Goal: Task Accomplishment & Management: Manage account settings

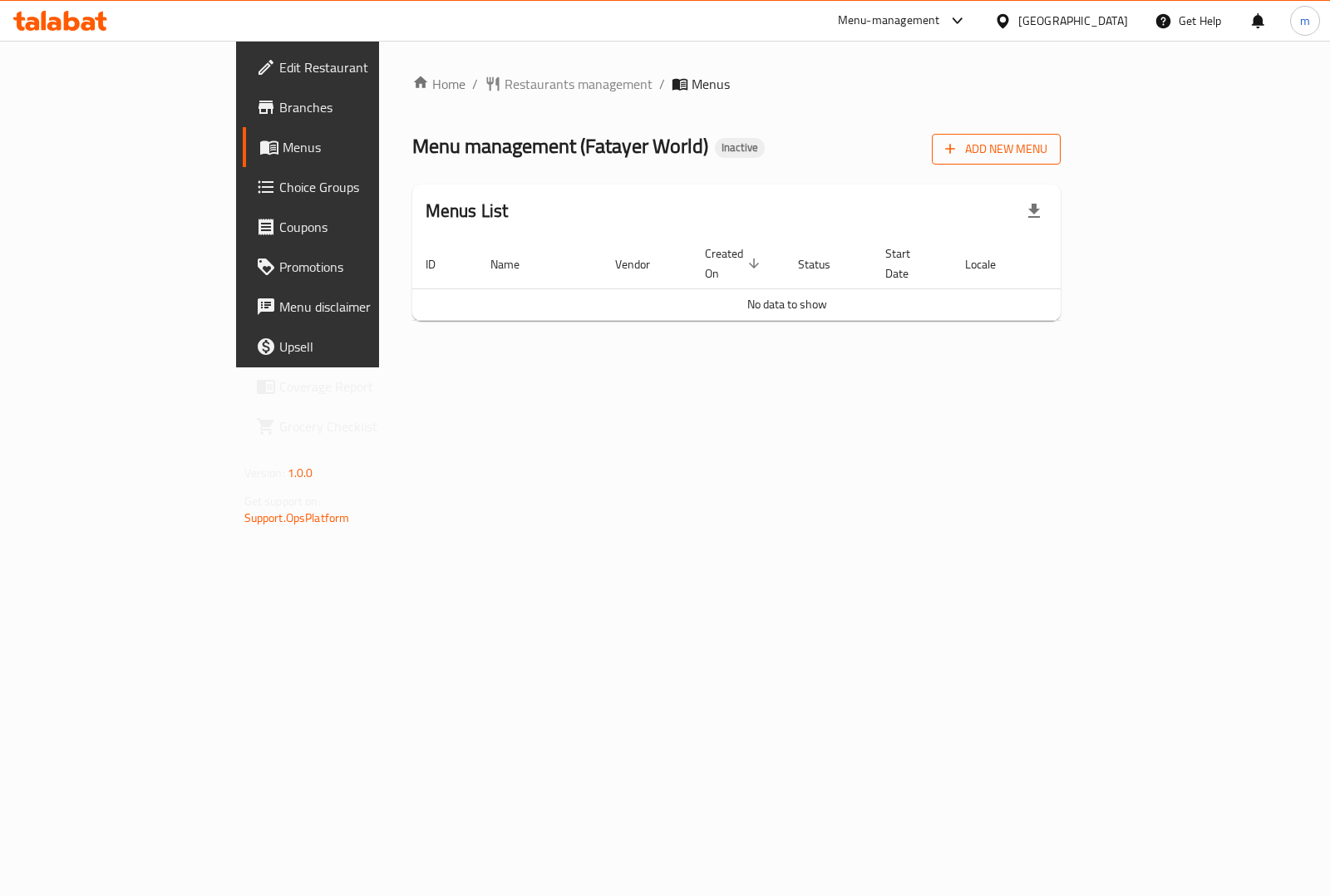
click at [1047, 149] on span "Add New Menu" at bounding box center [996, 148] width 103 height 21
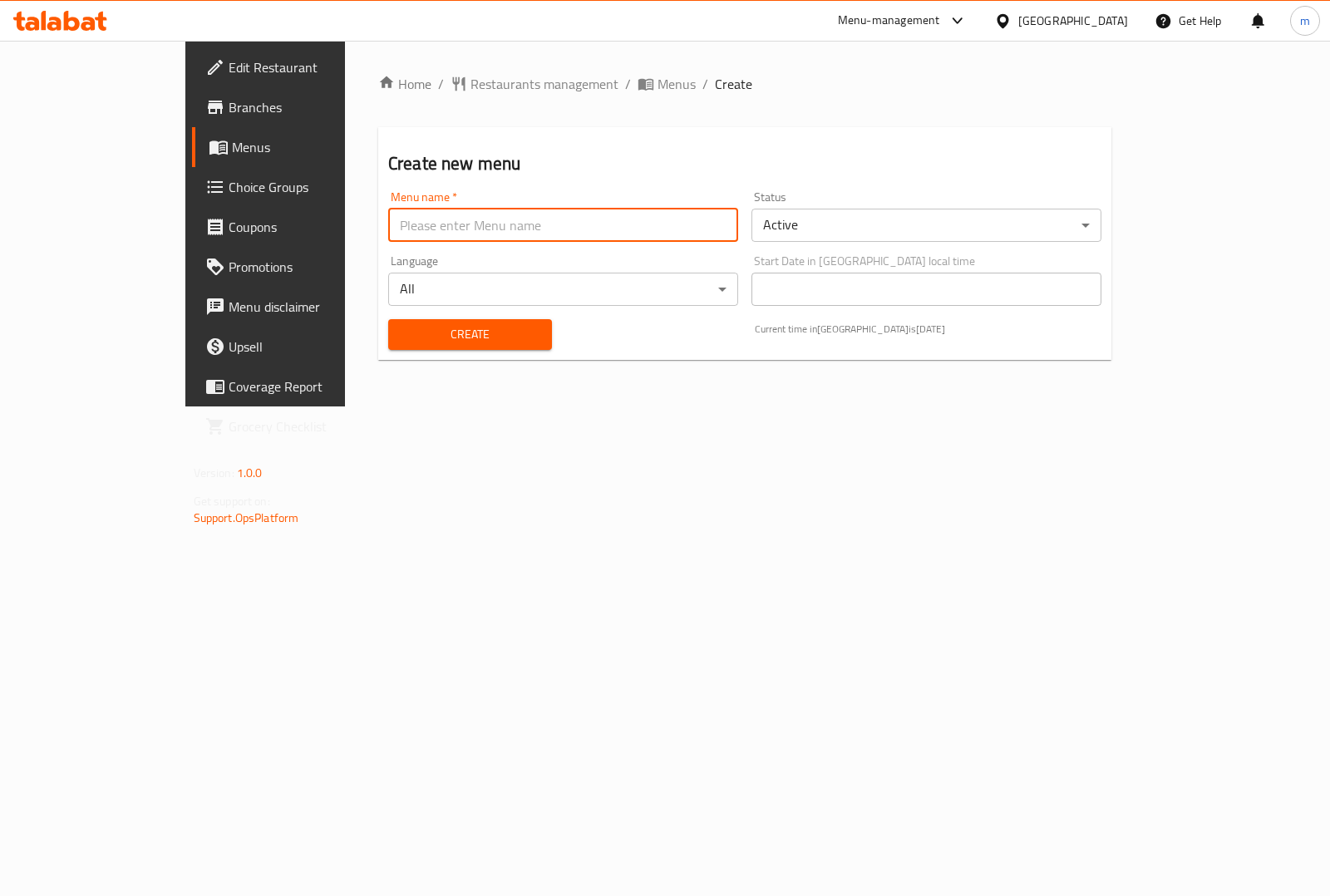
click at [388, 233] on input "text" at bounding box center [562, 225] width 350 height 33
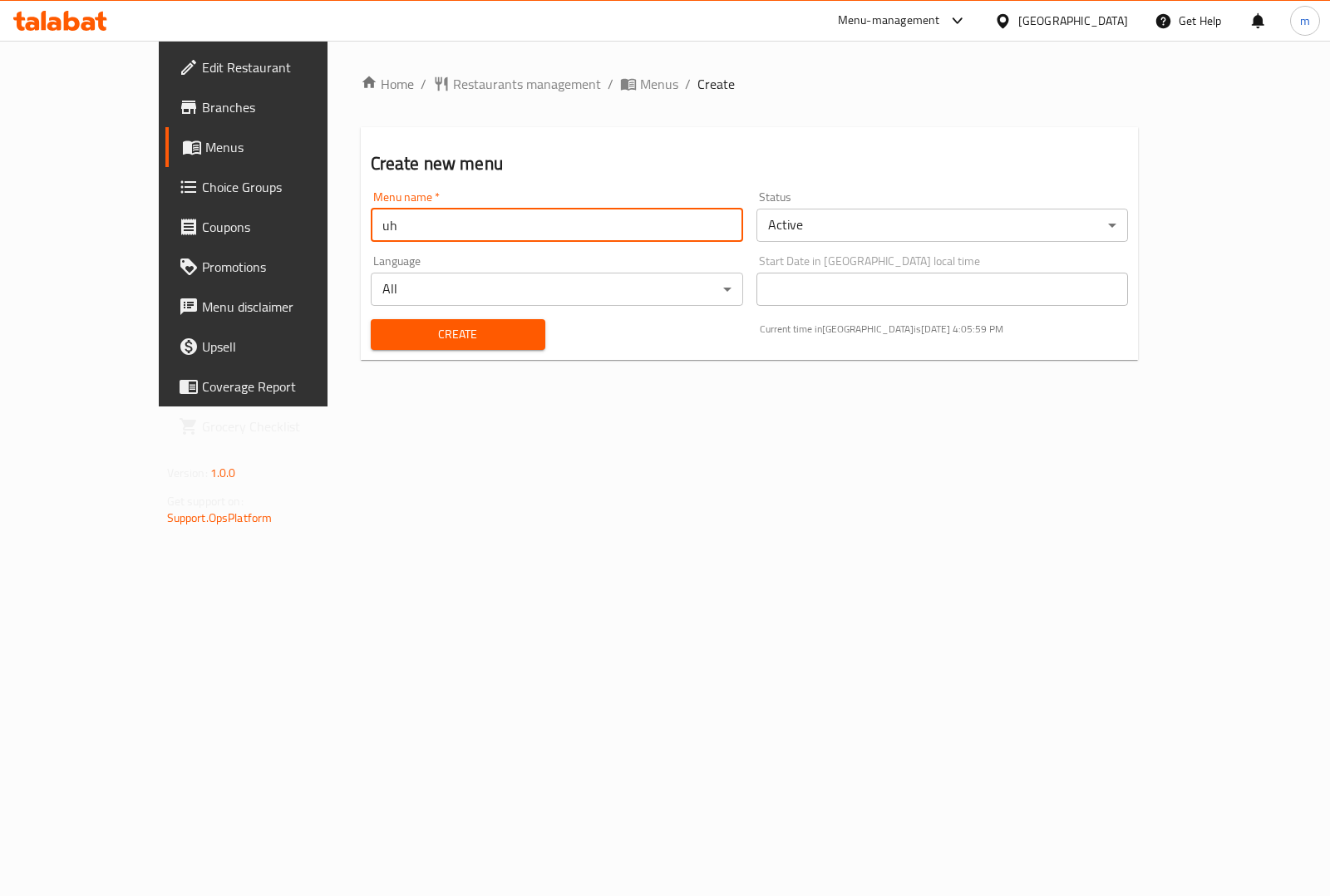
type input "u"
type input "عالم الفطاير"
click at [405, 241] on input "عالم الفطاير" at bounding box center [557, 225] width 373 height 33
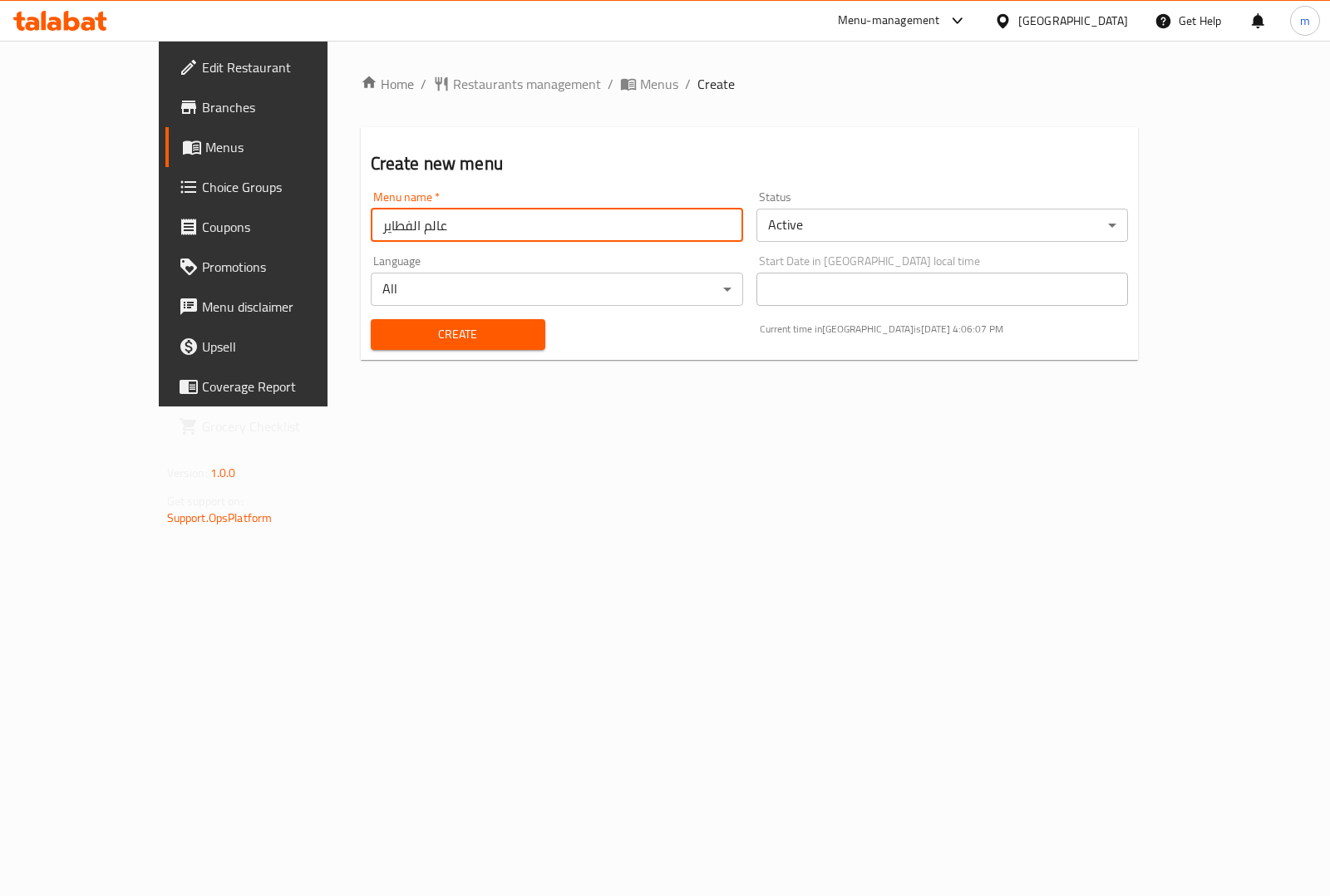
click at [405, 241] on input "عالم الفطاير" at bounding box center [557, 225] width 373 height 33
type input "[DATE]"
click at [462, 342] on span "Create" at bounding box center [458, 334] width 148 height 21
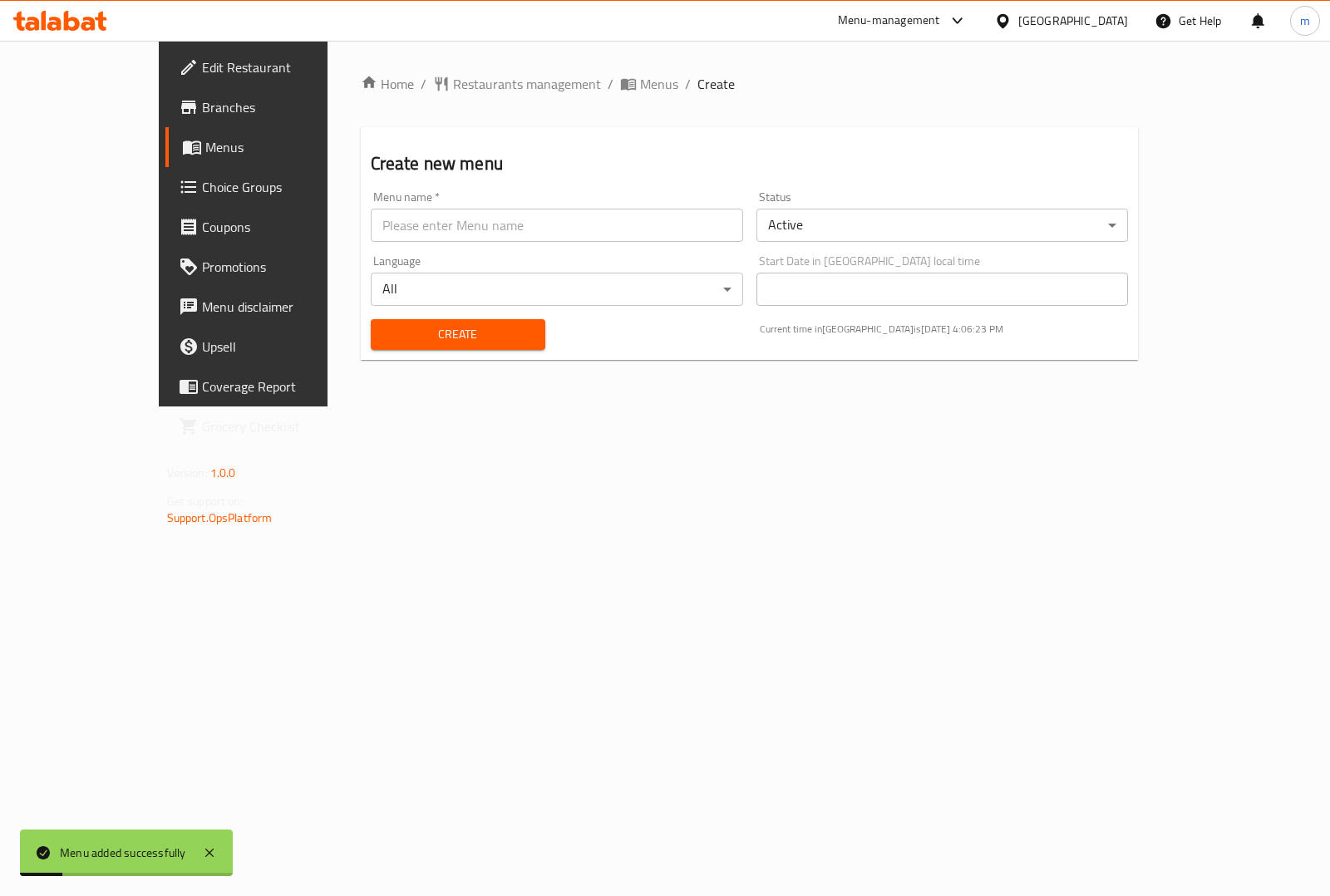
click at [202, 112] on span "Branches" at bounding box center [284, 107] width 166 height 20
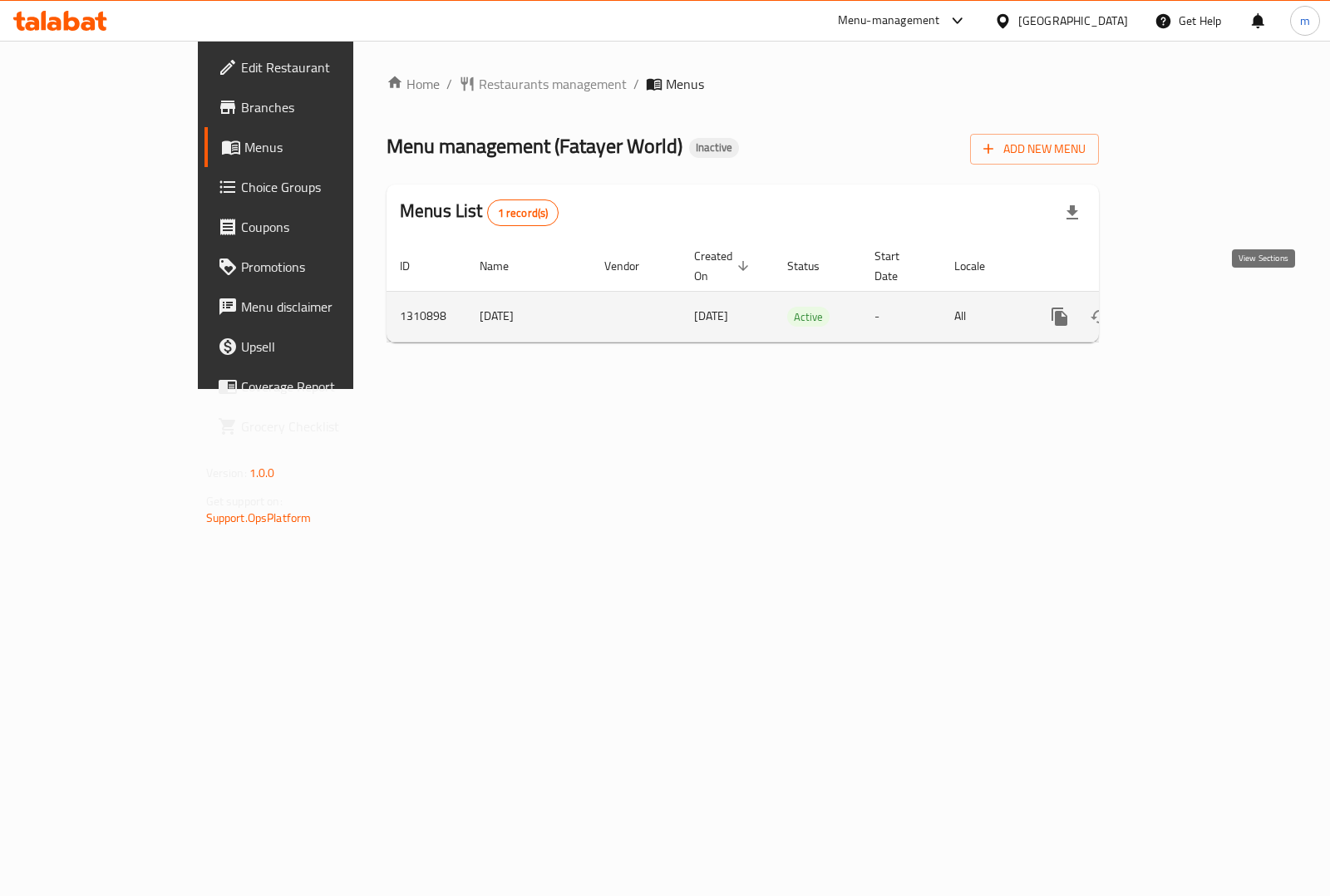
click at [1190, 307] on icon "enhanced table" at bounding box center [1179, 317] width 20 height 20
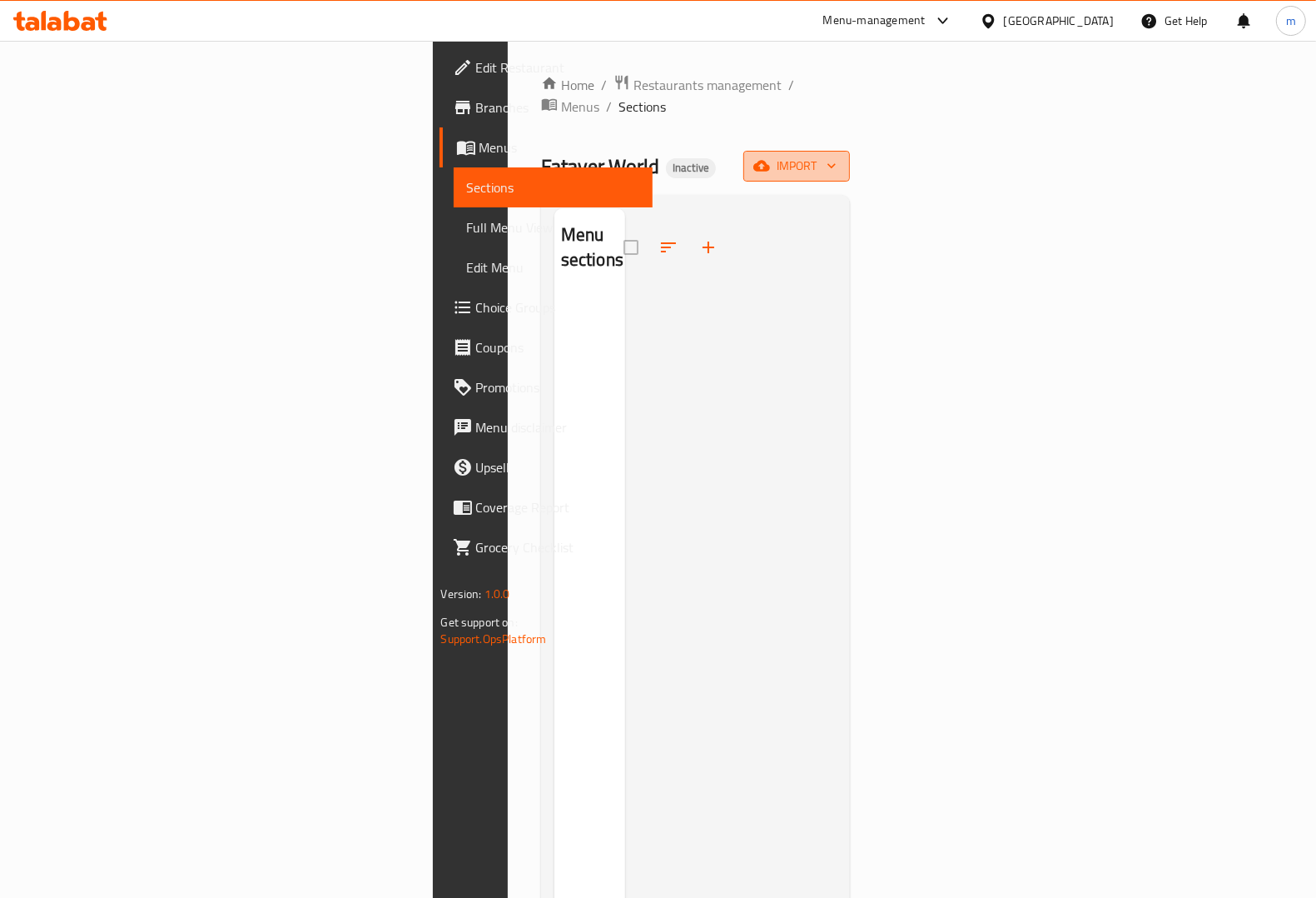
click at [850, 151] on button "import" at bounding box center [797, 166] width 106 height 31
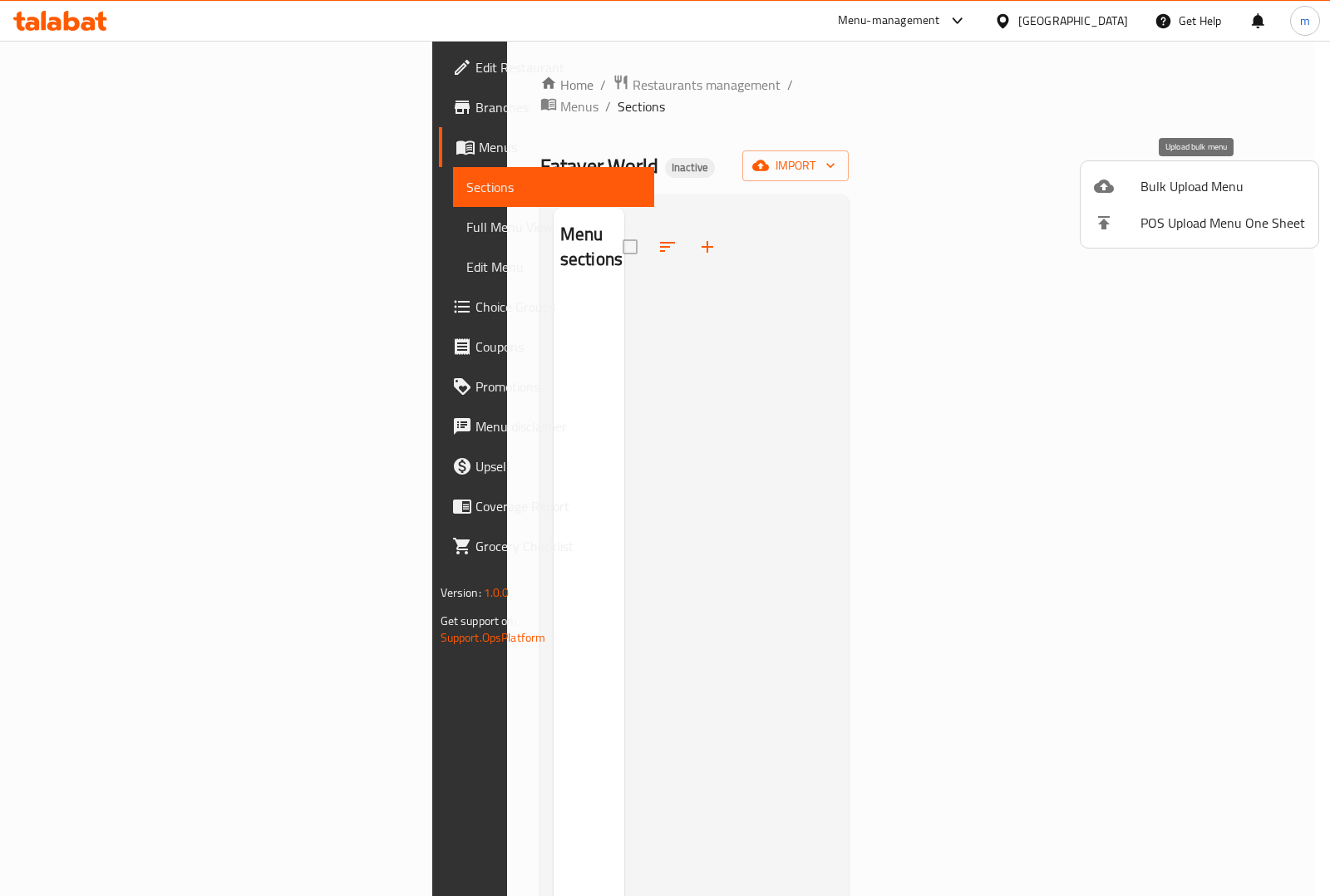
click at [1155, 184] on span "Bulk Upload Menu" at bounding box center [1222, 186] width 165 height 20
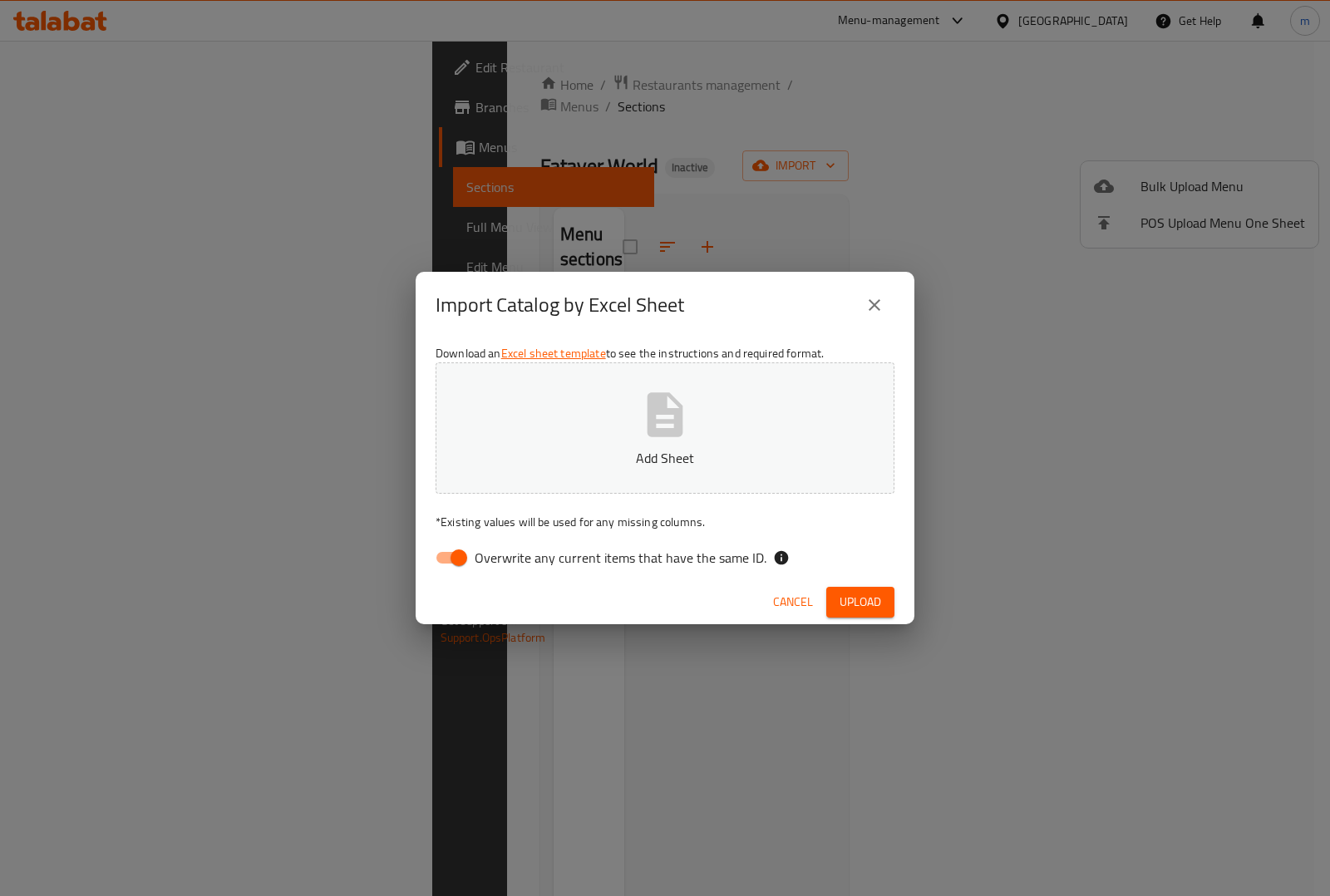
click at [446, 559] on input "Overwrite any current items that have the same ID." at bounding box center [458, 557] width 94 height 31
checkbox input "false"
click at [621, 426] on button "Add Sheet" at bounding box center [665, 428] width 459 height 131
click at [864, 603] on span "Upload" at bounding box center [860, 602] width 41 height 21
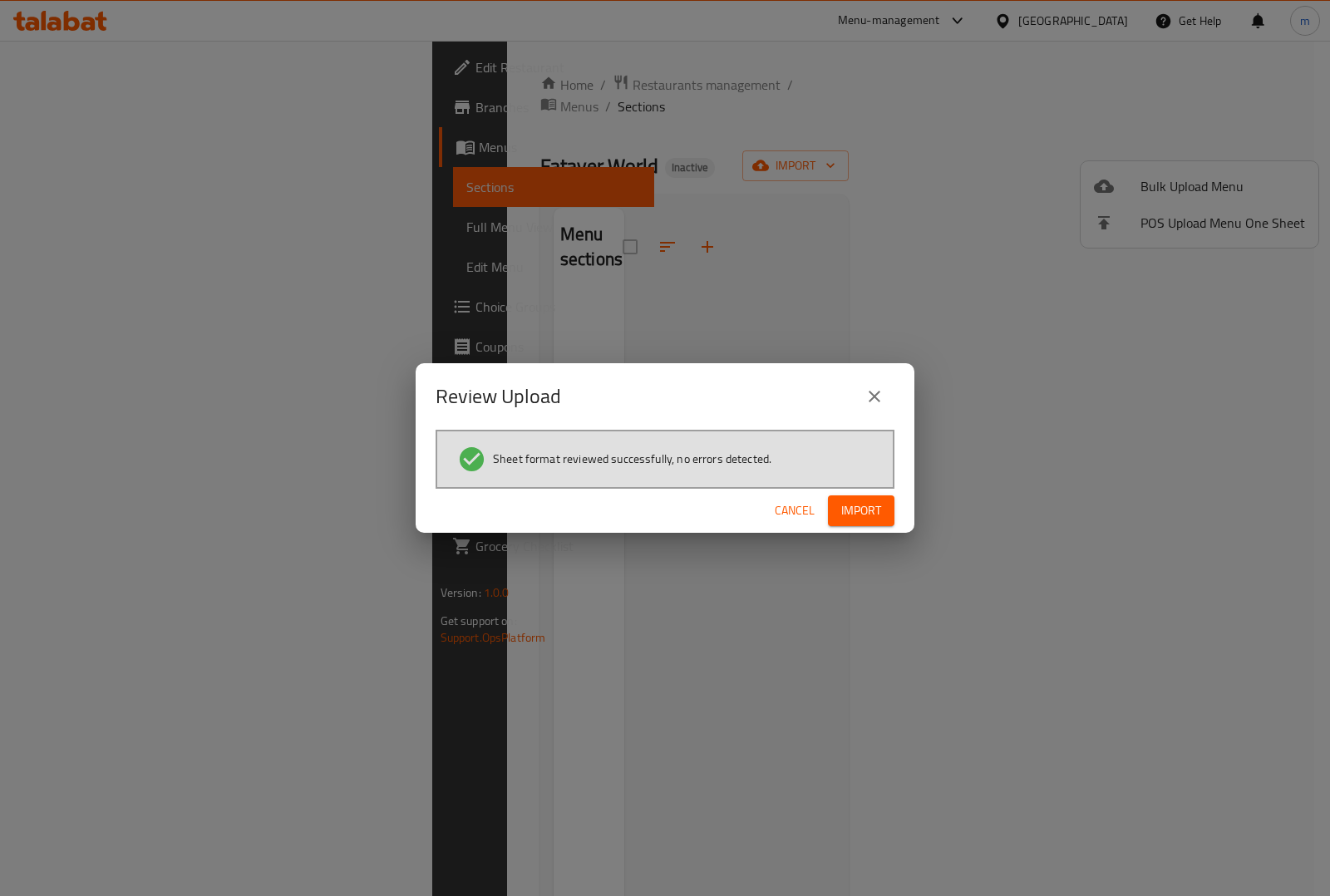
click at [876, 495] on button "Import" at bounding box center [861, 510] width 67 height 31
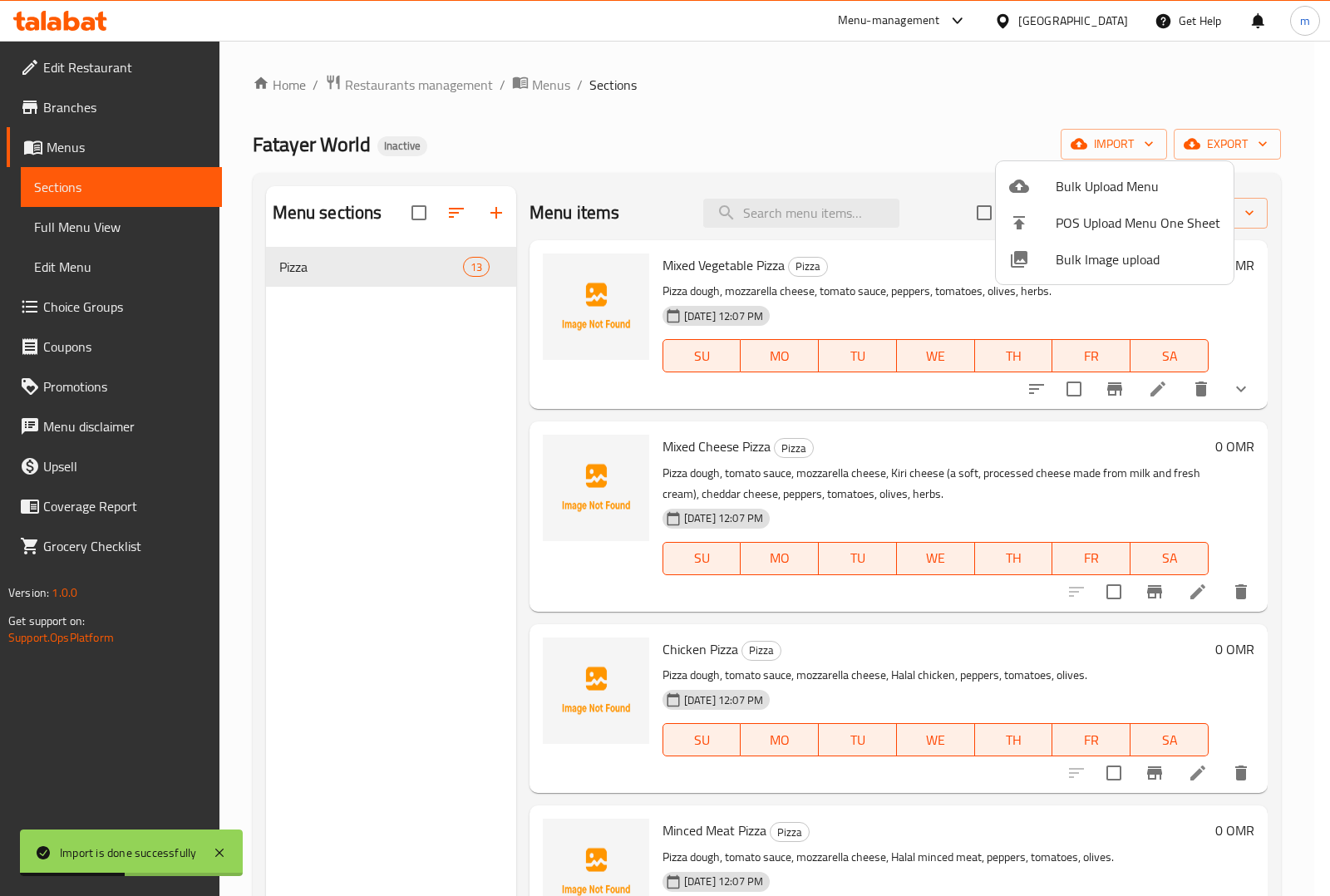
click at [111, 219] on div at bounding box center [665, 448] width 1330 height 896
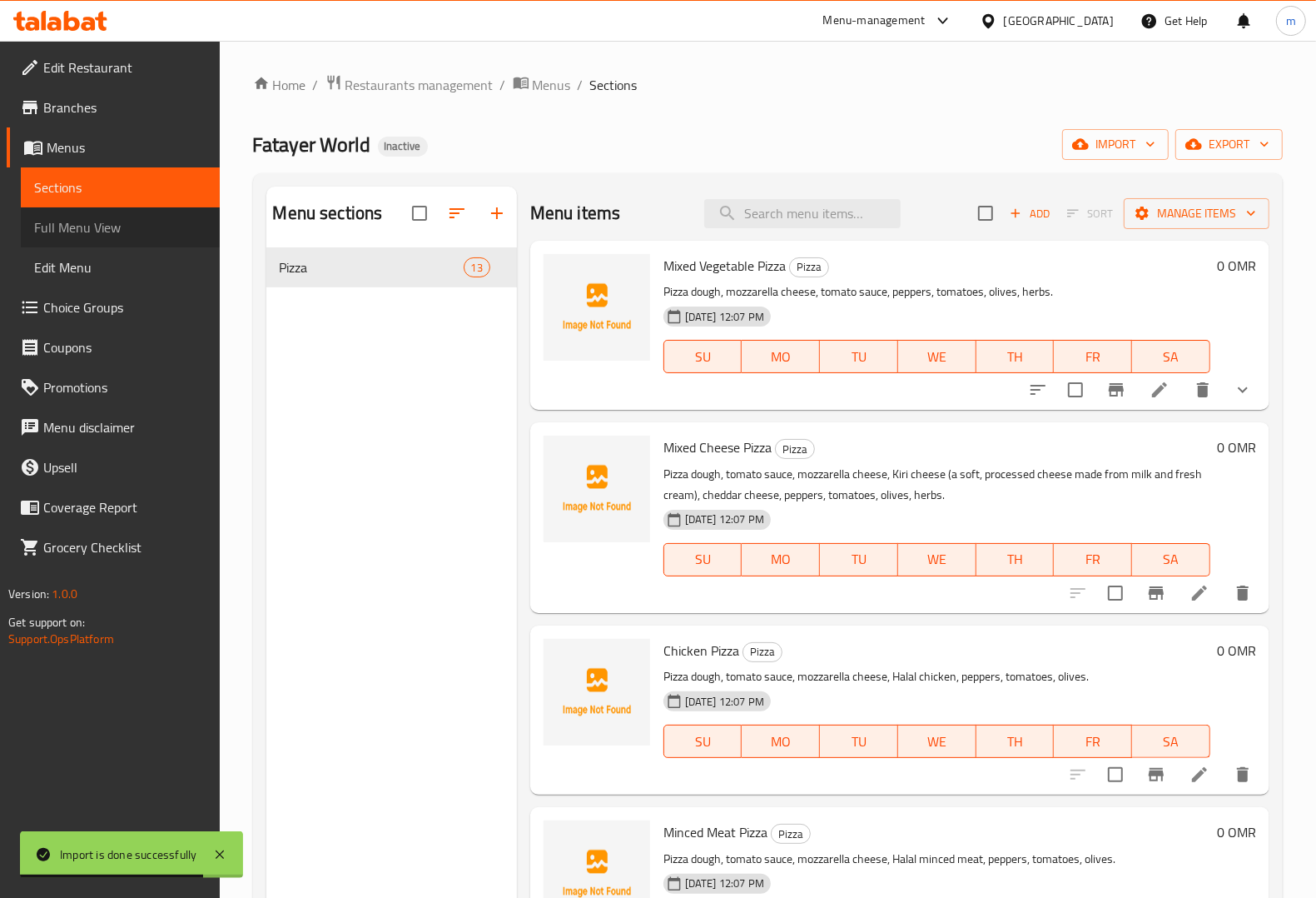
click at [110, 219] on span "Full Menu View" at bounding box center [120, 227] width 172 height 20
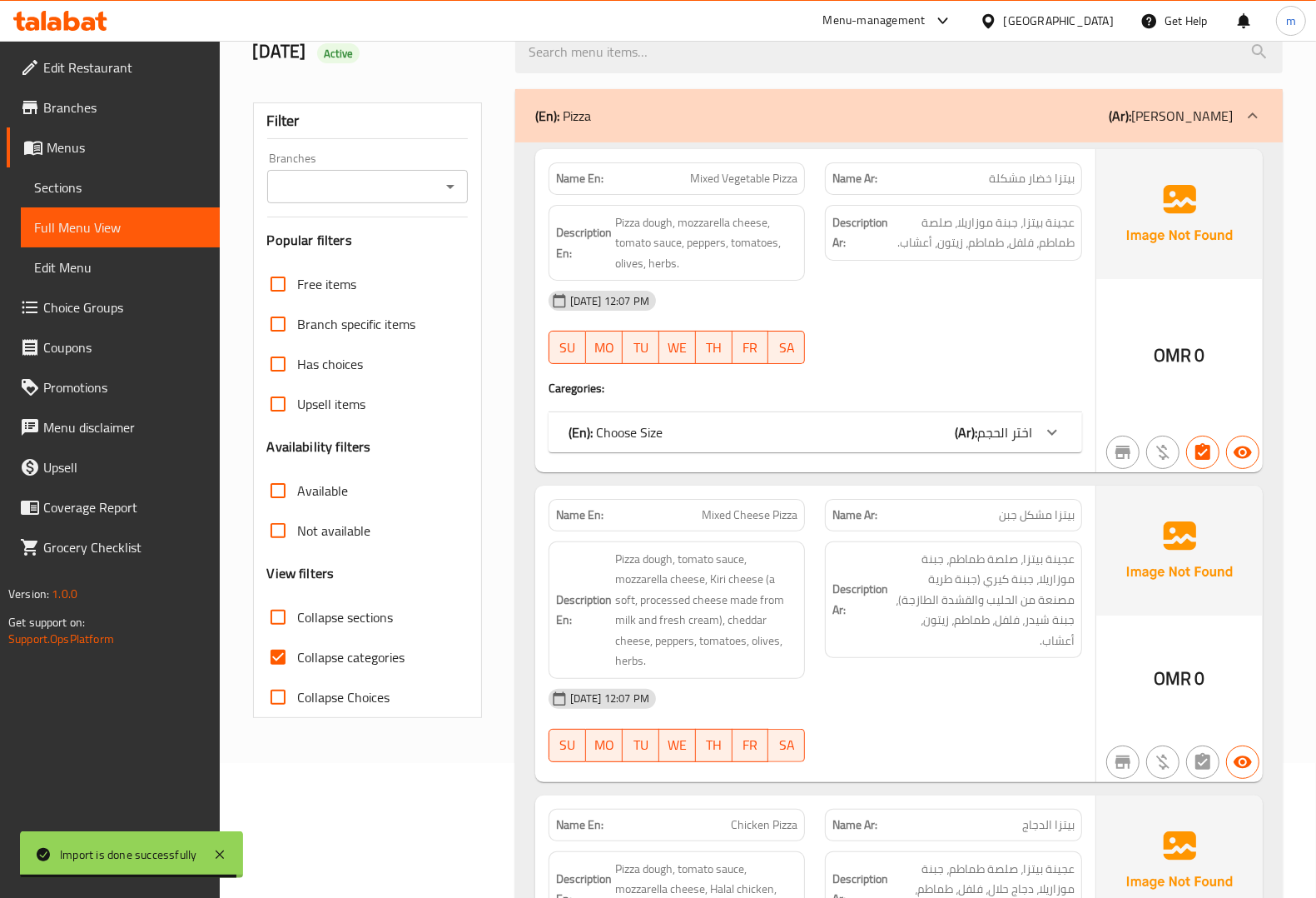
scroll to position [312, 0]
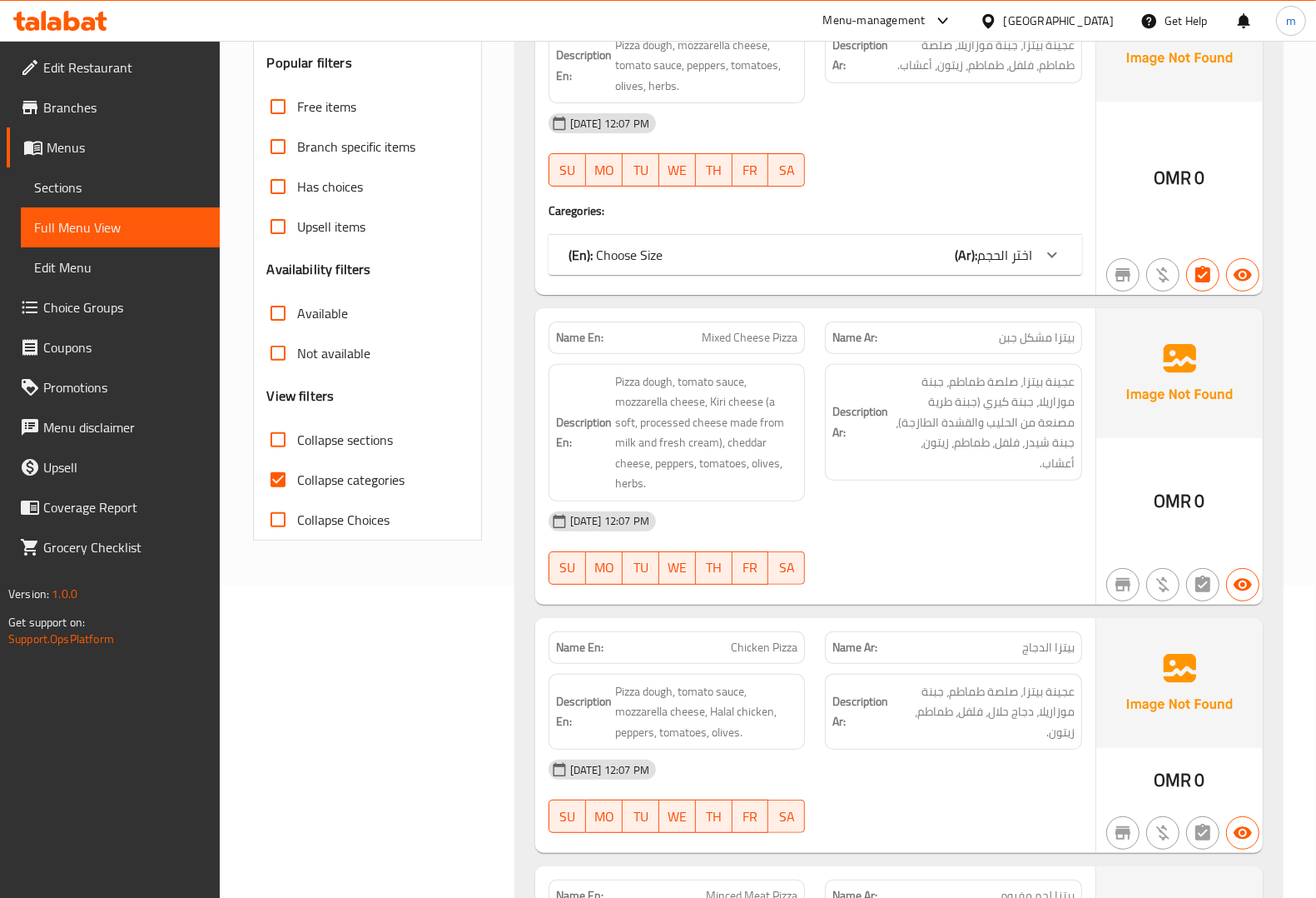
click at [275, 483] on input "Collapse categories" at bounding box center [278, 480] width 40 height 40
checkbox input "false"
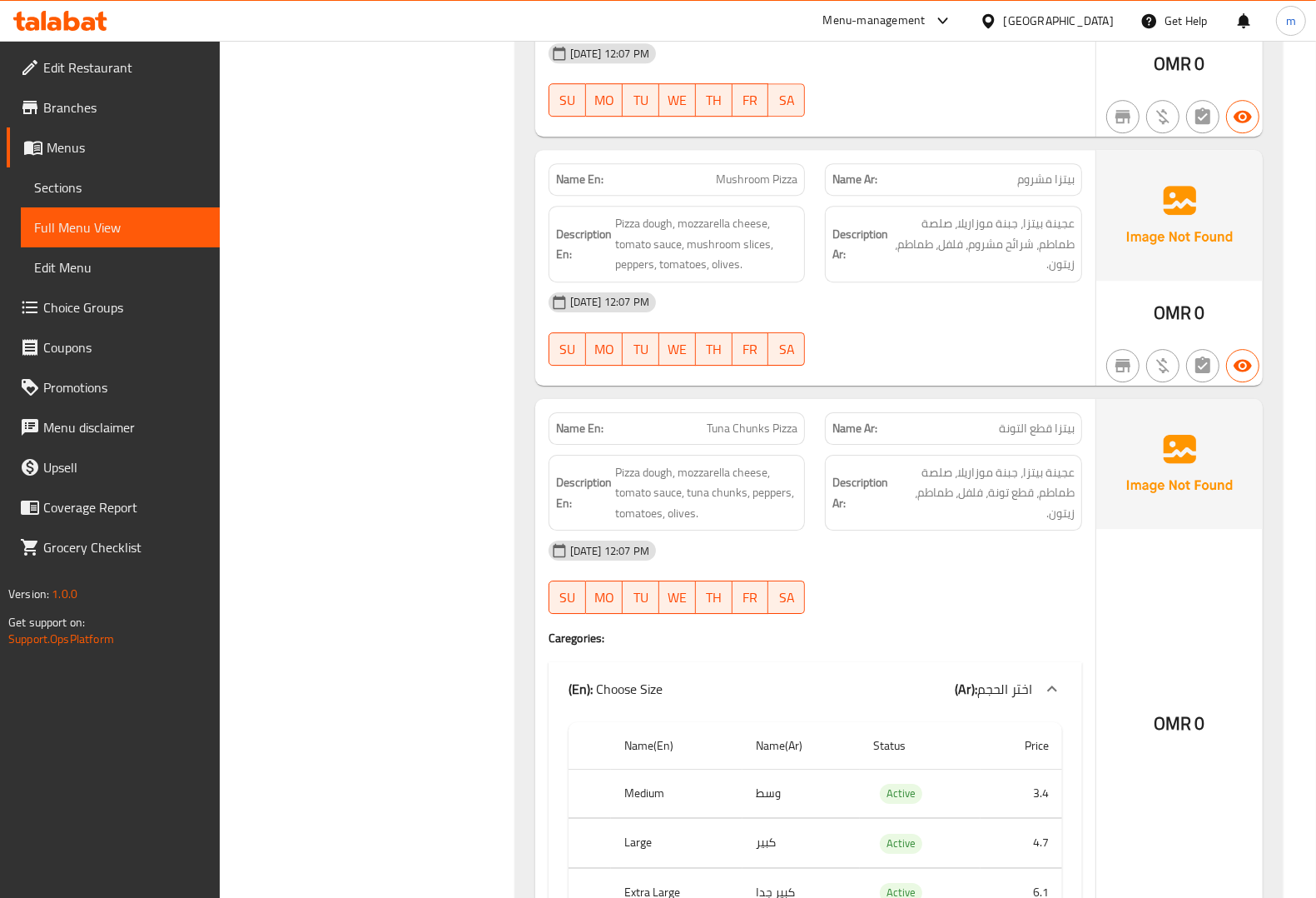
scroll to position [4057, 0]
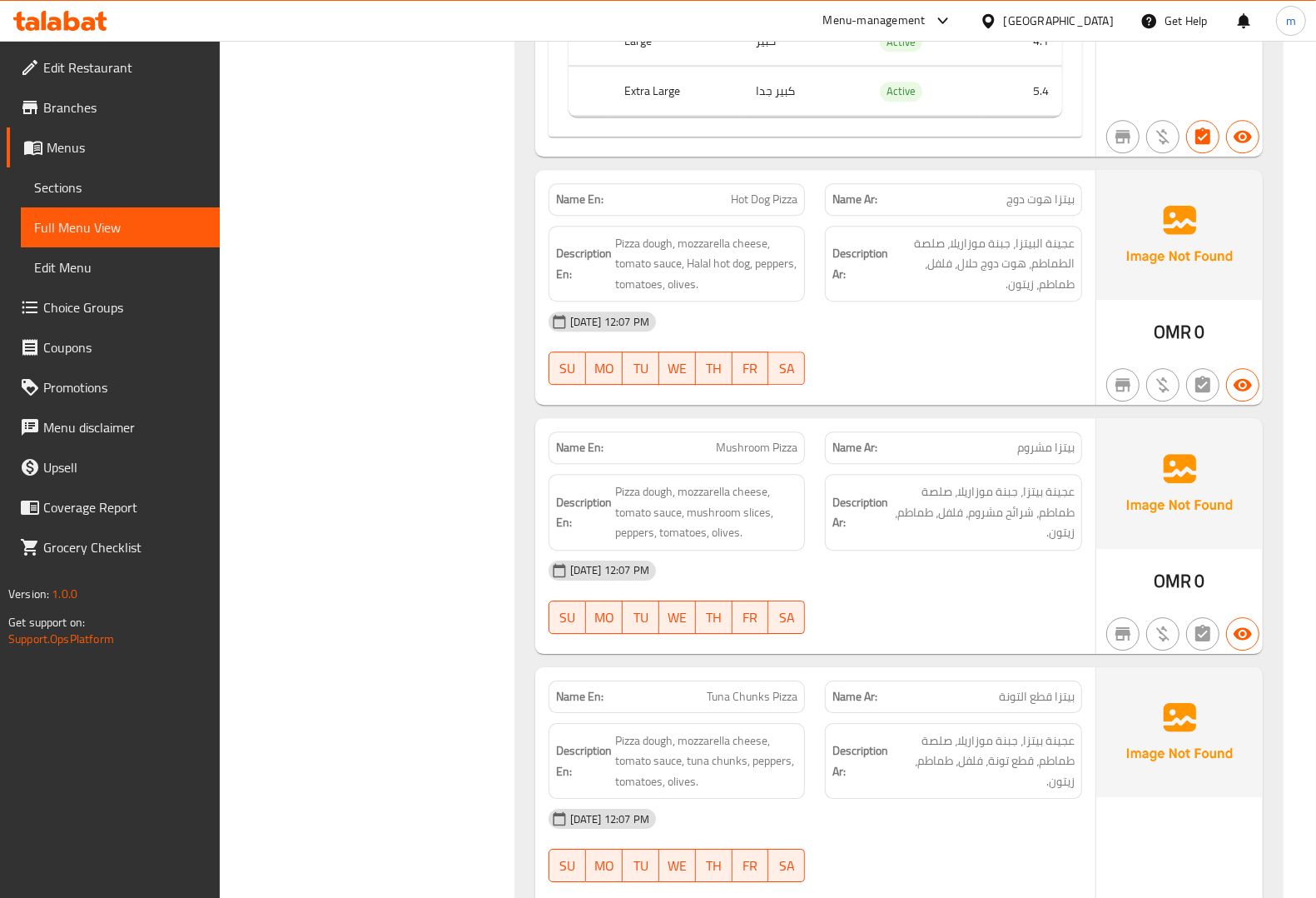
click at [895, 591] on div "10-09-2025 12:07 PM" at bounding box center [816, 570] width 553 height 40
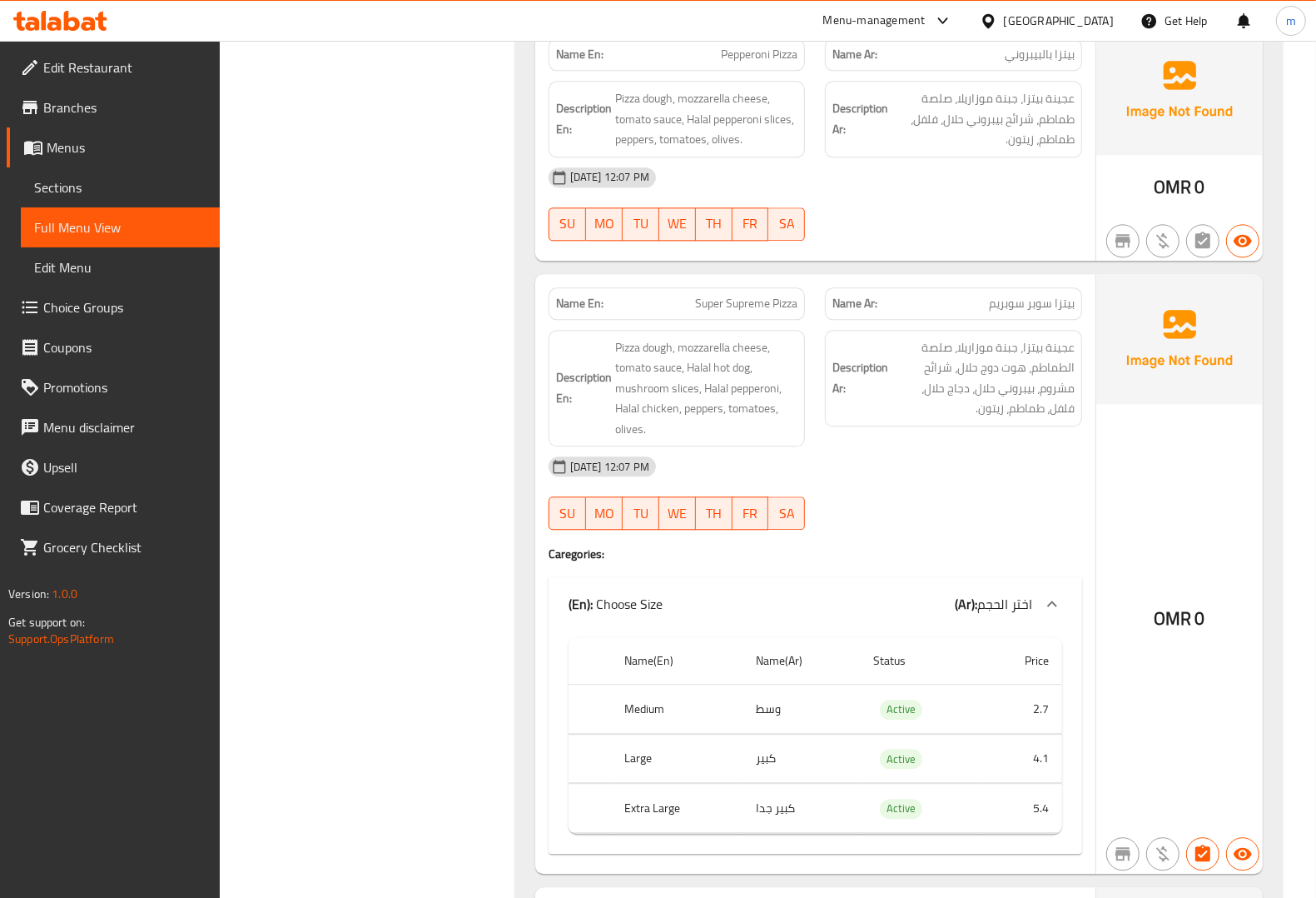
scroll to position [3329, 0]
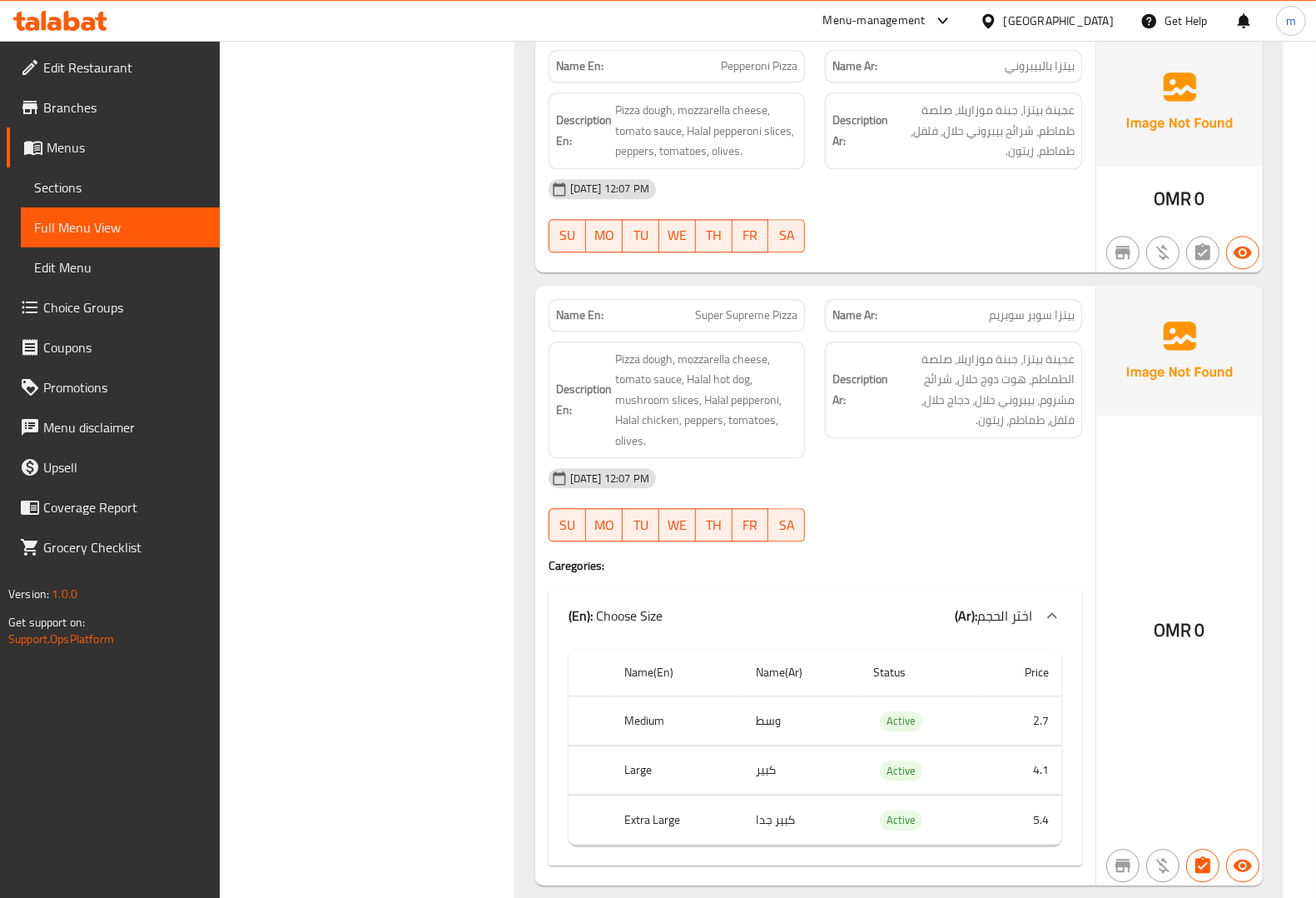
click at [932, 209] on div "10-09-2025 12:07 PM" at bounding box center [816, 188] width 553 height 40
click at [1027, 201] on div "10-09-2025 12:07 PM" at bounding box center [816, 188] width 553 height 40
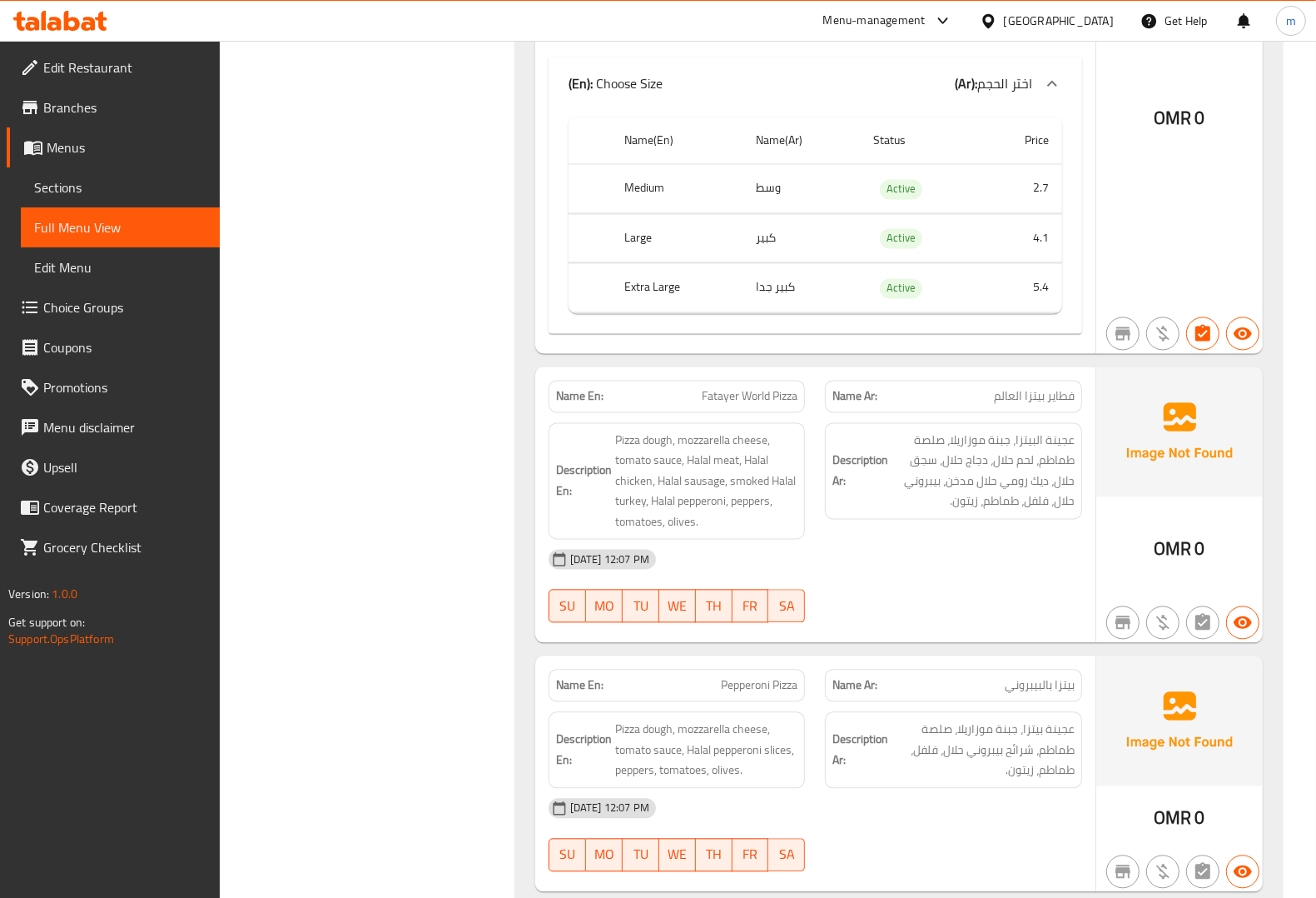
scroll to position [2912, 0]
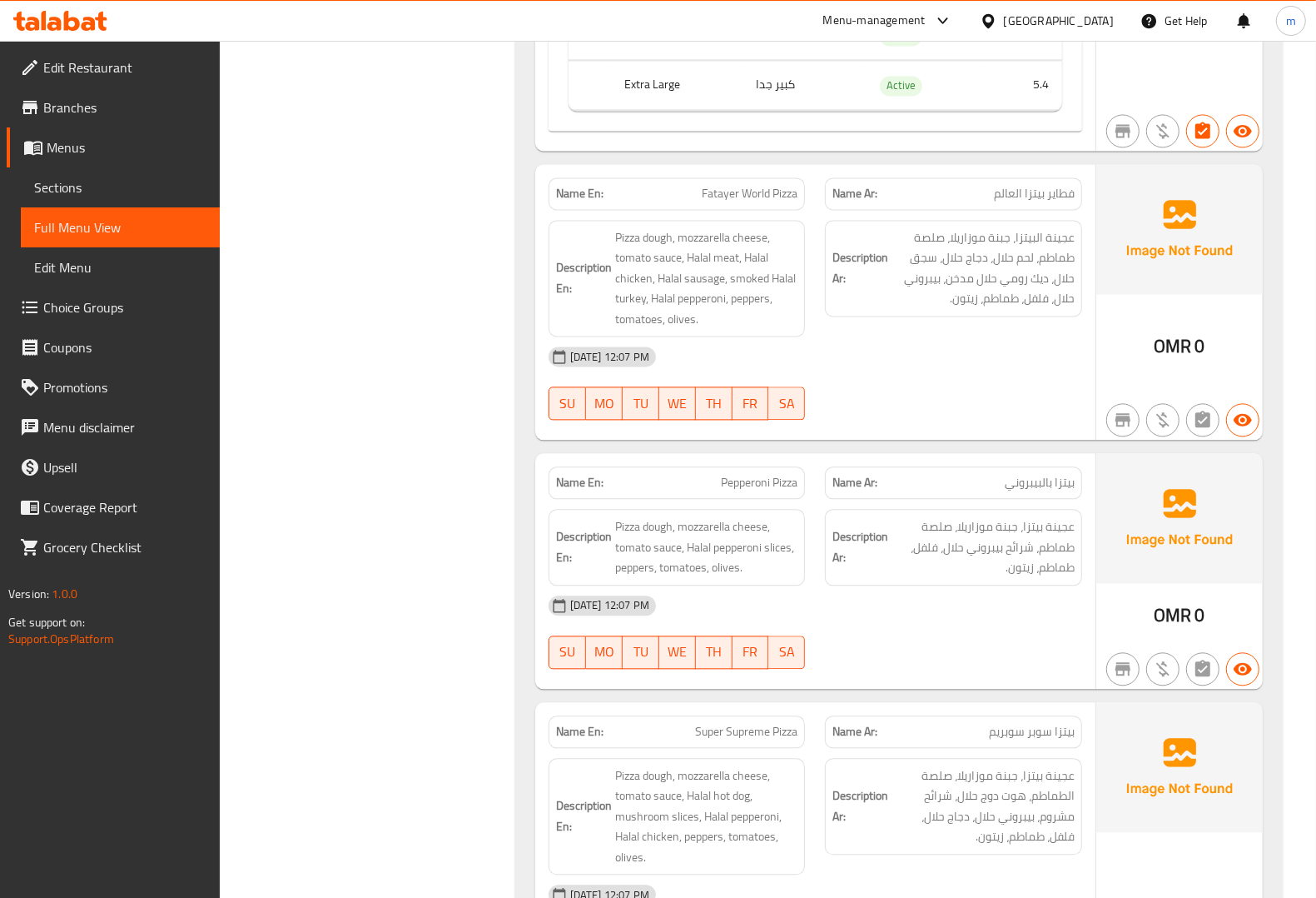
click at [918, 376] on div "10-09-2025 12:07 PM" at bounding box center [816, 356] width 553 height 40
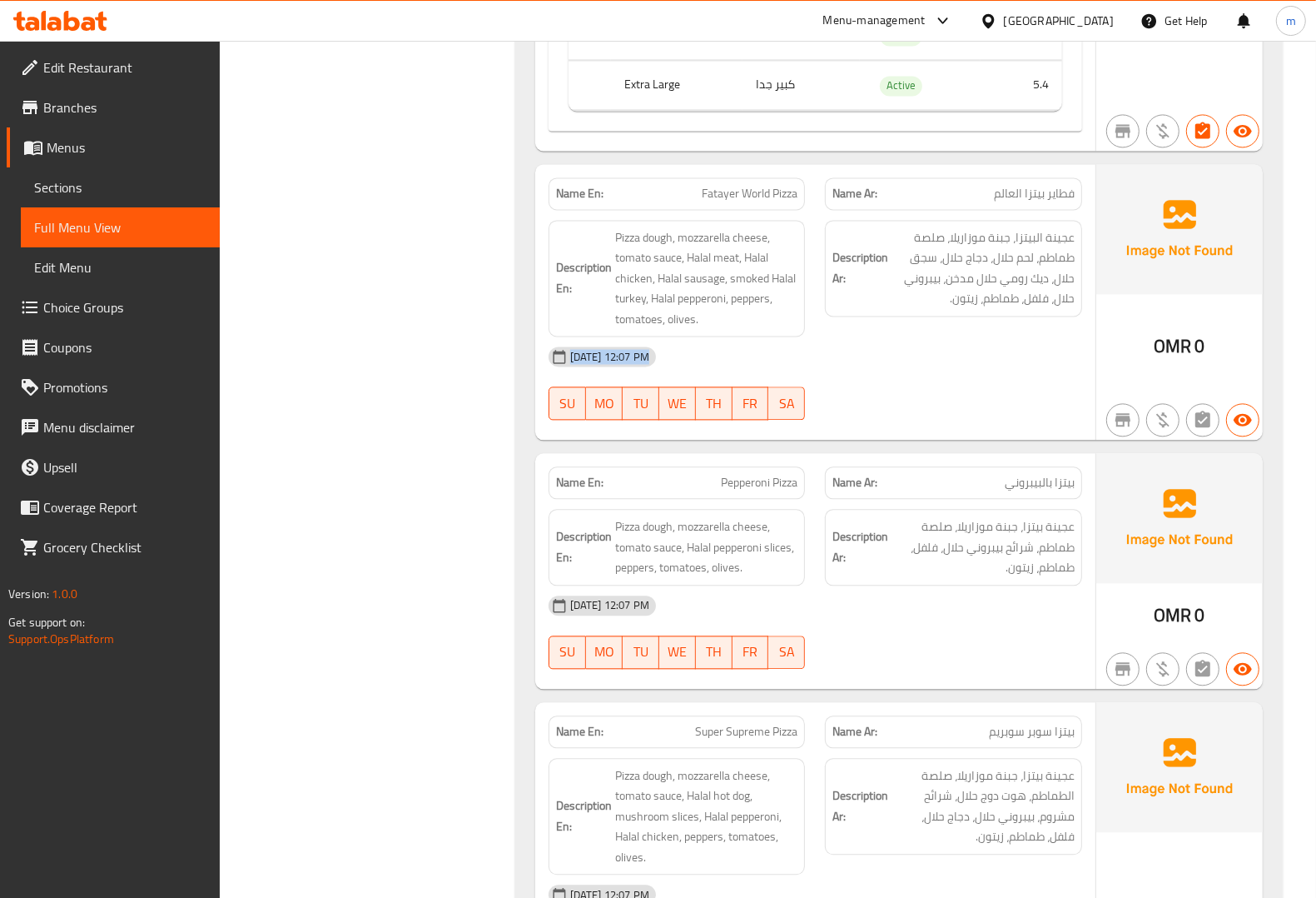
click at [918, 376] on div "10-09-2025 12:07 PM" at bounding box center [816, 356] width 553 height 40
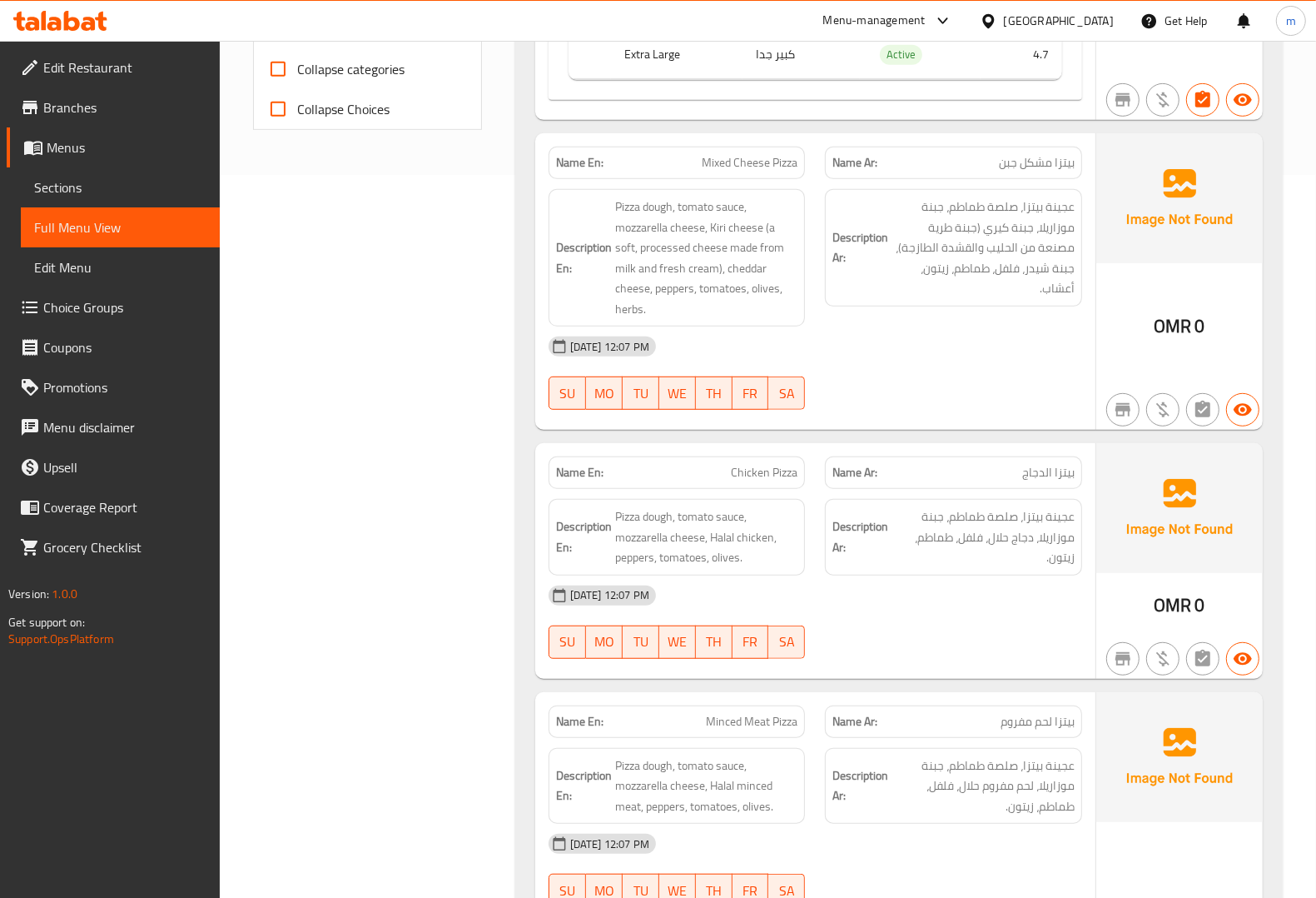
scroll to position [833, 0]
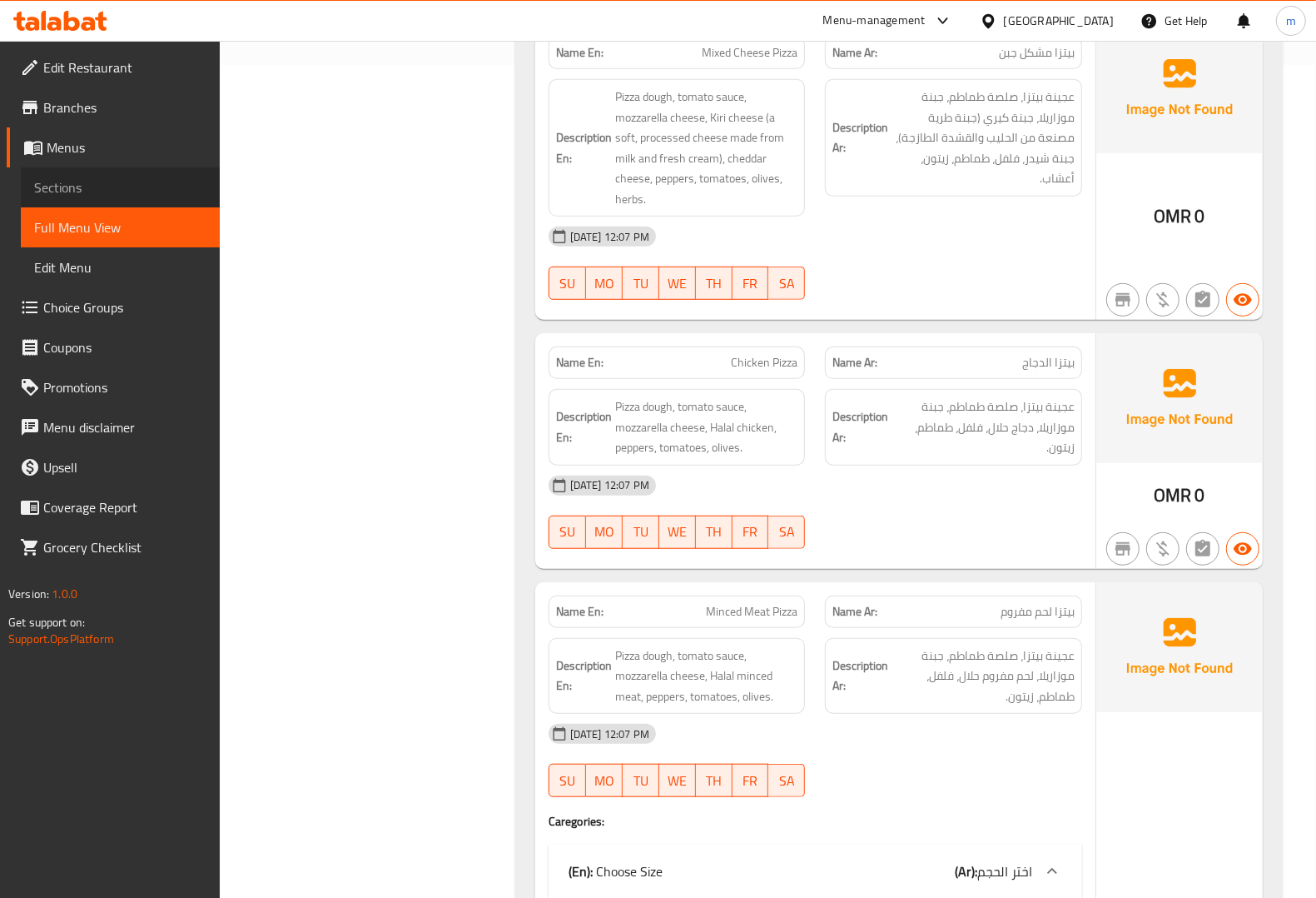
click at [100, 180] on span "Sections" at bounding box center [120, 188] width 172 height 20
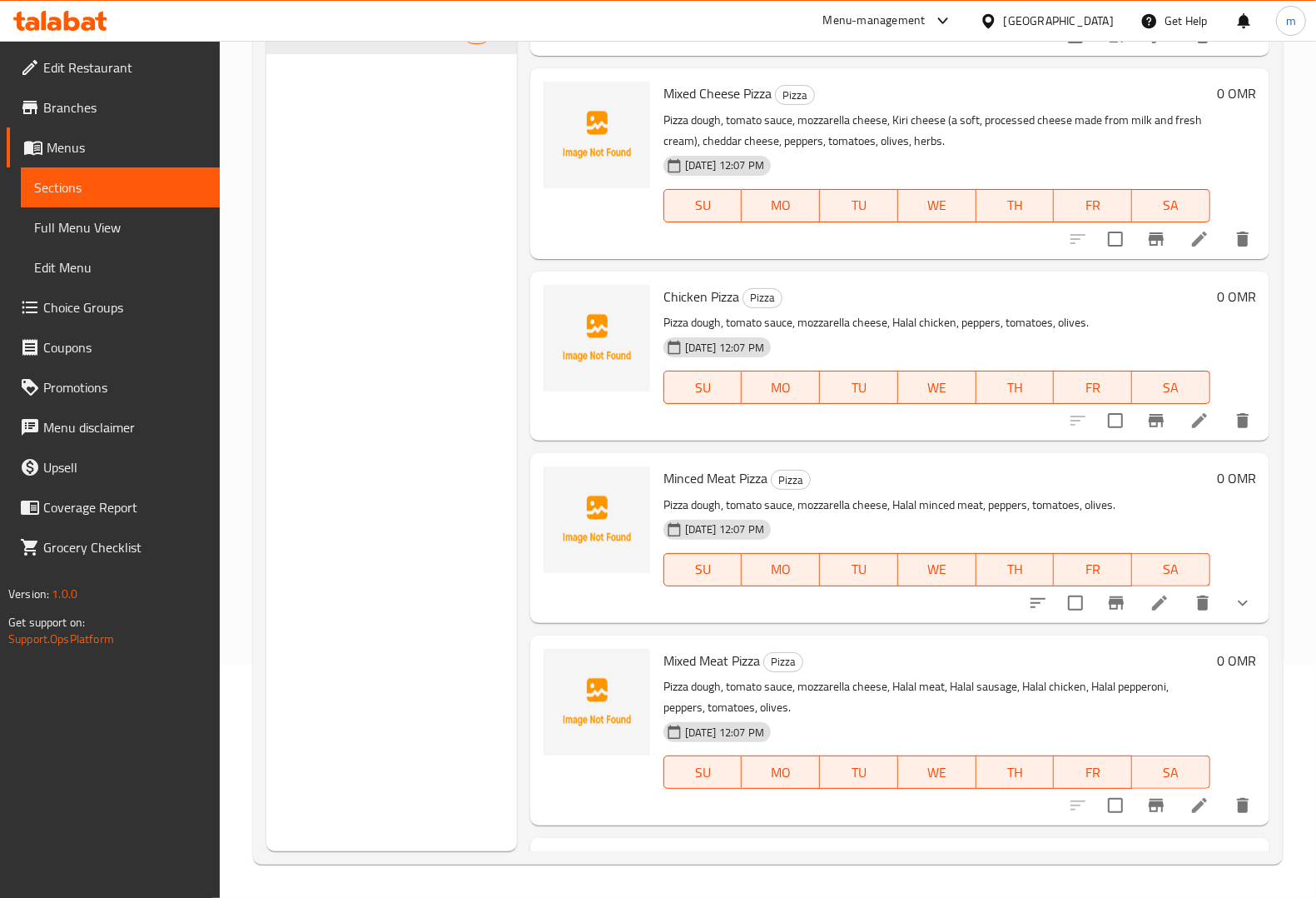
scroll to position [417, 0]
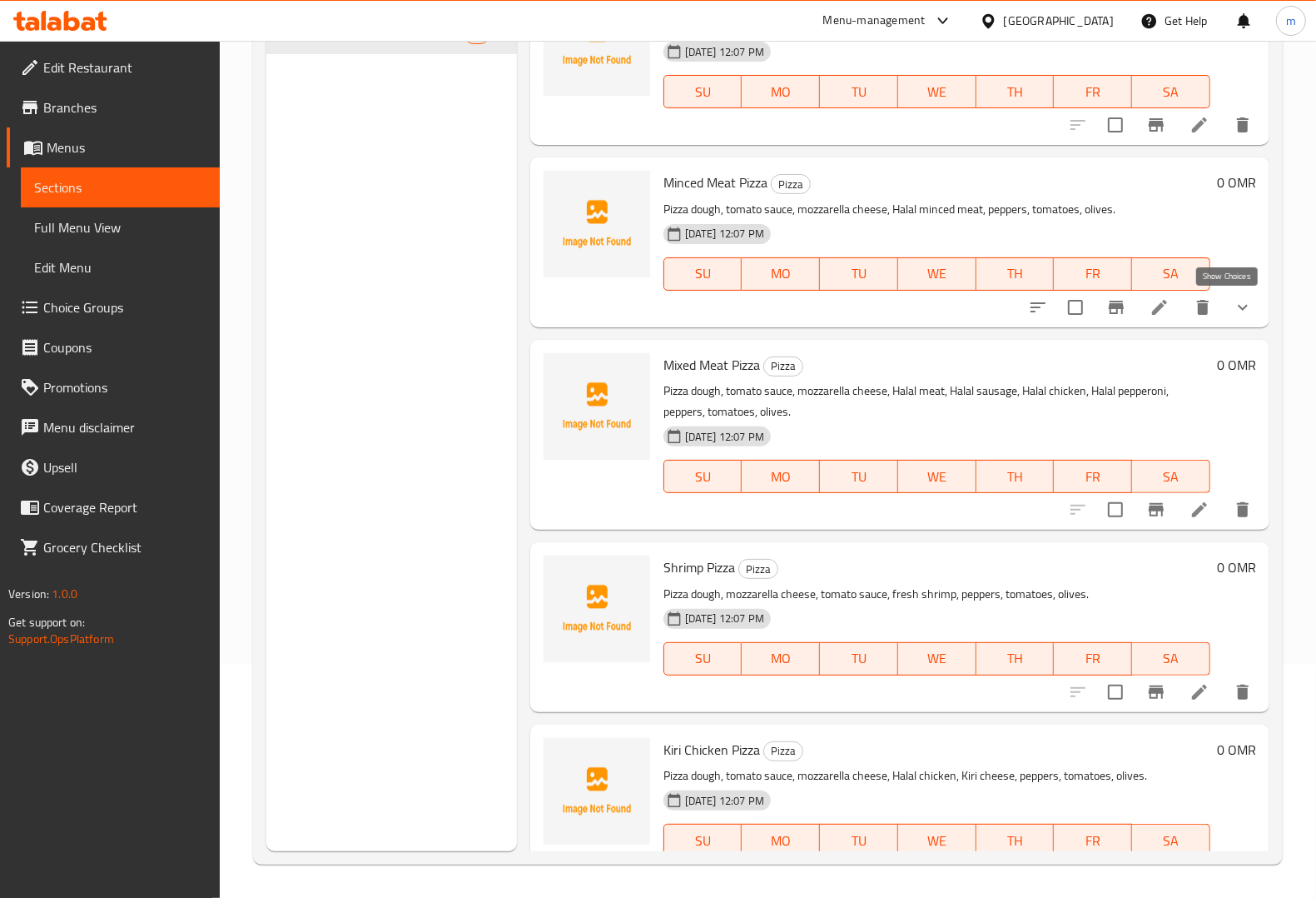
click at [1233, 301] on icon "show more" at bounding box center [1243, 307] width 20 height 20
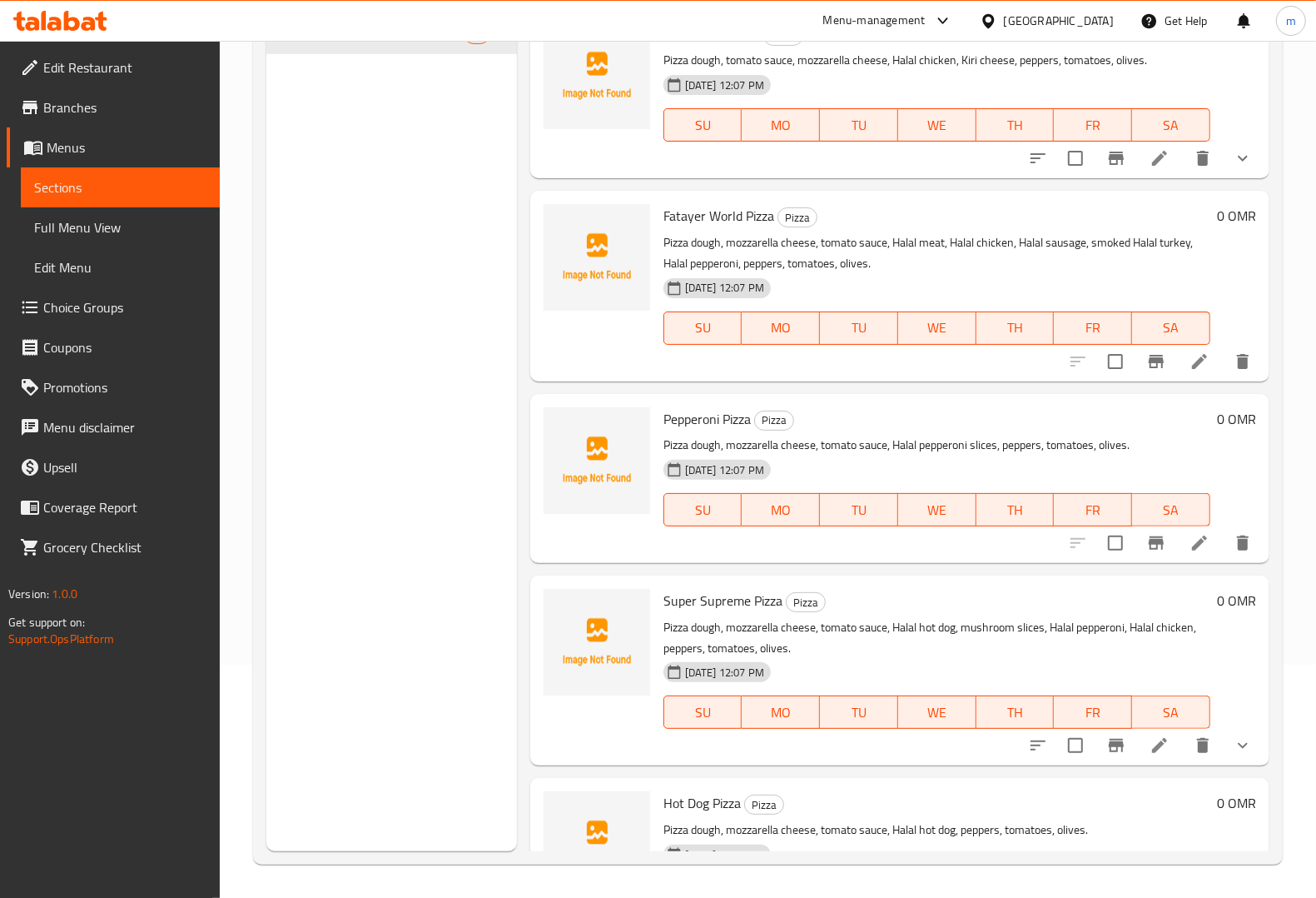
scroll to position [1249, 0]
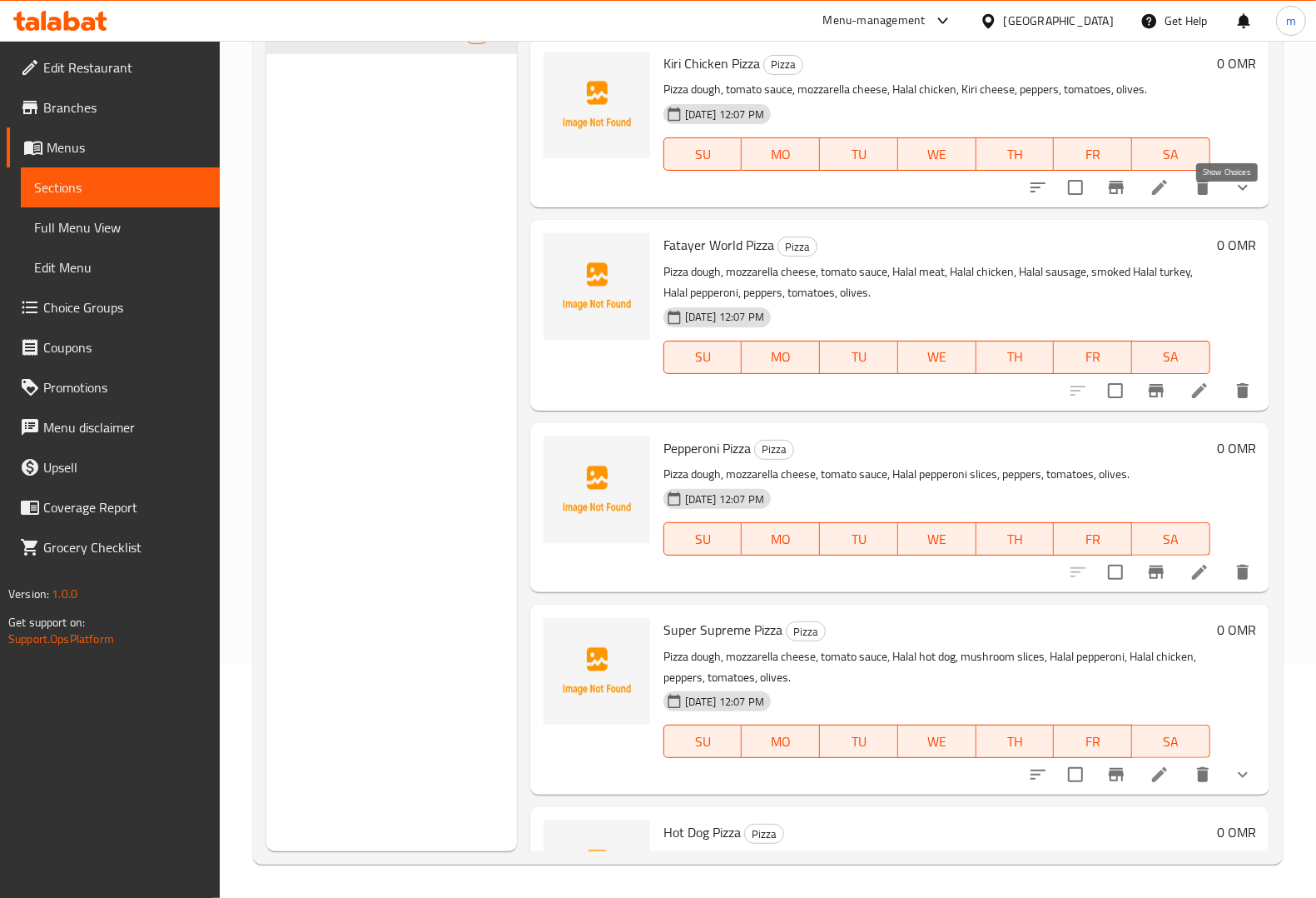
click at [1233, 196] on icon "show more" at bounding box center [1243, 188] width 20 height 20
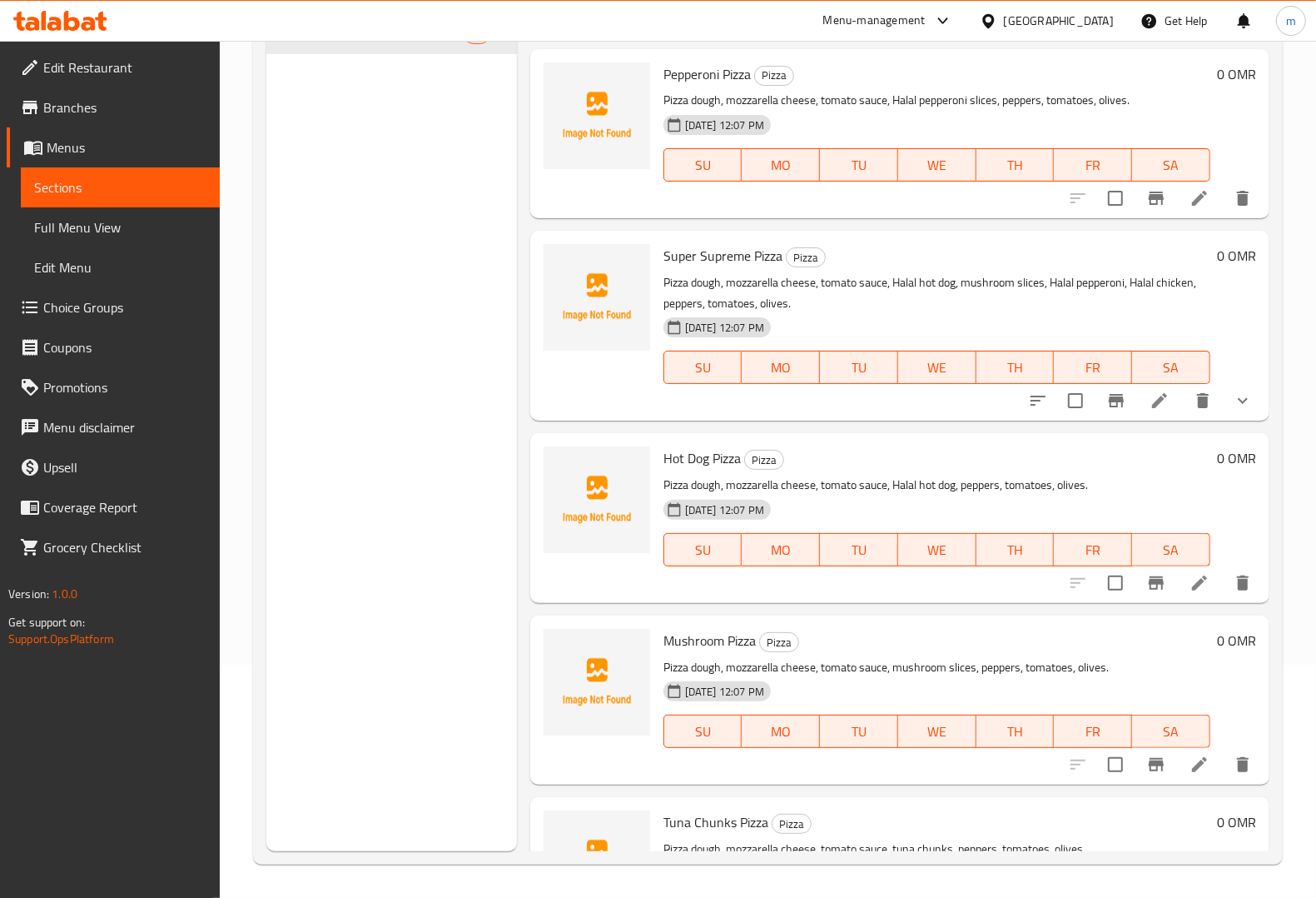
scroll to position [1913, 0]
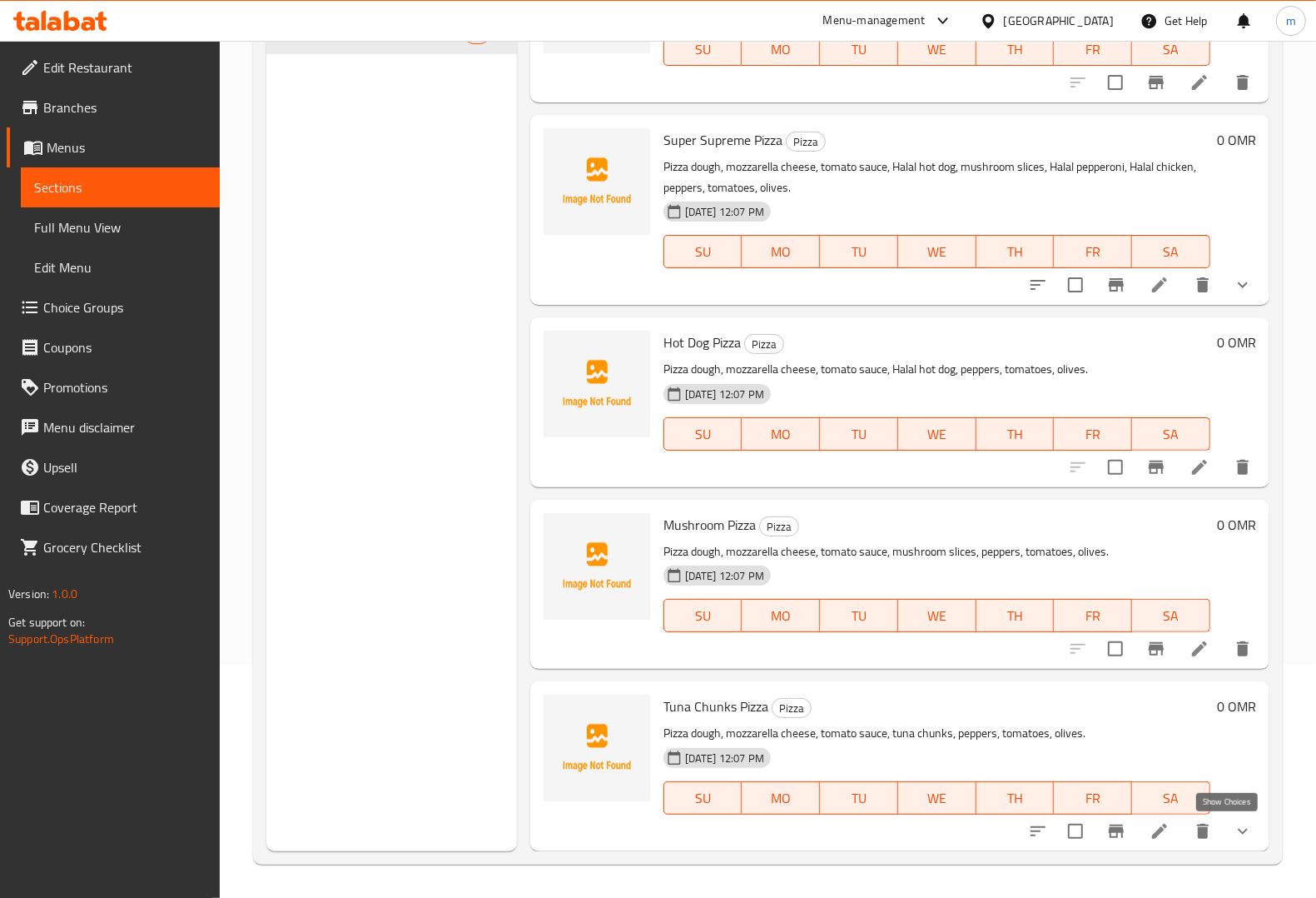
click at [1233, 833] on icon "show more" at bounding box center [1243, 831] width 20 height 20
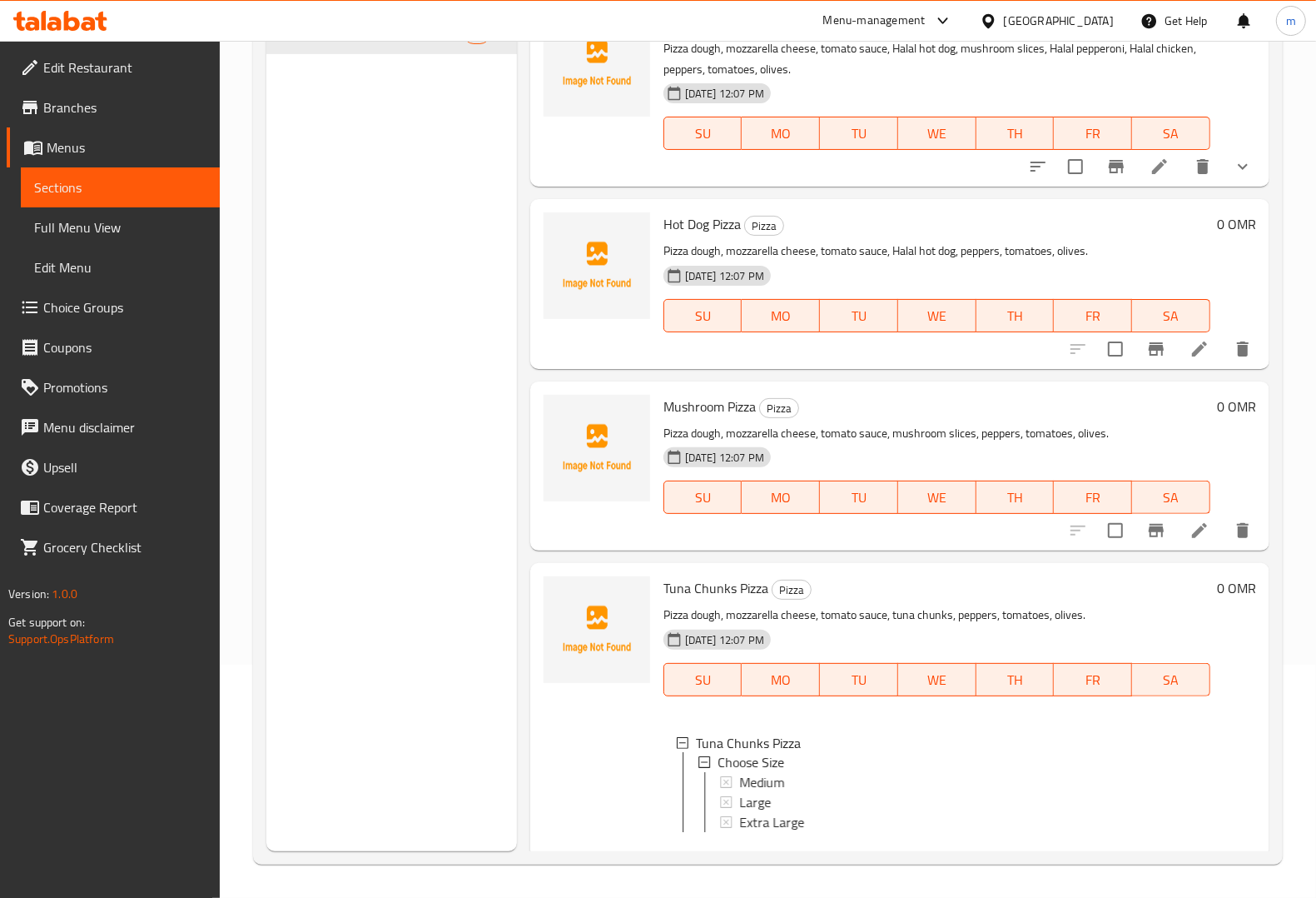
scroll to position [2075, 0]
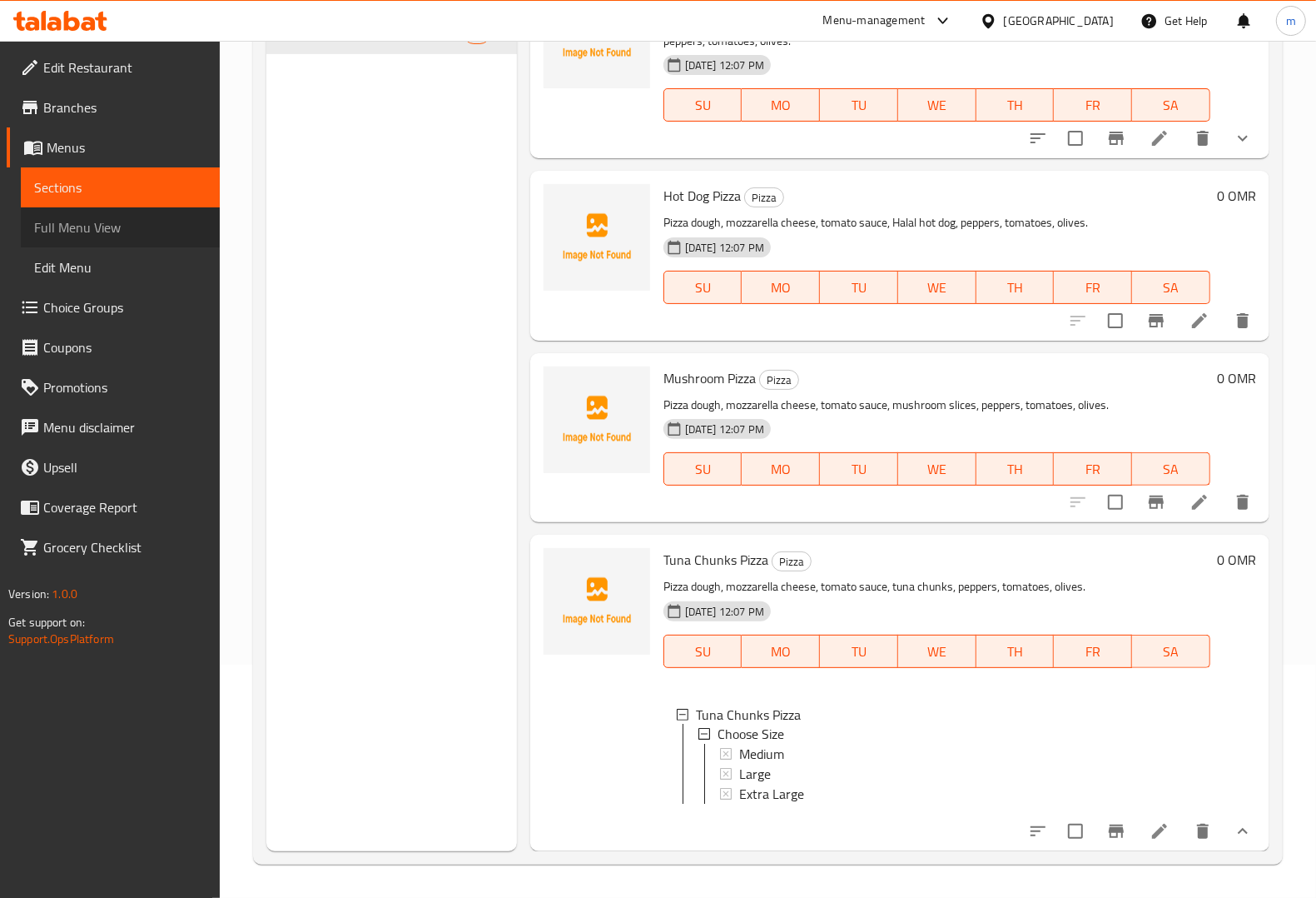
click at [130, 223] on span "Full Menu View" at bounding box center [120, 227] width 172 height 20
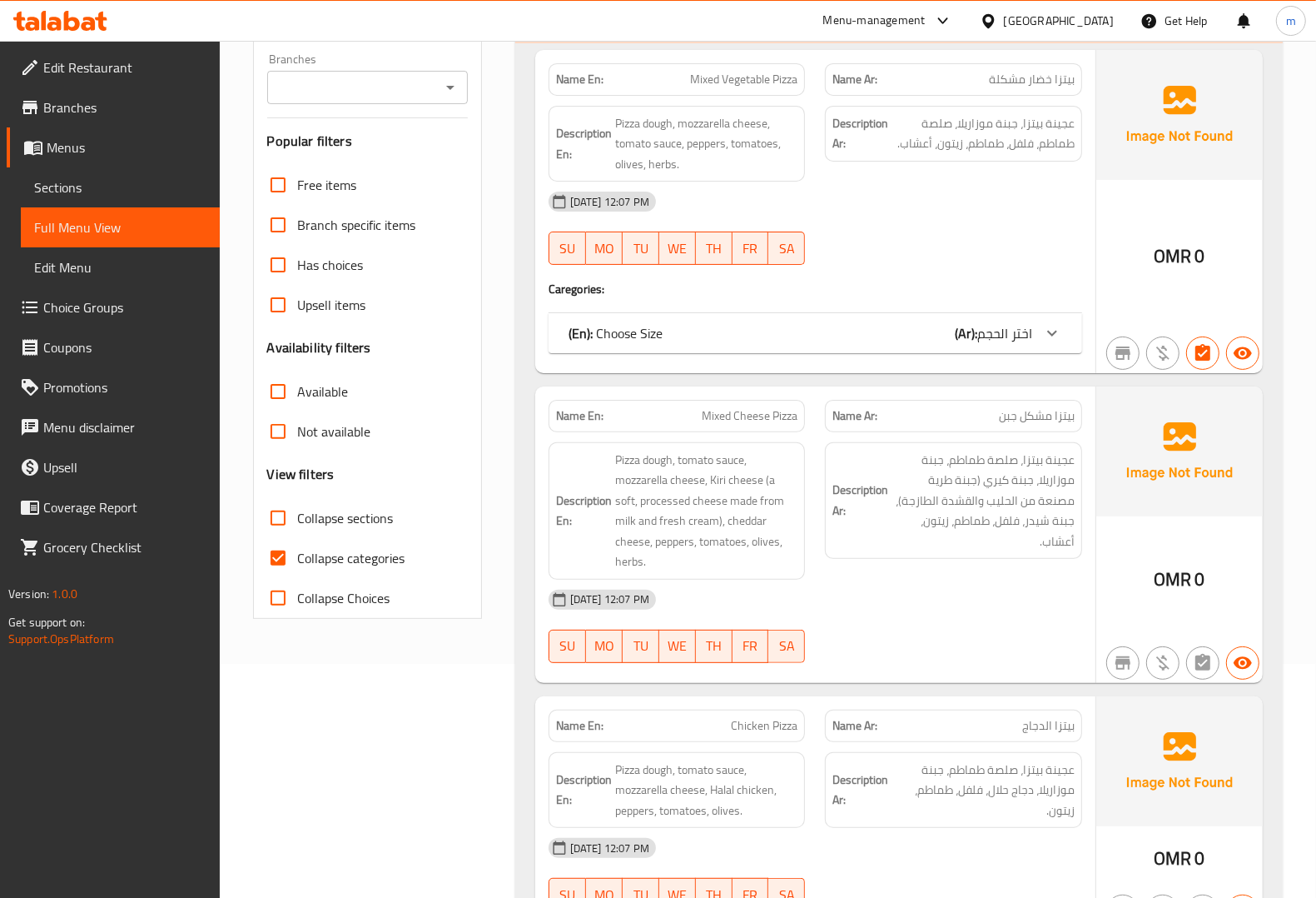
scroll to position [338, 0]
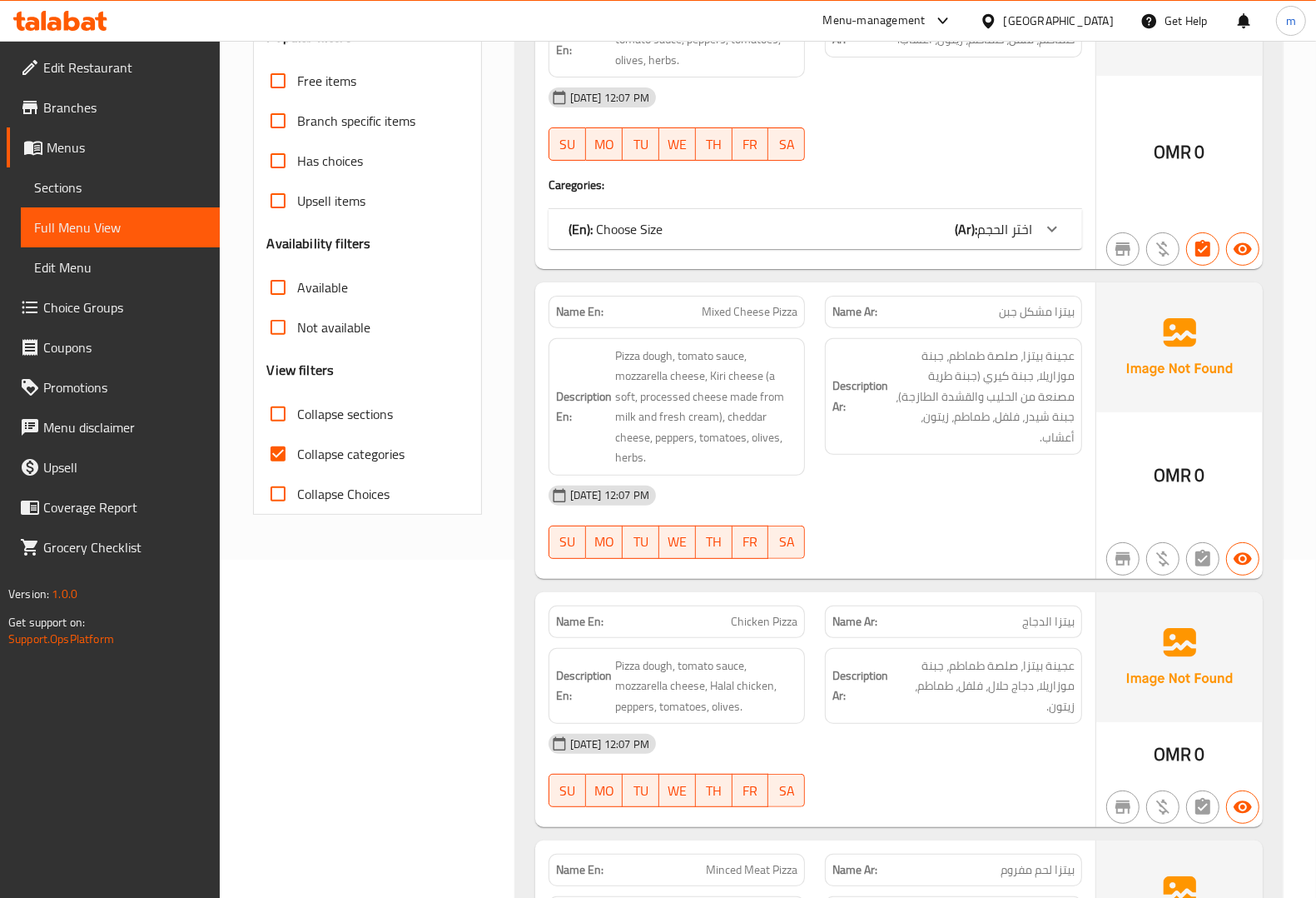
click at [279, 455] on input "Collapse categories" at bounding box center [278, 454] width 40 height 40
checkbox input "false"
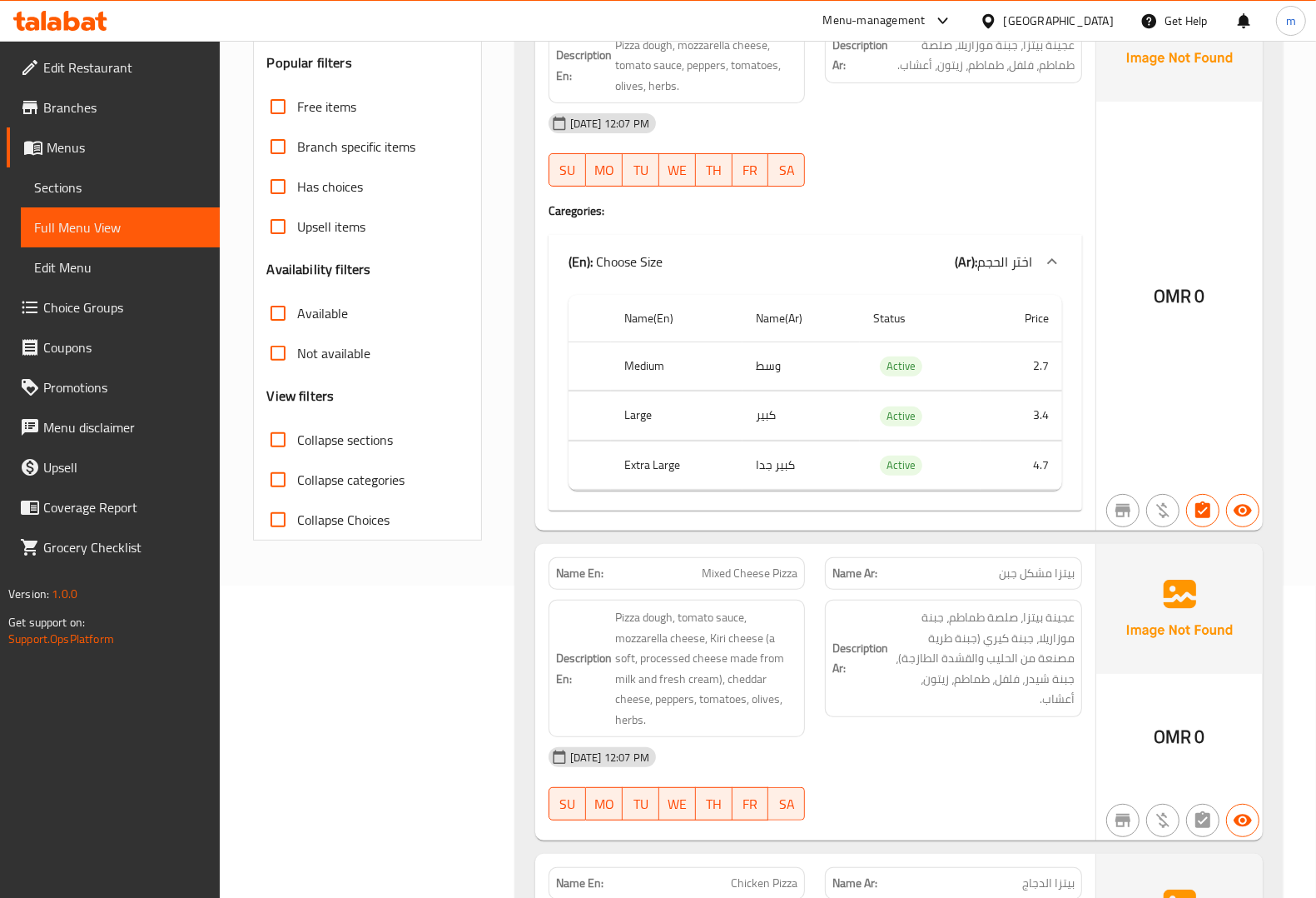
scroll to position [625, 0]
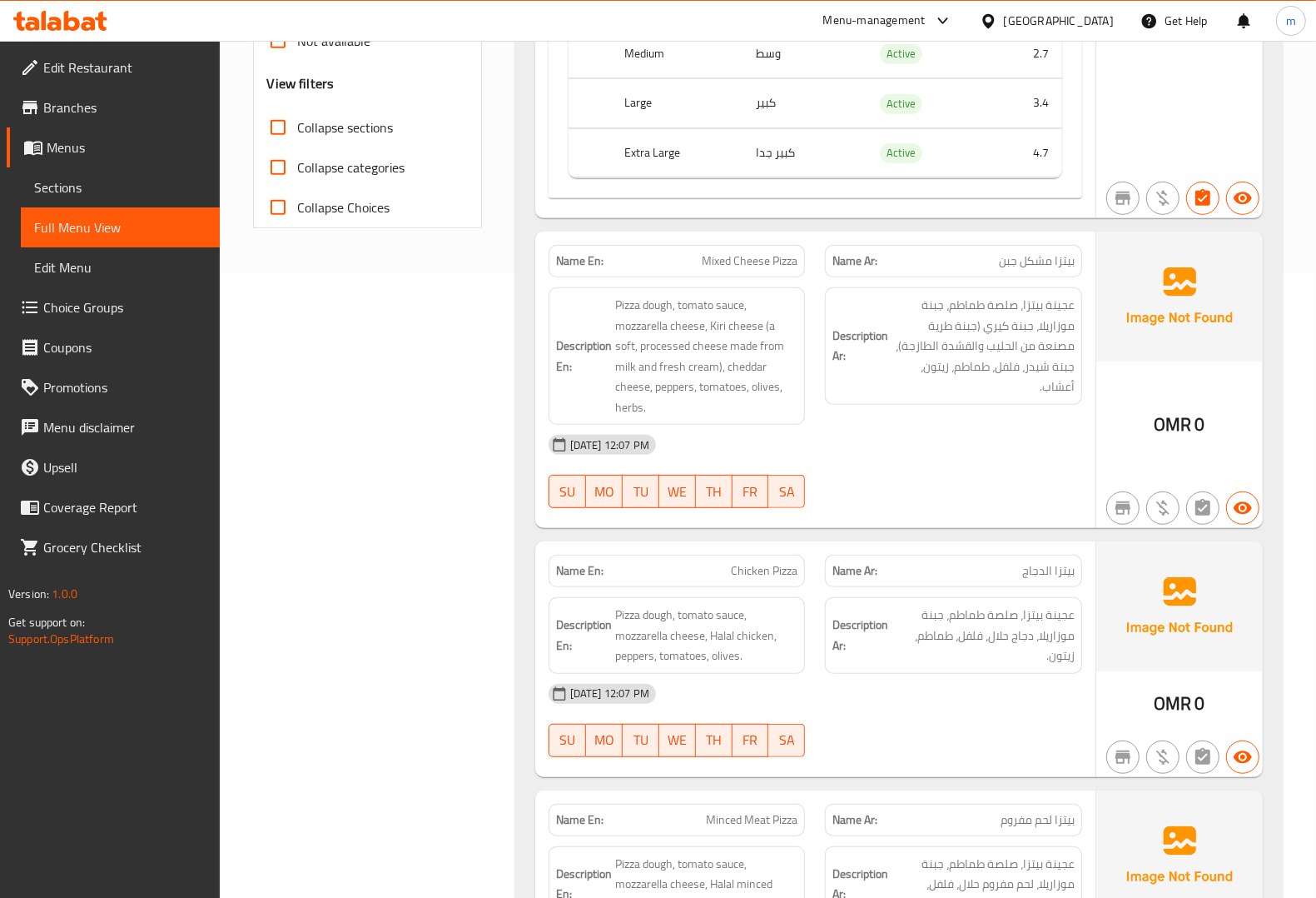
click at [754, 261] on span "Mixed Cheese Pizza" at bounding box center [750, 261] width 96 height 17
copy span "Mixed Cheese Pizza"
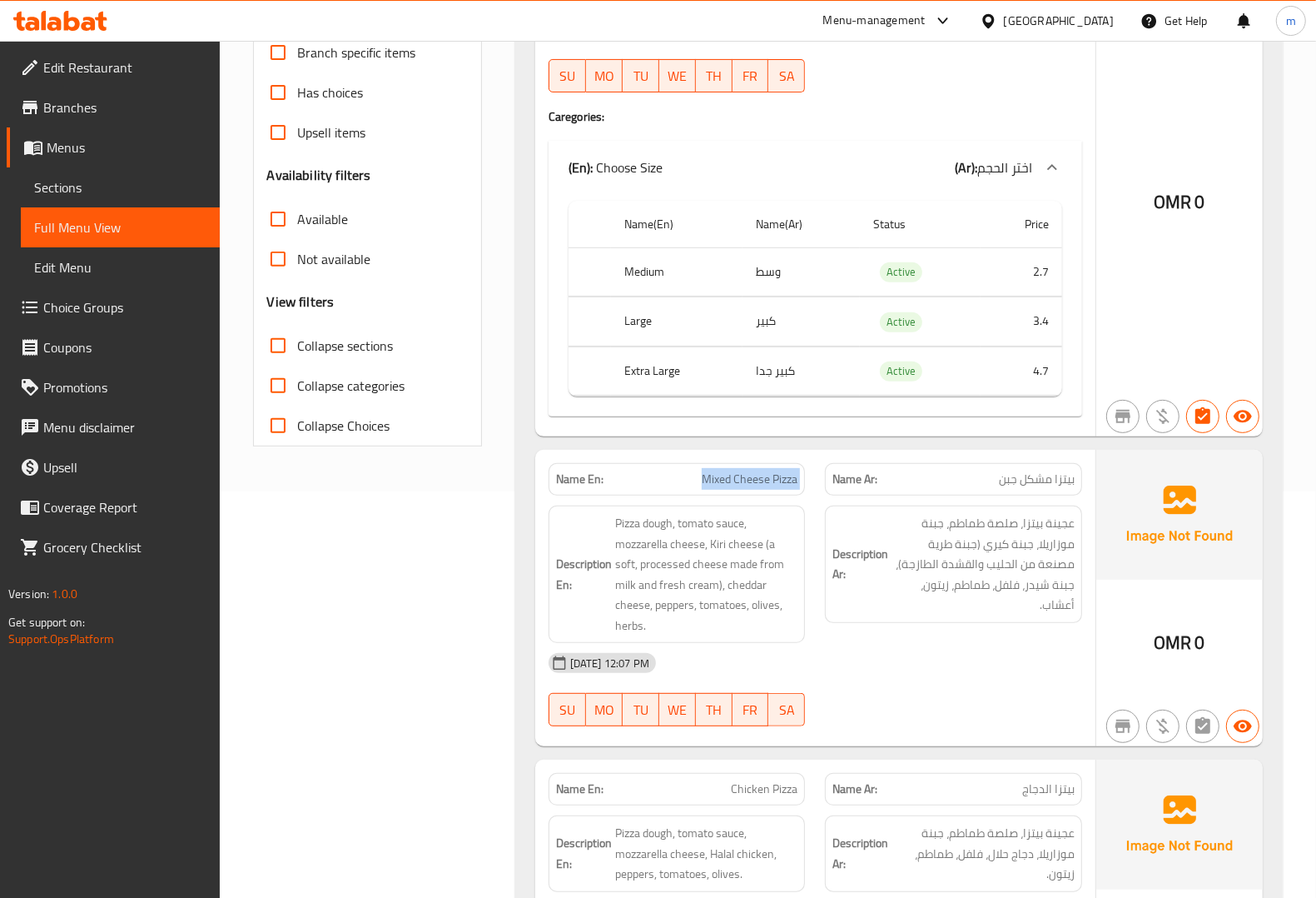
scroll to position [208, 0]
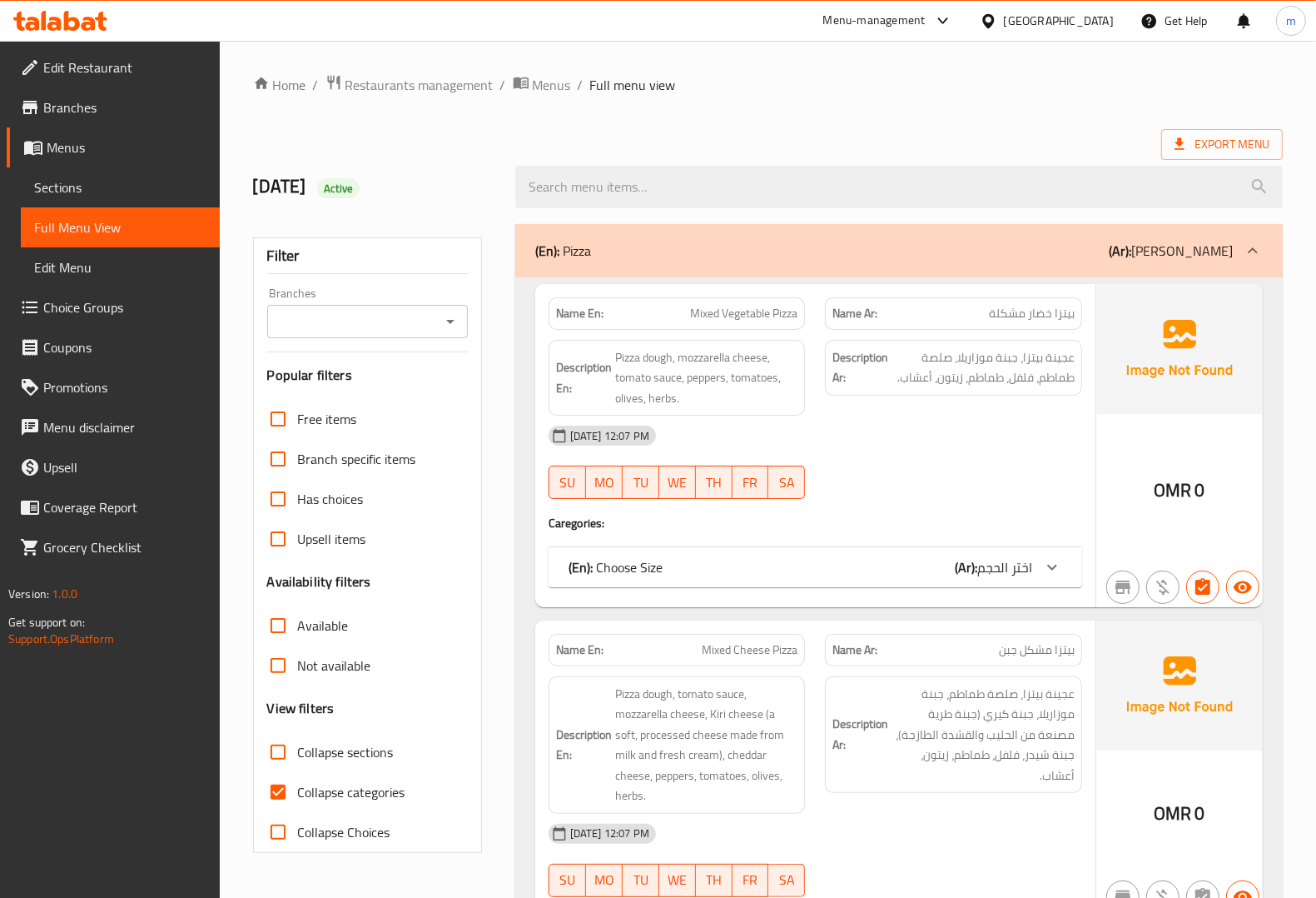
click at [132, 180] on span "Sections" at bounding box center [120, 188] width 172 height 20
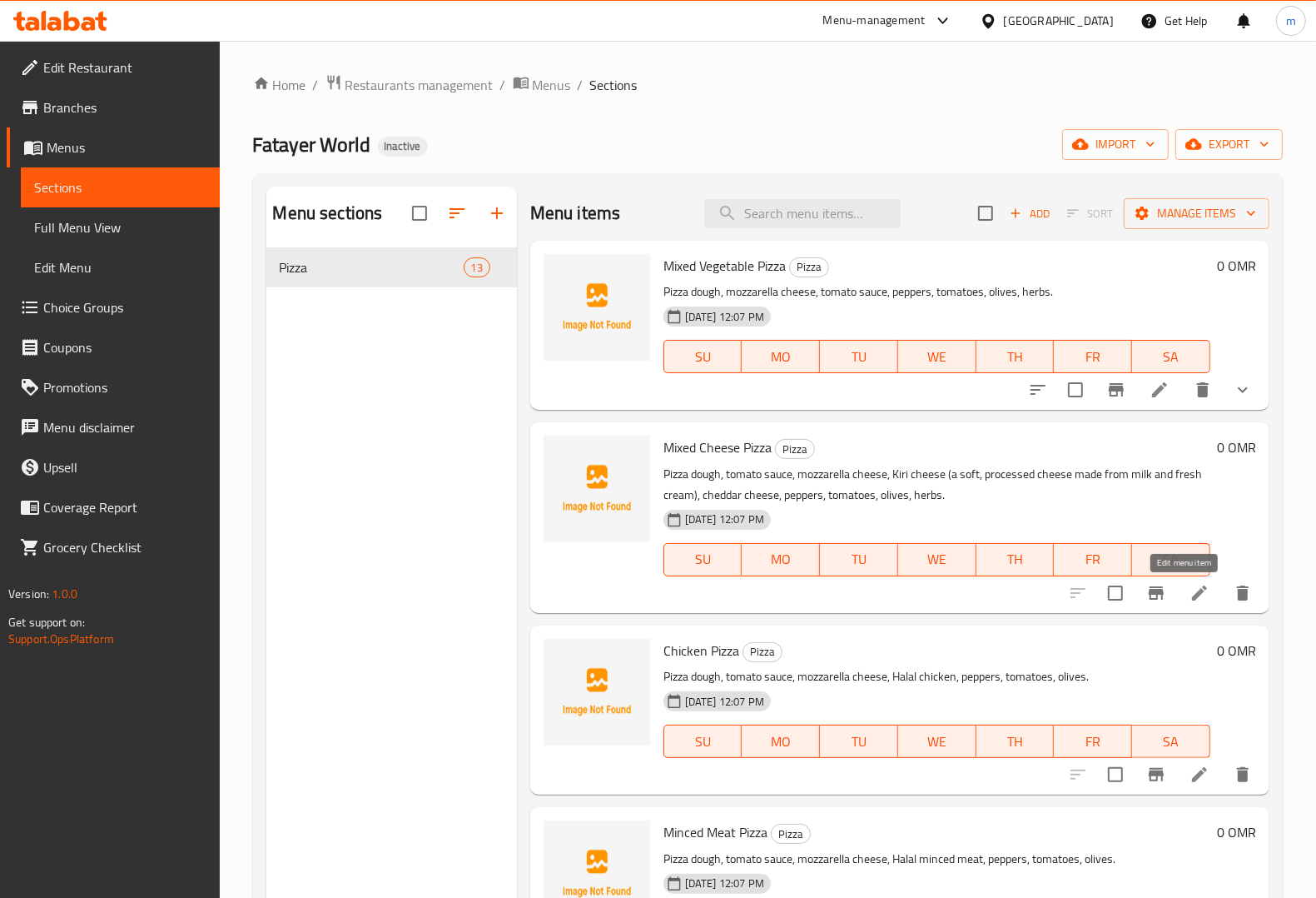
click at [1192, 598] on icon at bounding box center [1199, 592] width 15 height 15
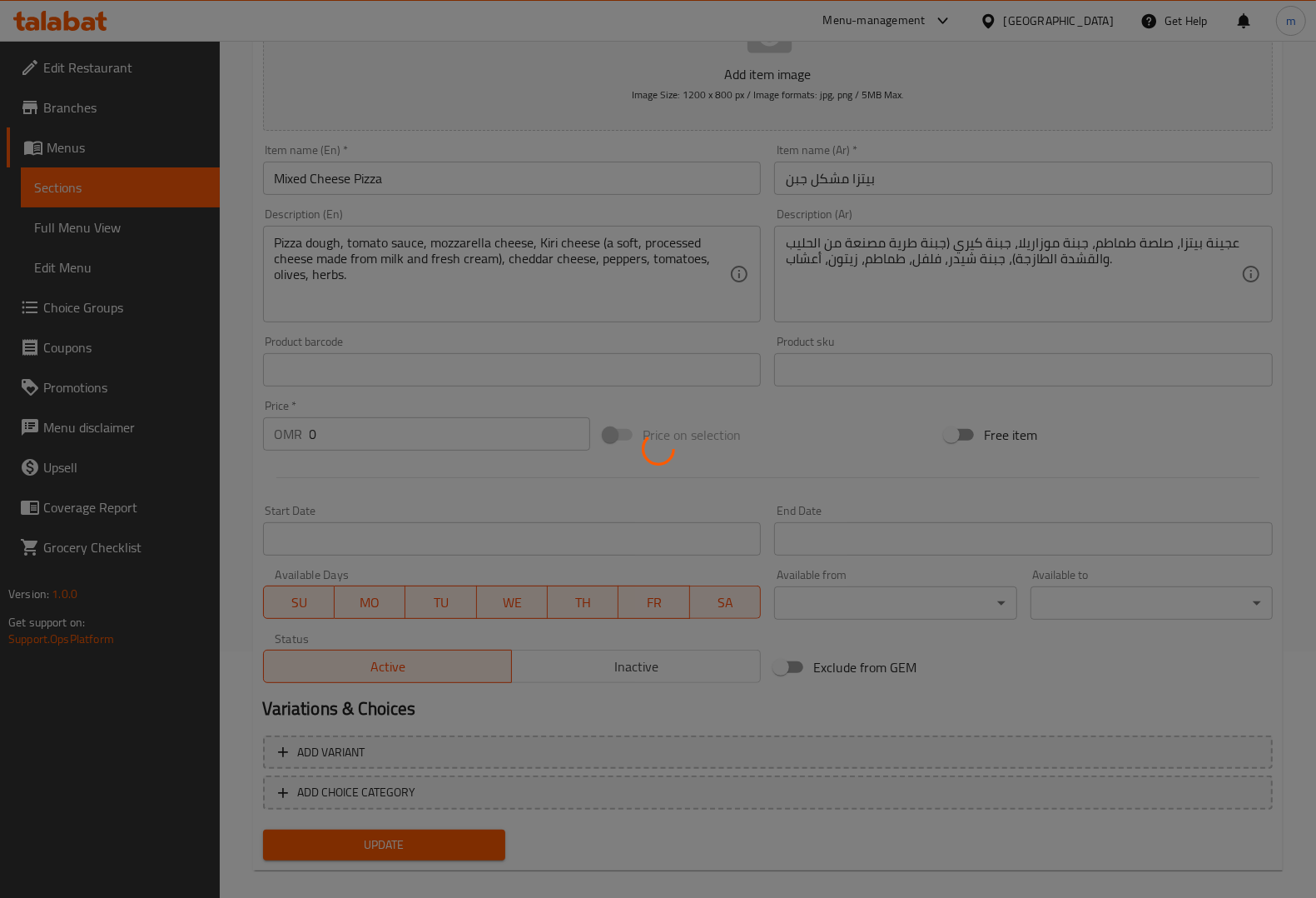
scroll to position [262, 0]
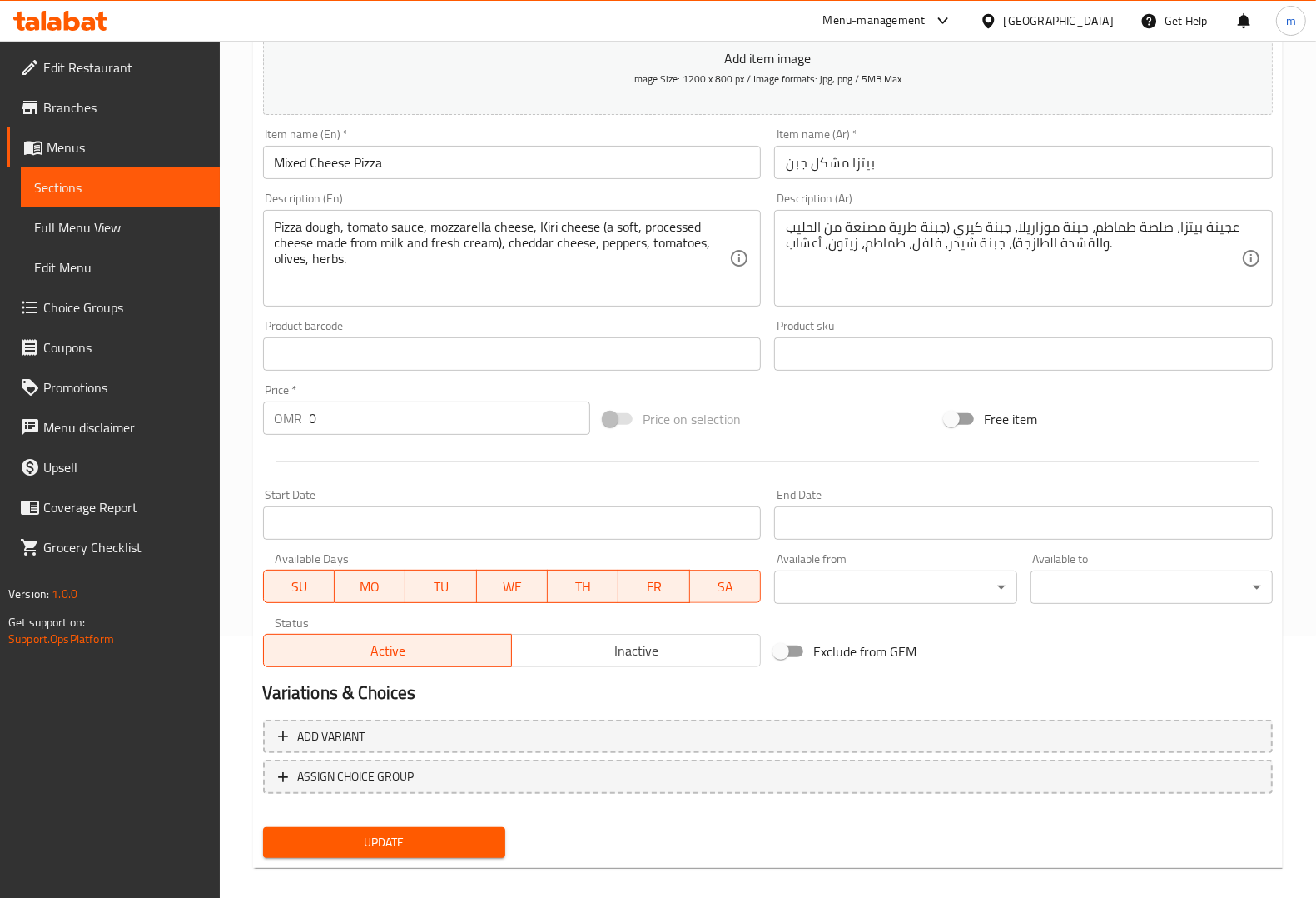
click at [407, 766] on span "ASSIGN CHOICE GROUP" at bounding box center [356, 776] width 116 height 21
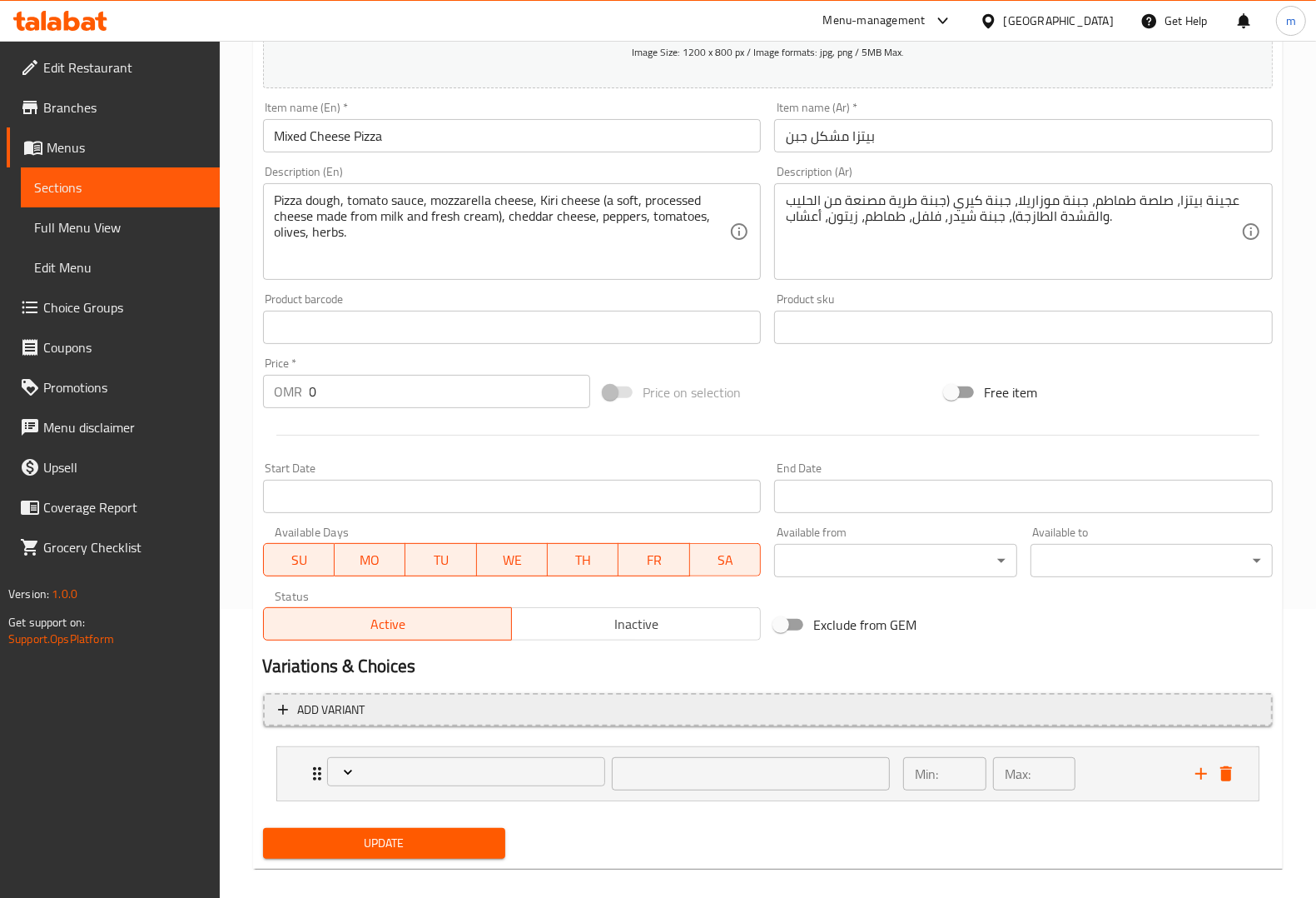
scroll to position [305, 0]
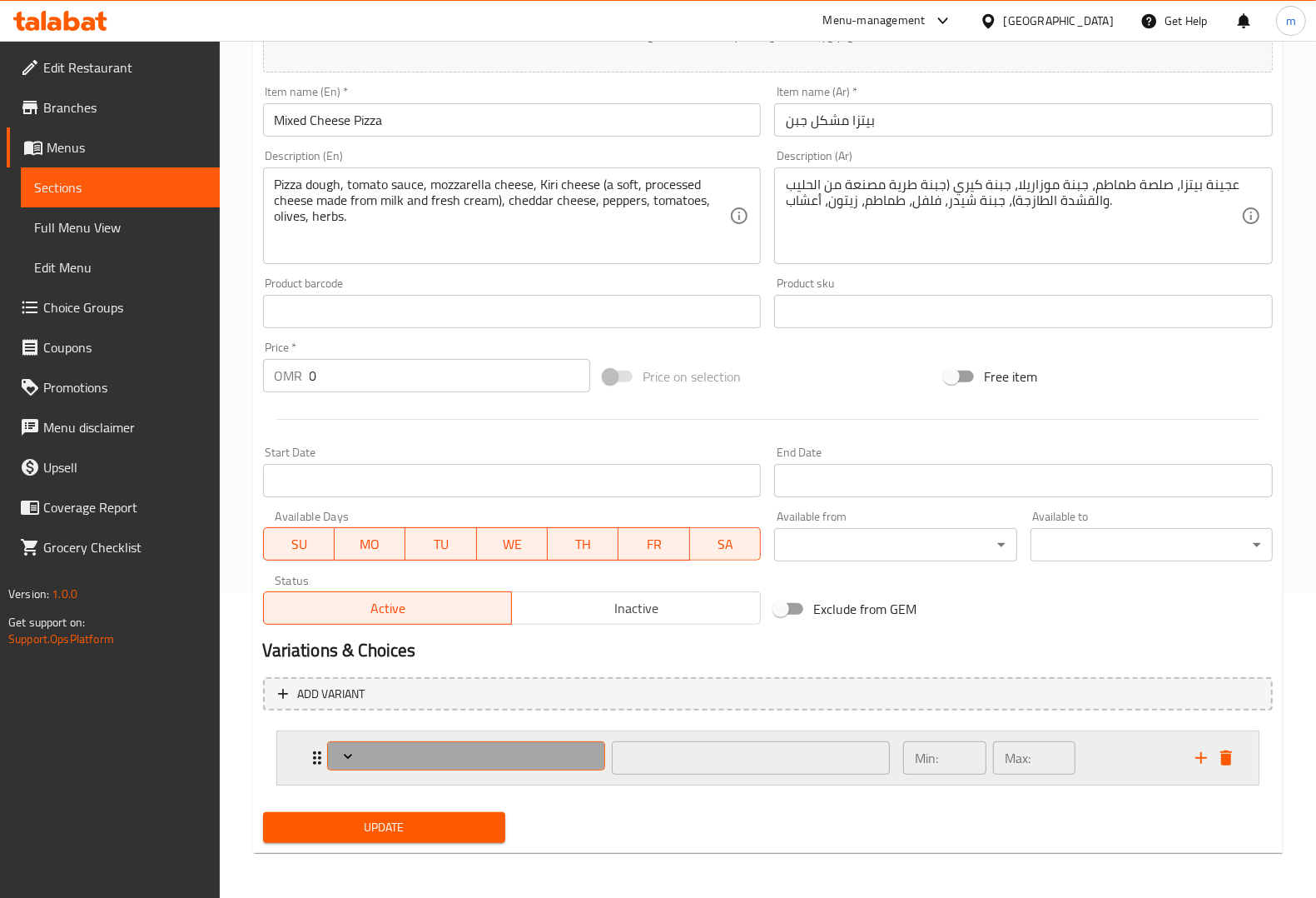
click at [489, 751] on span "Expand" at bounding box center [466, 756] width 267 height 16
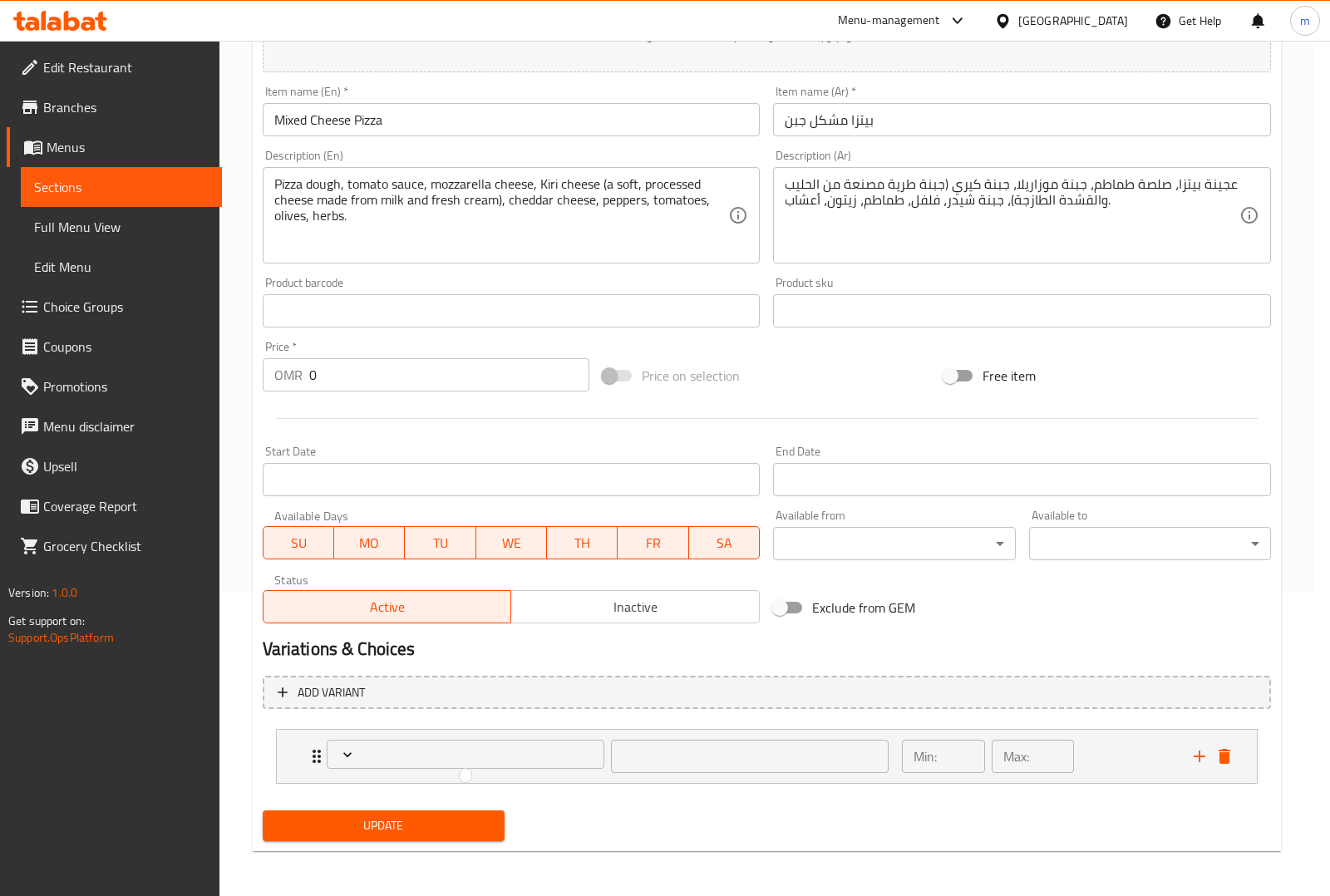
click at [503, 745] on div at bounding box center [665, 448] width 1330 height 896
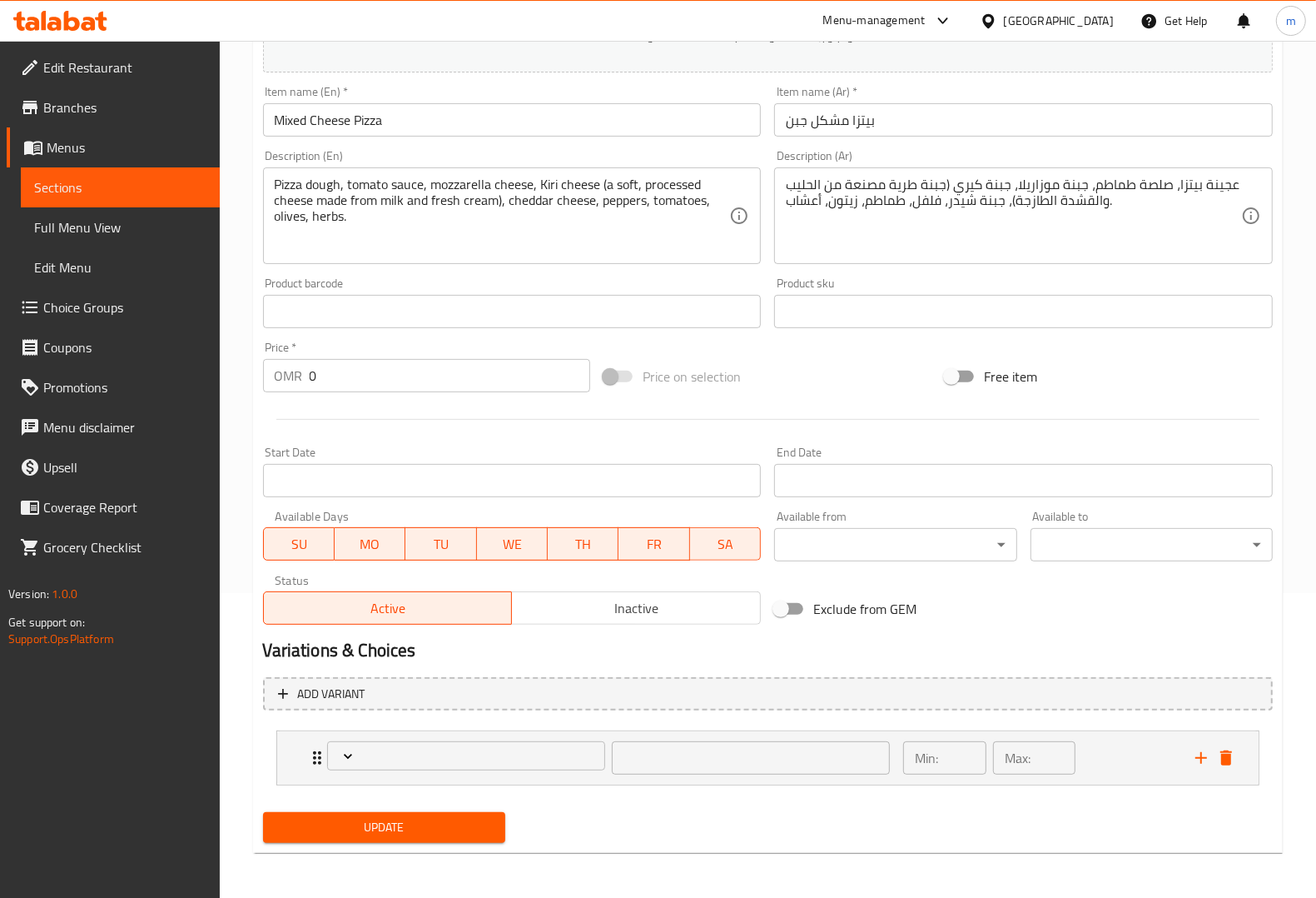
click at [504, 747] on span "Expand" at bounding box center [466, 756] width 267 height 16
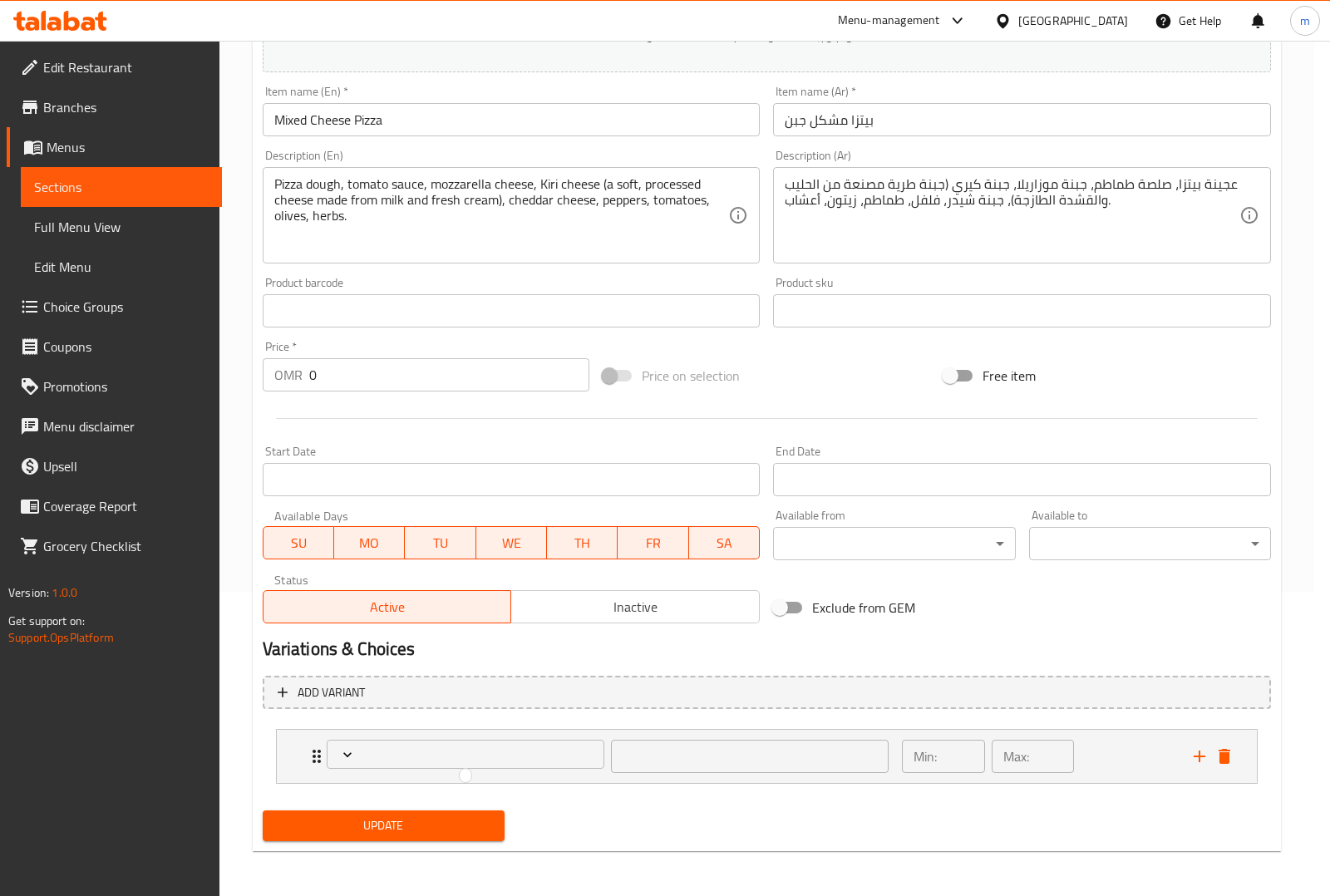
click at [350, 756] on div at bounding box center [665, 448] width 1330 height 896
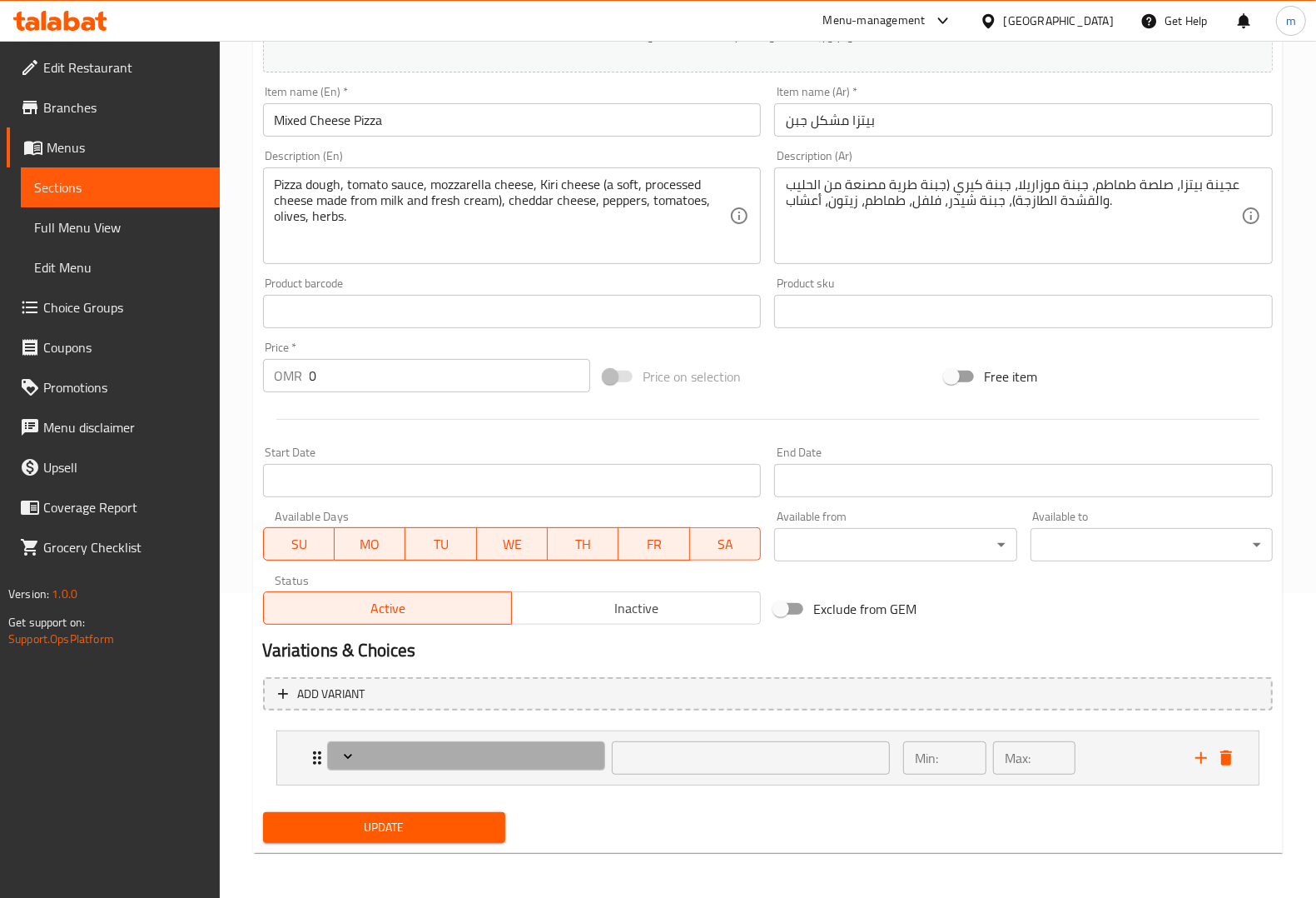
click at [351, 757] on icon "Expand" at bounding box center [348, 756] width 16 height 16
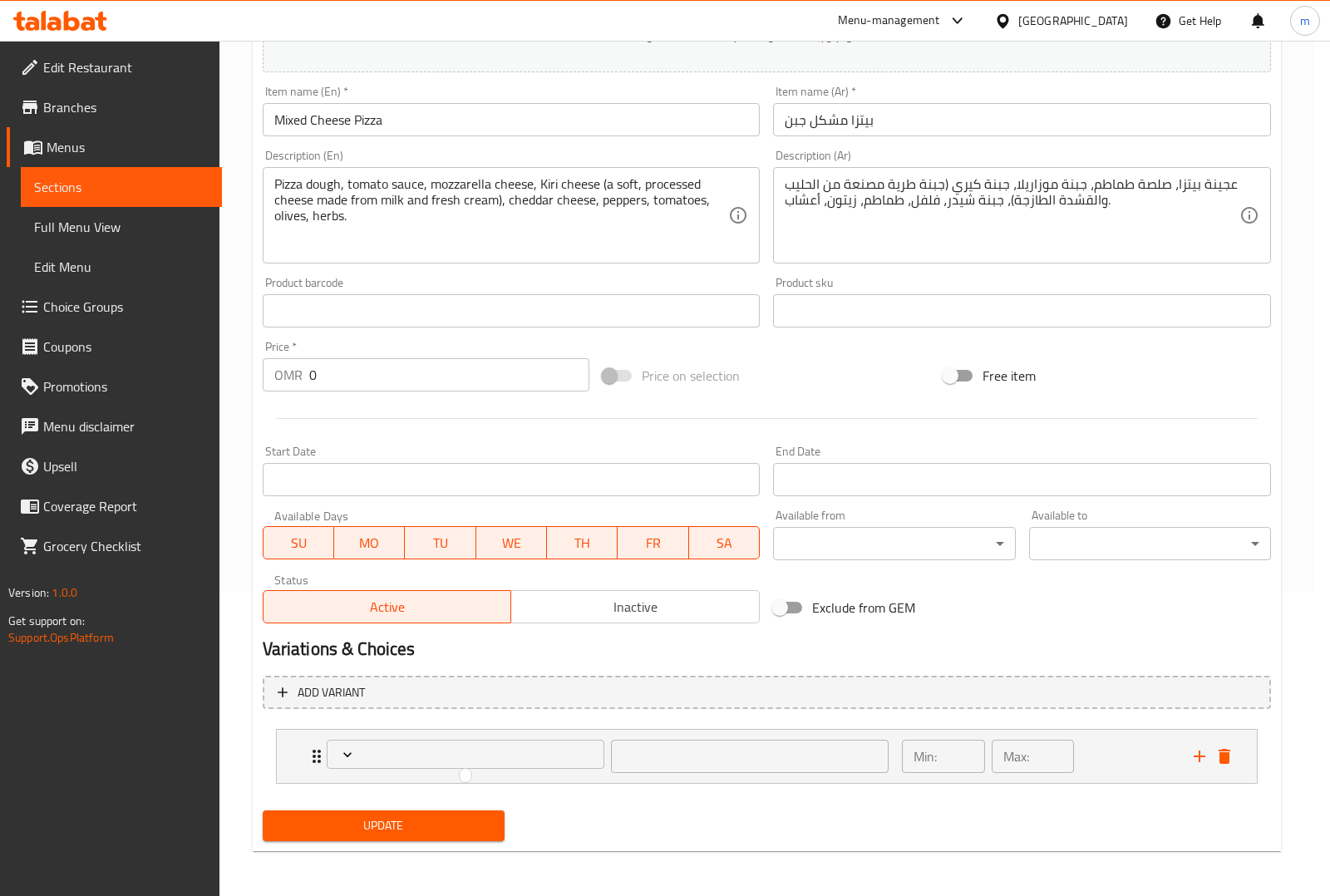
click at [446, 766] on div at bounding box center [665, 448] width 1330 height 896
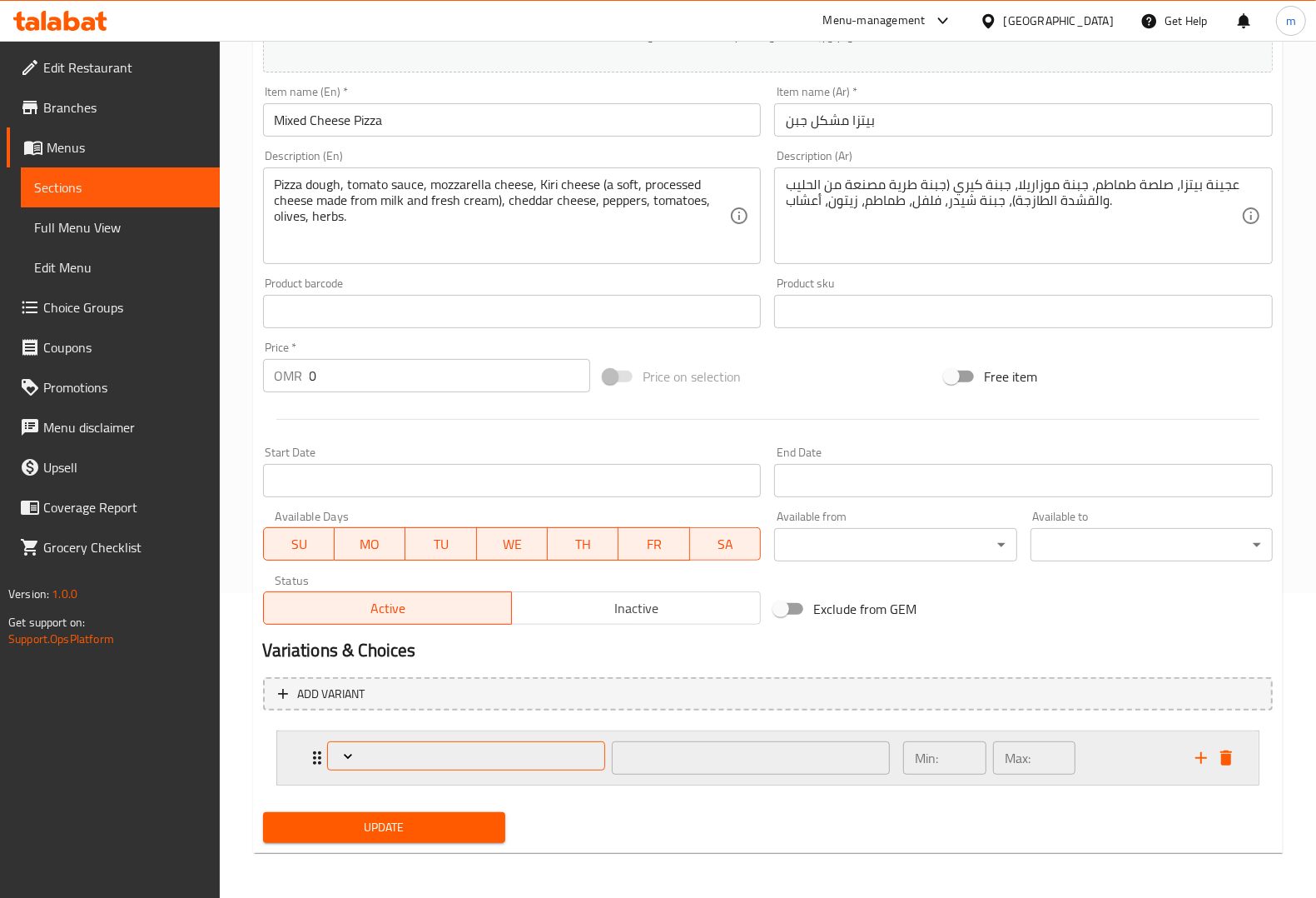
click at [343, 752] on icon "Expand" at bounding box center [348, 756] width 16 height 16
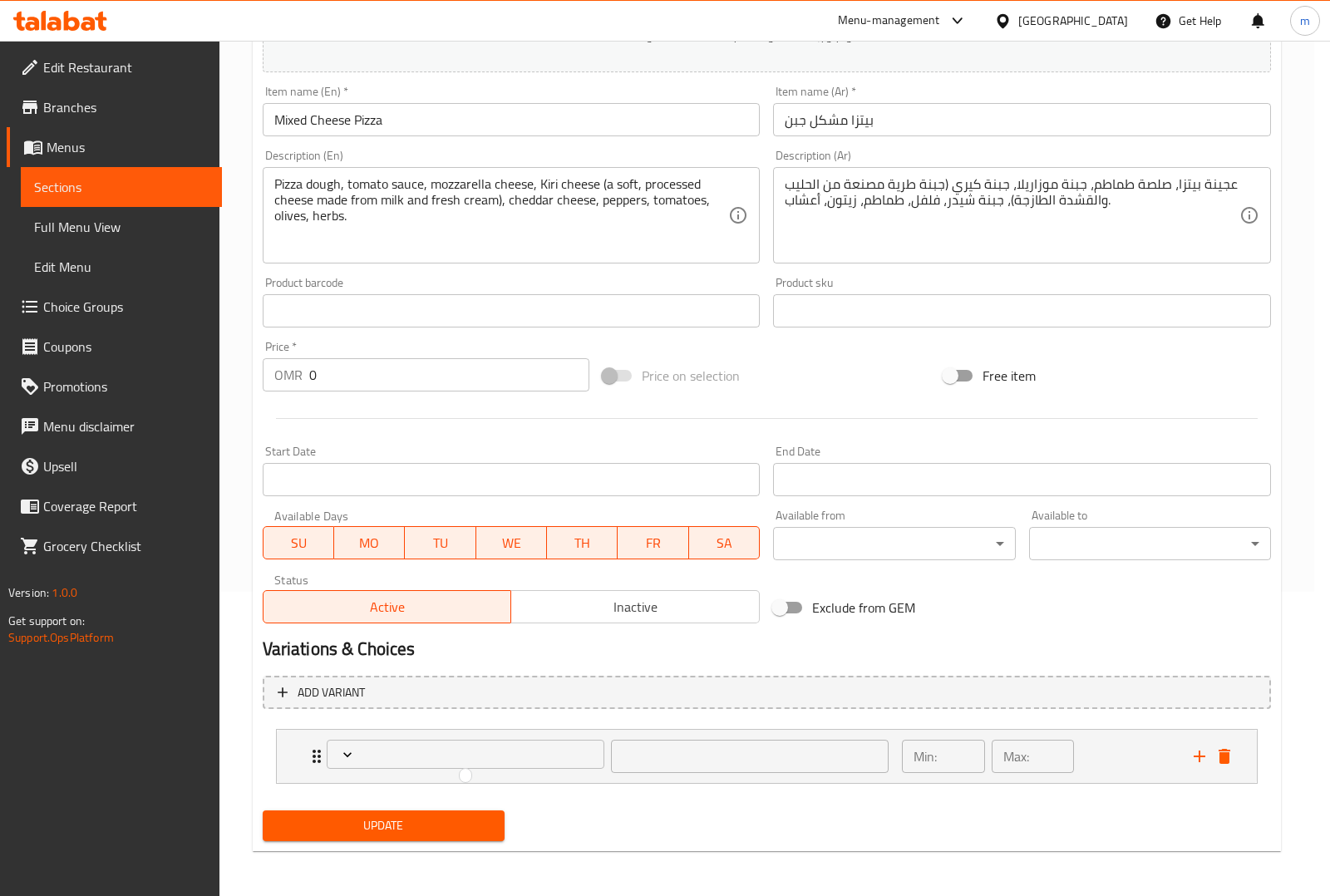
click at [321, 752] on div at bounding box center [665, 448] width 1330 height 896
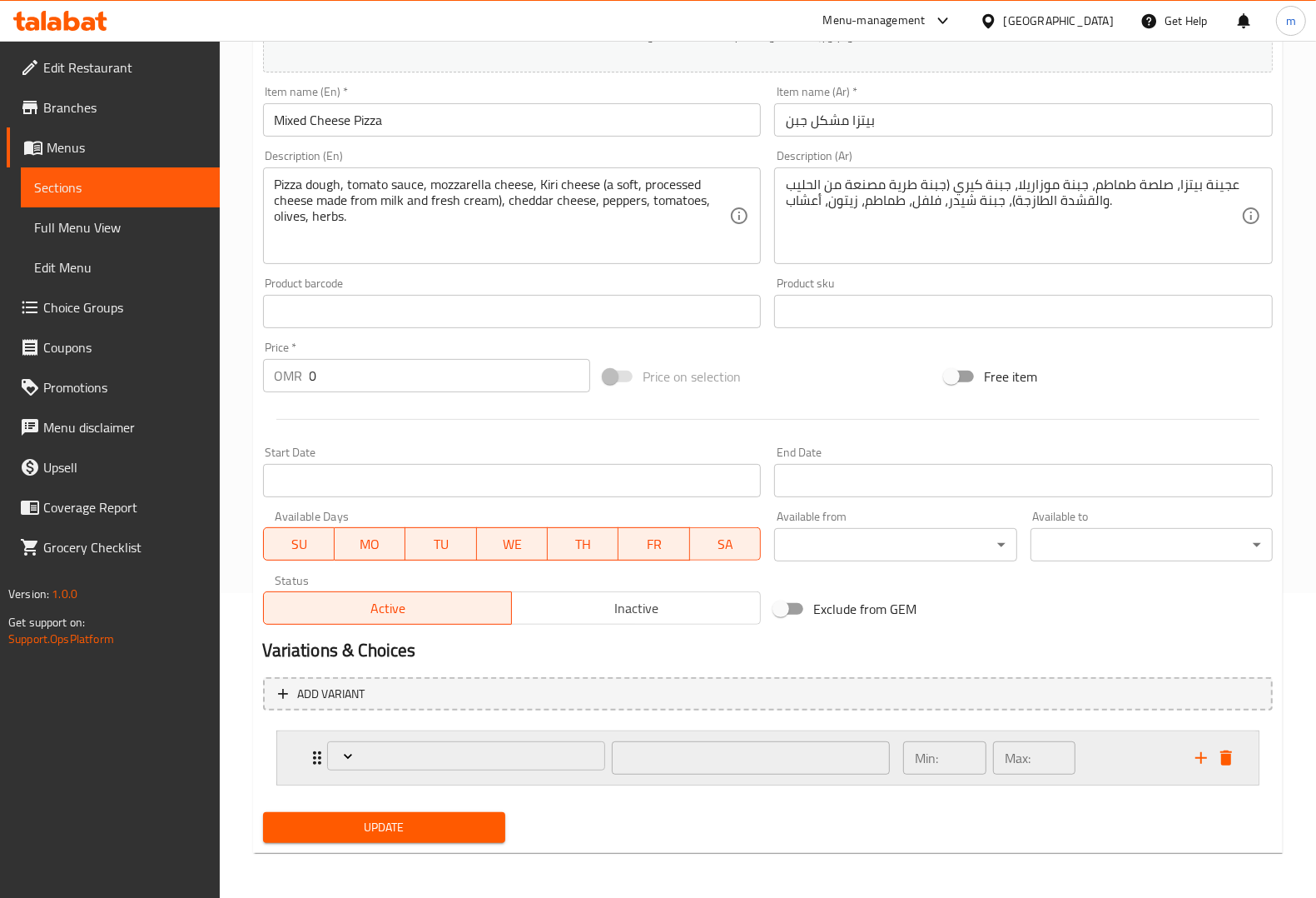
click at [315, 756] on icon "Expand" at bounding box center [316, 757] width 8 height 14
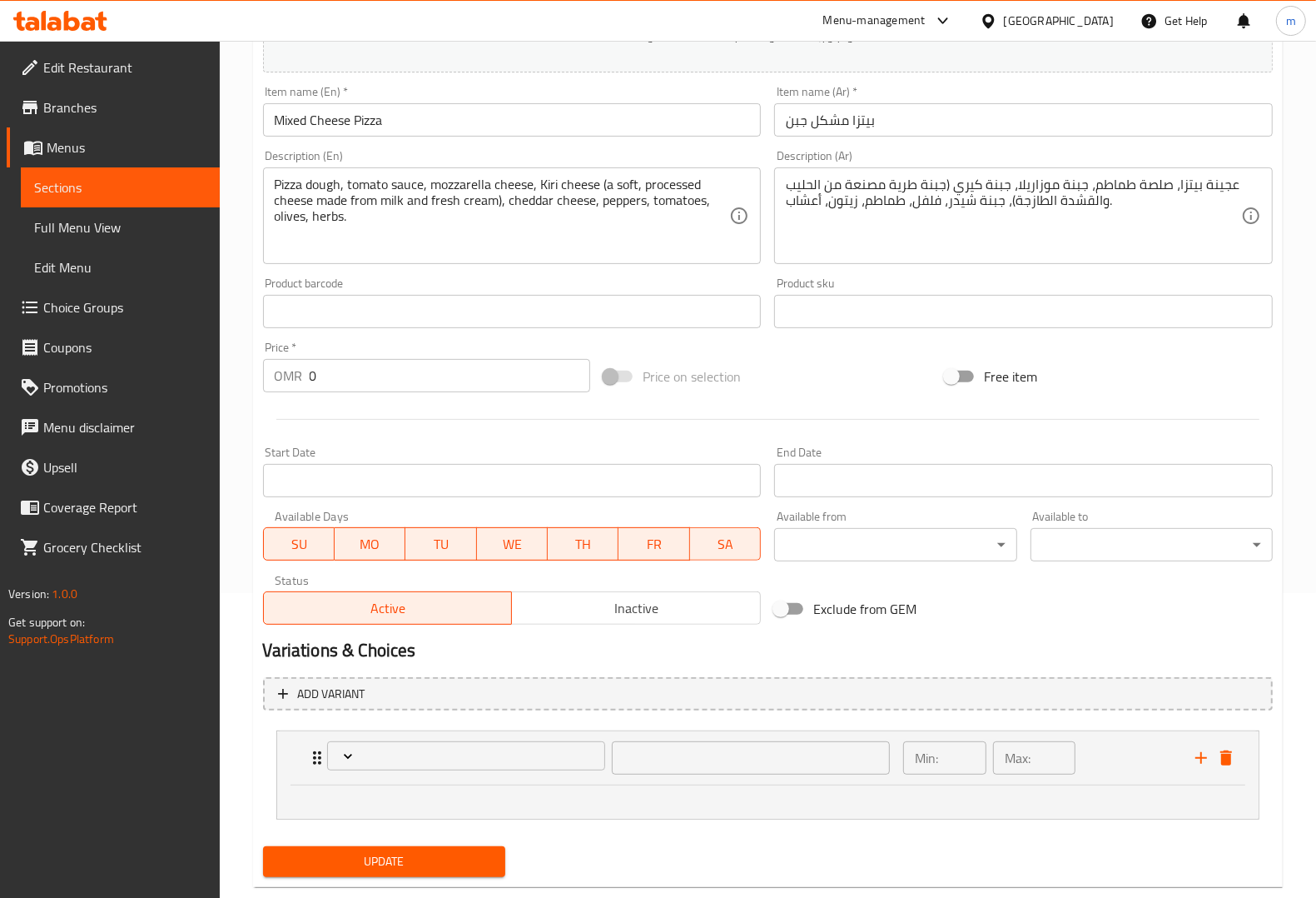
click at [445, 811] on div at bounding box center [768, 802] width 982 height 33
click at [466, 758] on span "Expand" at bounding box center [466, 756] width 267 height 16
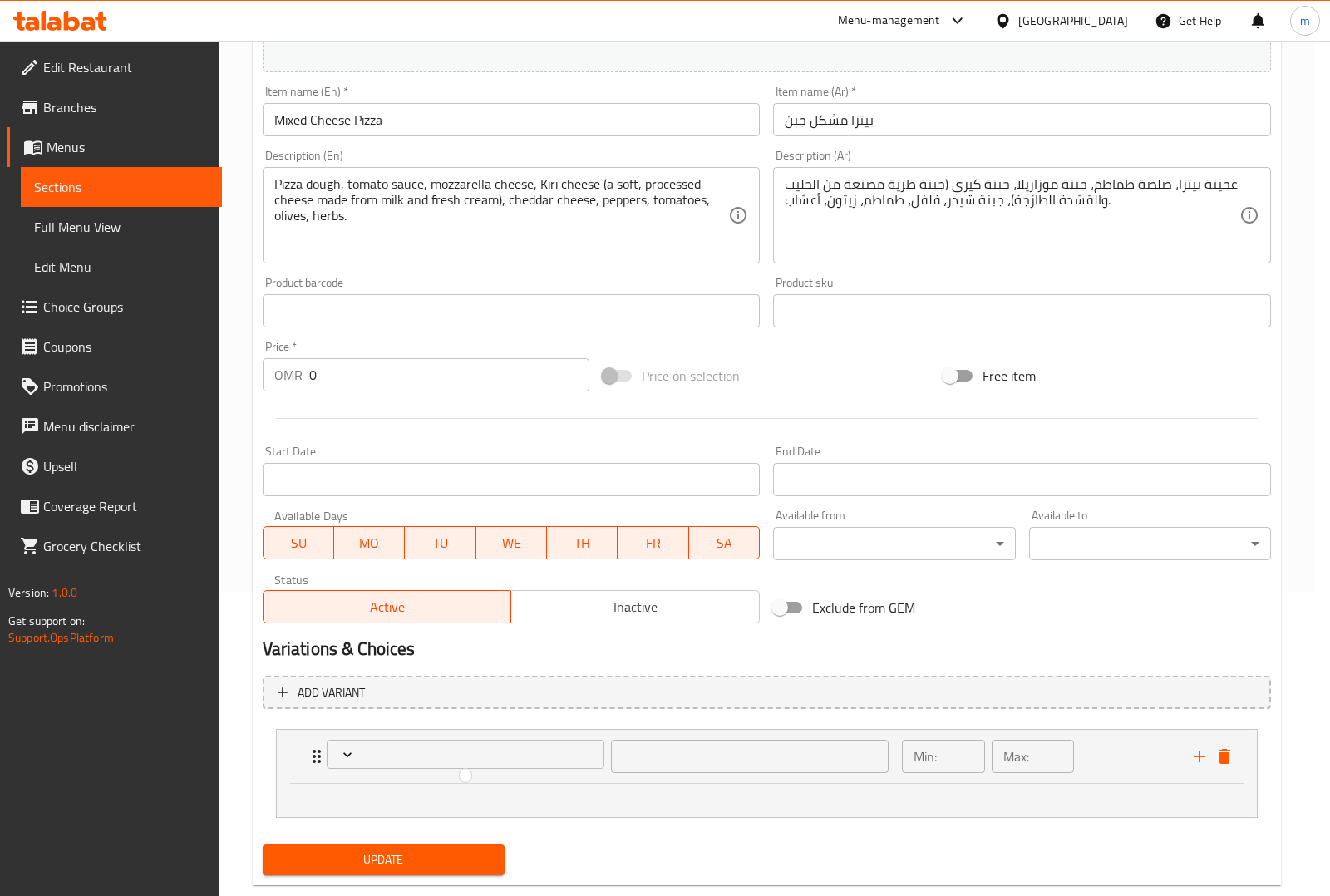
click at [674, 750] on div at bounding box center [665, 448] width 1330 height 896
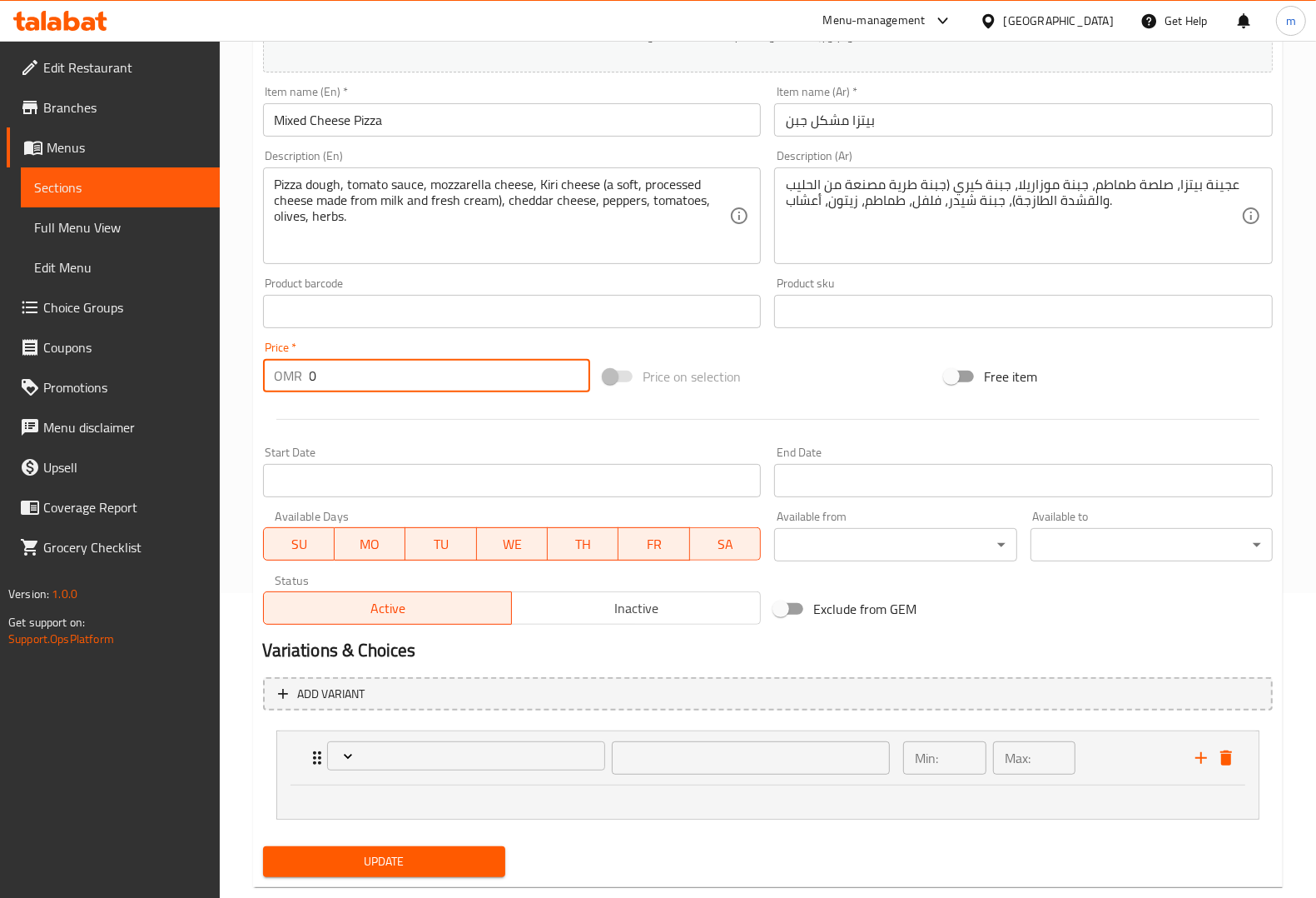
click at [416, 380] on input "0" at bounding box center [451, 375] width 281 height 33
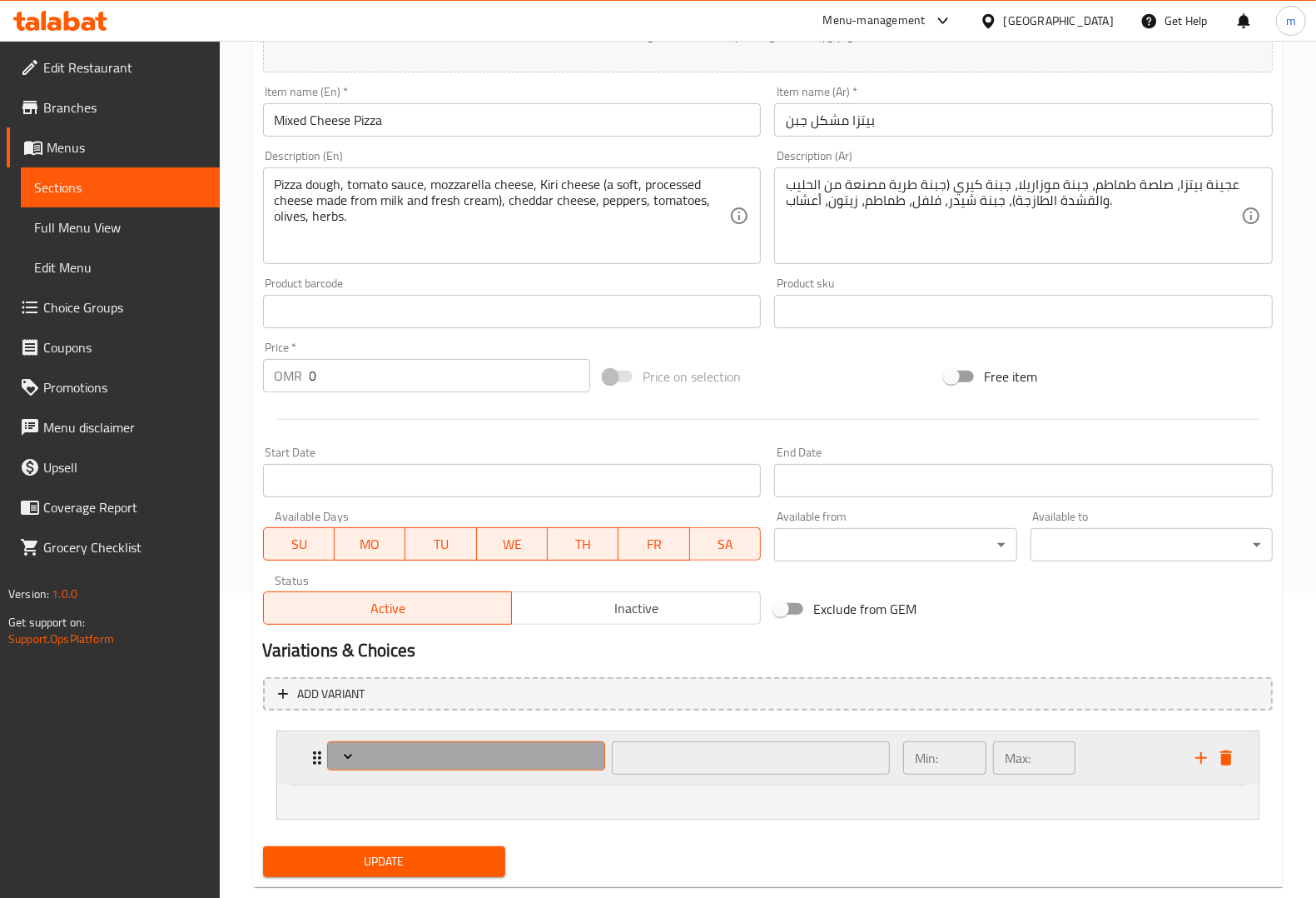
click at [414, 754] on span "Expand" at bounding box center [466, 756] width 267 height 16
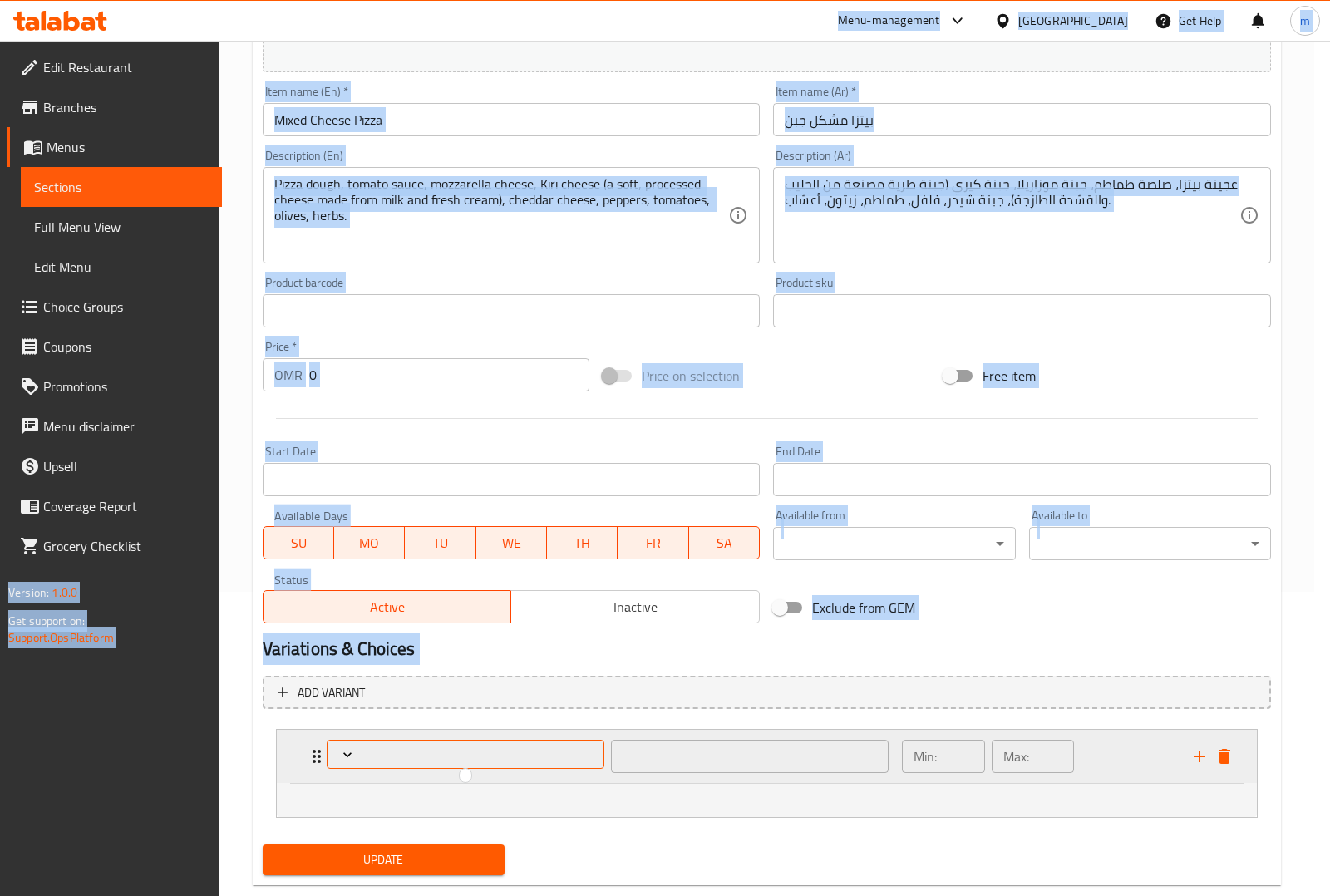
click at [413, 752] on div at bounding box center [665, 448] width 1330 height 896
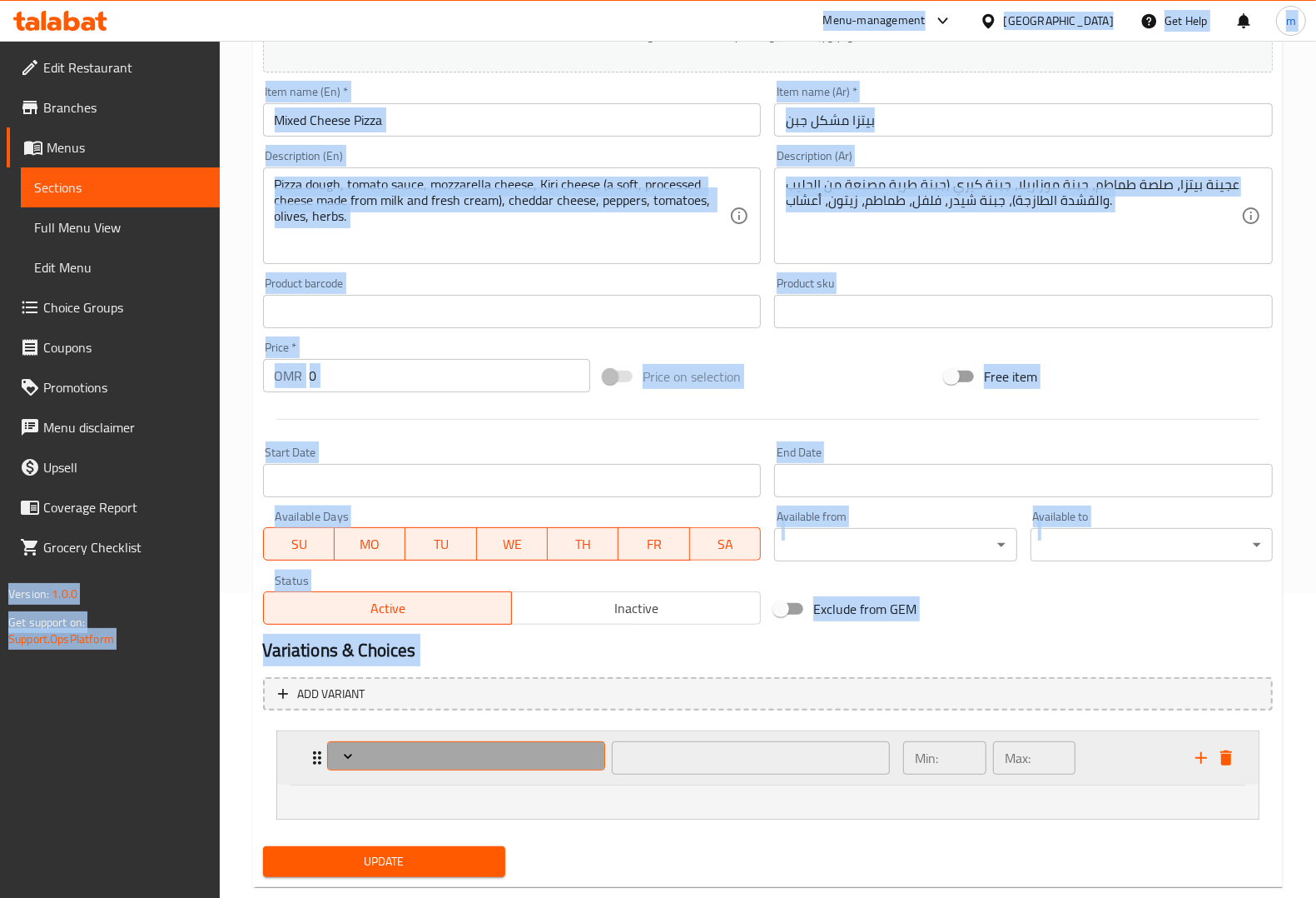
click at [414, 754] on span "Expand" at bounding box center [466, 756] width 267 height 16
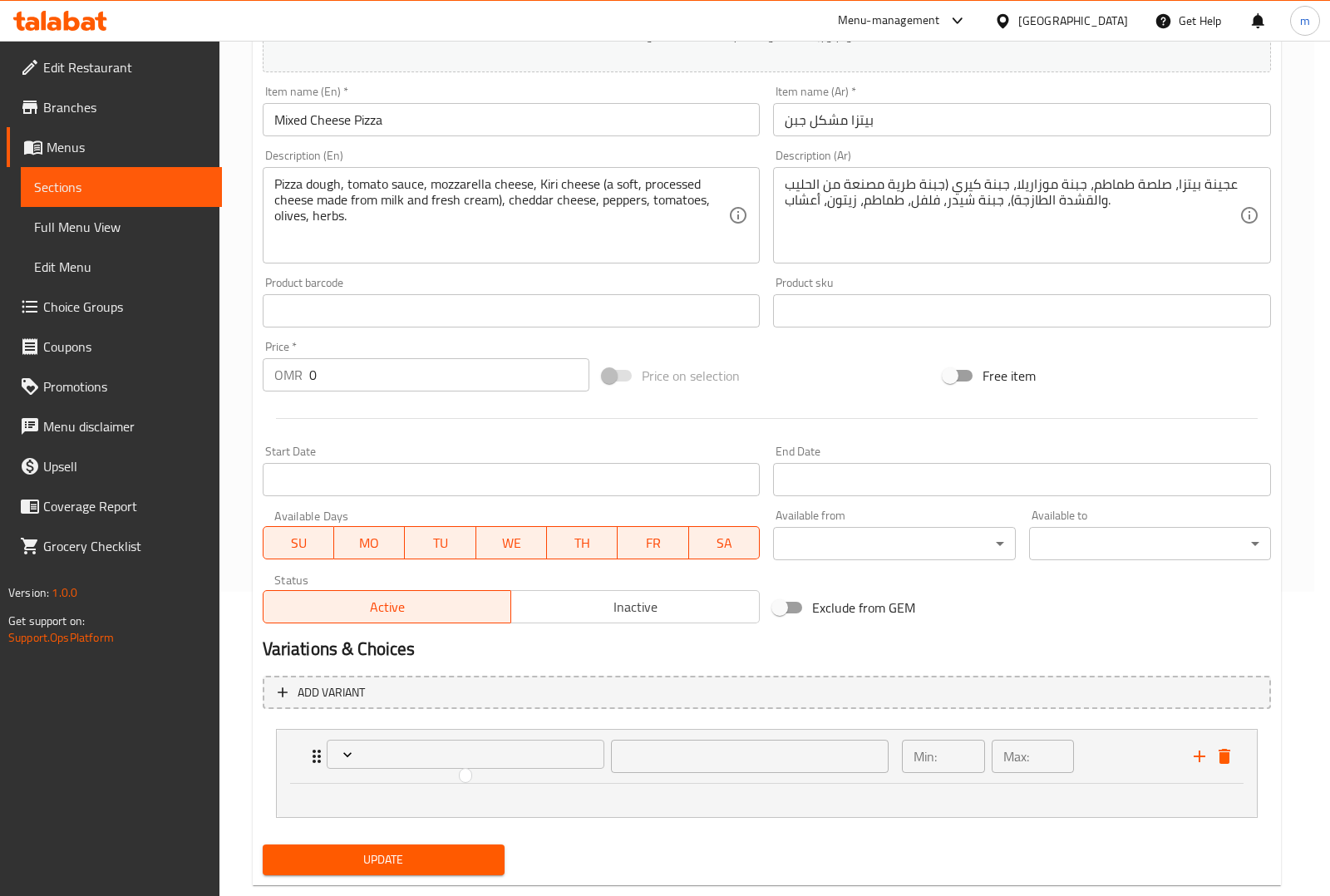
click at [342, 753] on div at bounding box center [665, 448] width 1330 height 896
click at [342, 753] on icon "Expand" at bounding box center [345, 754] width 16 height 16
click at [342, 753] on div at bounding box center [665, 448] width 1330 height 896
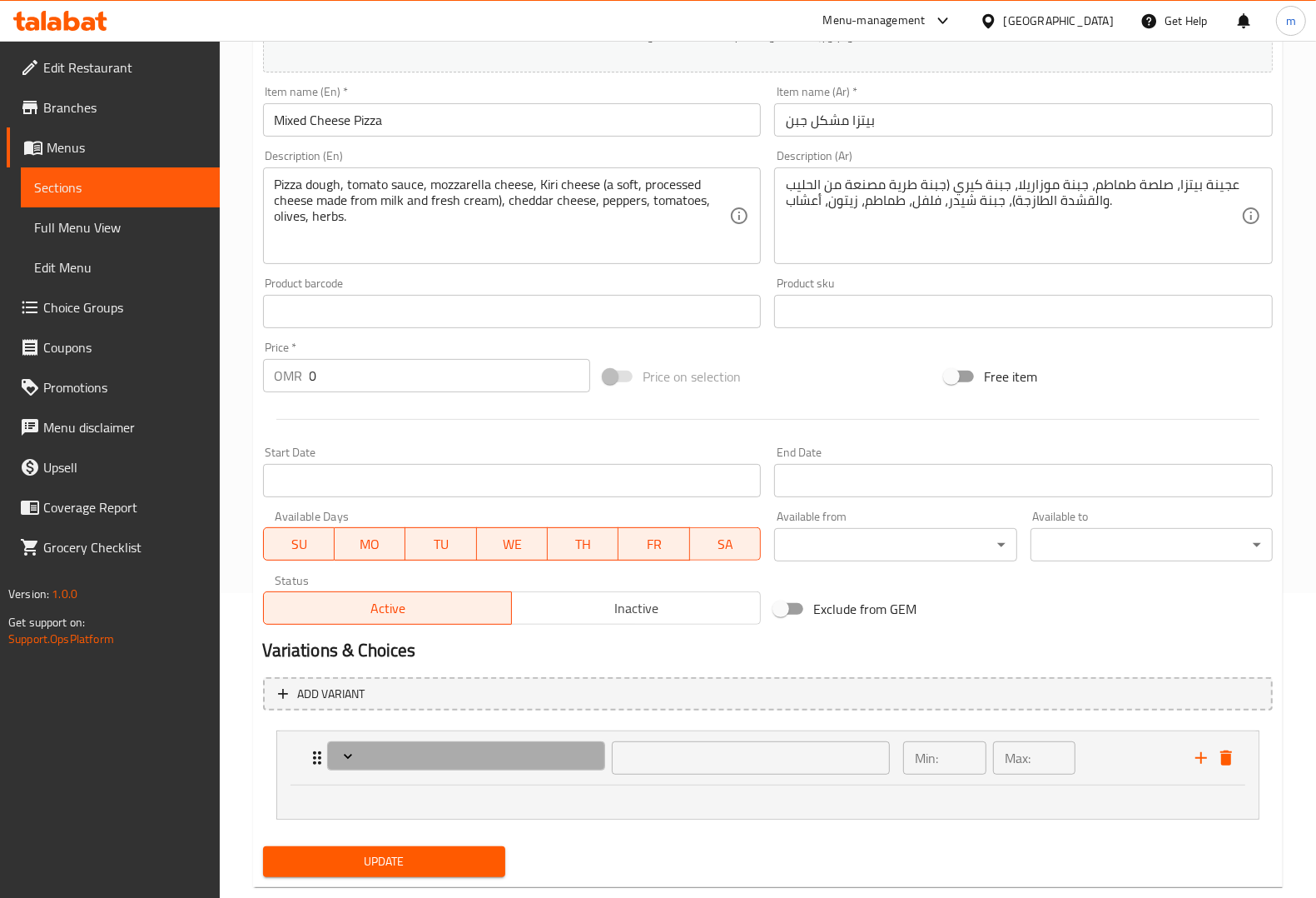
click at [343, 755] on icon "Expand" at bounding box center [348, 756] width 16 height 16
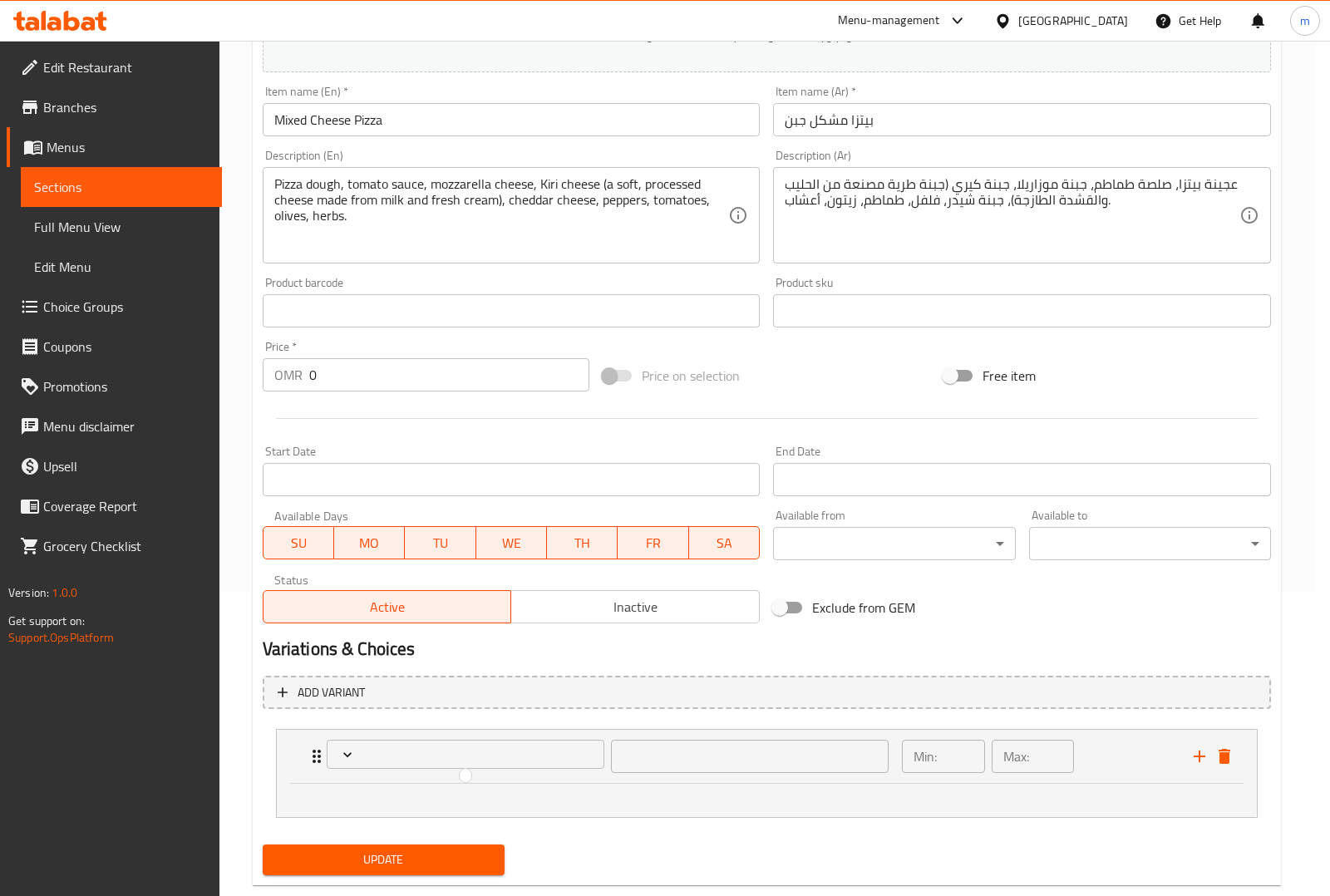
click at [96, 305] on div at bounding box center [665, 448] width 1330 height 896
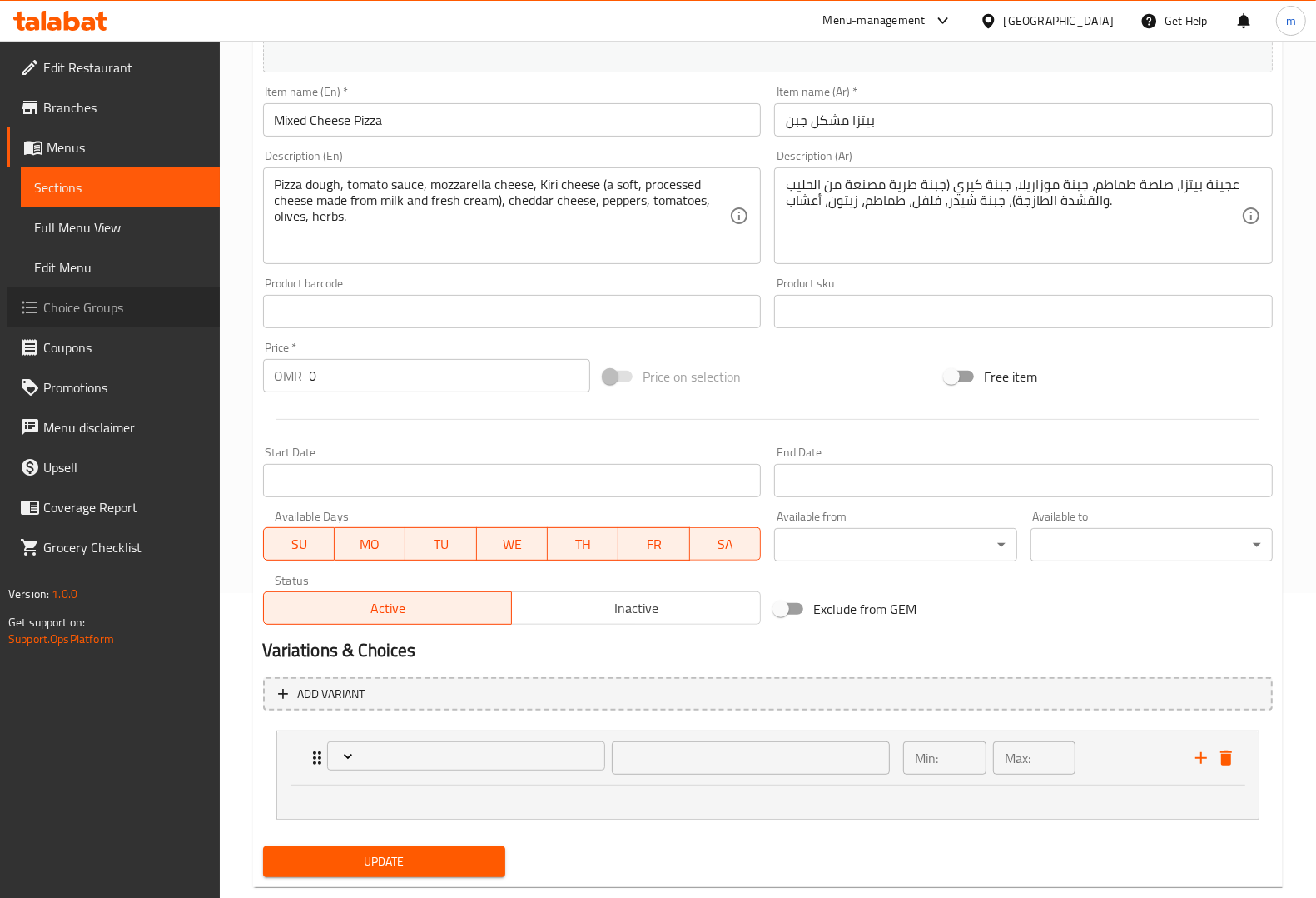
click at [96, 306] on span "Choice Groups" at bounding box center [124, 307] width 163 height 20
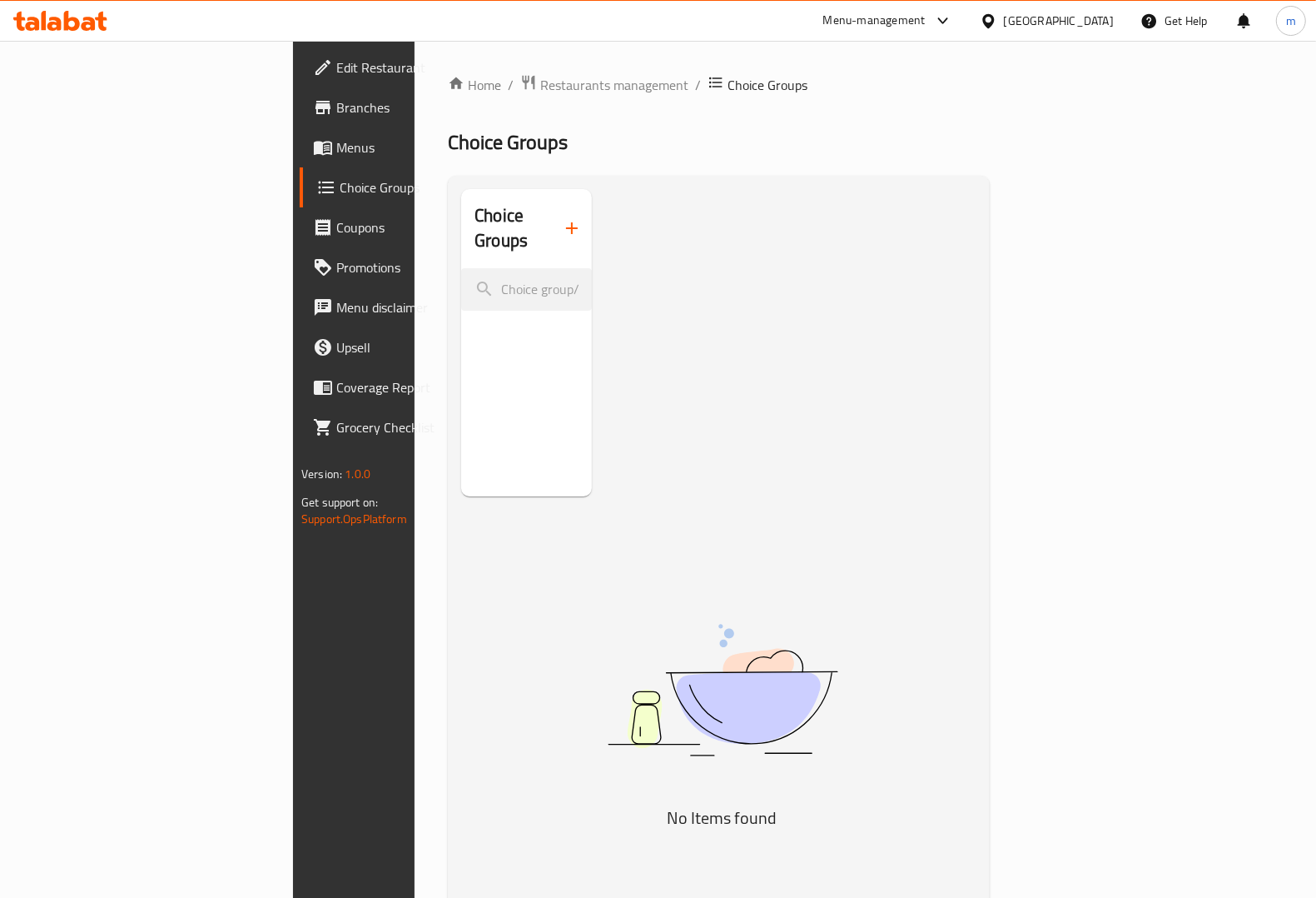
click at [562, 222] on icon "button" at bounding box center [571, 228] width 20 height 20
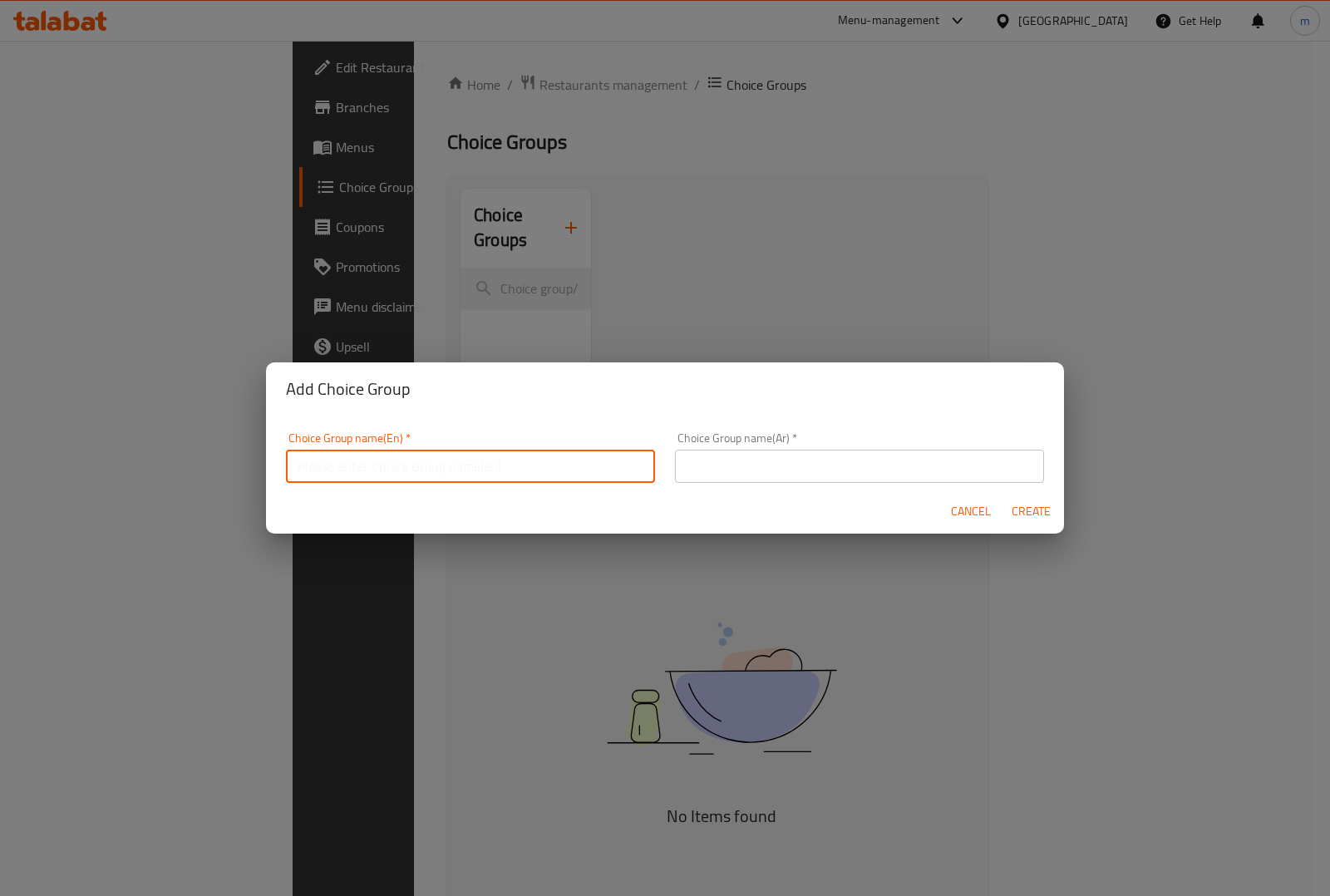
click at [451, 455] on input "text" at bounding box center [471, 466] width 369 height 33
type input "غ"
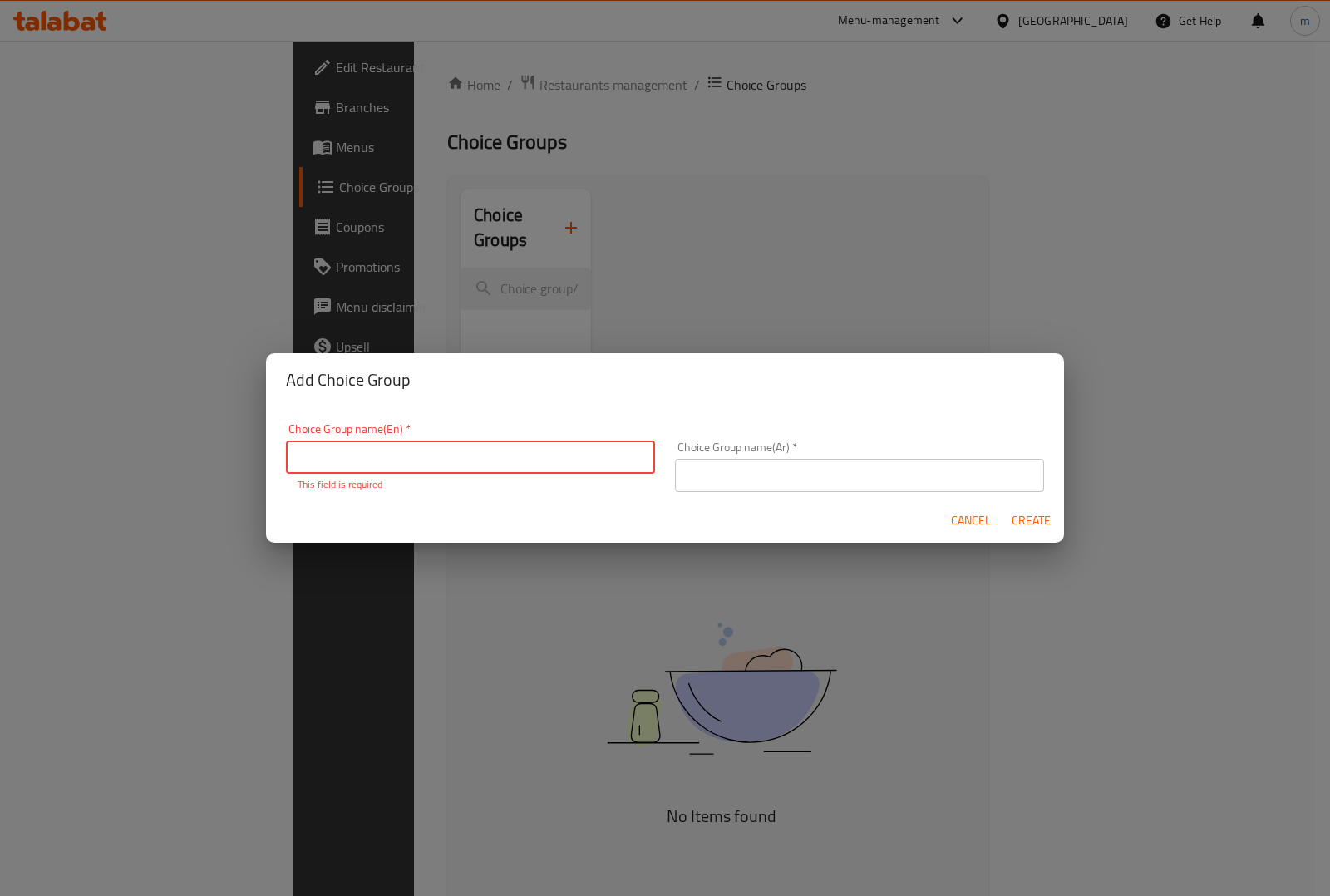
click at [388, 458] on input "text" at bounding box center [471, 456] width 369 height 33
paste input "Choose Size"
type input "Choose Size"
click at [769, 463] on input "text" at bounding box center [859, 475] width 369 height 33
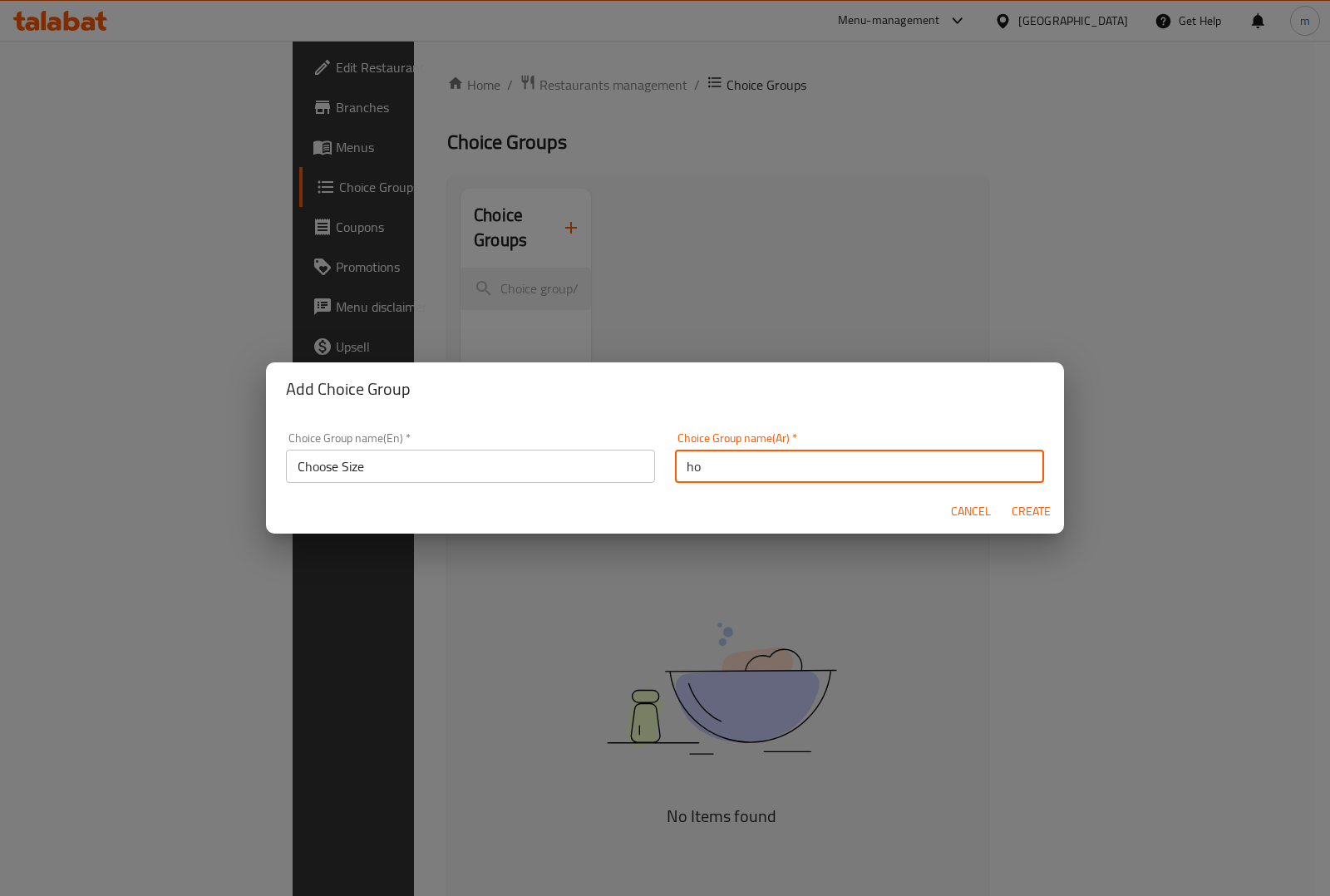
type input "h"
type input "اختر الحجم"
click at [1033, 511] on span "Create" at bounding box center [1030, 511] width 40 height 21
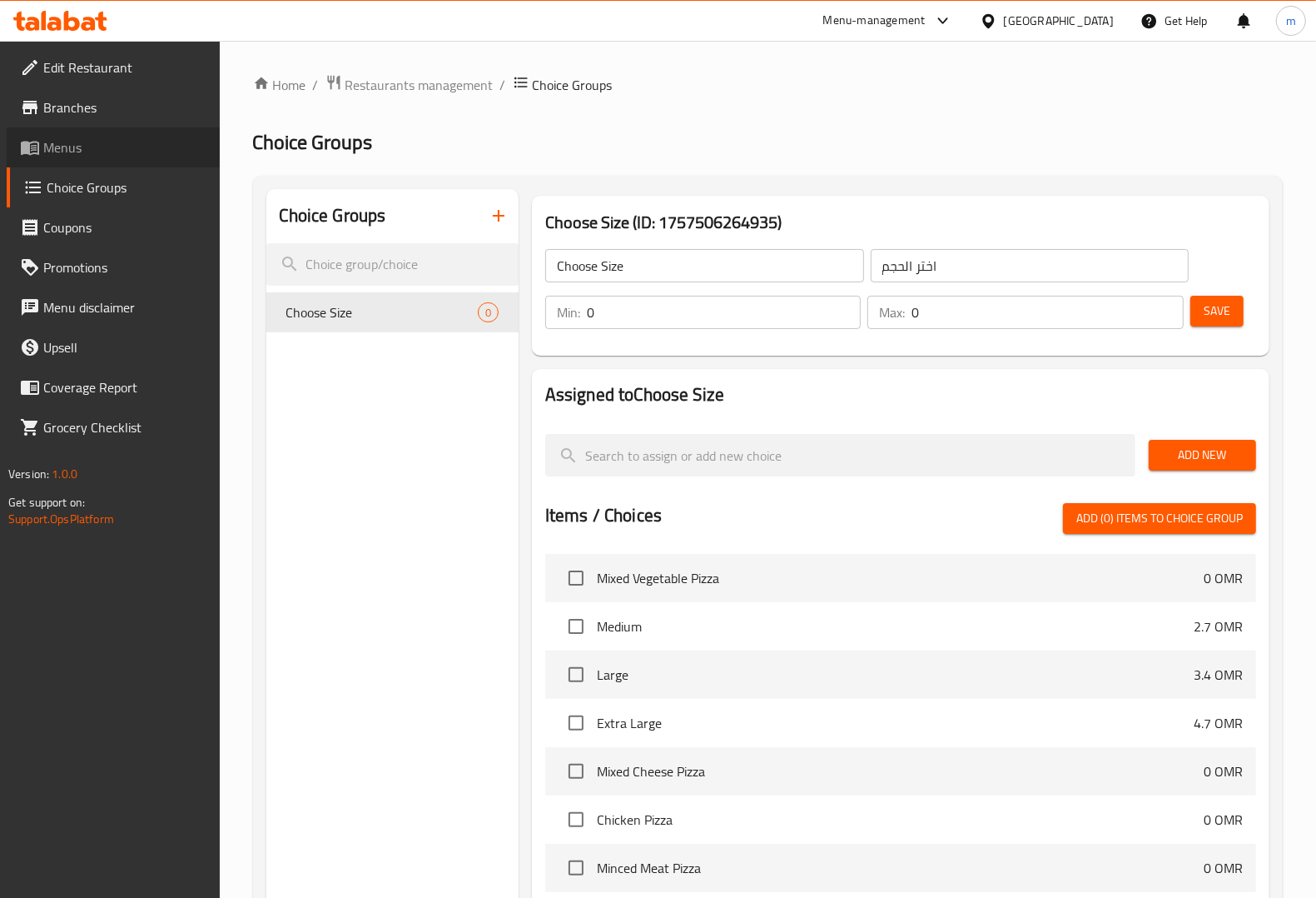
click at [77, 151] on span "Menus" at bounding box center [124, 147] width 163 height 20
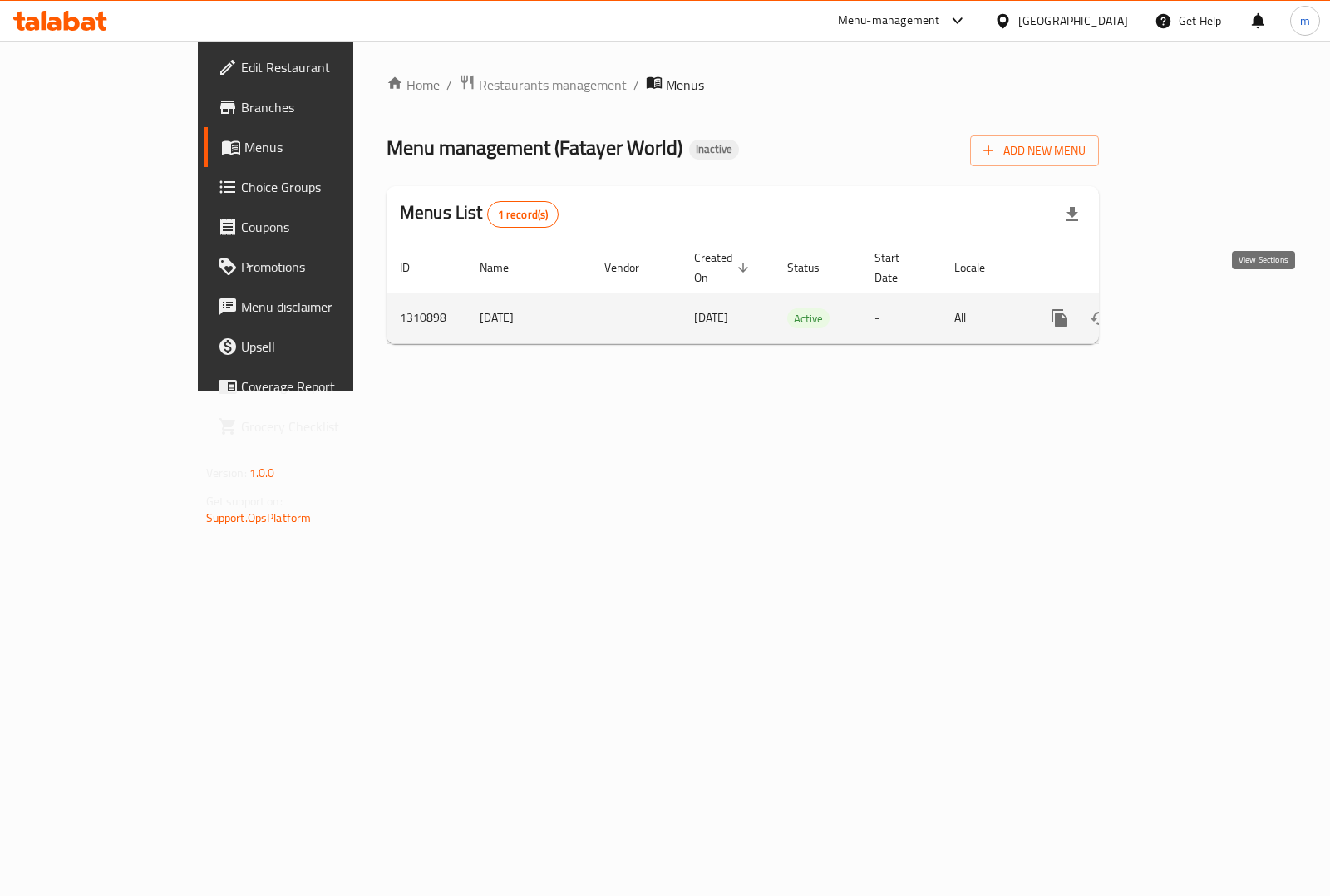
click at [1200, 299] on link "enhanced table" at bounding box center [1179, 318] width 40 height 40
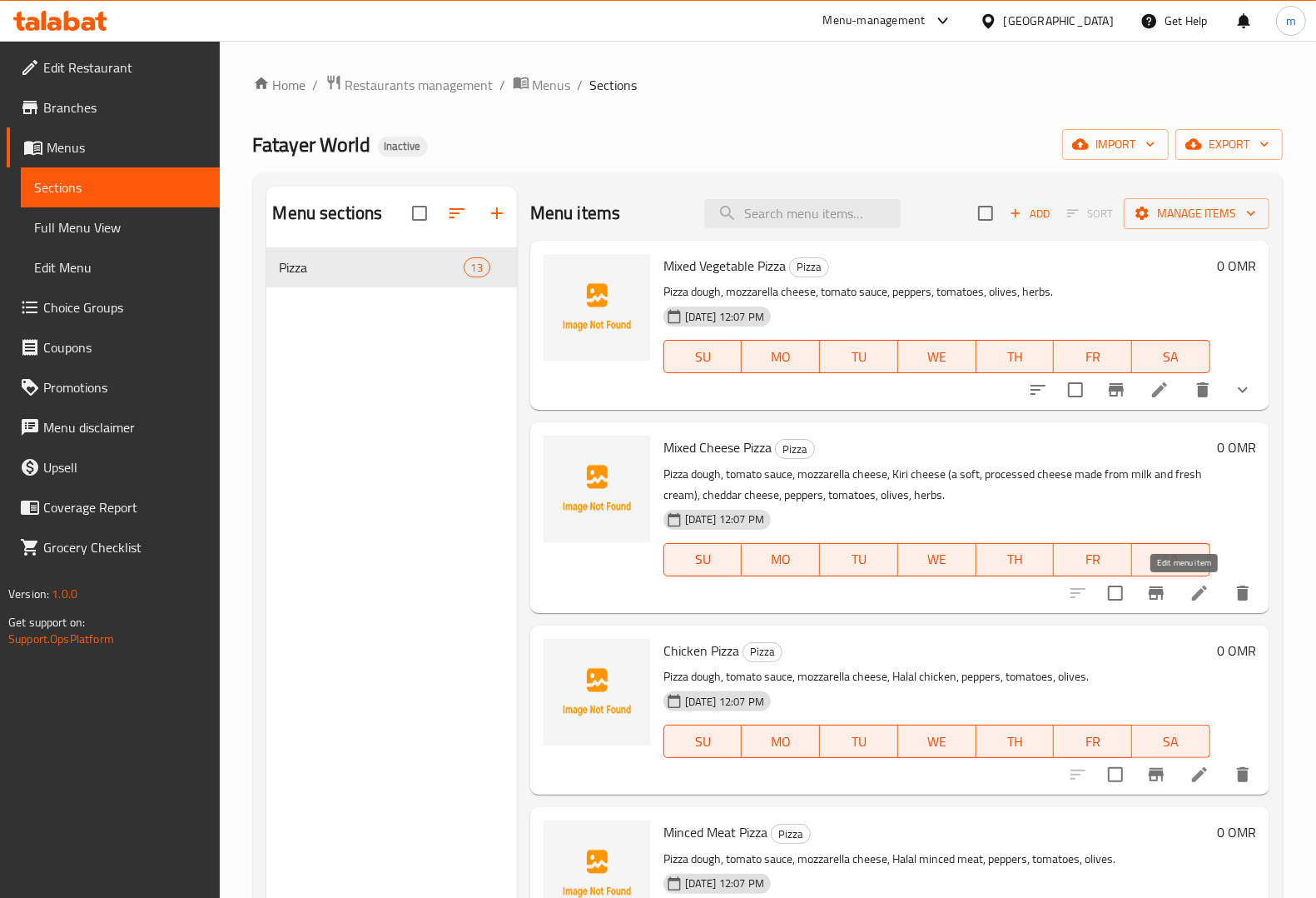
click at [1190, 598] on icon at bounding box center [1200, 592] width 20 height 20
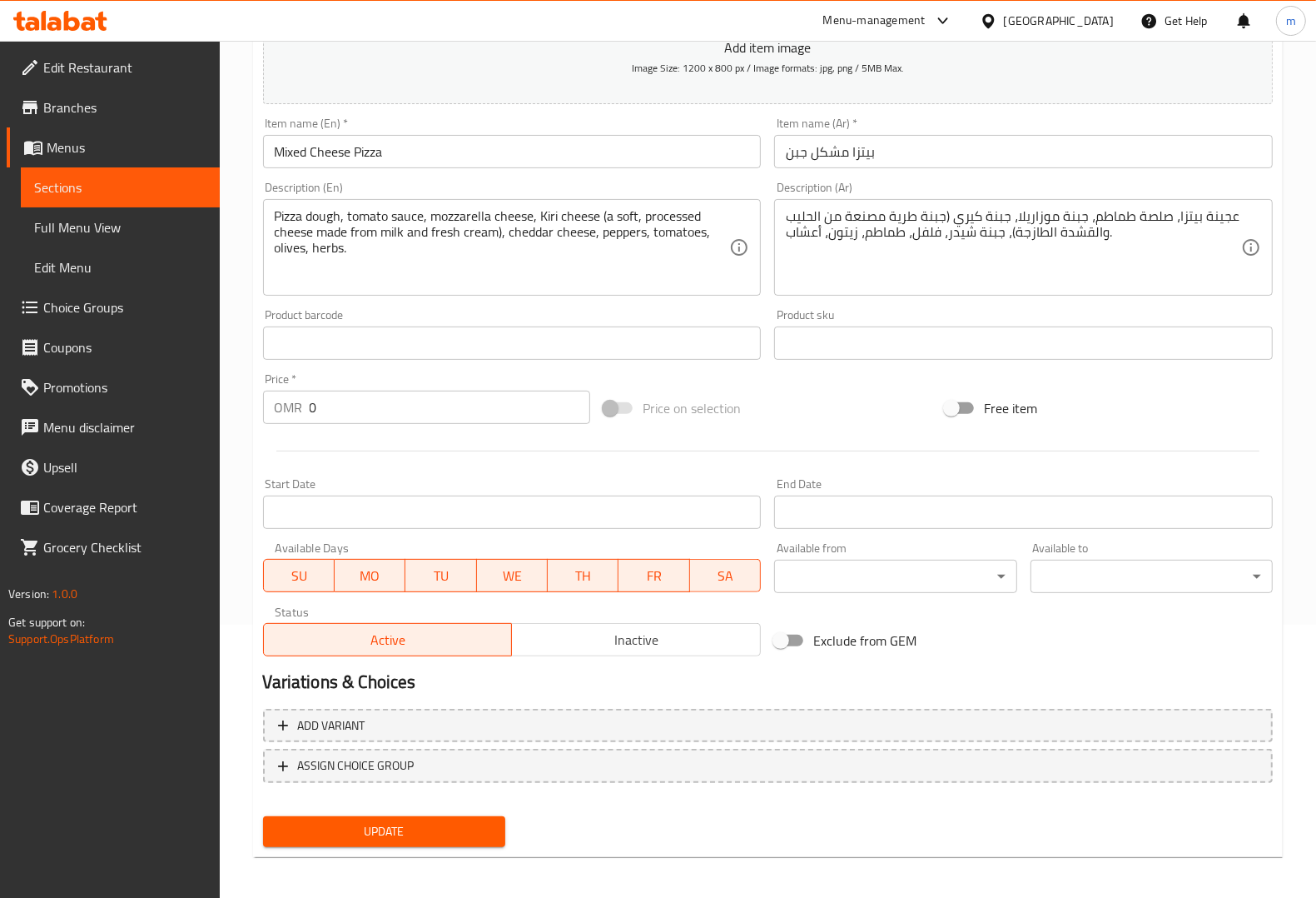
scroll to position [276, 0]
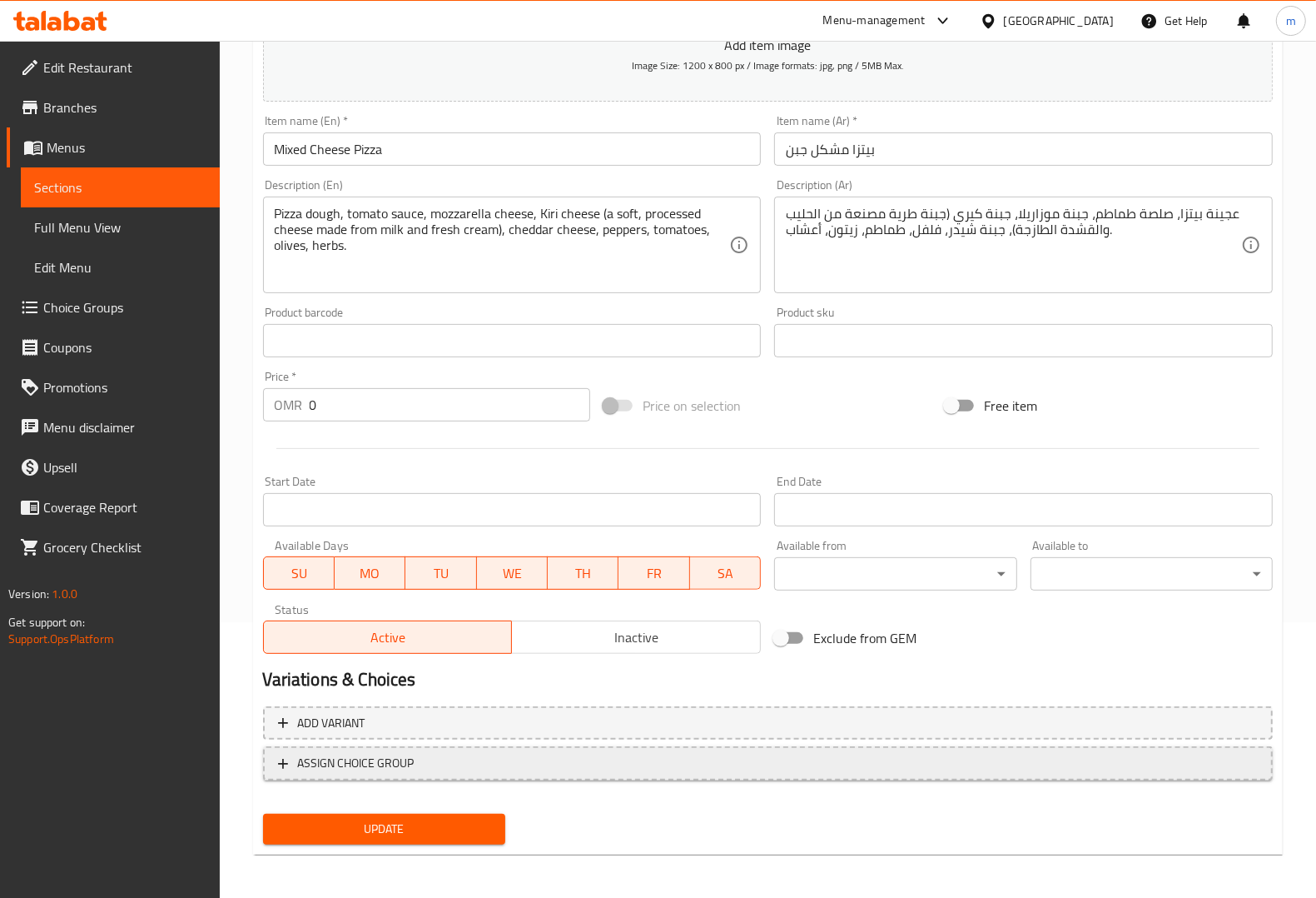
click at [288, 758] on icon "button" at bounding box center [283, 764] width 16 height 16
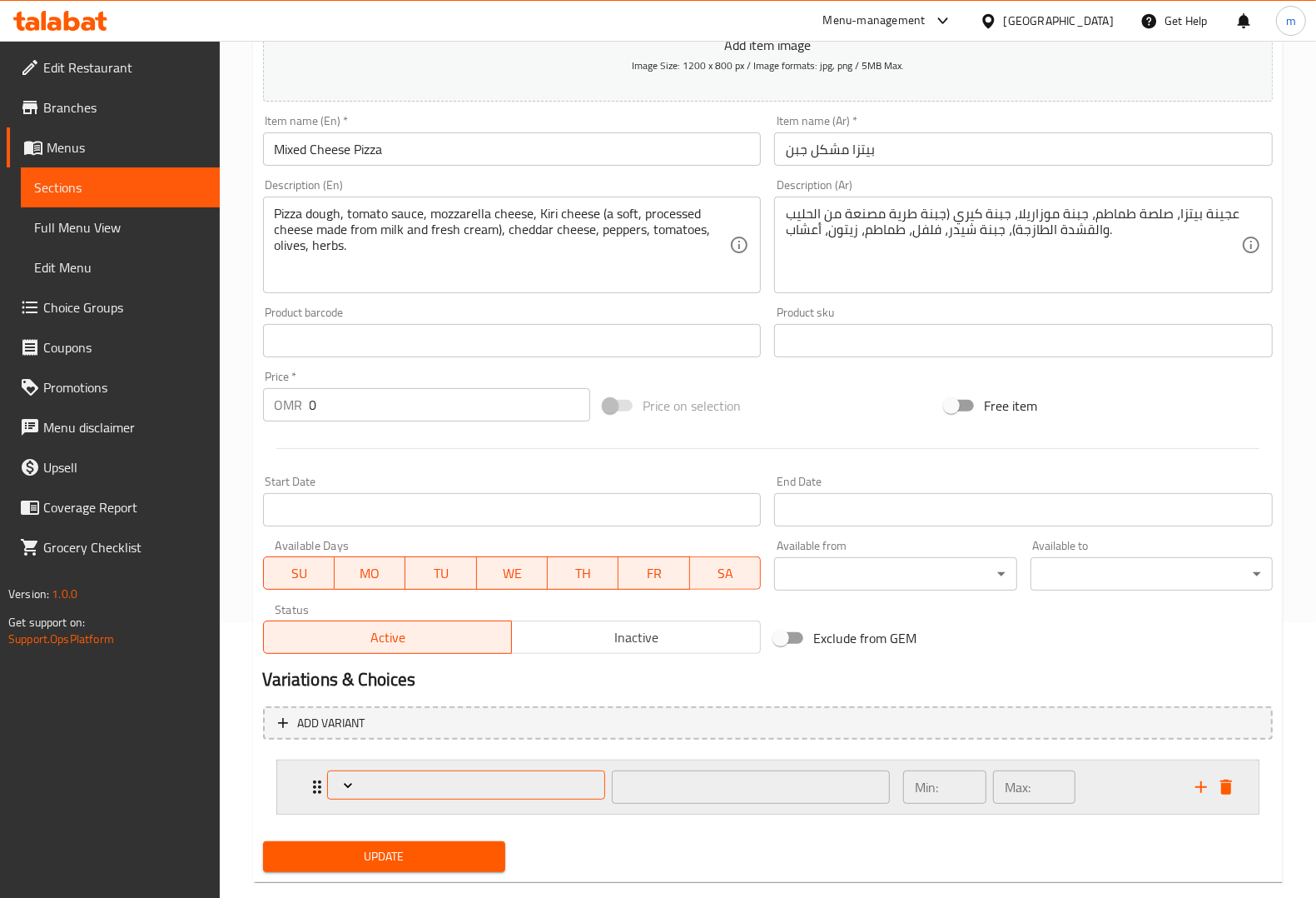
click at [407, 778] on span "Expand" at bounding box center [466, 785] width 267 height 16
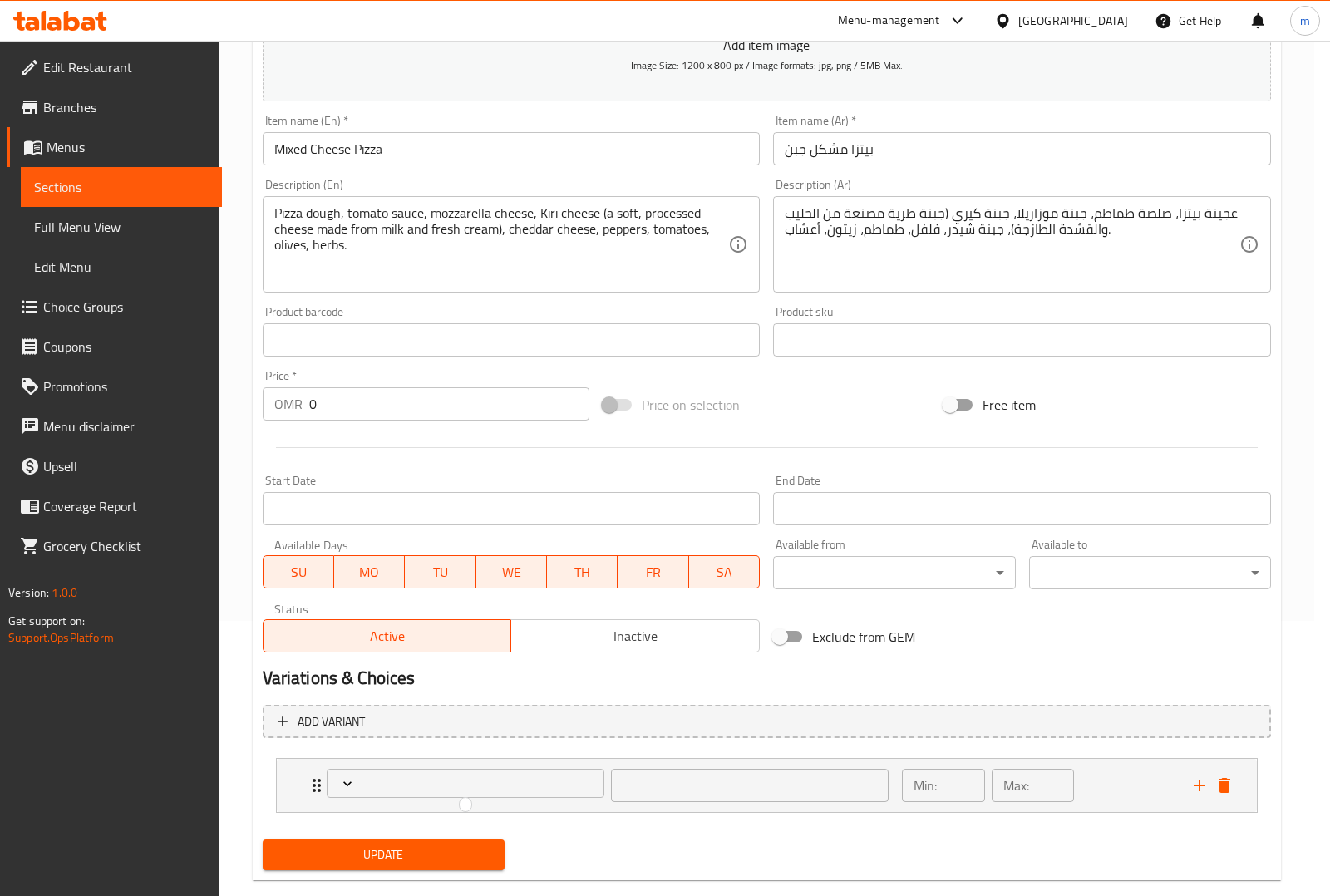
click at [465, 768] on div at bounding box center [665, 448] width 1330 height 896
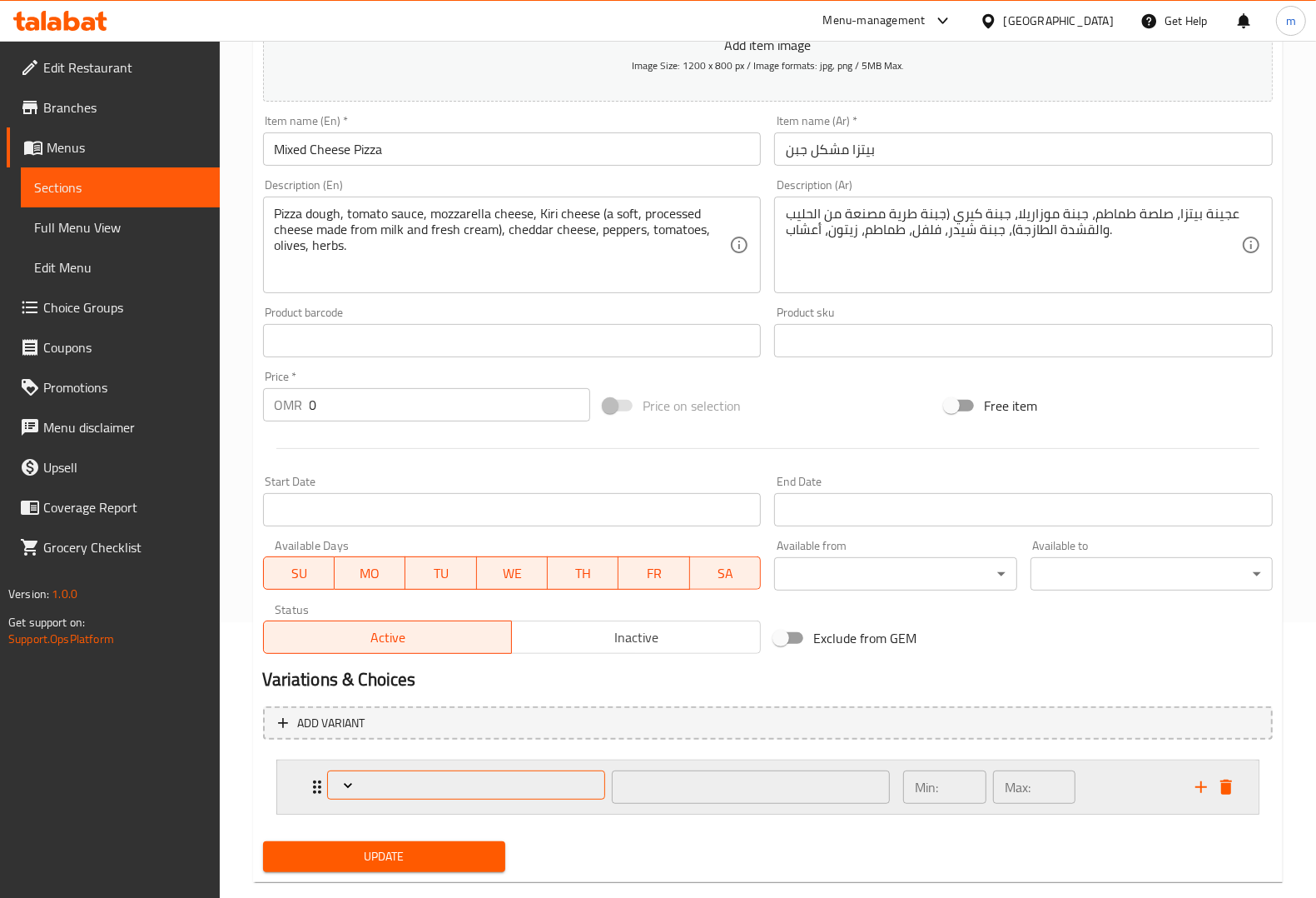
click at [484, 772] on button "Expand" at bounding box center [466, 784] width 278 height 29
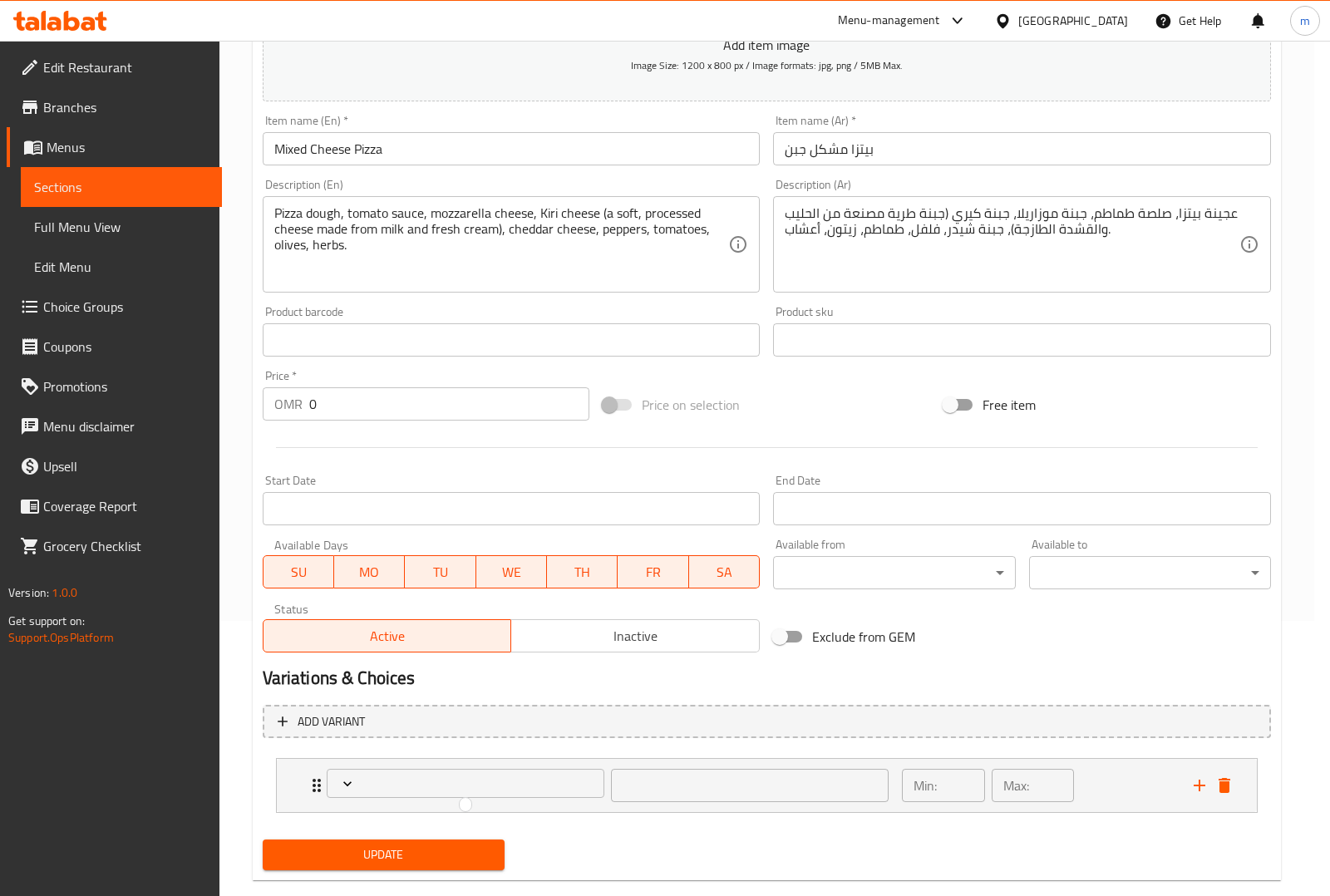
click at [484, 771] on div at bounding box center [665, 448] width 1330 height 896
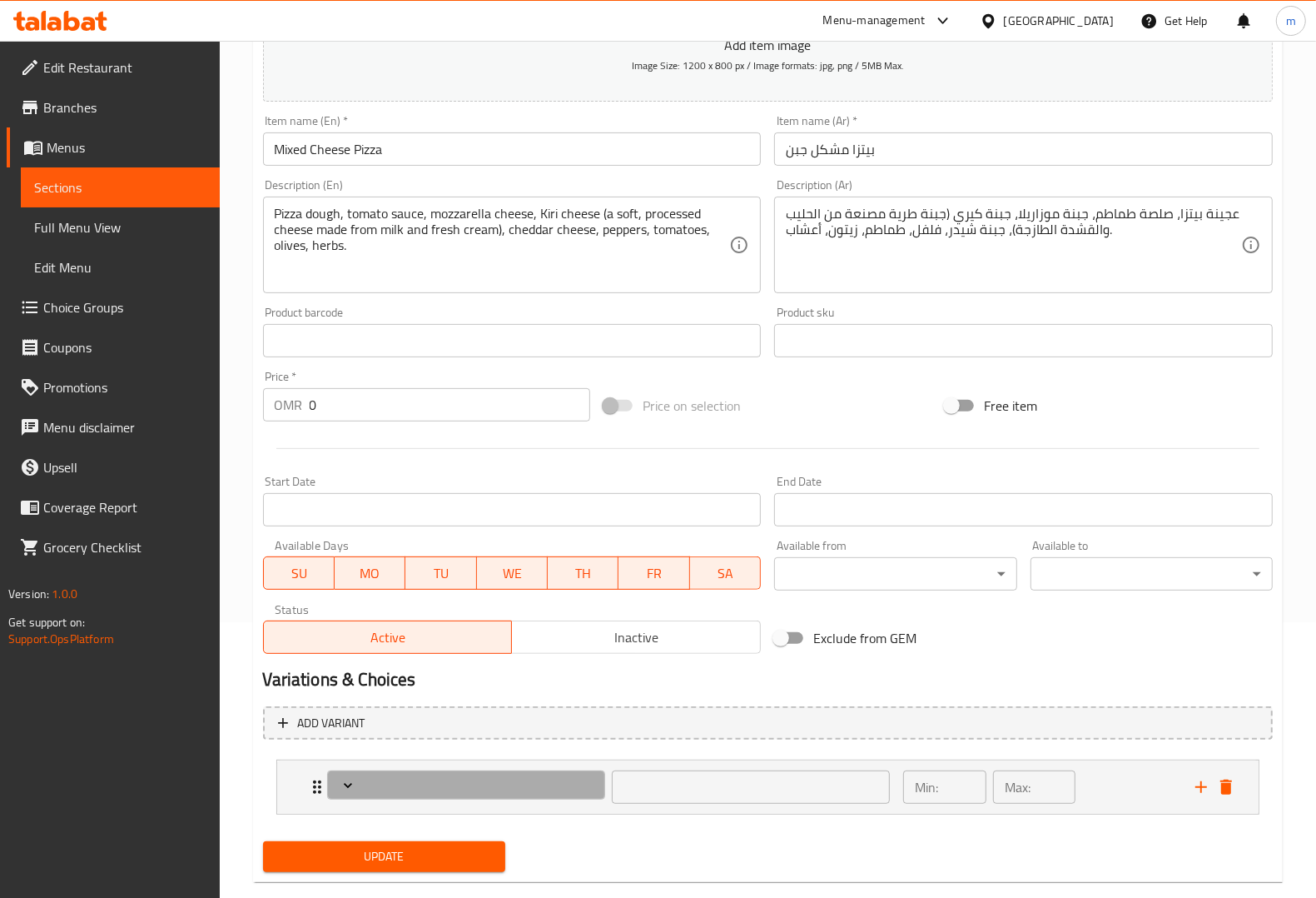
click at [485, 773] on button "Expand" at bounding box center [466, 784] width 278 height 29
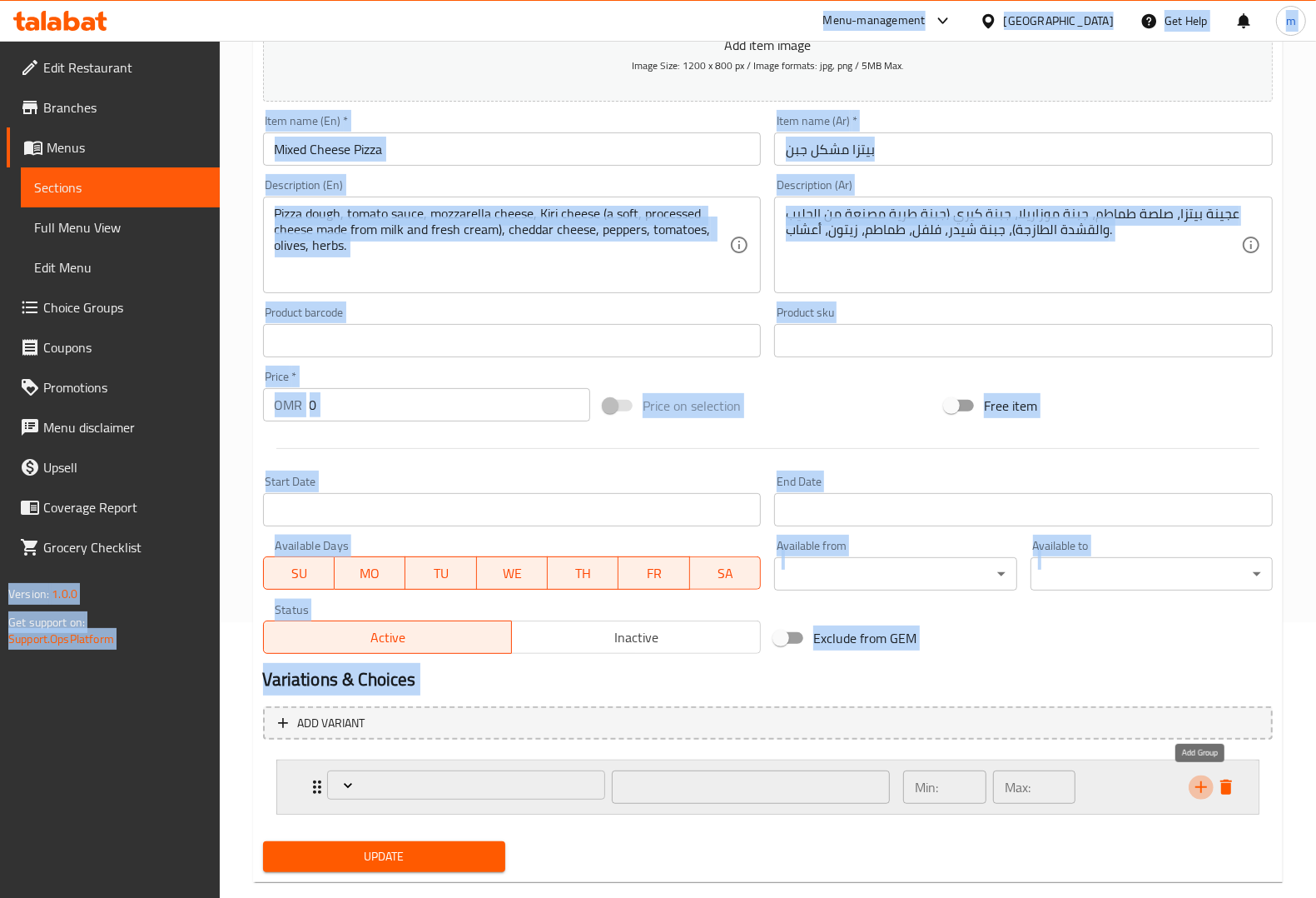
click at [1193, 783] on icon "add" at bounding box center [1202, 787] width 20 height 20
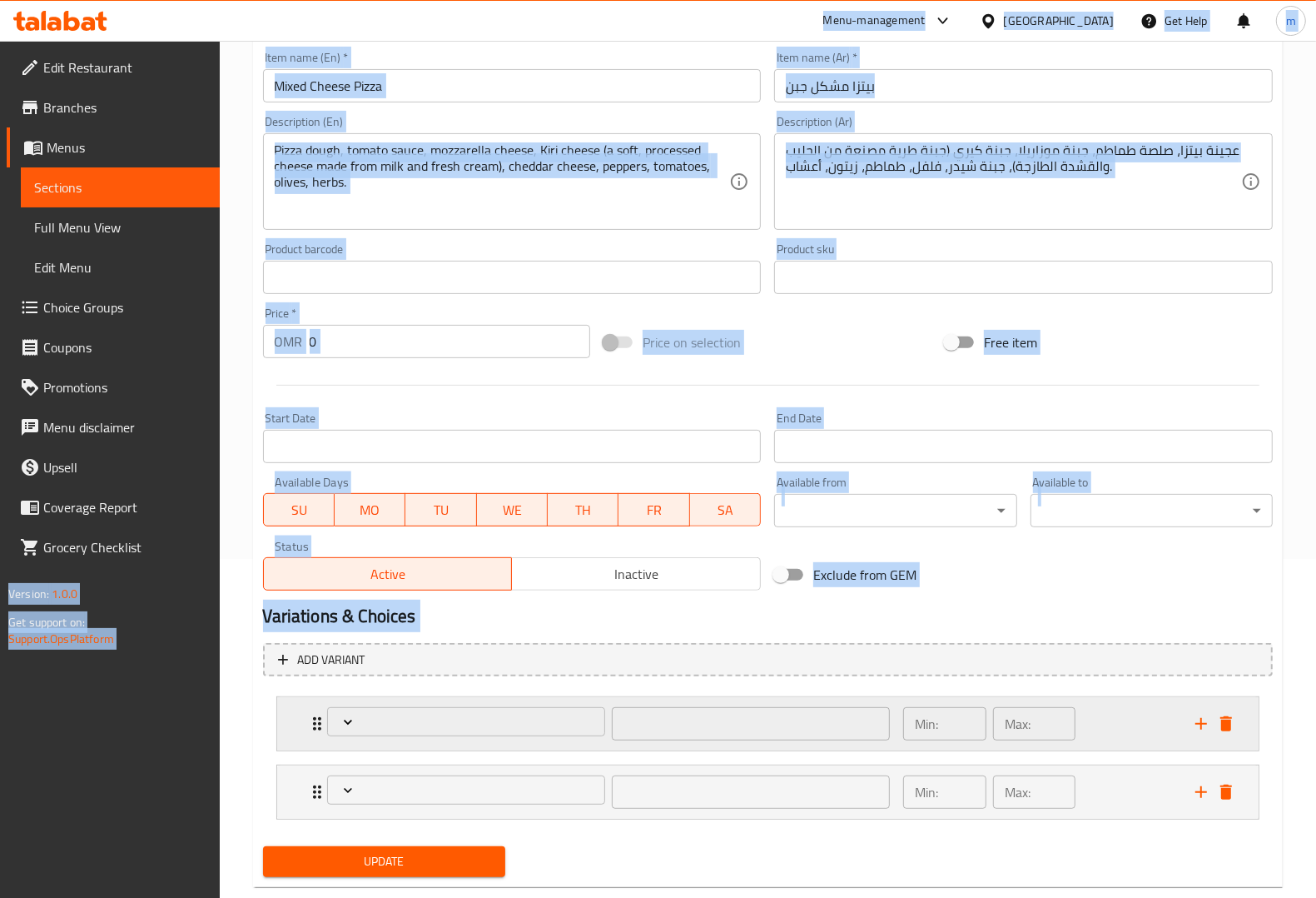
scroll to position [373, 0]
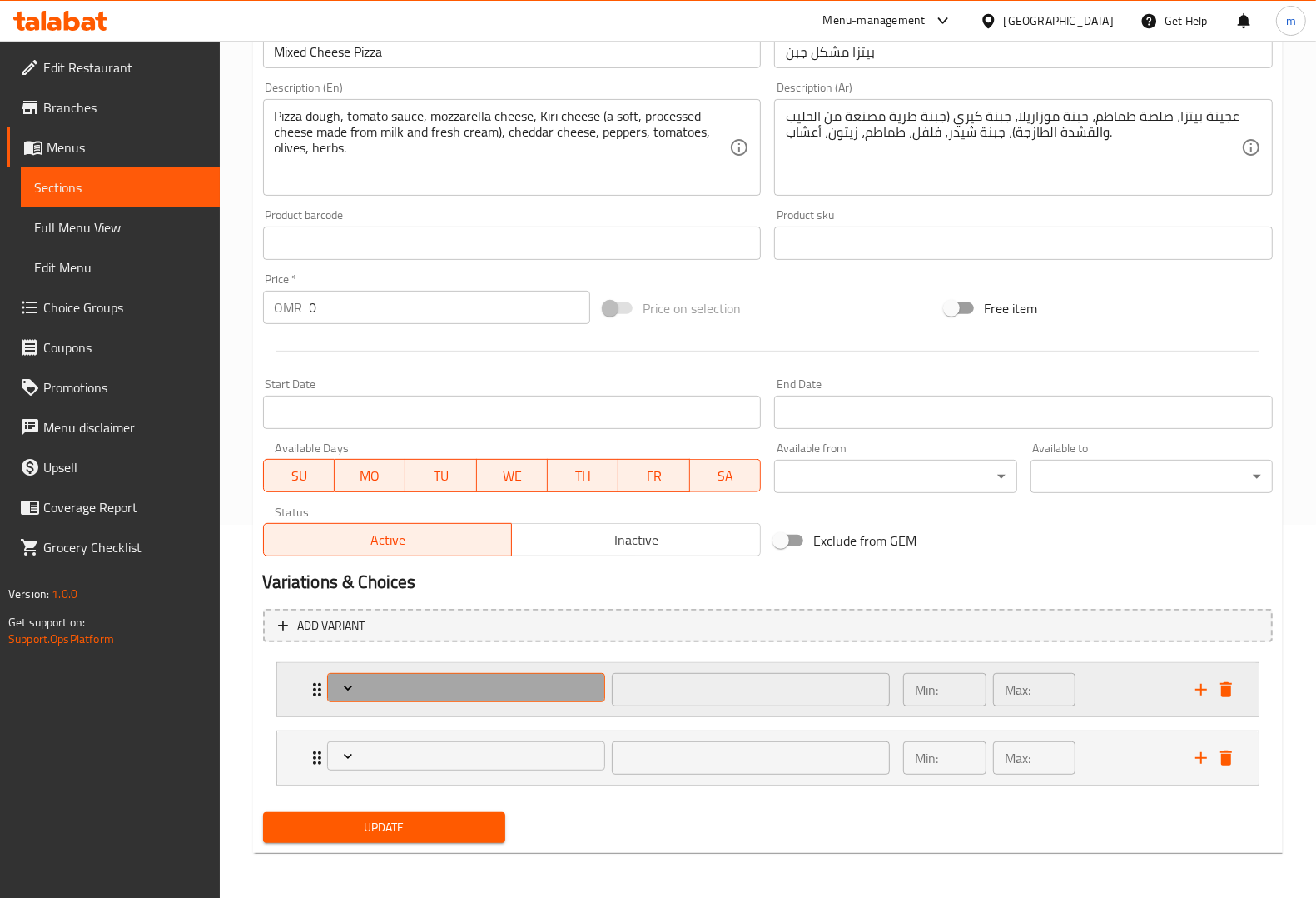
click at [556, 692] on span "Expand" at bounding box center [466, 688] width 267 height 16
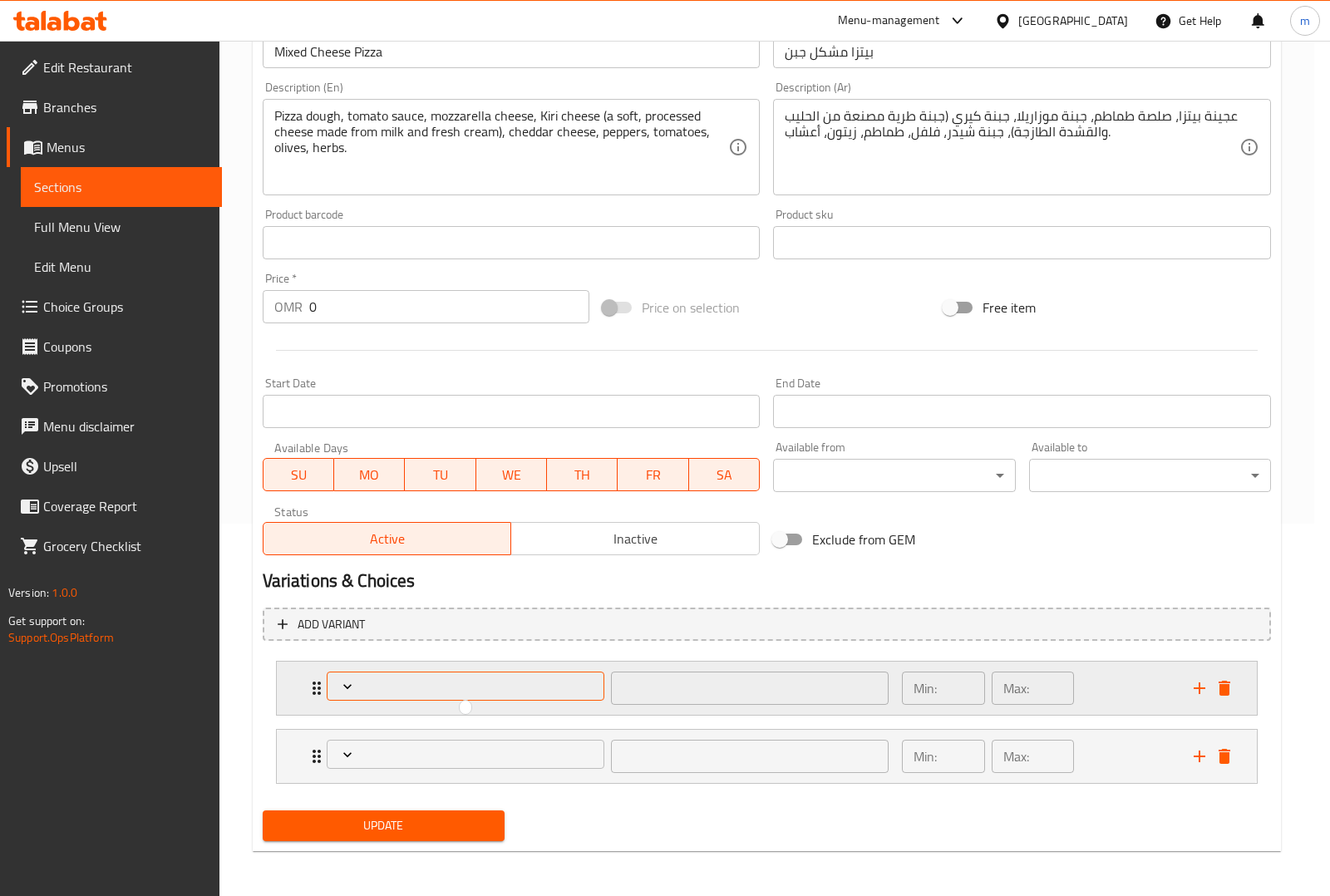
click at [553, 692] on div at bounding box center [665, 448] width 1330 height 896
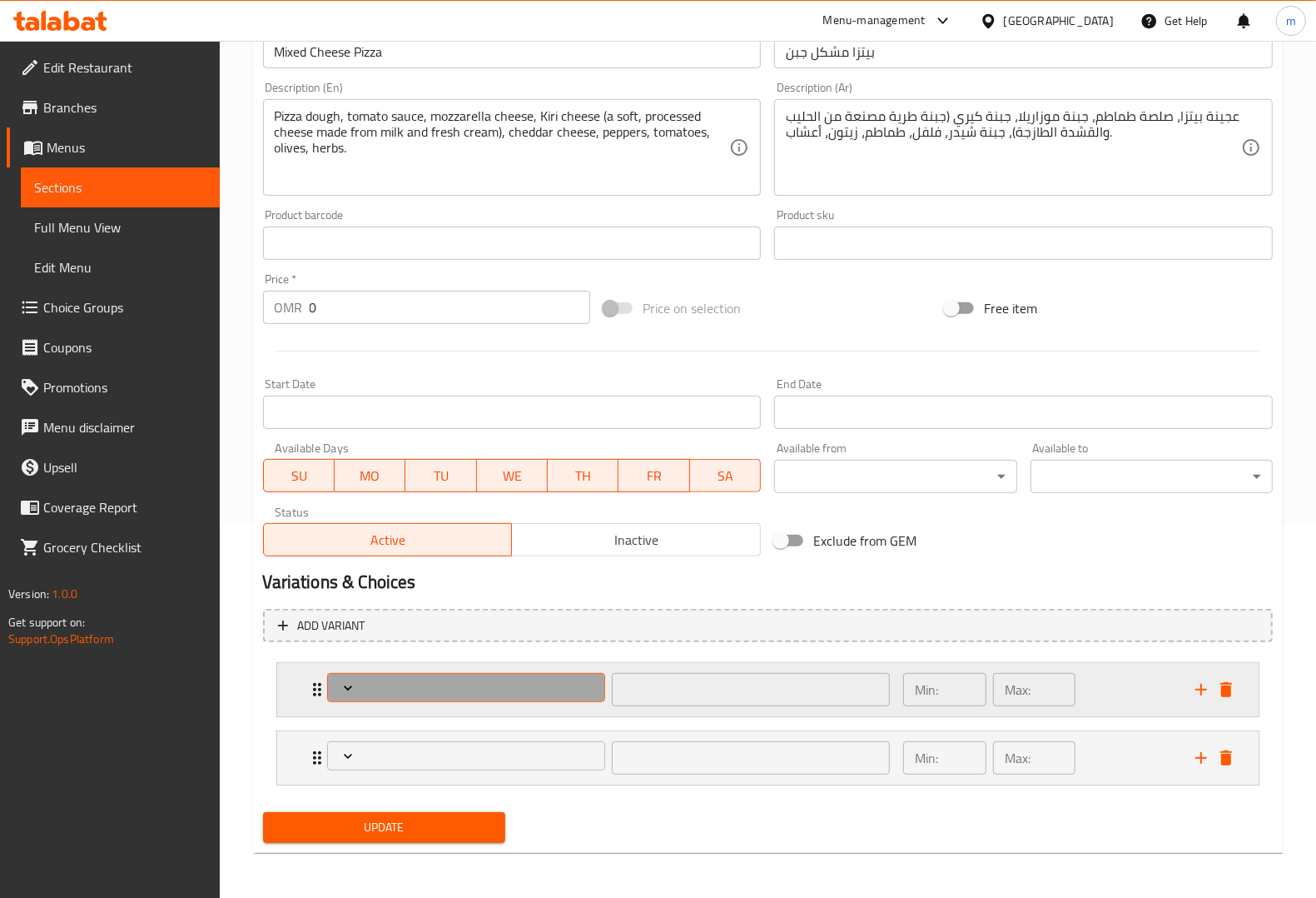
click at [554, 693] on span "Expand" at bounding box center [466, 688] width 267 height 16
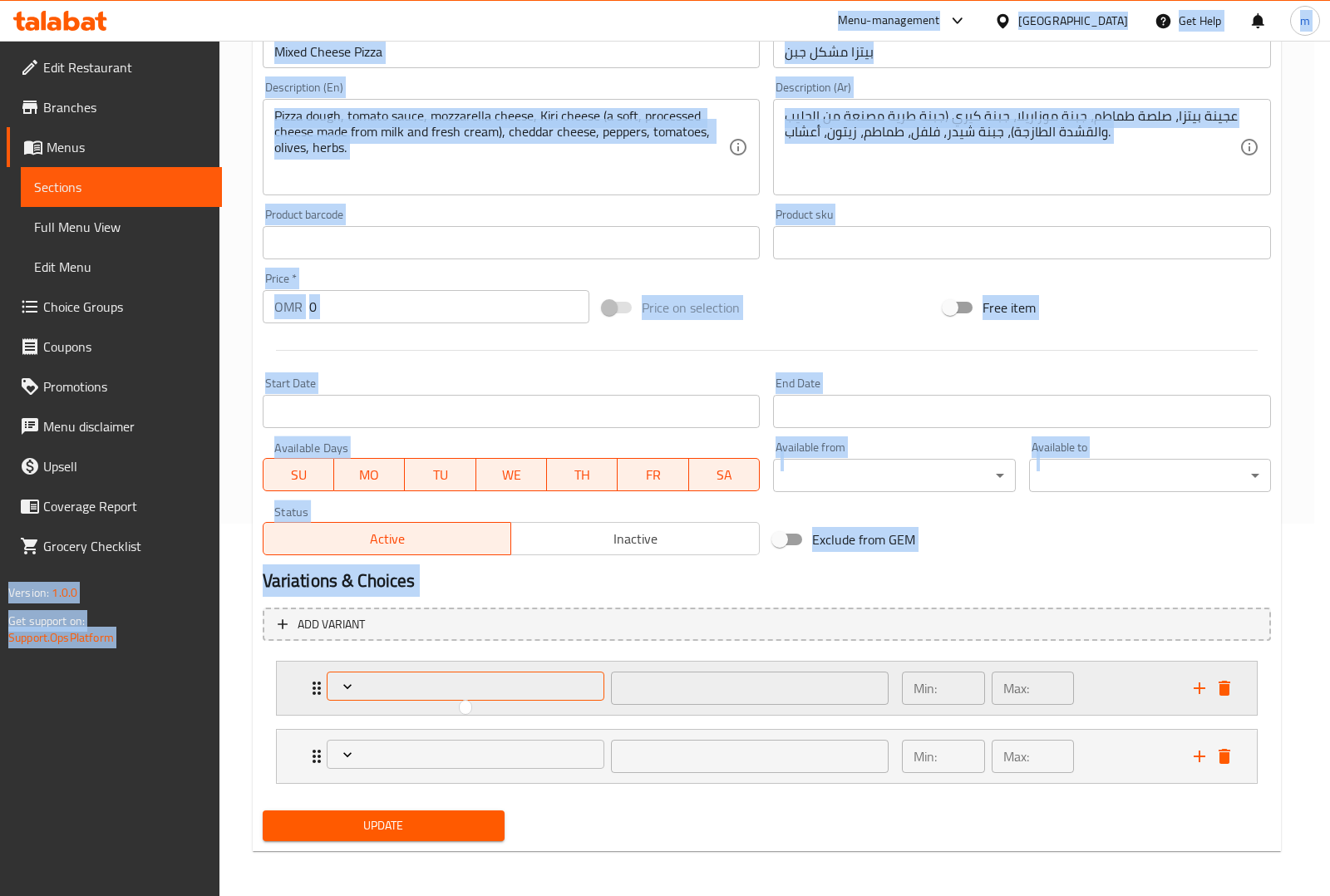
click at [553, 692] on div at bounding box center [665, 448] width 1330 height 896
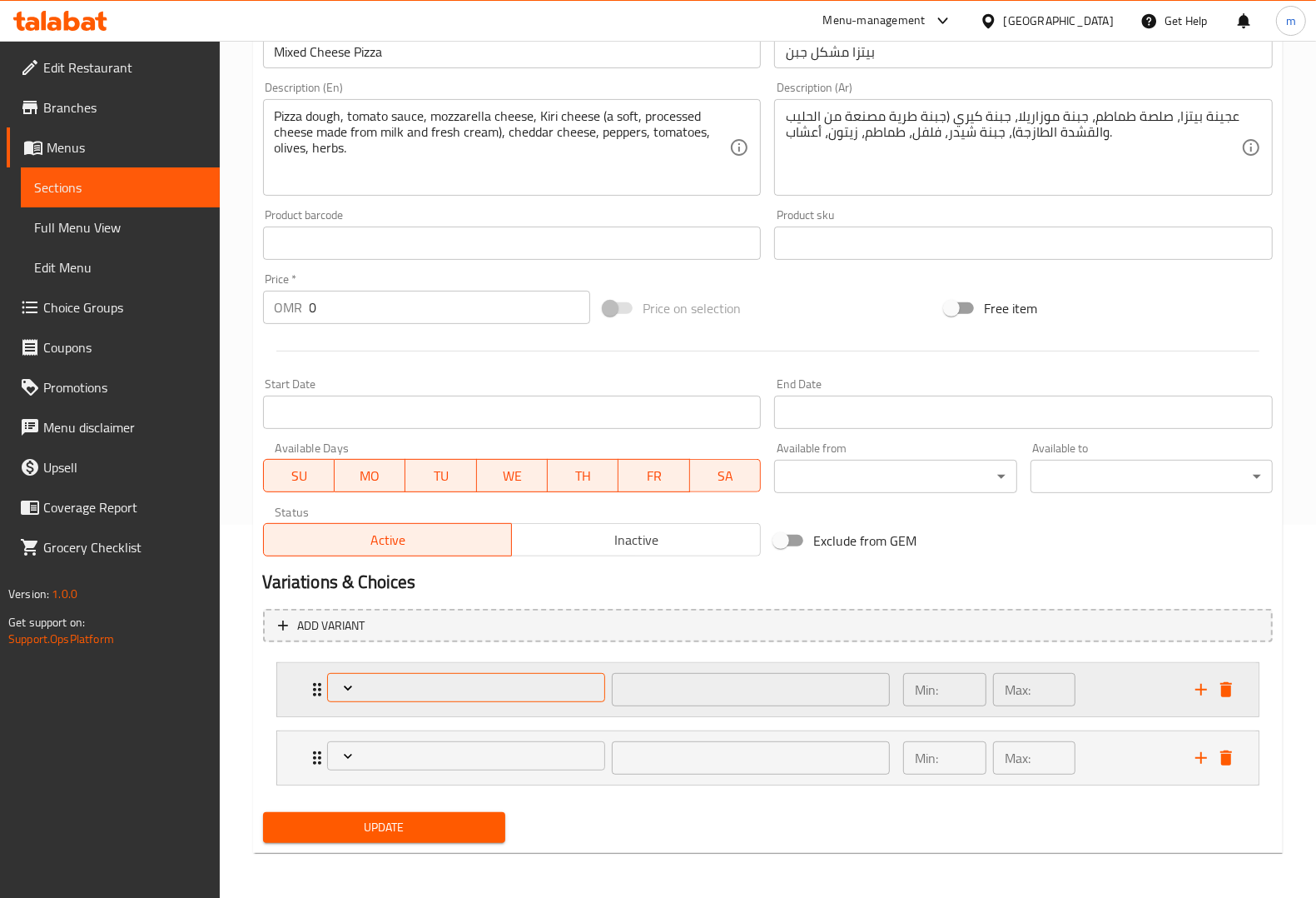
click at [554, 693] on span "Expand" at bounding box center [466, 688] width 267 height 16
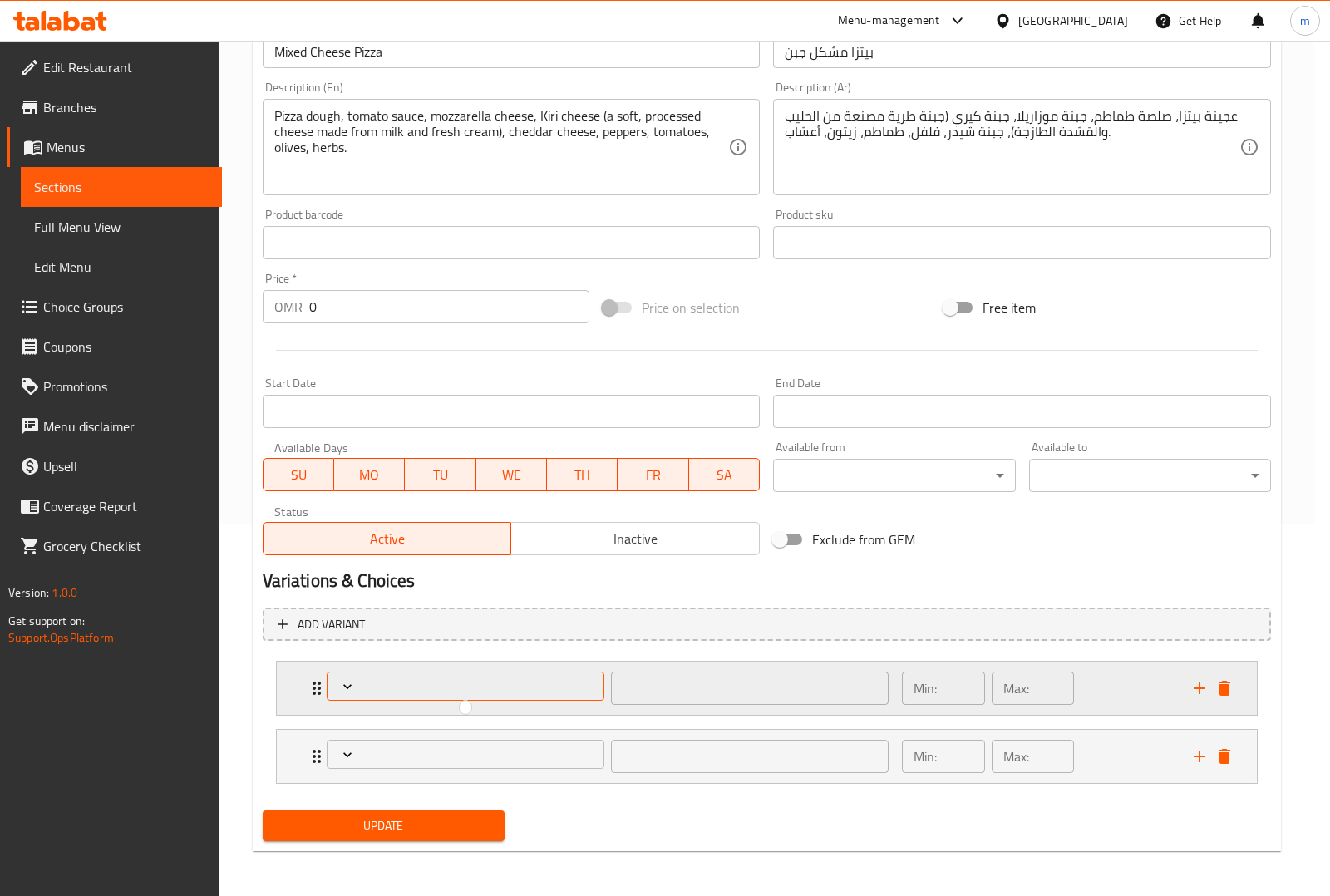
click at [553, 692] on div at bounding box center [665, 448] width 1330 height 896
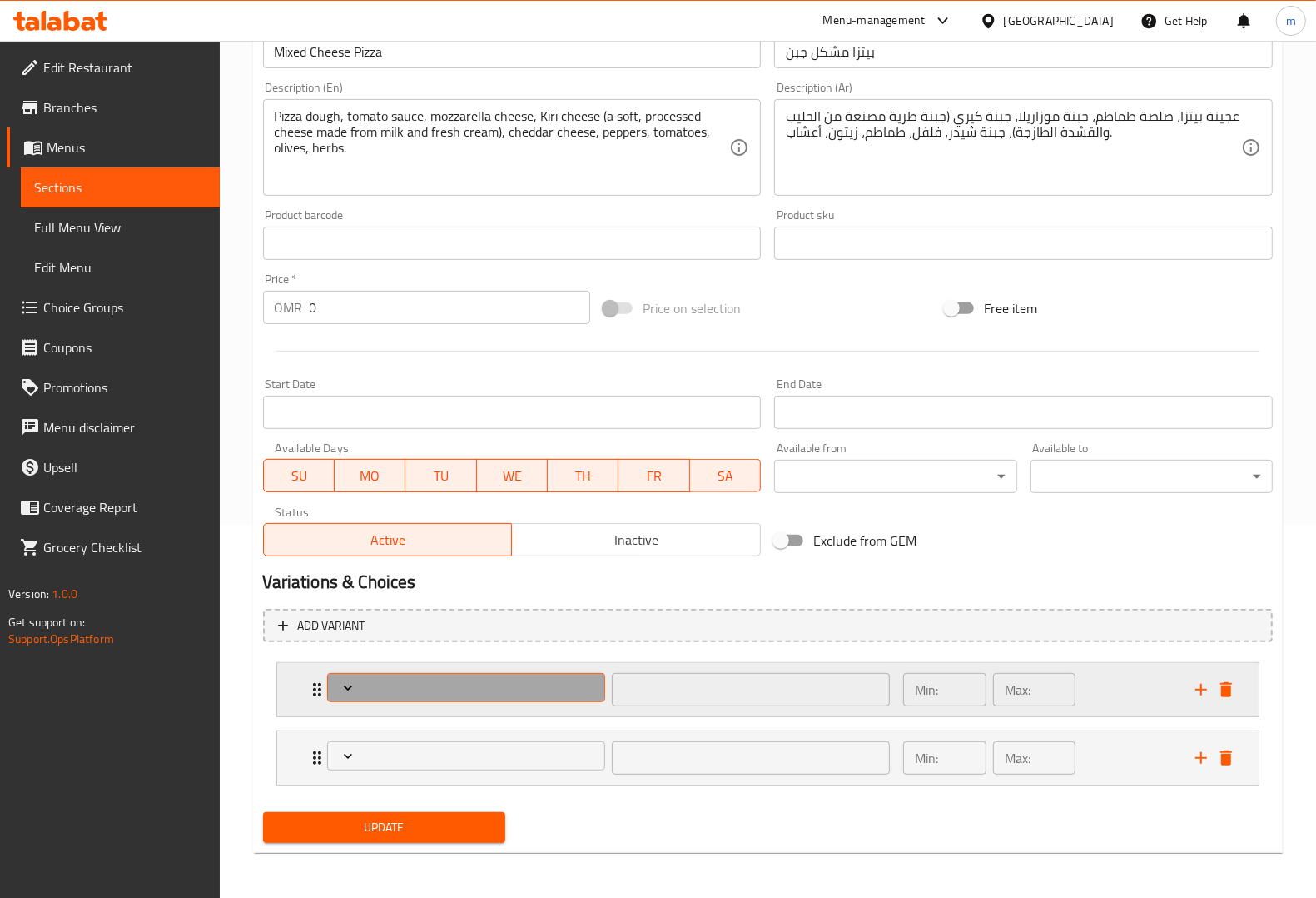
click at [554, 693] on span "Expand" at bounding box center [466, 688] width 267 height 16
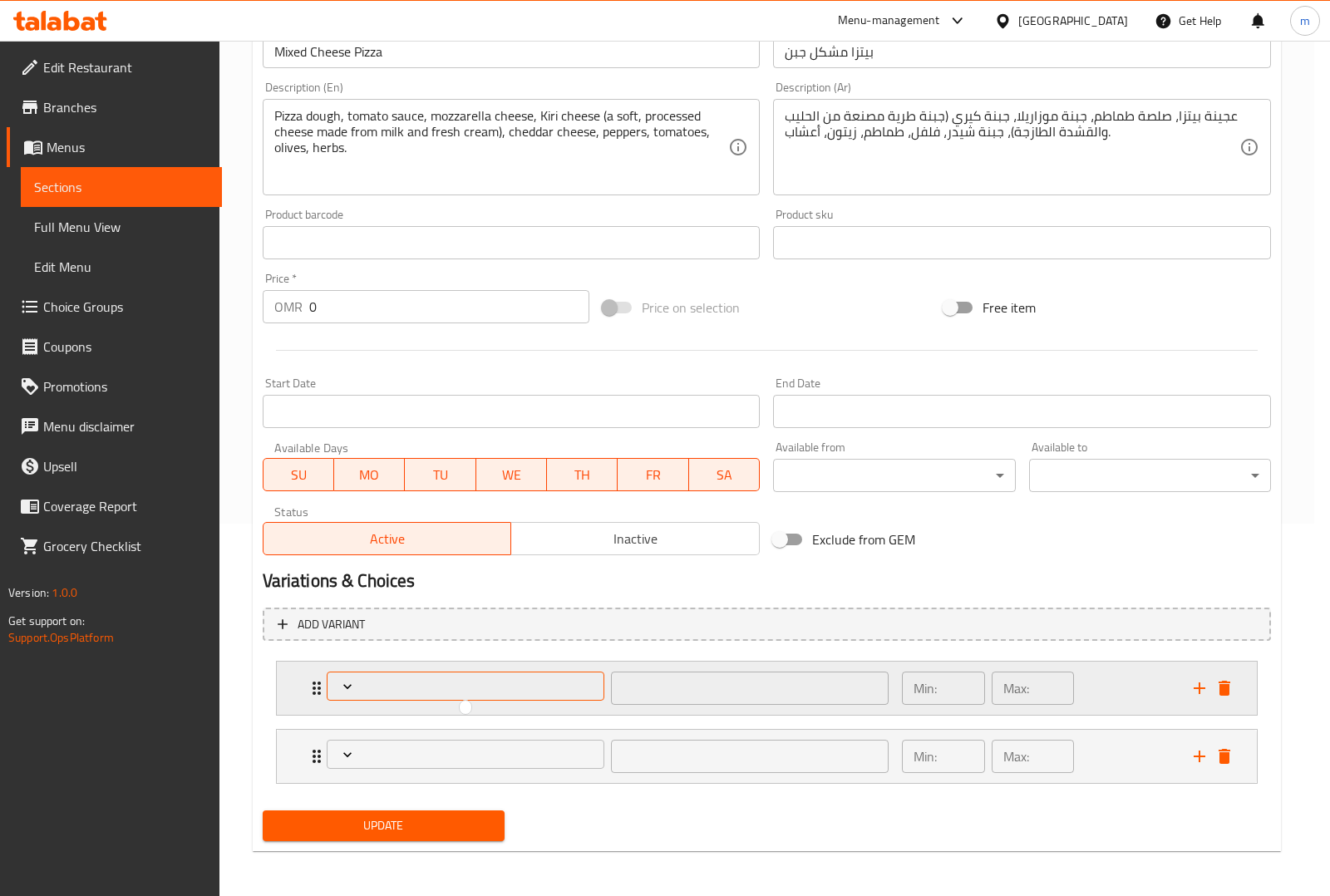
click at [553, 692] on div at bounding box center [665, 448] width 1330 height 896
click at [553, 692] on span "Expand" at bounding box center [461, 686] width 261 height 16
click at [553, 692] on div at bounding box center [665, 448] width 1330 height 896
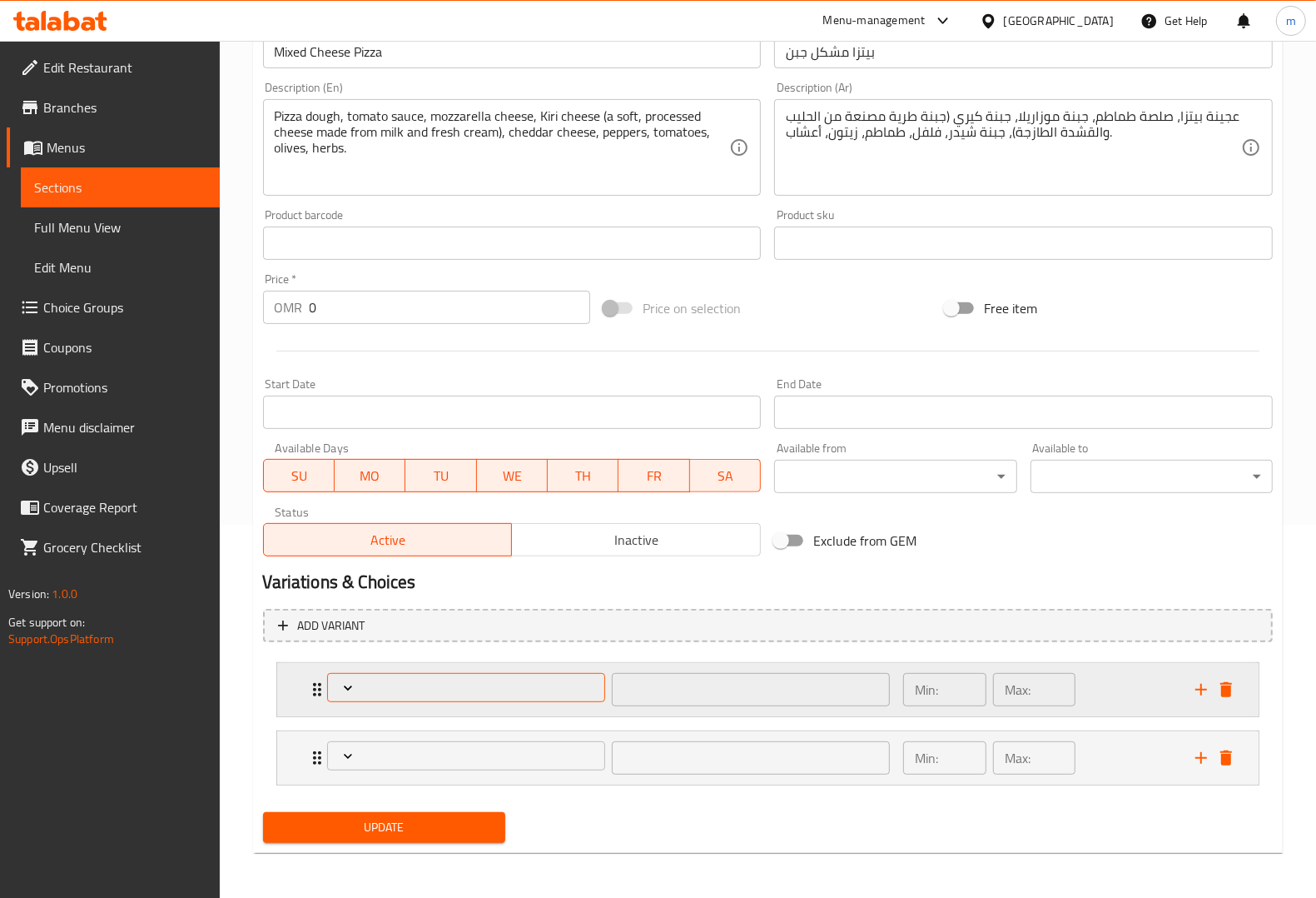
click at [554, 693] on span "Expand" at bounding box center [466, 688] width 267 height 16
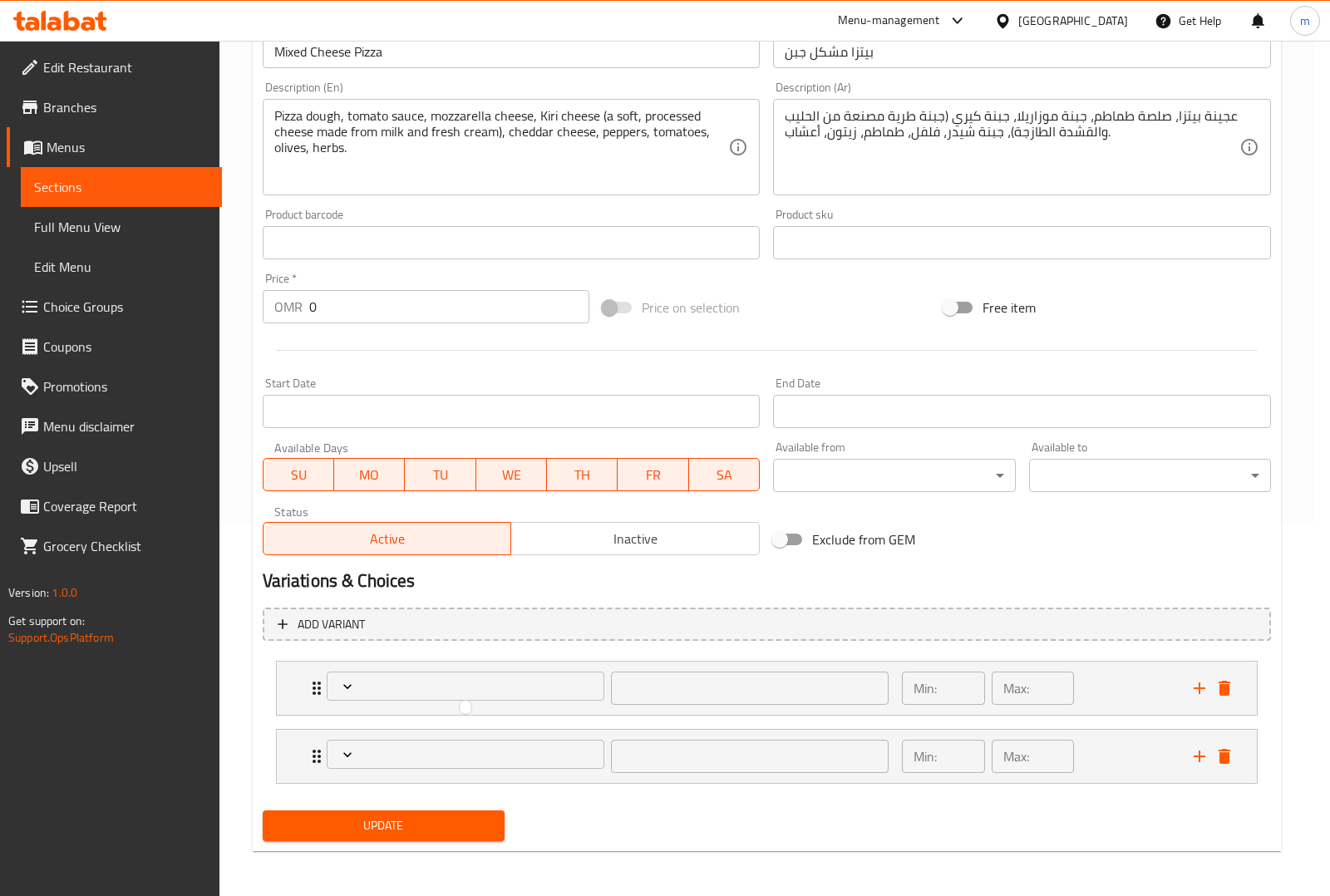
click at [351, 688] on div at bounding box center [665, 448] width 1330 height 896
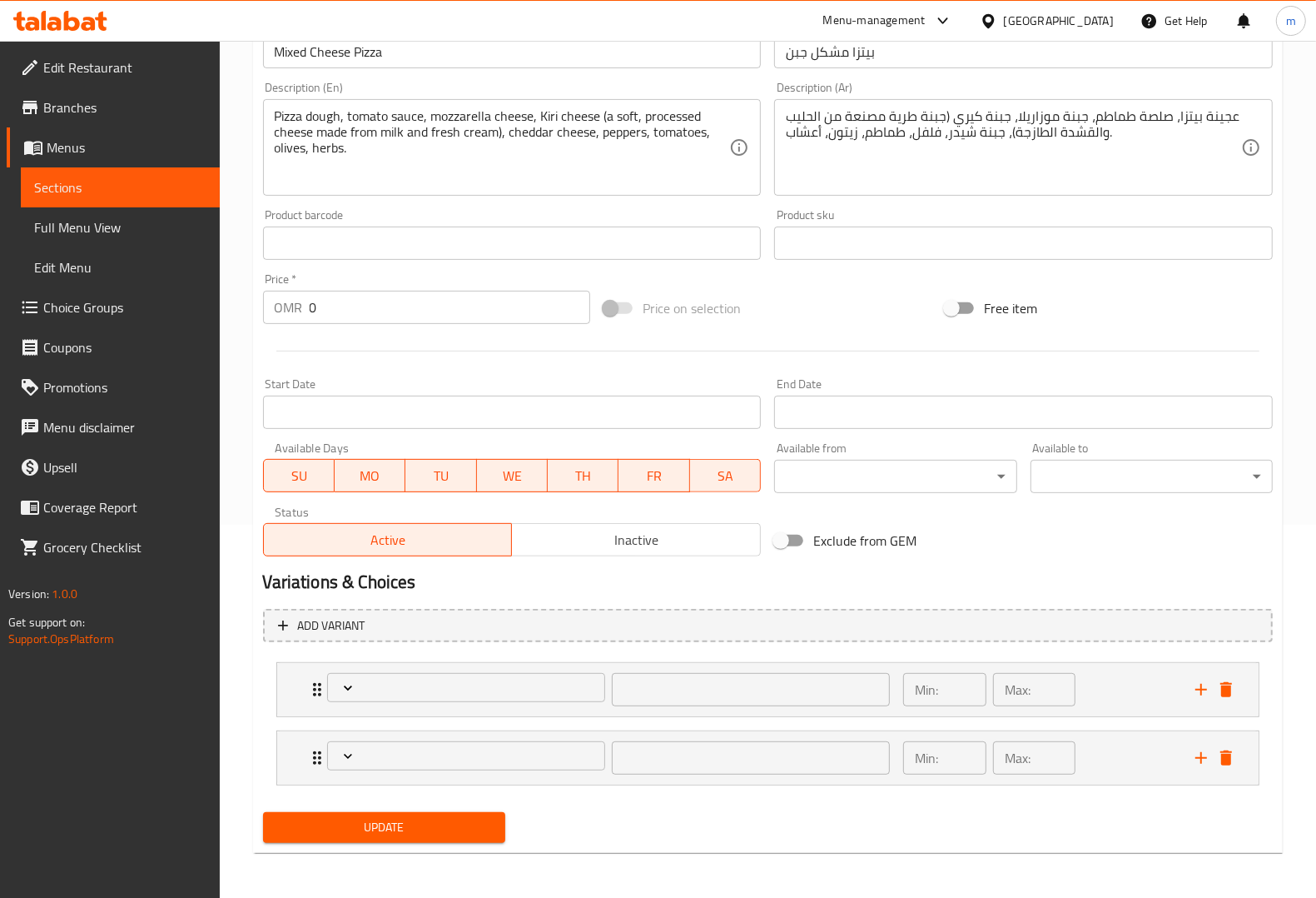
click at [352, 690] on icon "Expand" at bounding box center [348, 688] width 16 height 16
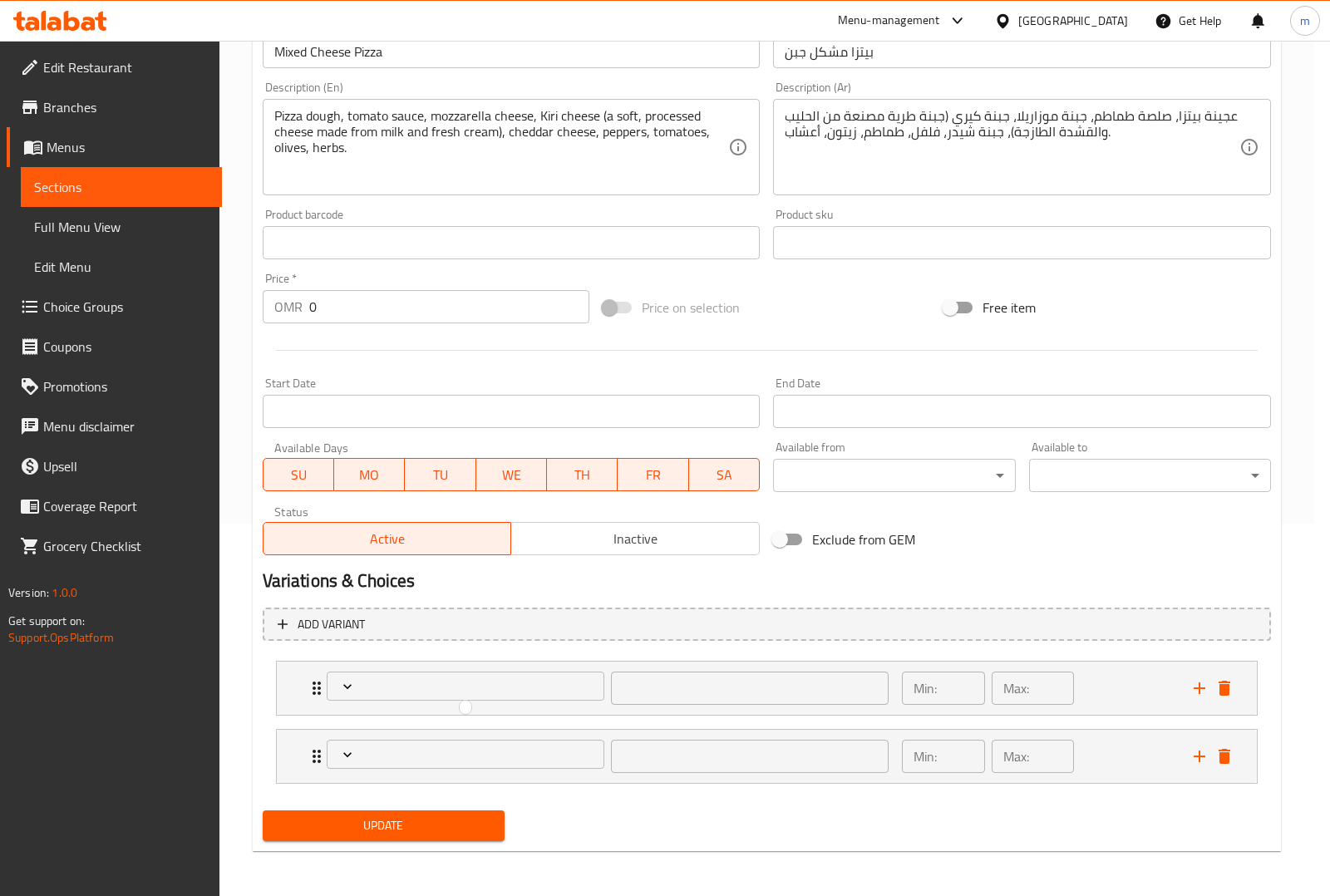
click at [351, 688] on div at bounding box center [665, 448] width 1330 height 896
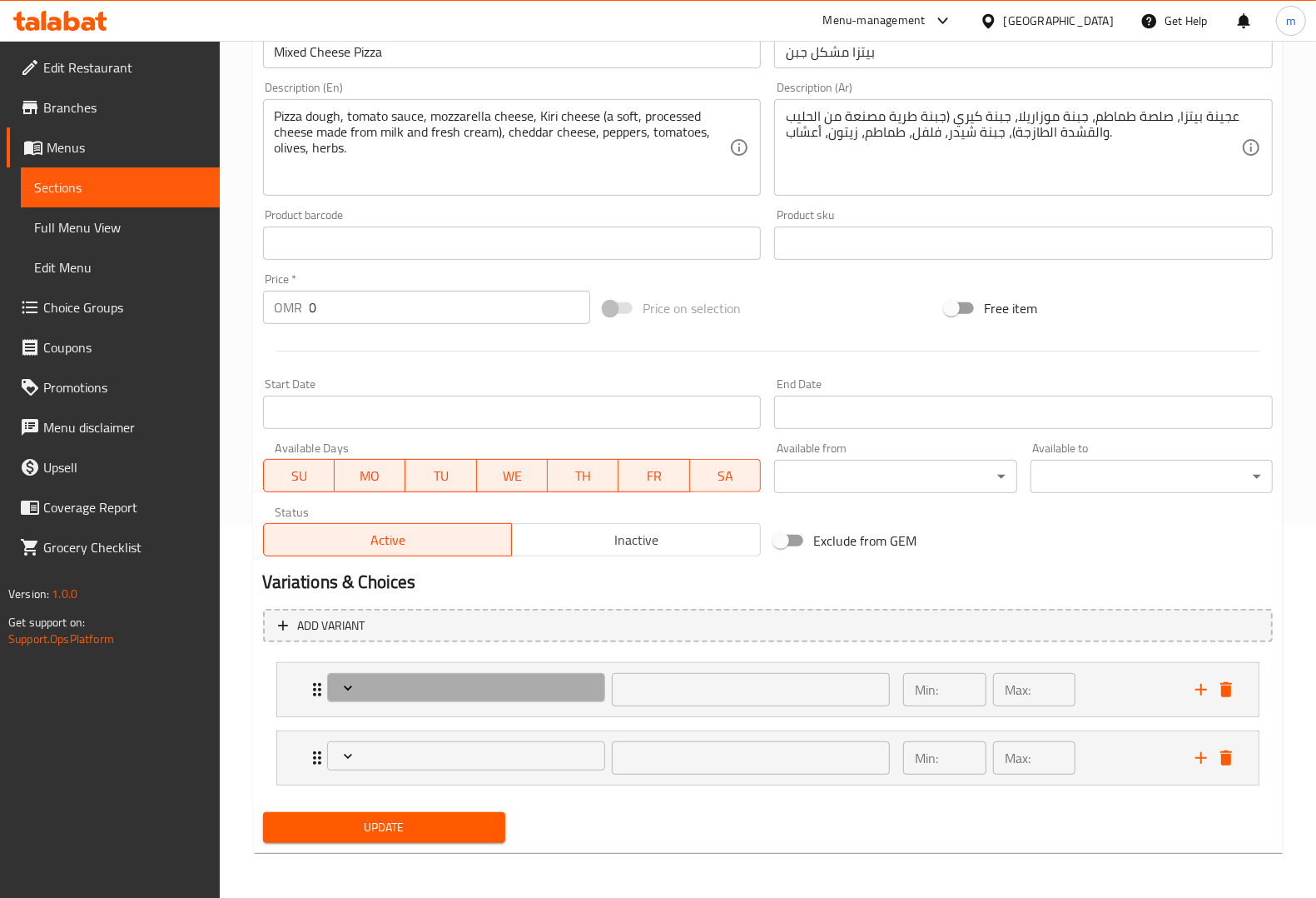
click at [352, 690] on icon "Expand" at bounding box center [348, 688] width 16 height 16
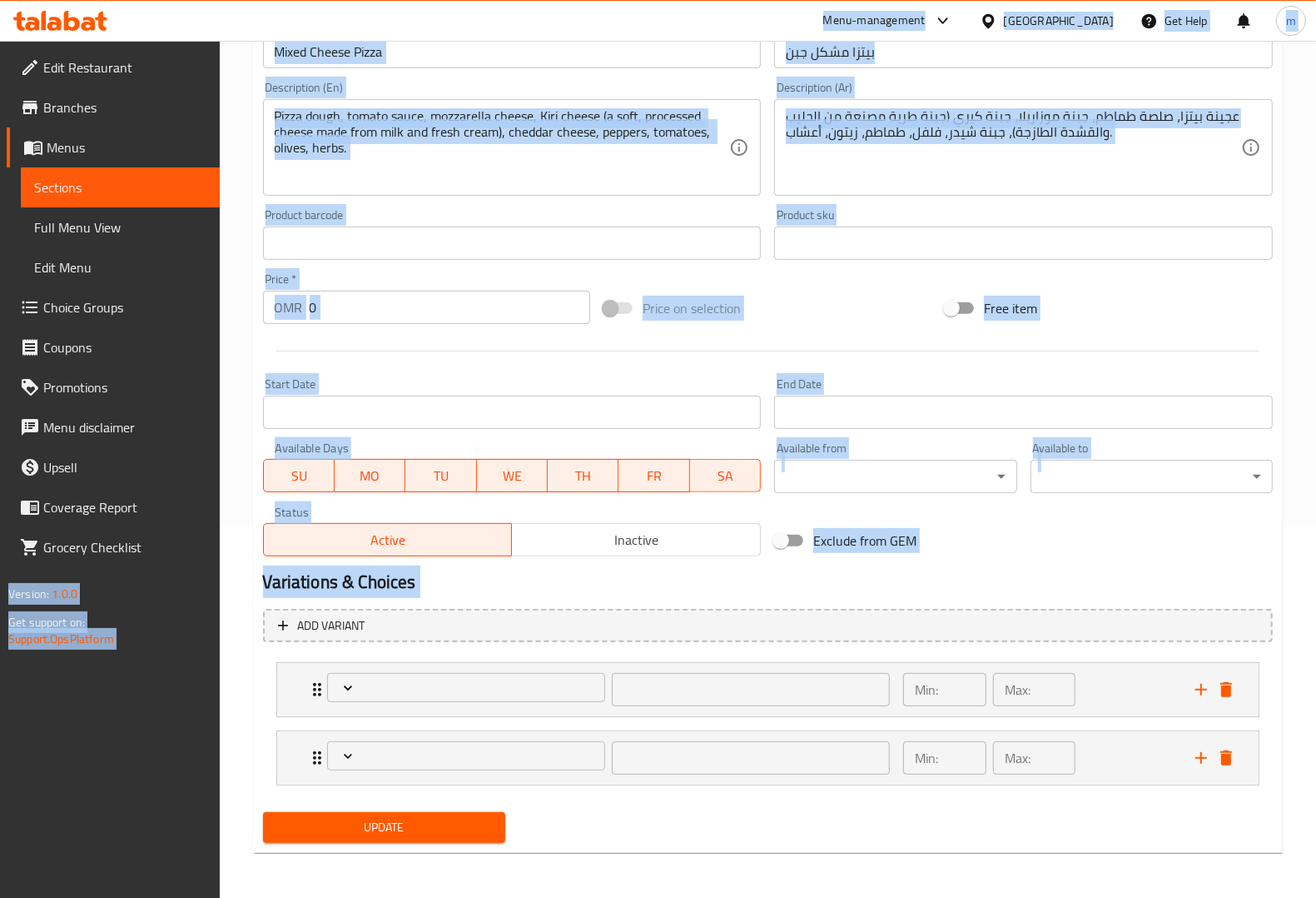
click at [352, 690] on icon "Expand" at bounding box center [348, 688] width 16 height 16
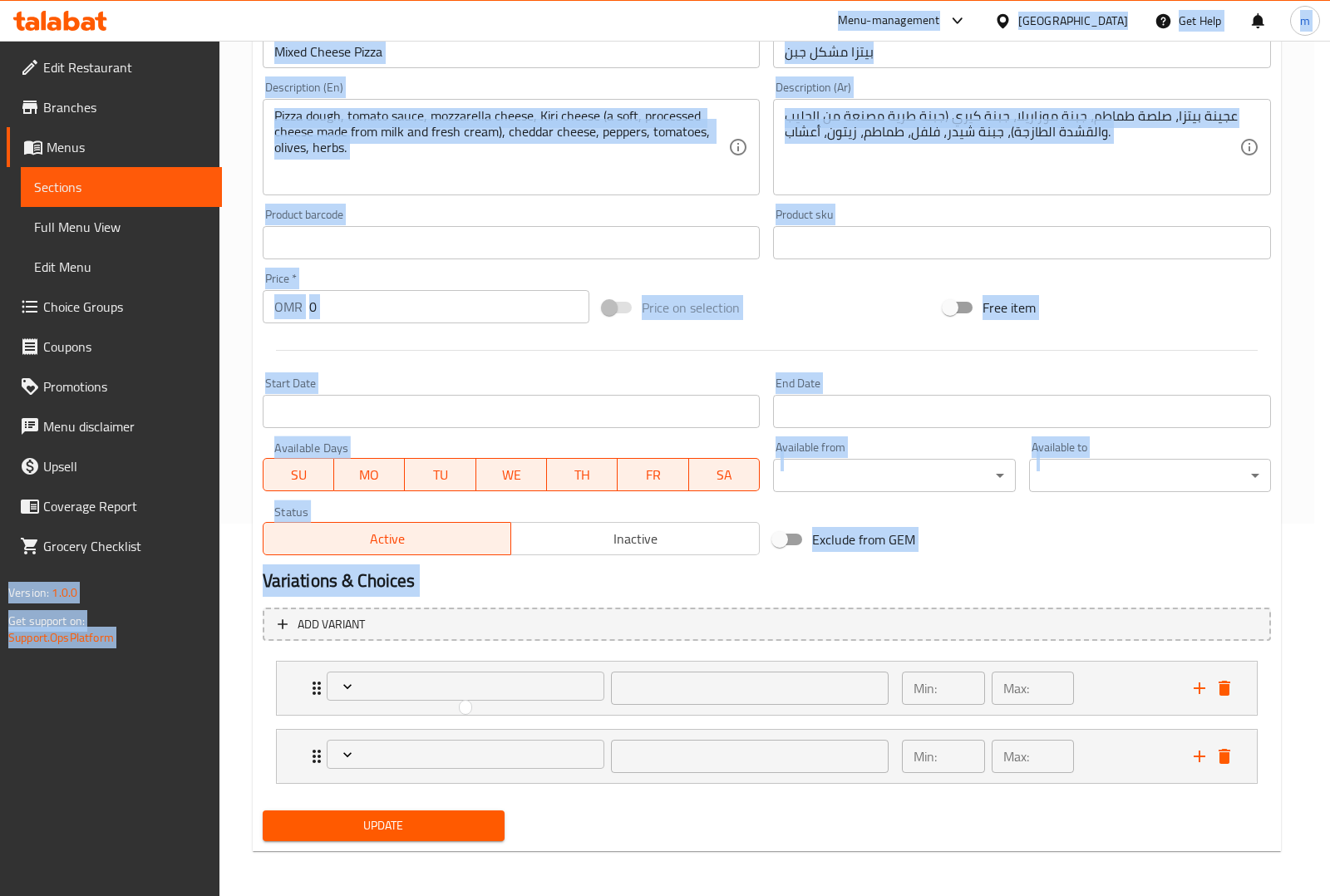
click at [351, 688] on div at bounding box center [665, 448] width 1330 height 896
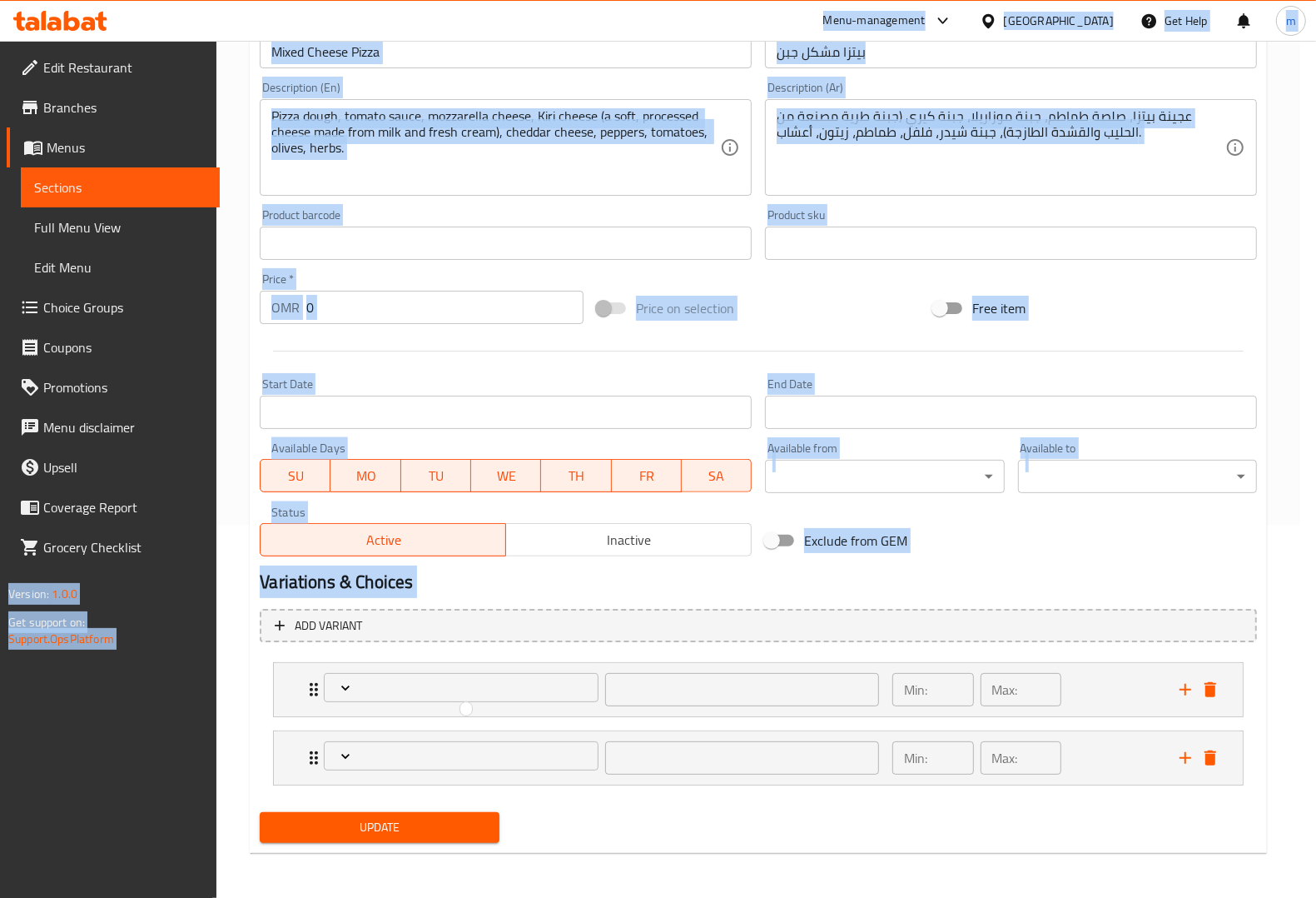
click at [352, 690] on icon "Expand" at bounding box center [345, 688] width 16 height 16
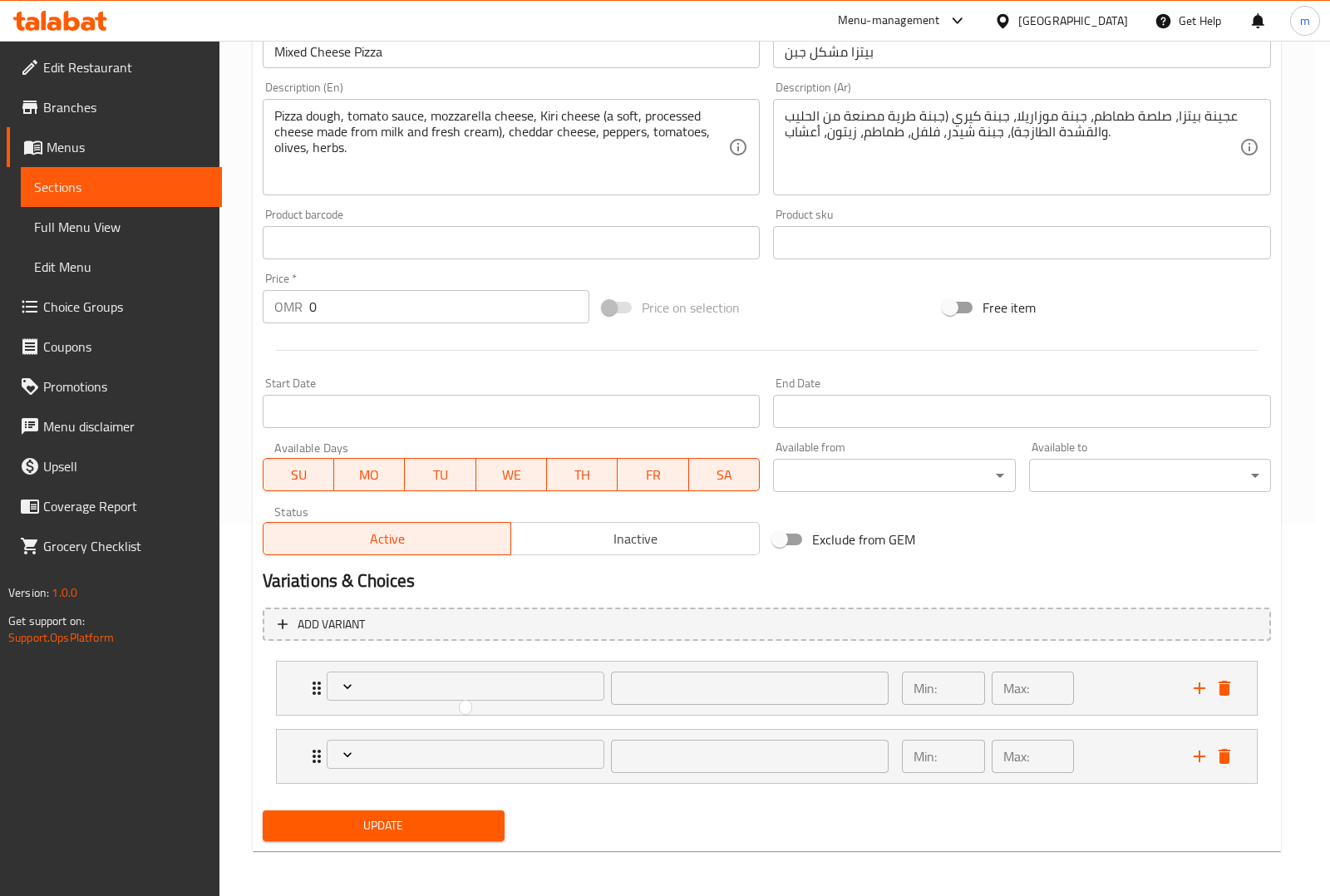
click at [351, 688] on div at bounding box center [665, 448] width 1330 height 896
click at [351, 688] on icon "Expand" at bounding box center [345, 686] width 16 height 16
click at [351, 688] on div at bounding box center [665, 448] width 1330 height 896
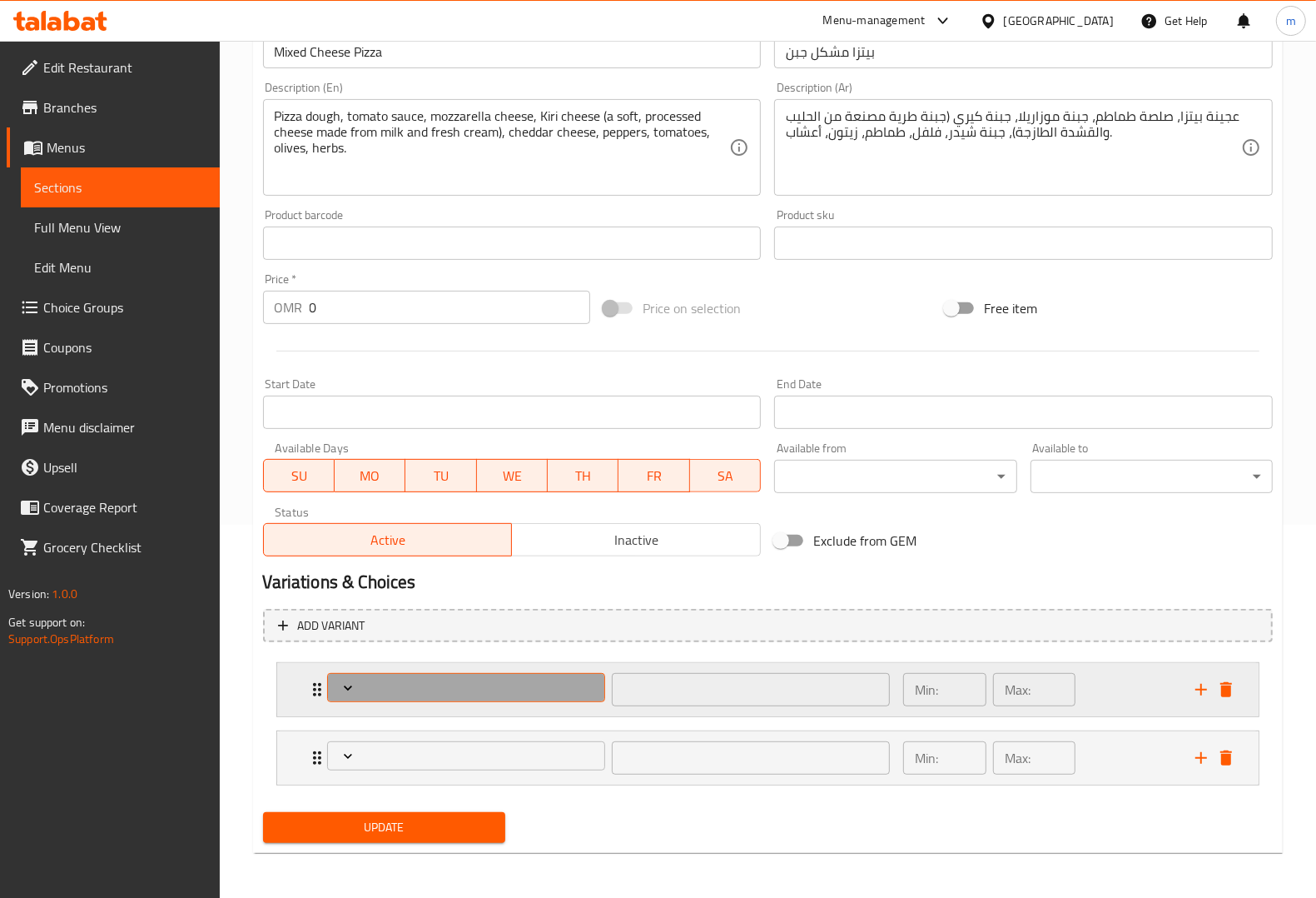
click at [352, 690] on icon "Expand" at bounding box center [348, 688] width 16 height 16
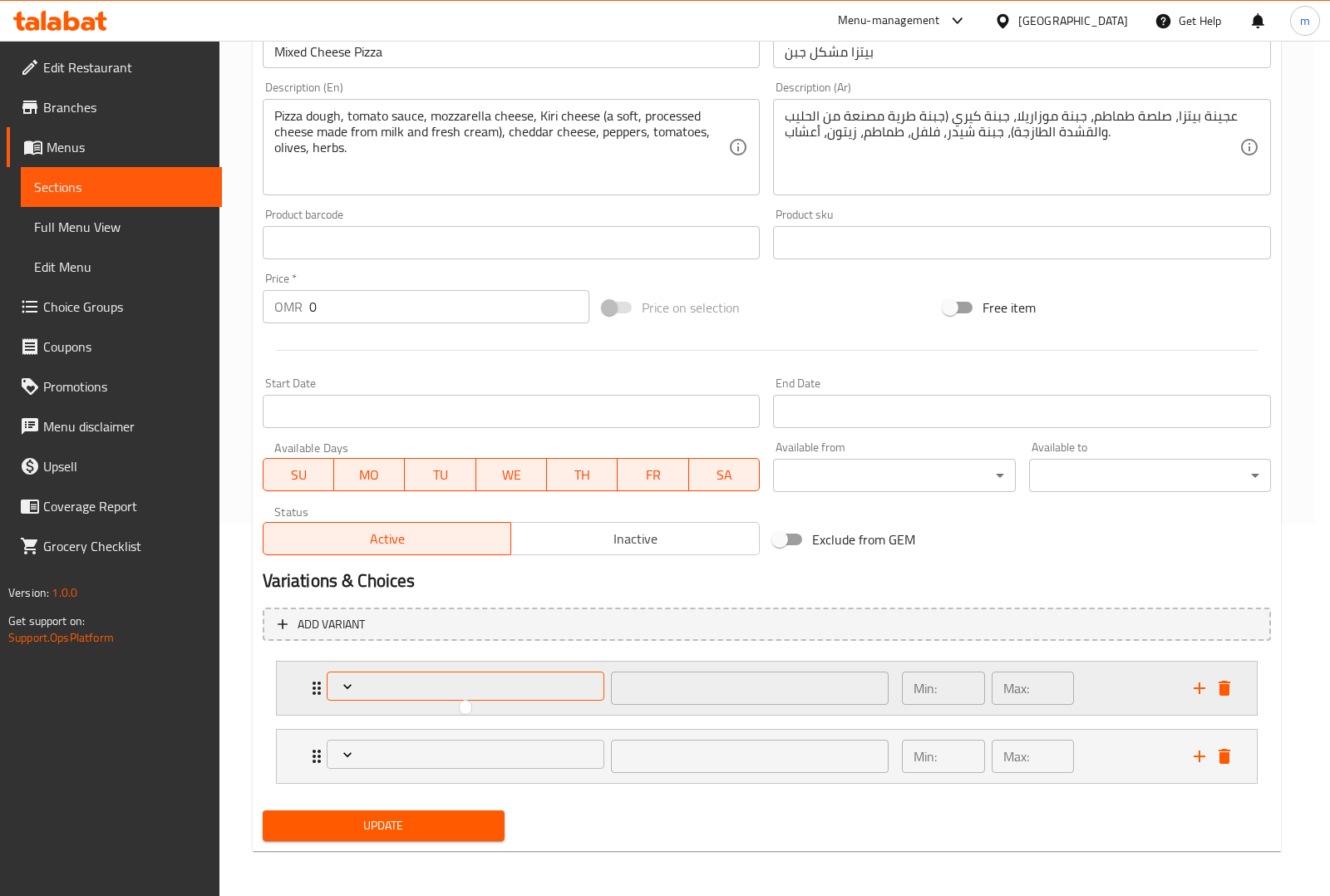
click at [352, 688] on div at bounding box center [665, 448] width 1330 height 896
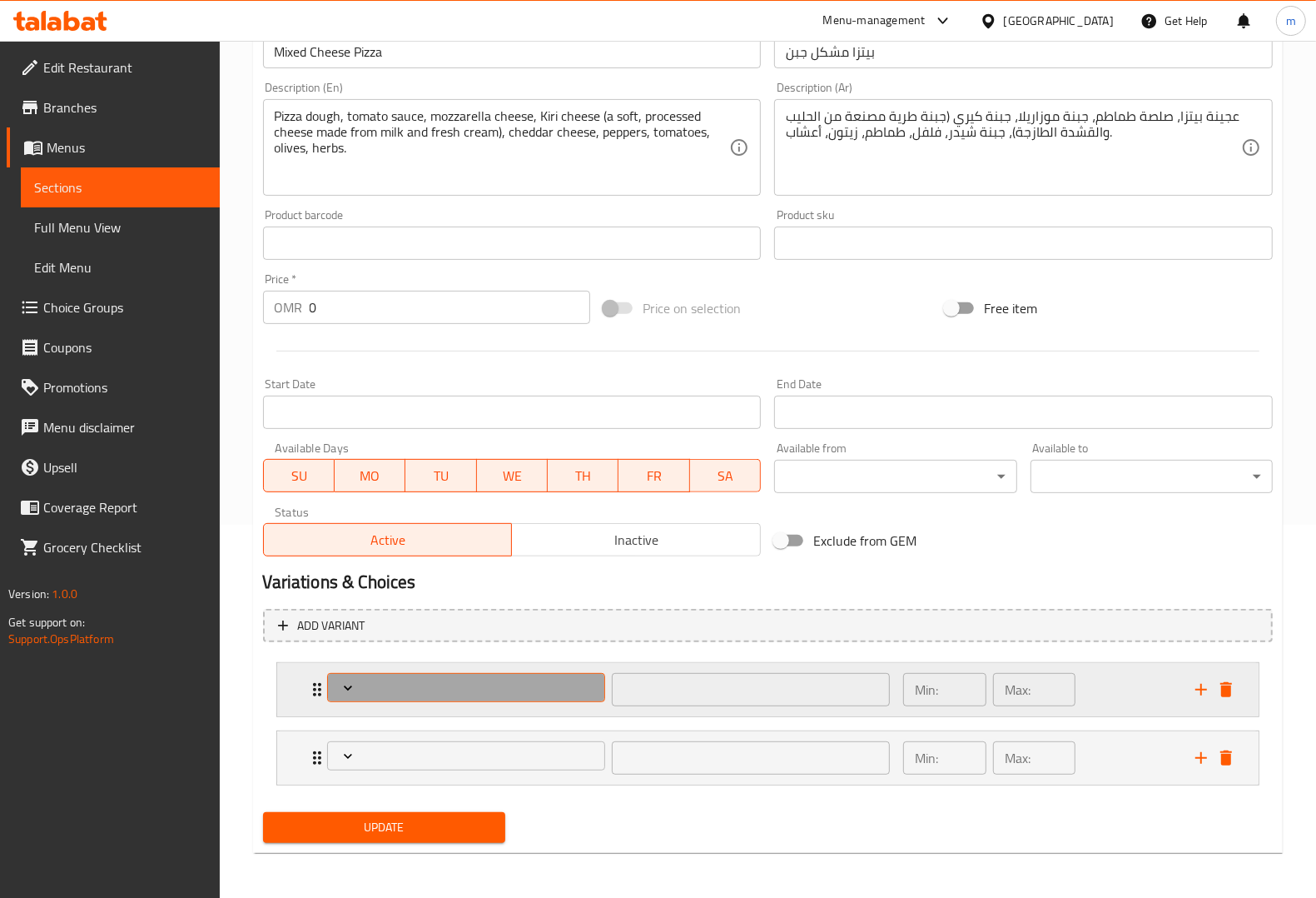
click at [352, 690] on icon "Expand" at bounding box center [348, 688] width 16 height 16
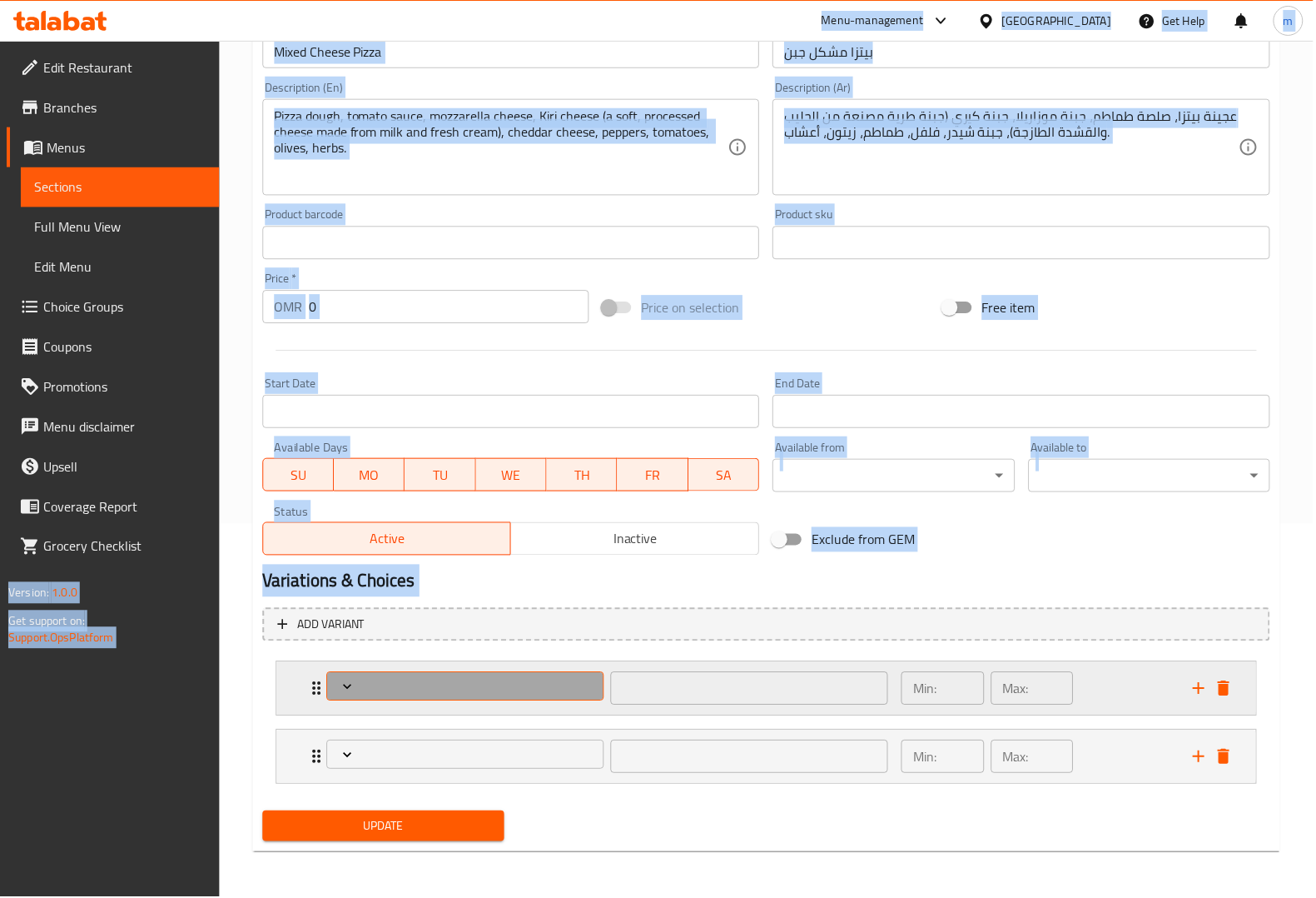
click at [352, 690] on icon "Expand" at bounding box center [348, 688] width 16 height 16
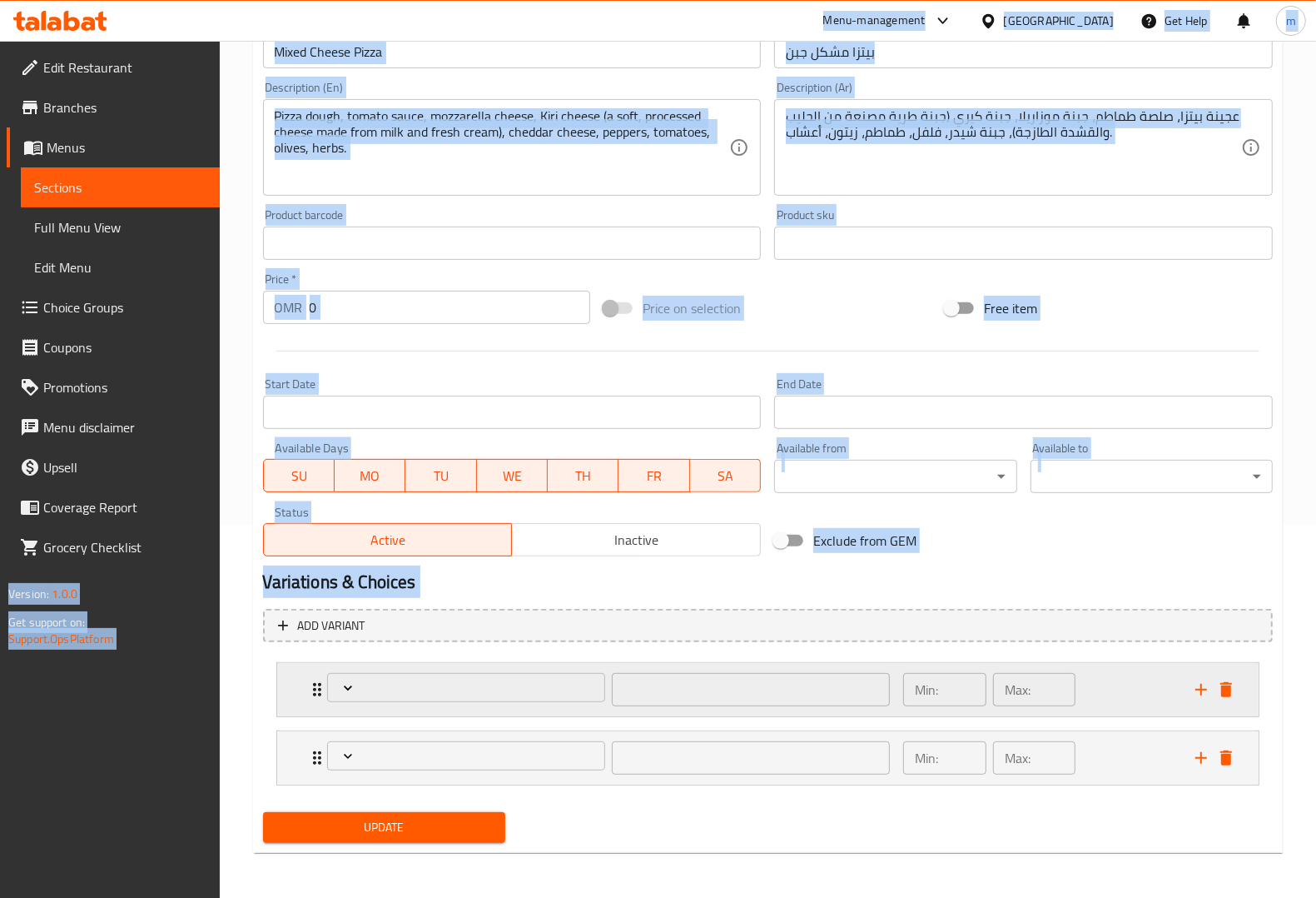
click at [1225, 692] on icon "delete" at bounding box center [1226, 689] width 12 height 15
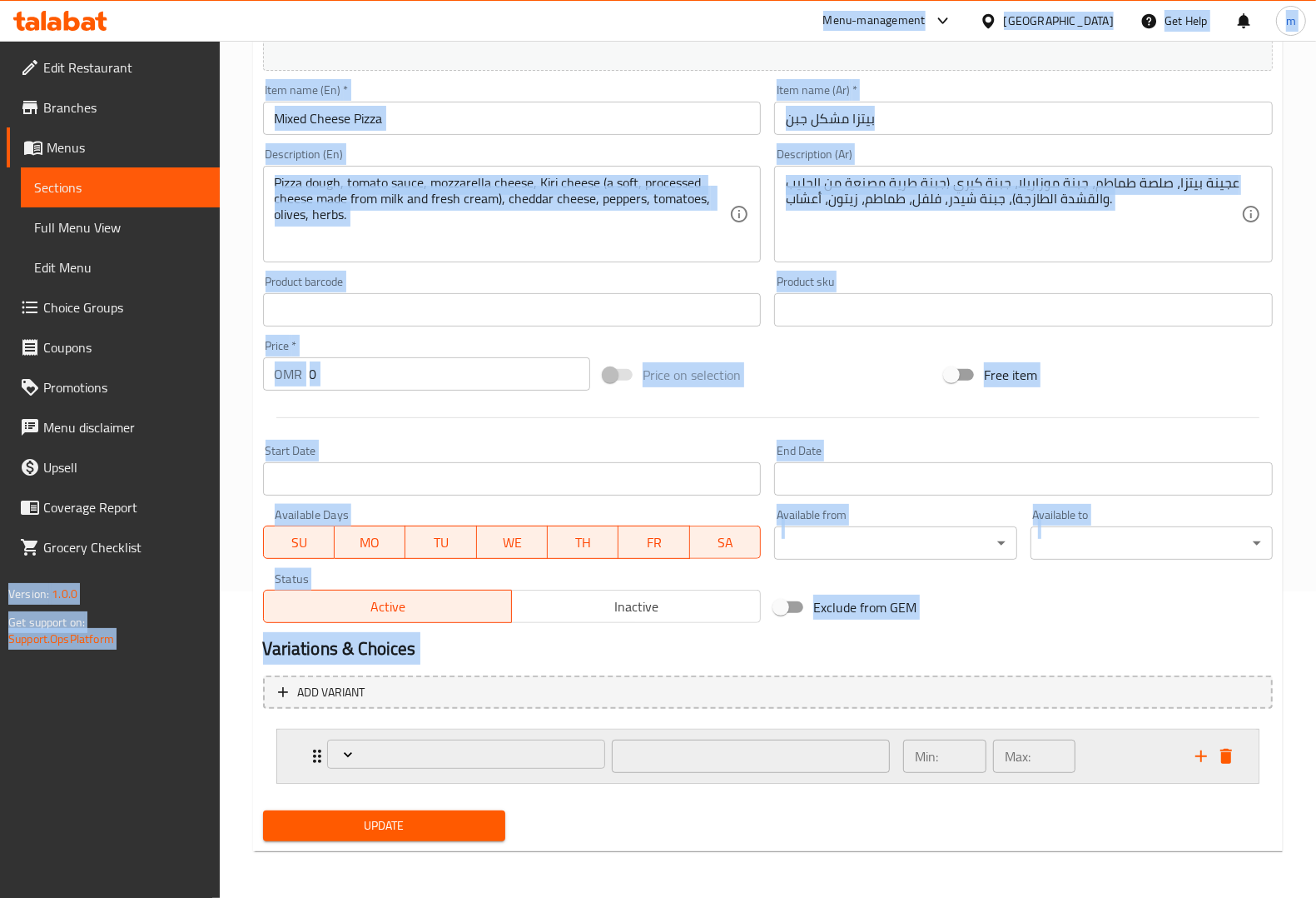
scroll to position [305, 0]
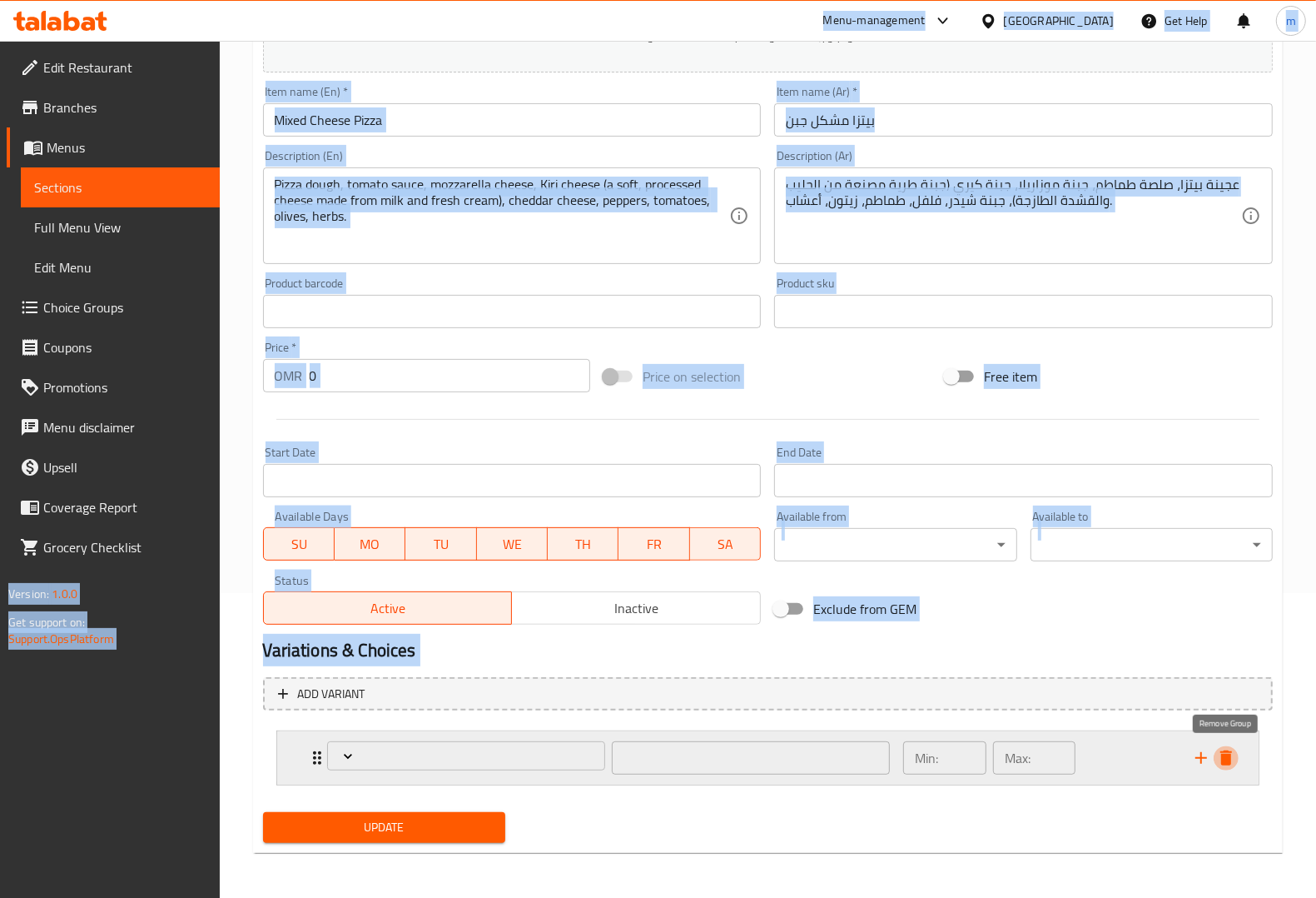
click at [1222, 750] on icon "delete" at bounding box center [1226, 757] width 12 height 15
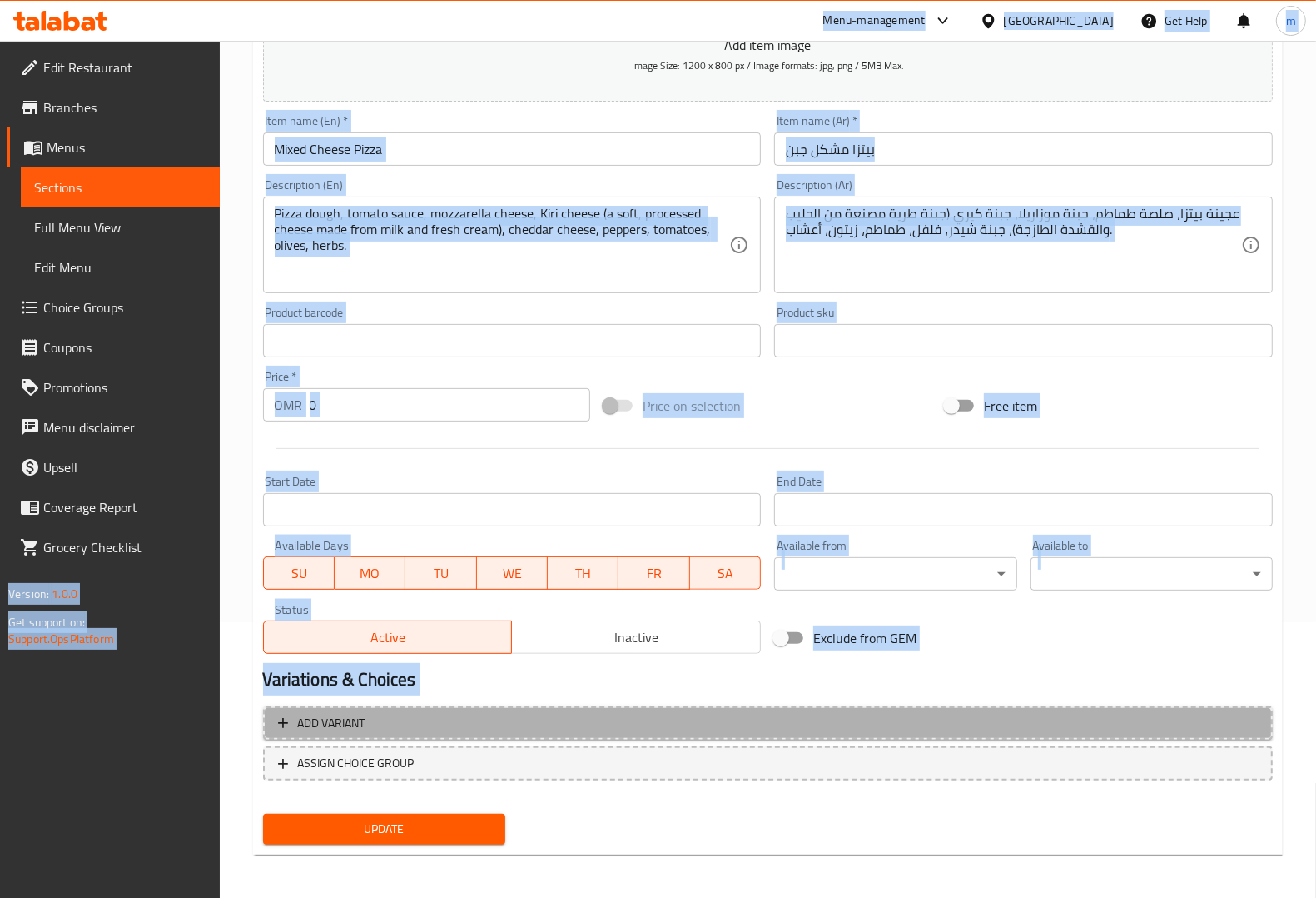
click at [275, 721] on icon "button" at bounding box center [283, 722] width 16 height 16
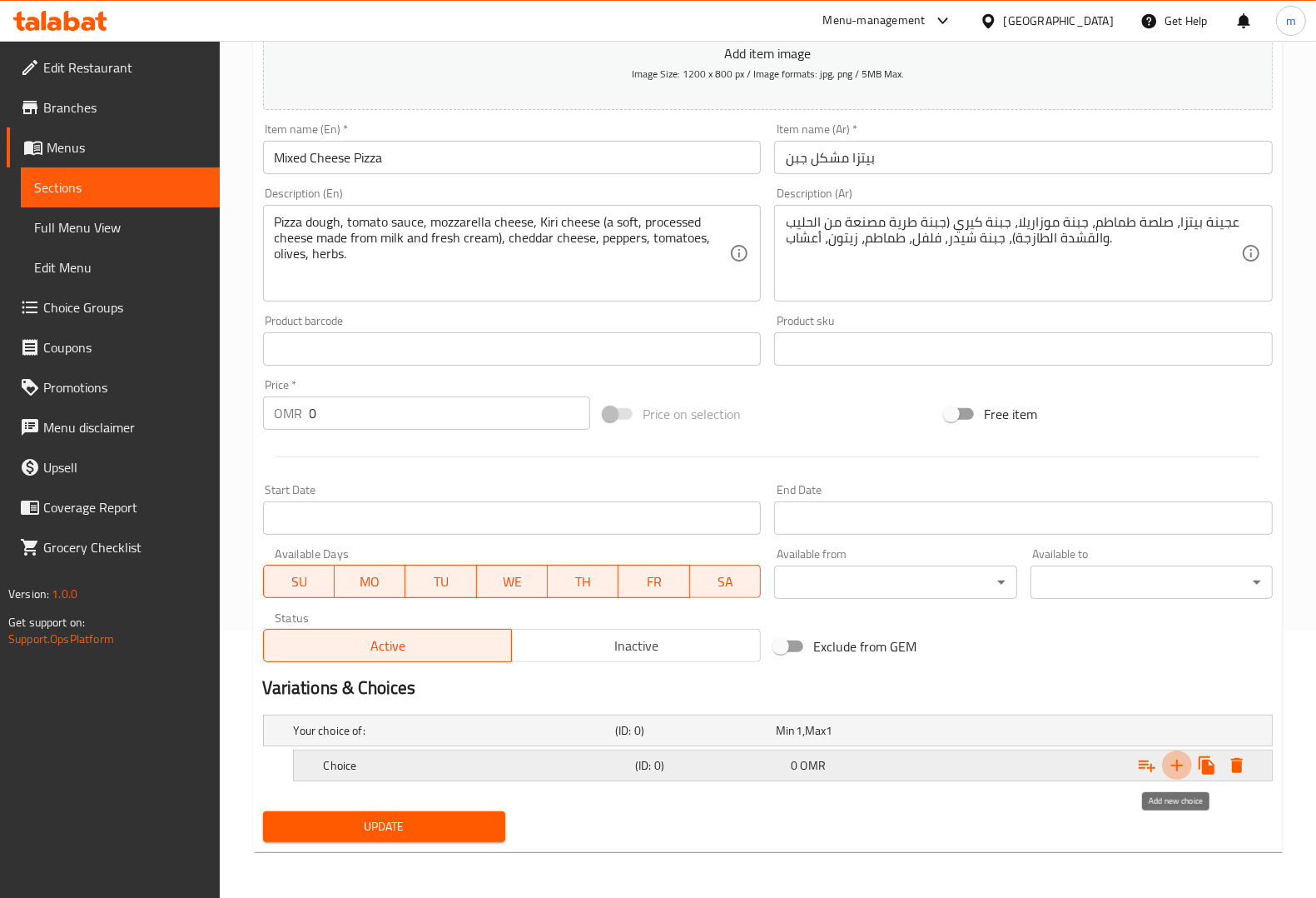
click at [1178, 764] on icon "Expand" at bounding box center [1176, 765] width 12 height 12
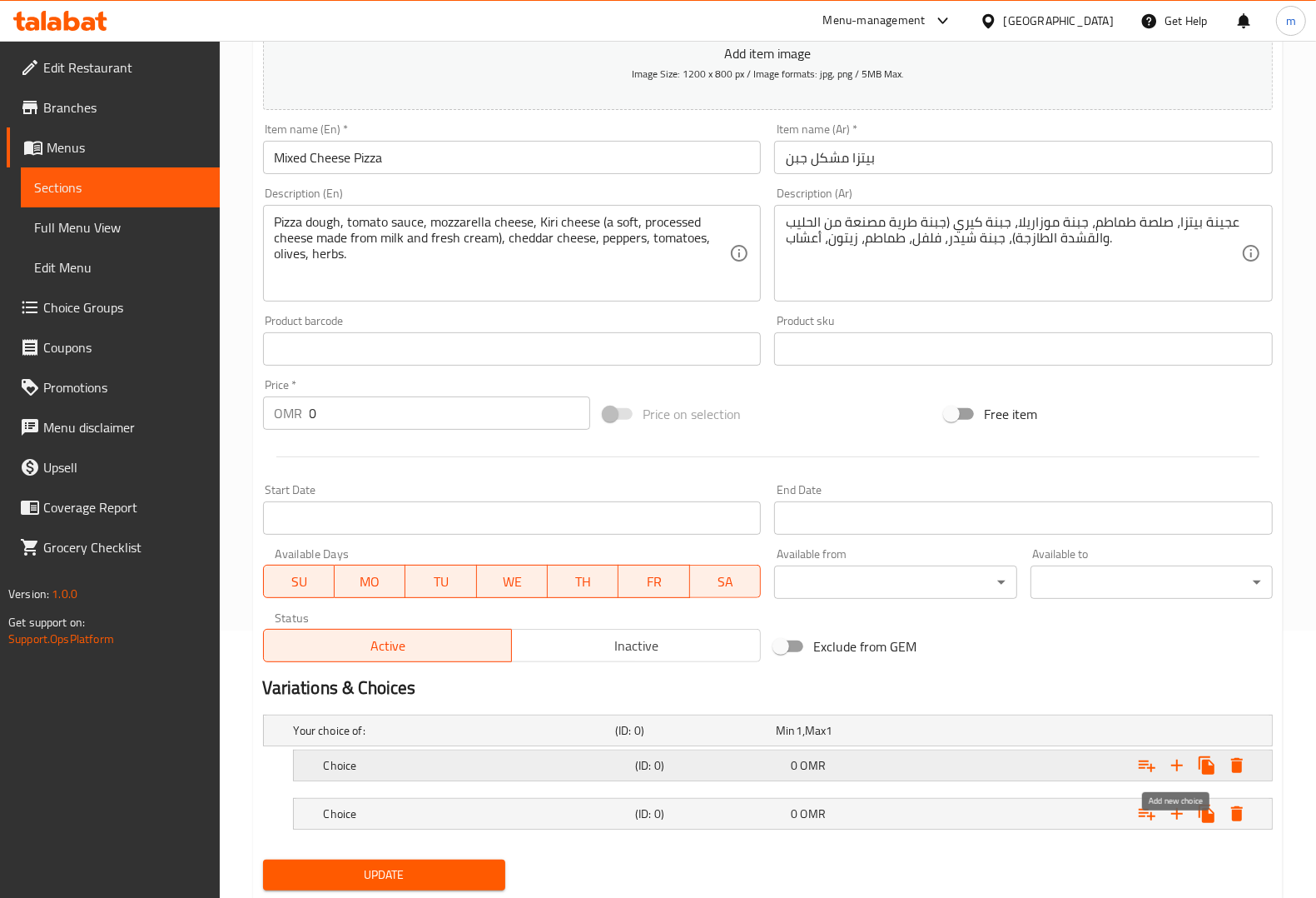
click at [1176, 764] on icon "Expand" at bounding box center [1176, 765] width 12 height 12
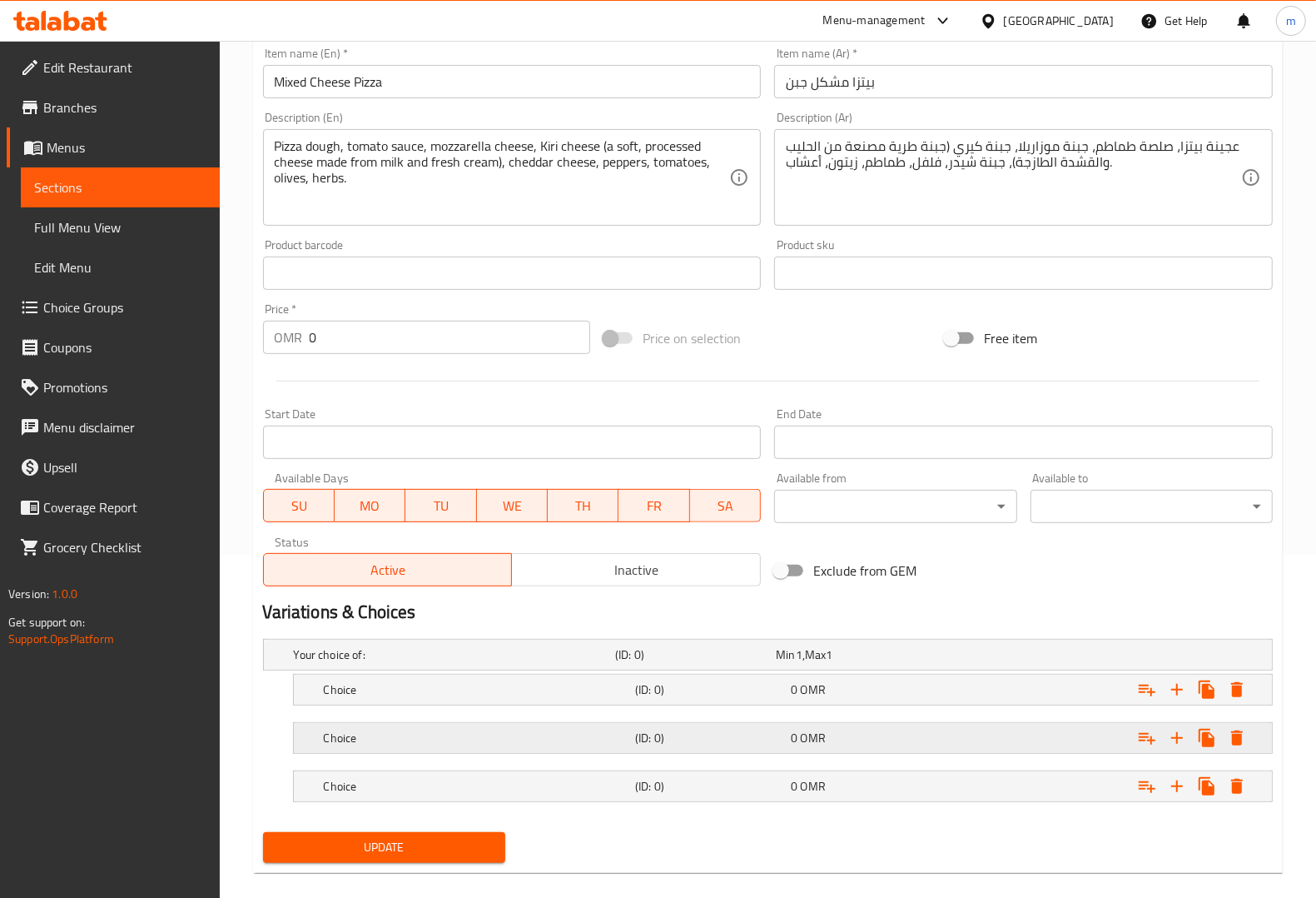
scroll to position [364, 0]
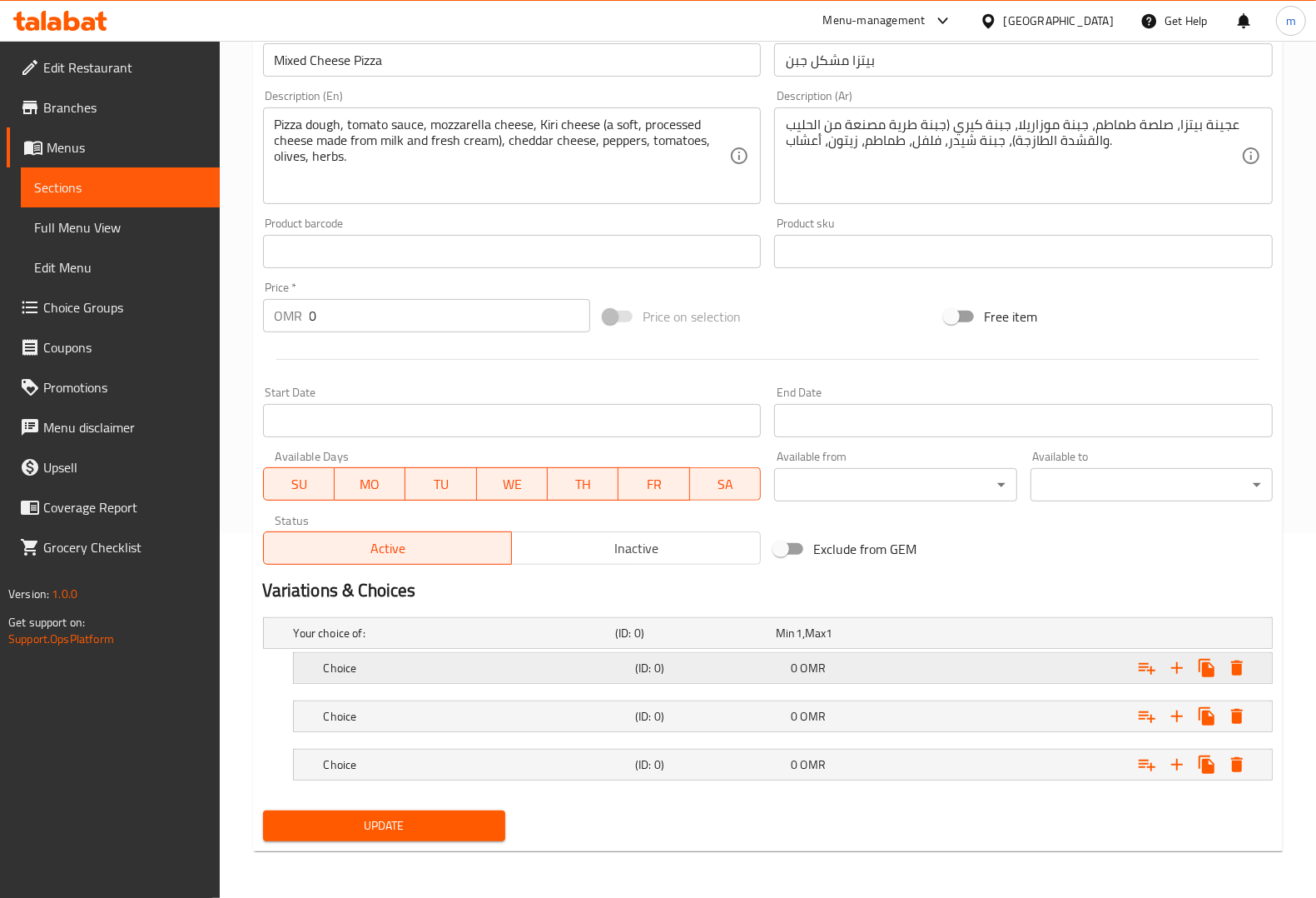
click at [416, 676] on div "Choice" at bounding box center [476, 668] width 311 height 23
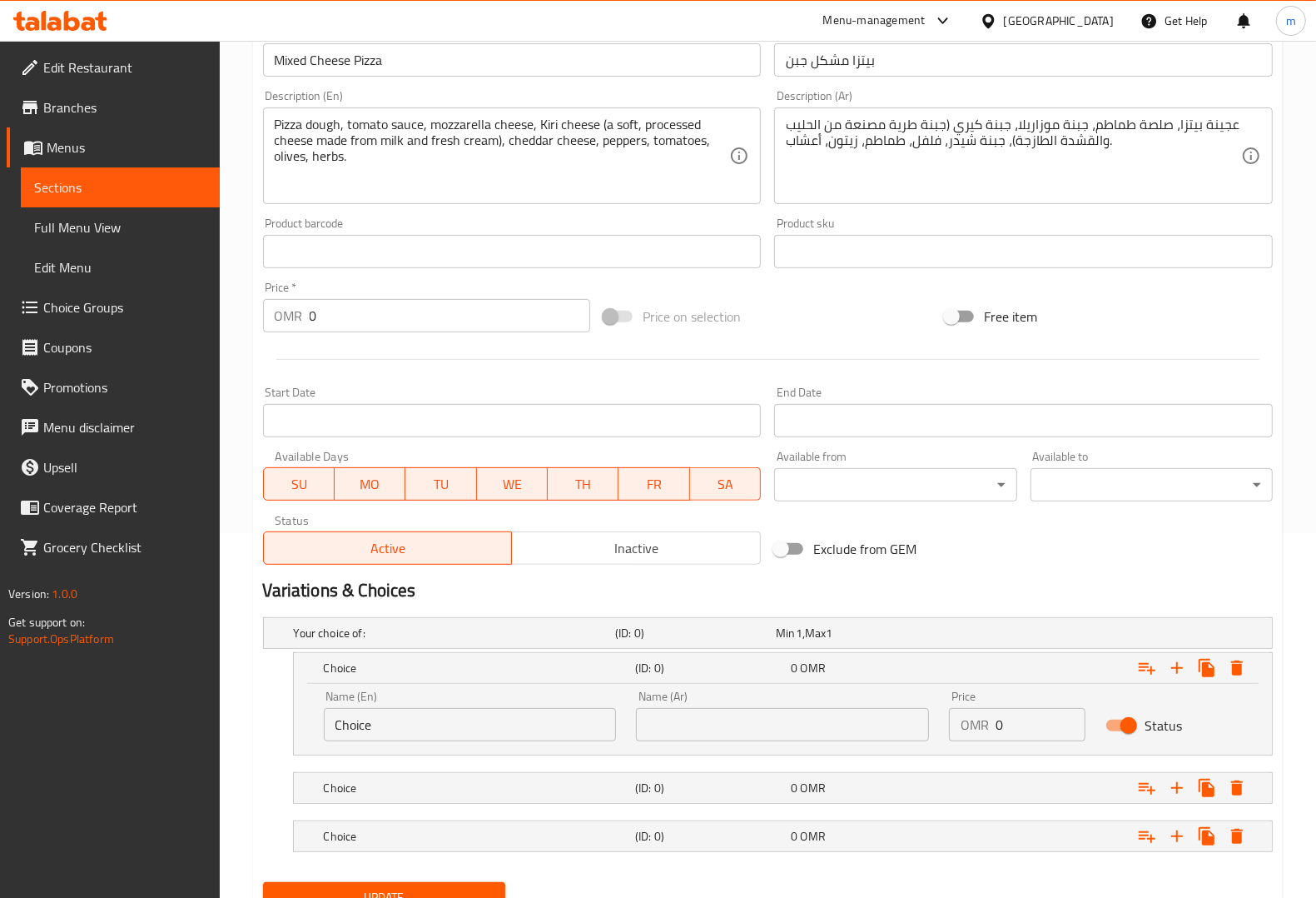
click at [431, 722] on input "Choice" at bounding box center [470, 724] width 293 height 33
click at [453, 722] on input "Choice" at bounding box center [470, 724] width 293 height 33
click at [731, 721] on input "text" at bounding box center [782, 724] width 293 height 33
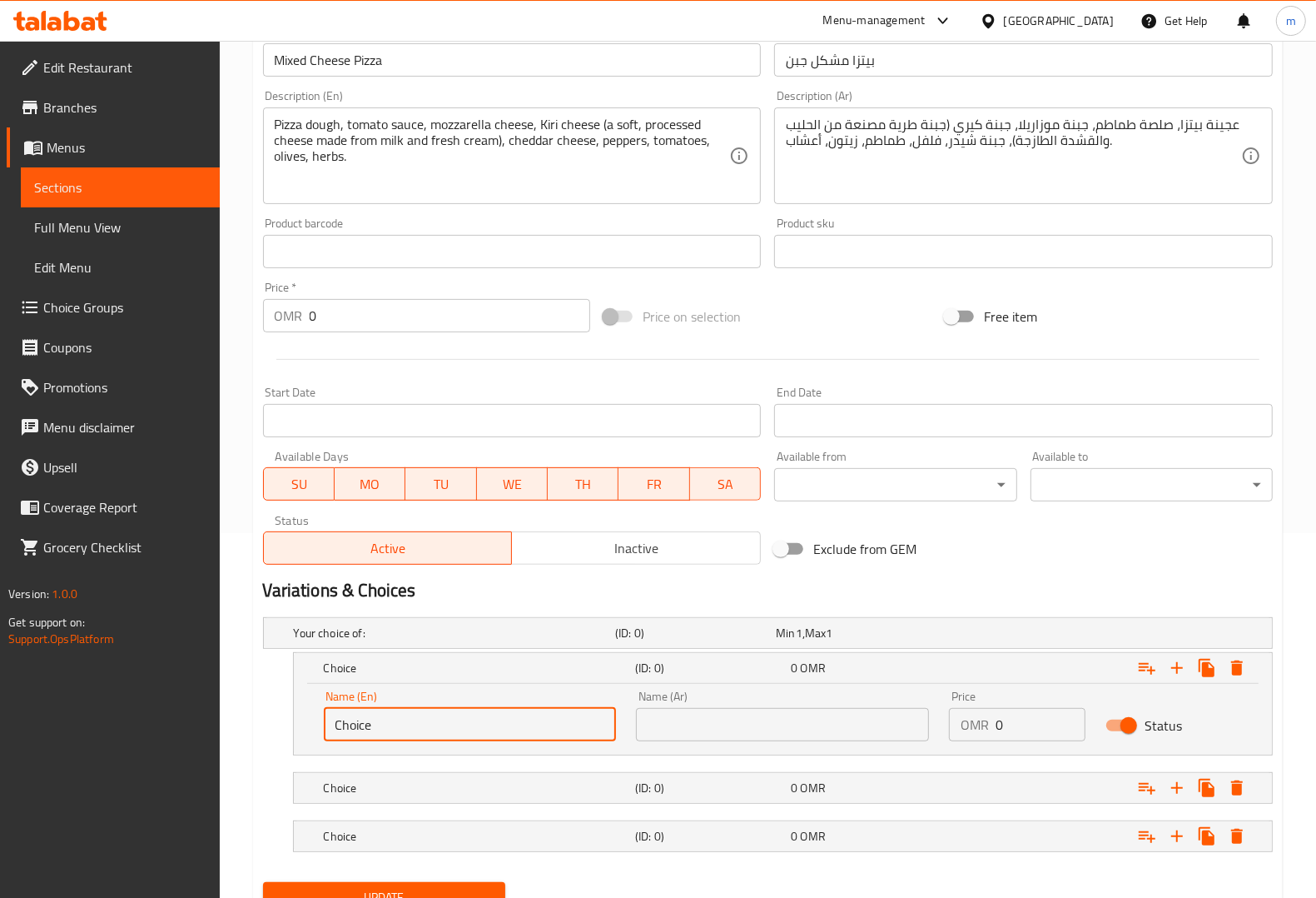
click at [510, 708] on input "Choice" at bounding box center [470, 724] width 293 height 33
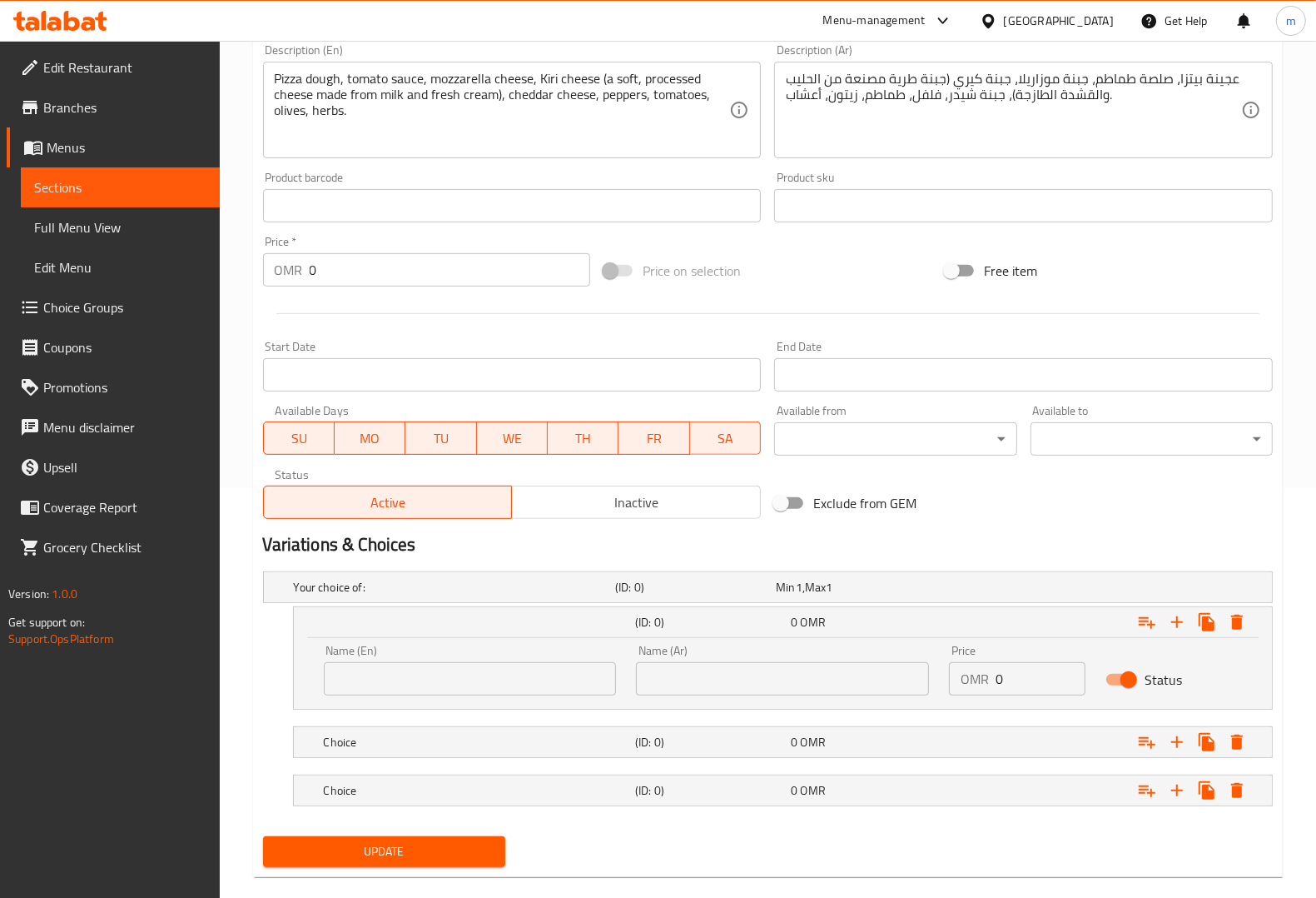
scroll to position [435, 0]
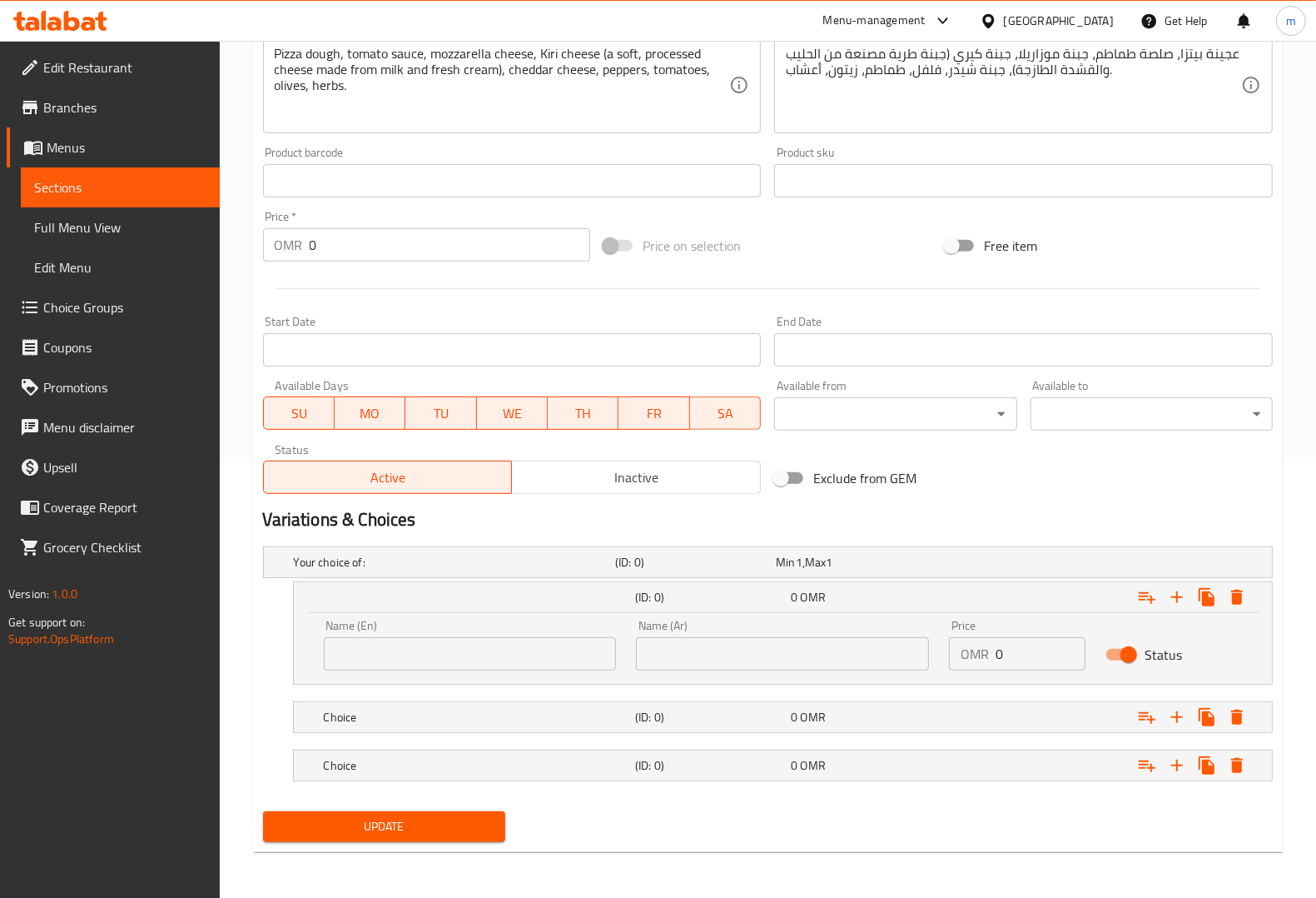
click at [492, 658] on input "text" at bounding box center [470, 653] width 293 height 33
paste input "Medium"
type input "Medium"
click at [754, 649] on input "text" at bounding box center [782, 653] width 293 height 33
paste input "وسط"
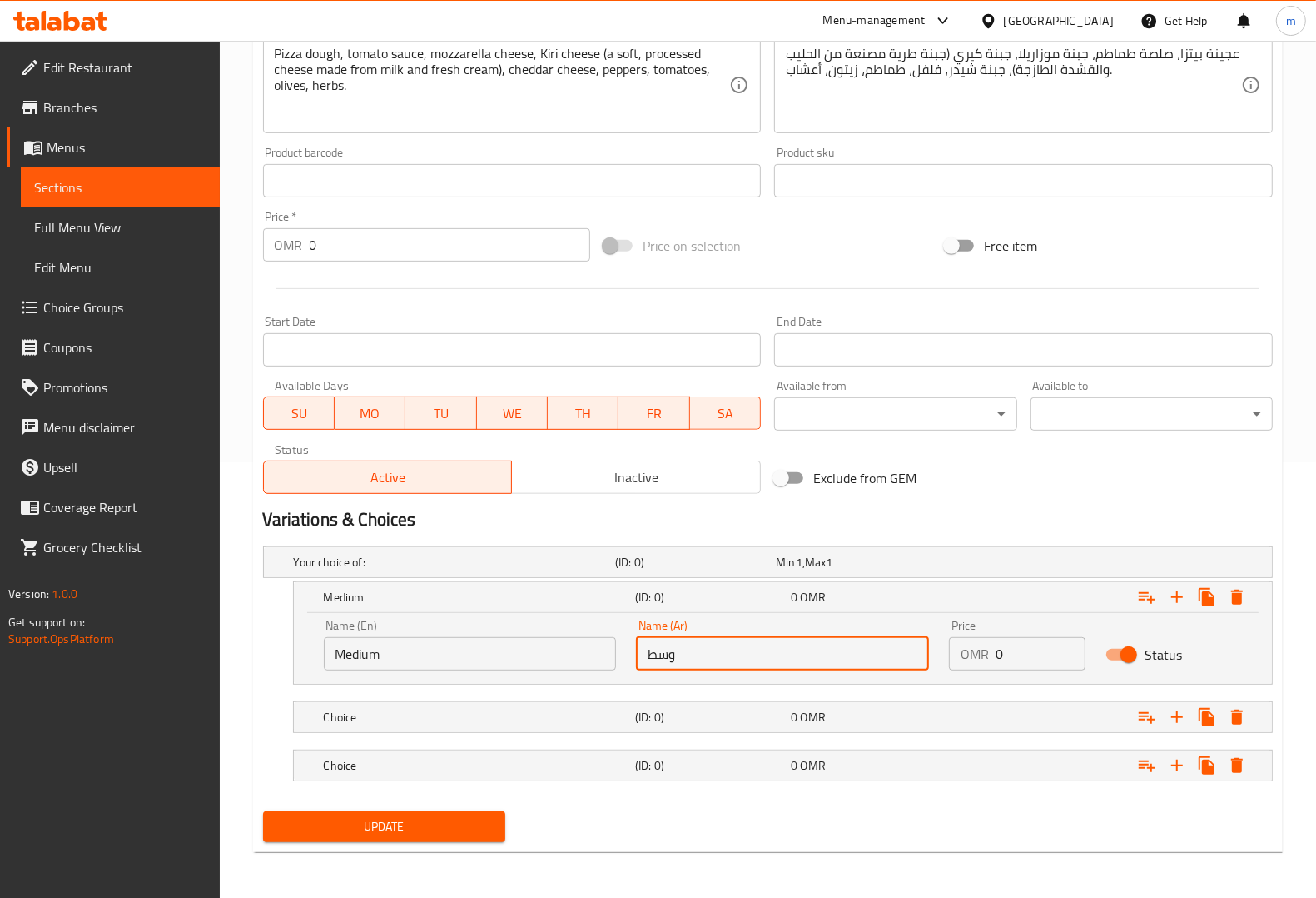
type input "وسط"
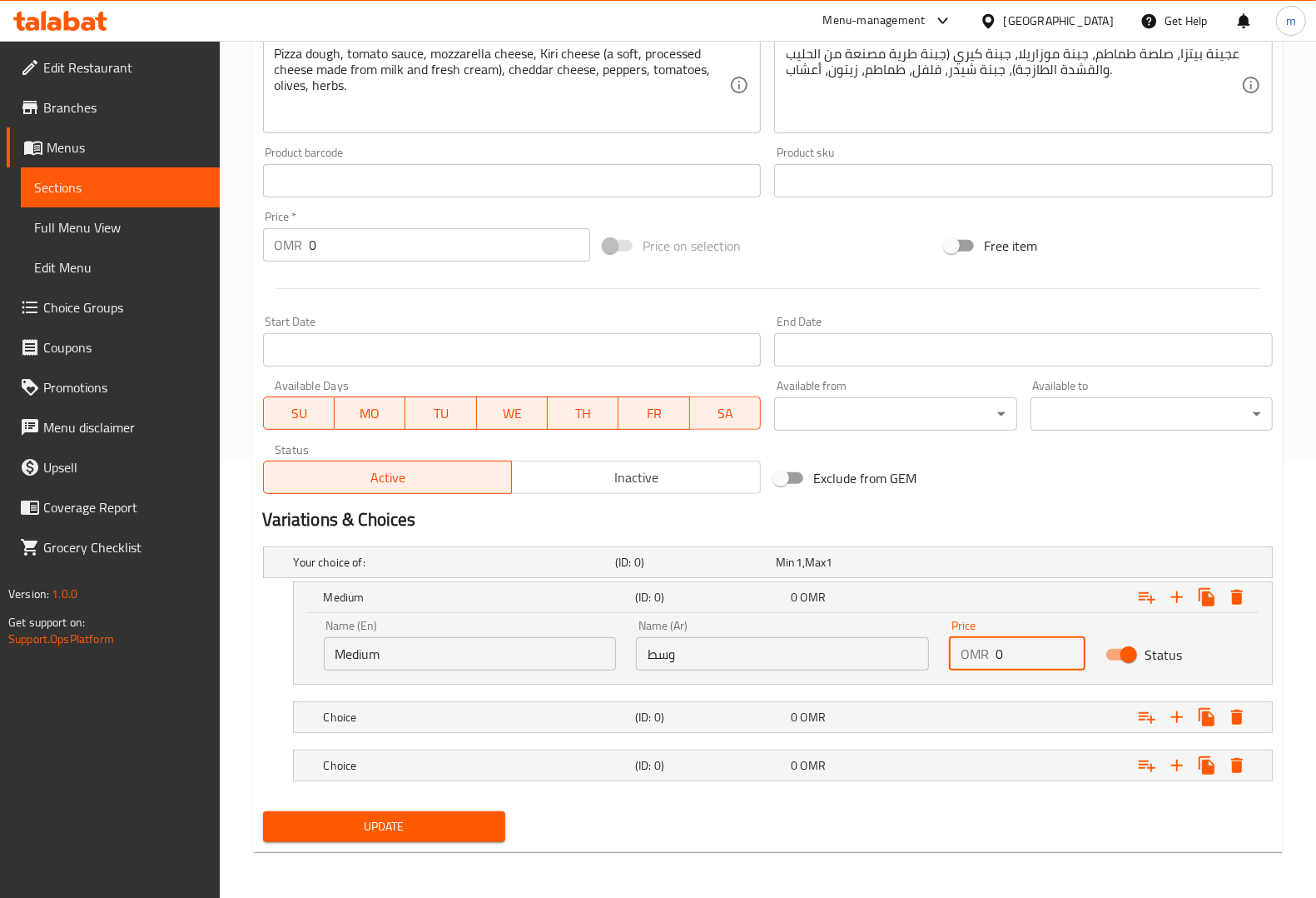
click at [1029, 654] on input "0" at bounding box center [1041, 653] width 90 height 33
click at [996, 655] on input "0" at bounding box center [1041, 653] width 90 height 33
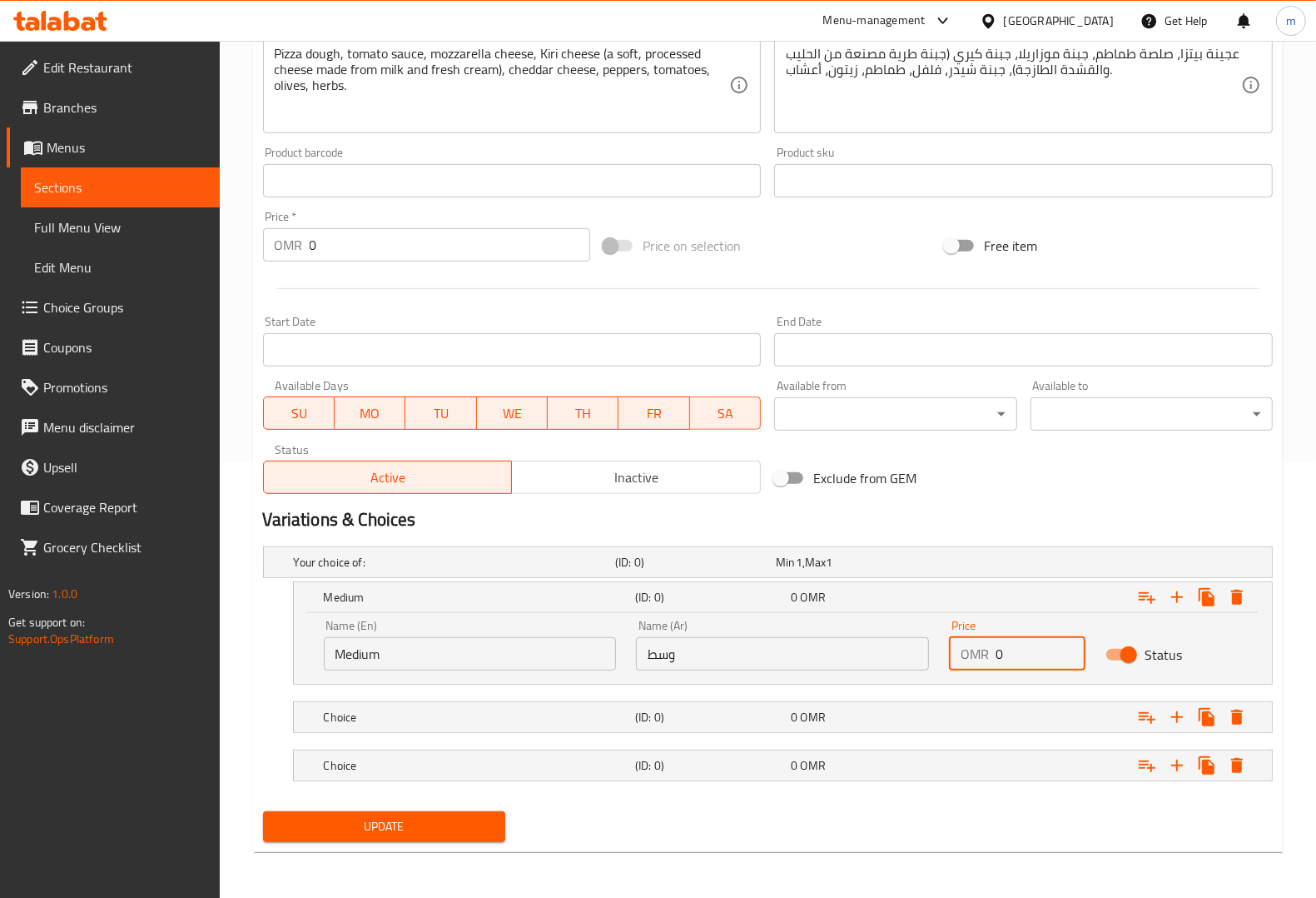
click at [996, 655] on input "0" at bounding box center [1041, 653] width 90 height 33
type input "2.7"
click at [517, 728] on div "Choice (ID: 0) 0 OMR" at bounding box center [788, 717] width 935 height 37
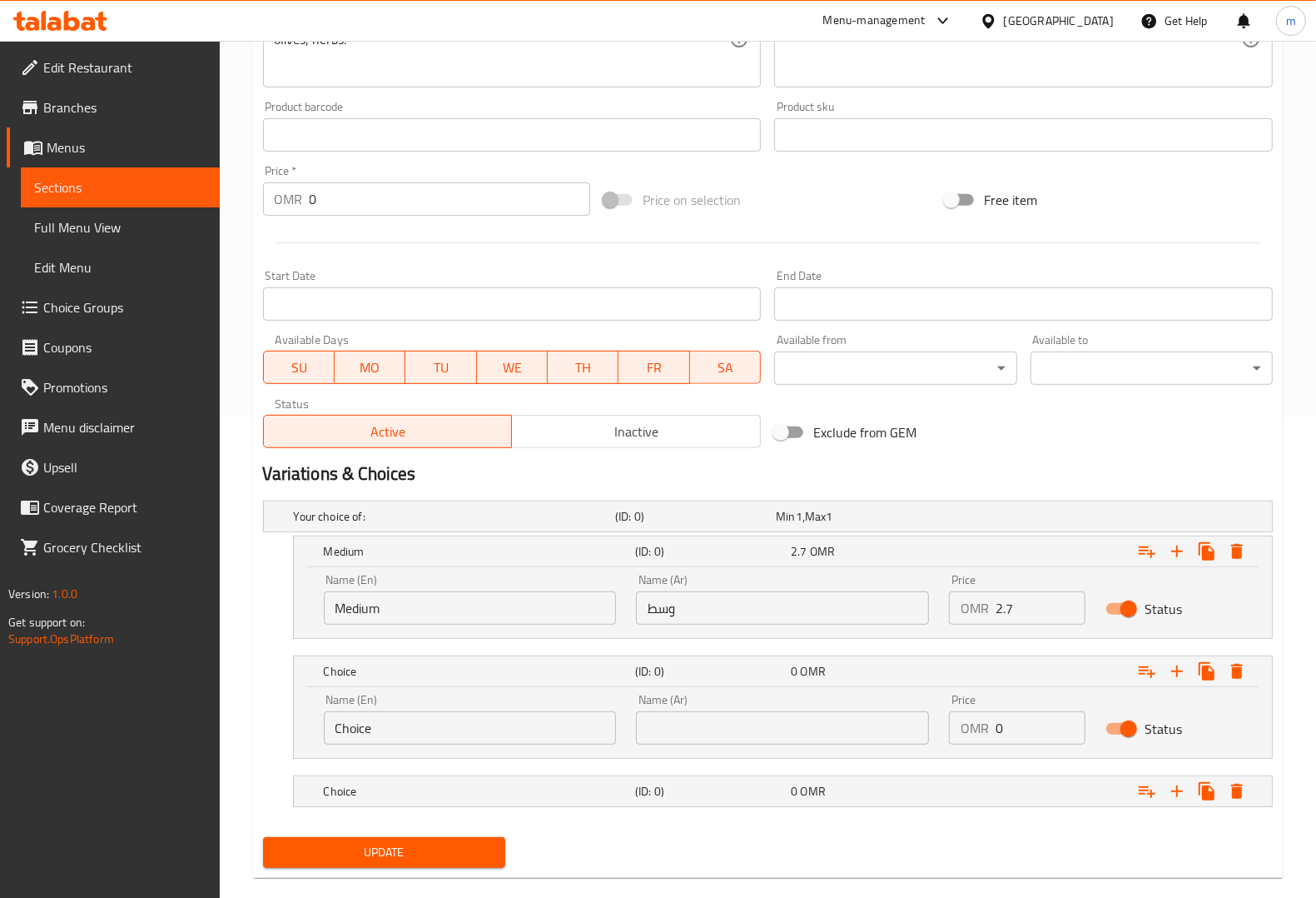
scroll to position [508, 0]
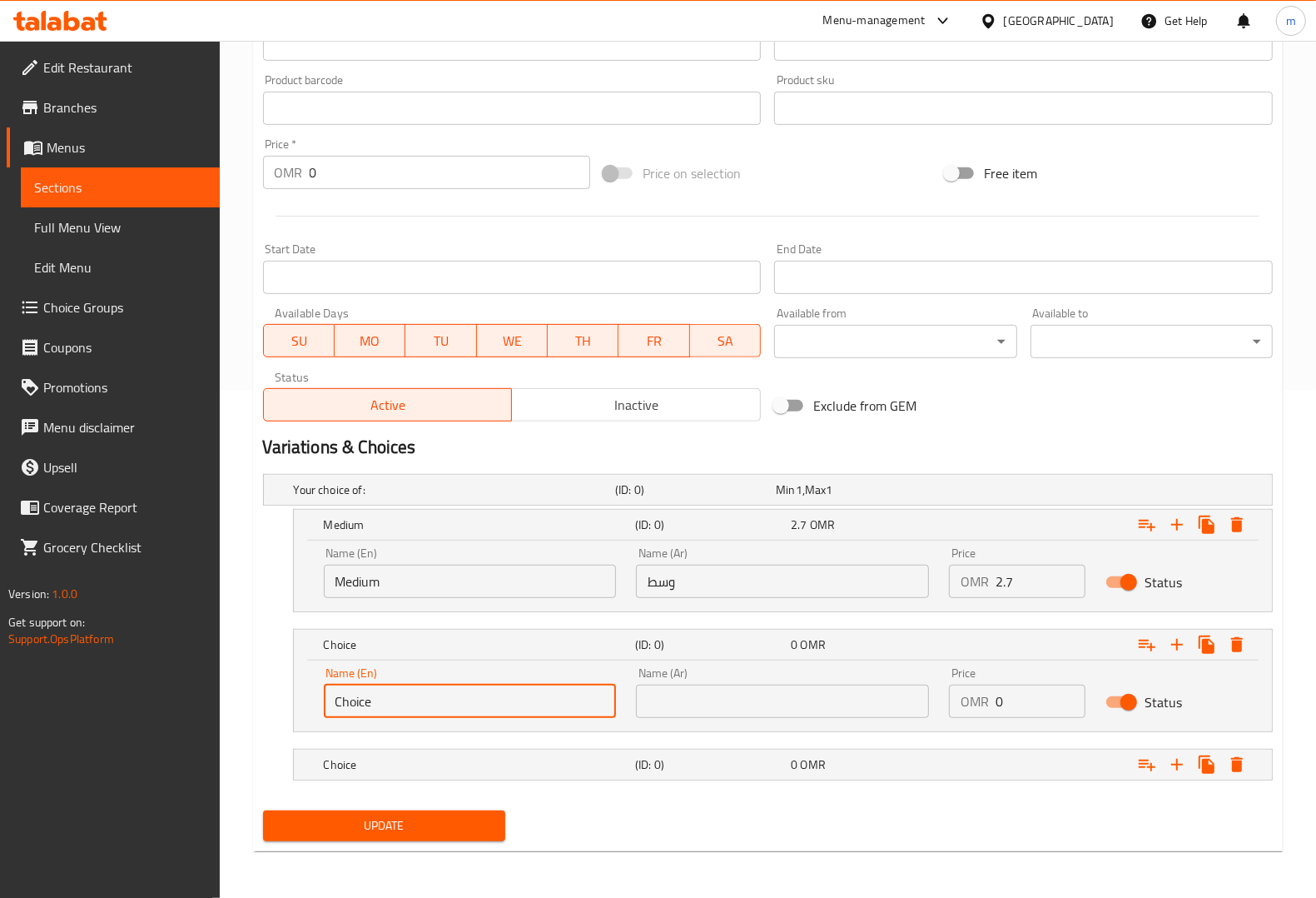
click at [530, 697] on input "Choice" at bounding box center [470, 701] width 293 height 33
click at [476, 692] on input "Choice" at bounding box center [470, 701] width 293 height 33
paste input "Larg"
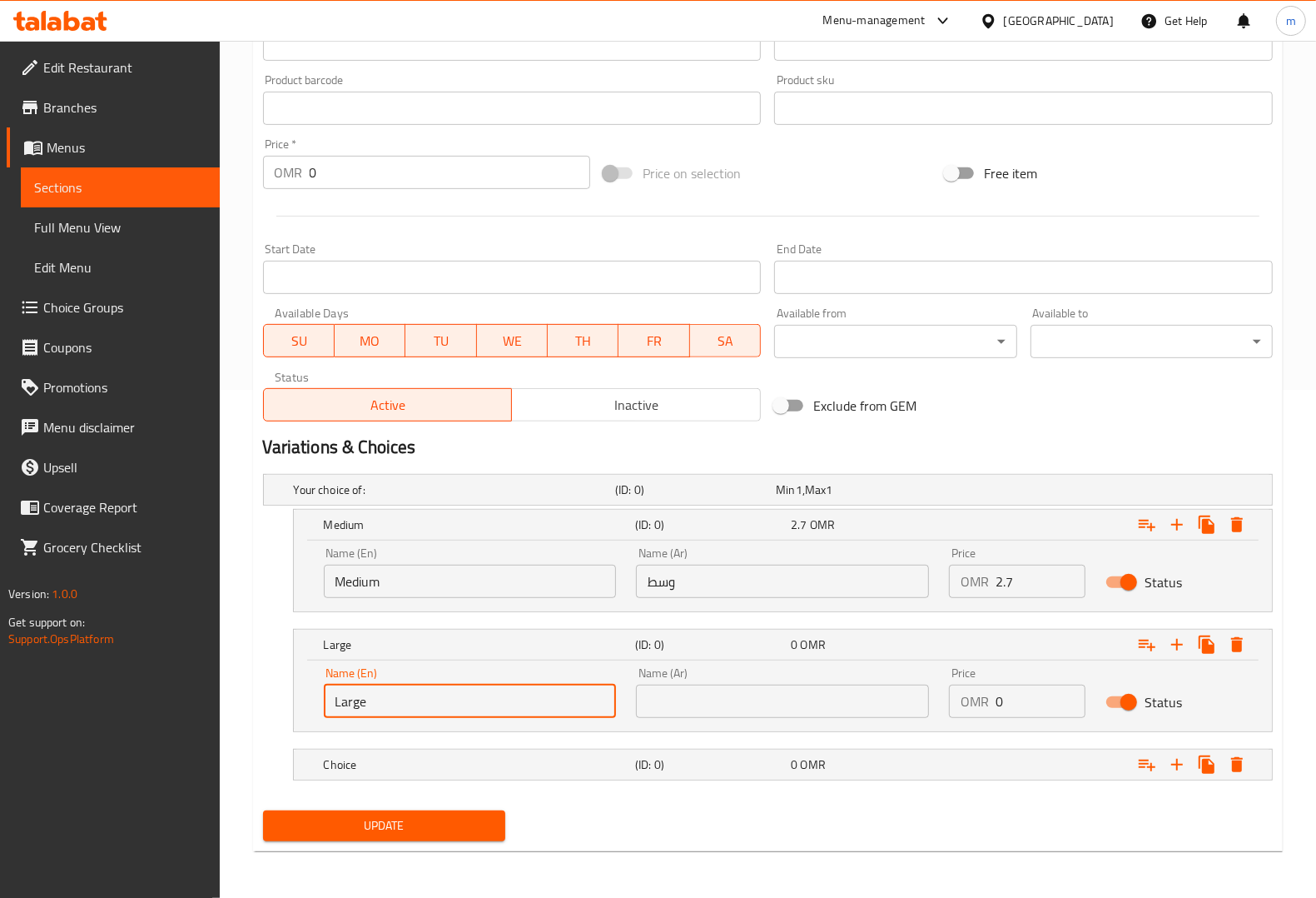
type input "Large"
click at [734, 702] on input "text" at bounding box center [782, 701] width 293 height 33
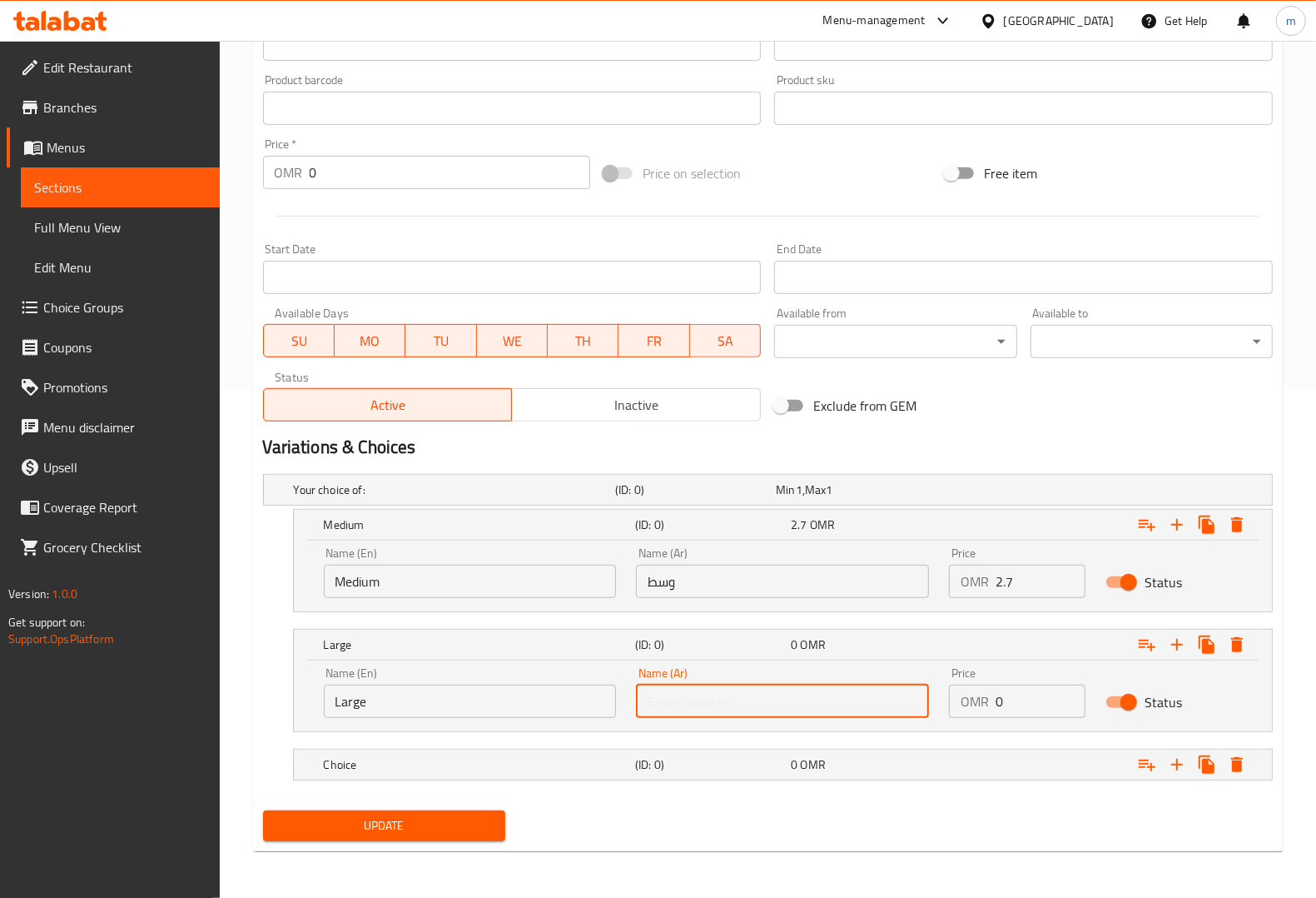
paste input "كبير"
type input "كبير"
click at [988, 700] on p "OMR" at bounding box center [974, 701] width 28 height 20
click at [999, 701] on input "0" at bounding box center [1041, 701] width 90 height 33
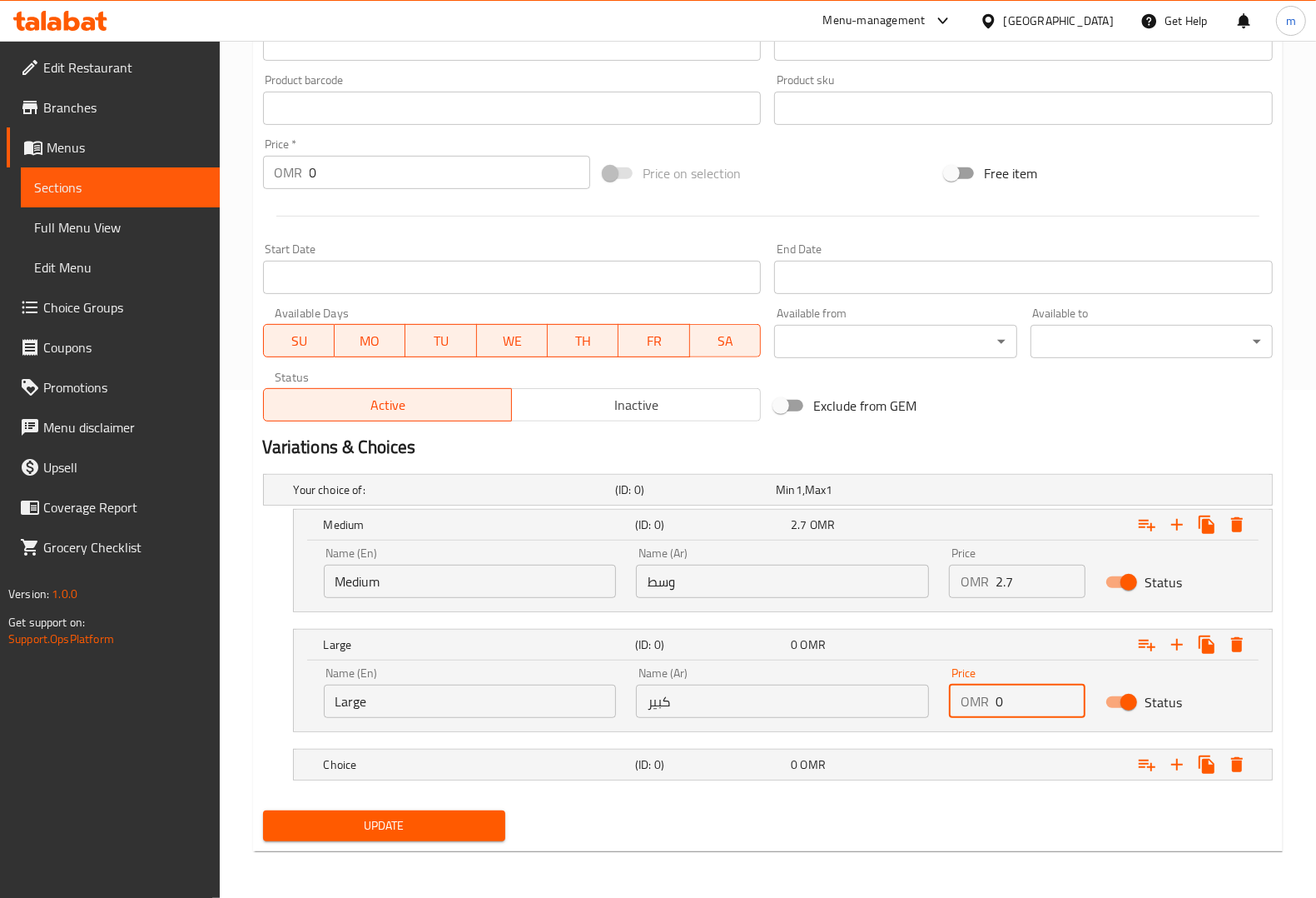
click at [996, 701] on input "0" at bounding box center [1041, 701] width 90 height 33
click at [1000, 701] on input "0" at bounding box center [1041, 701] width 90 height 33
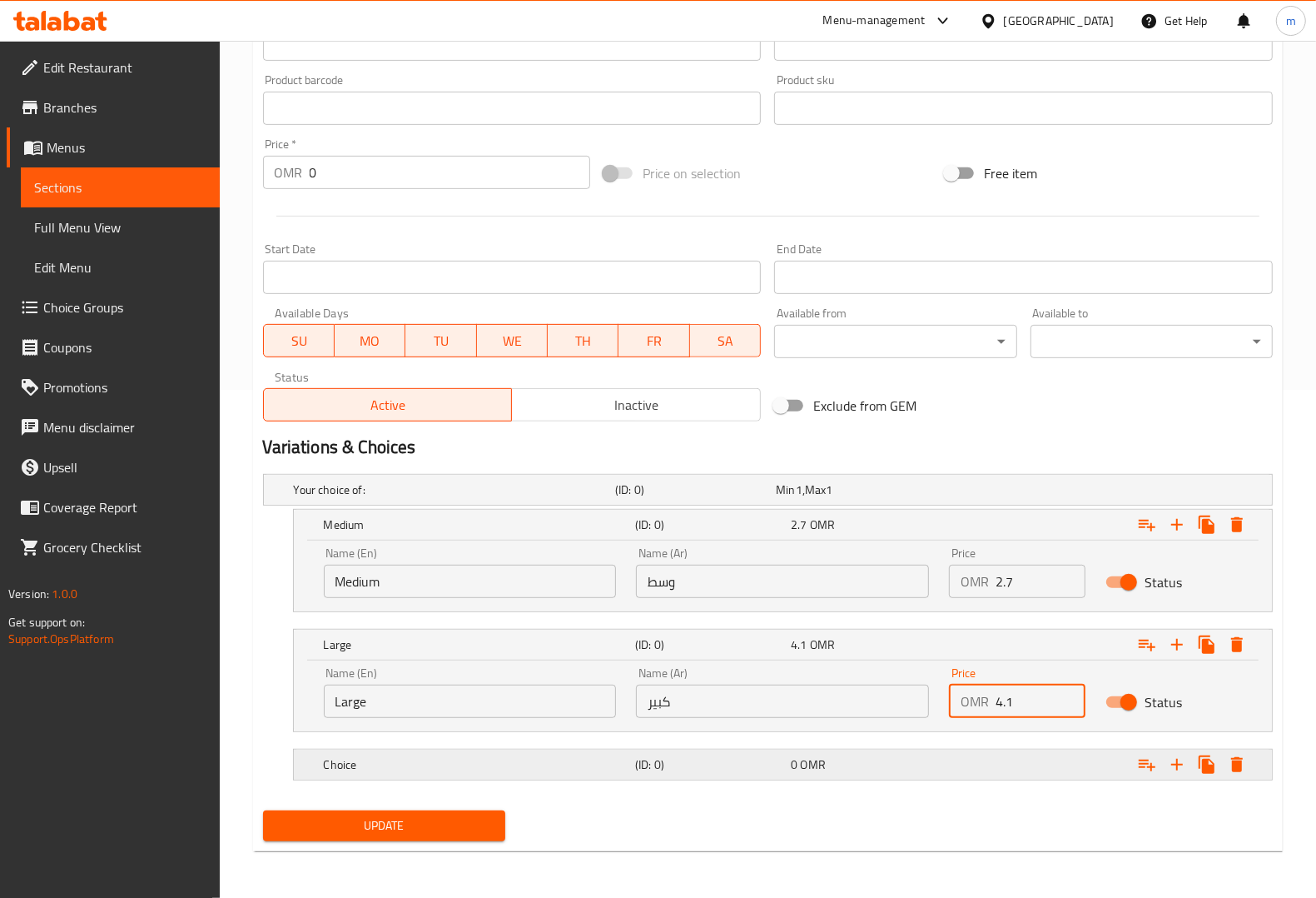
type input "4.1"
click at [520, 767] on h5 "Choice" at bounding box center [476, 765] width 305 height 16
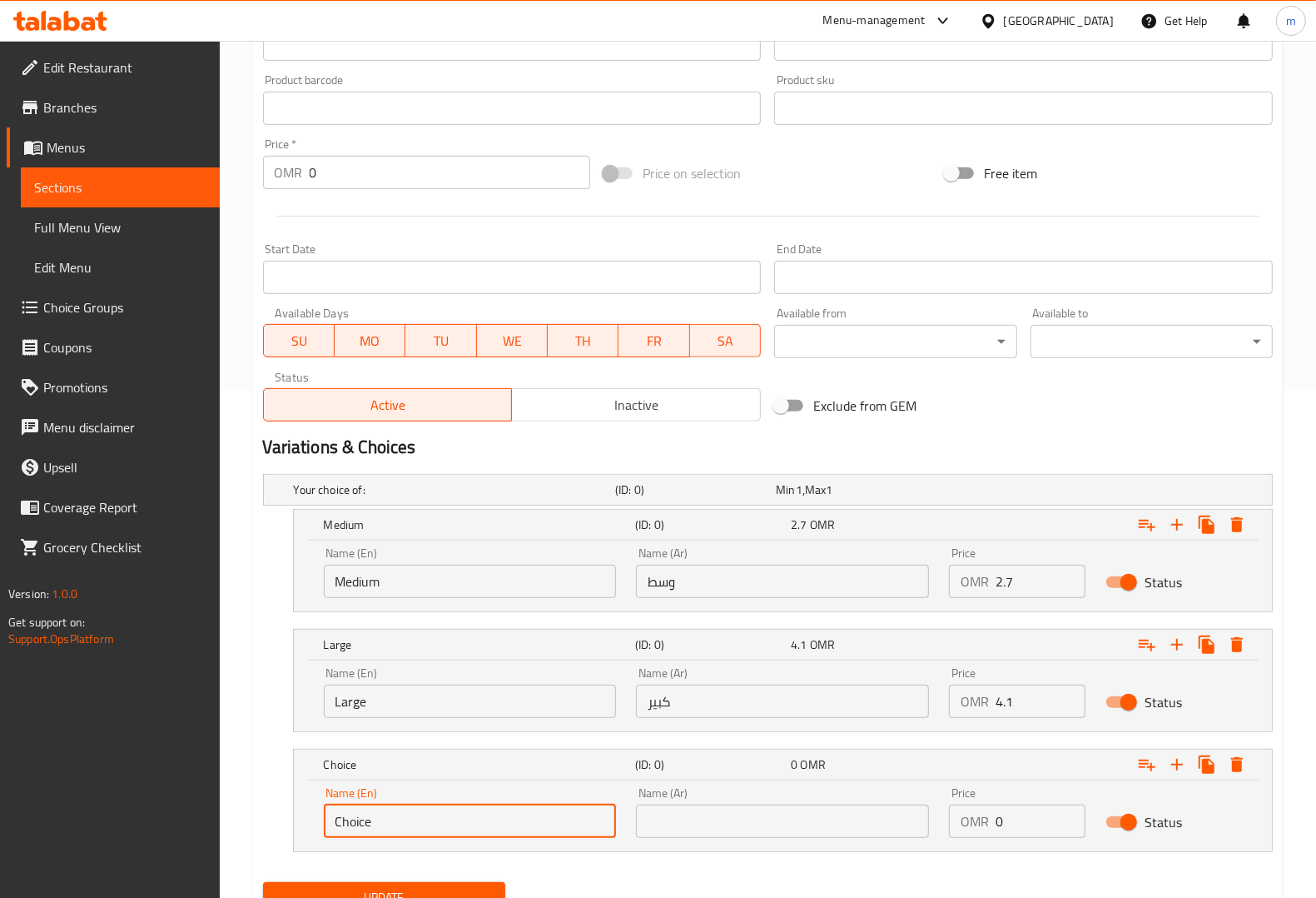
click at [466, 830] on input "Choice" at bounding box center [470, 820] width 293 height 33
click at [85, 133] on link "Menus" at bounding box center [113, 147] width 213 height 40
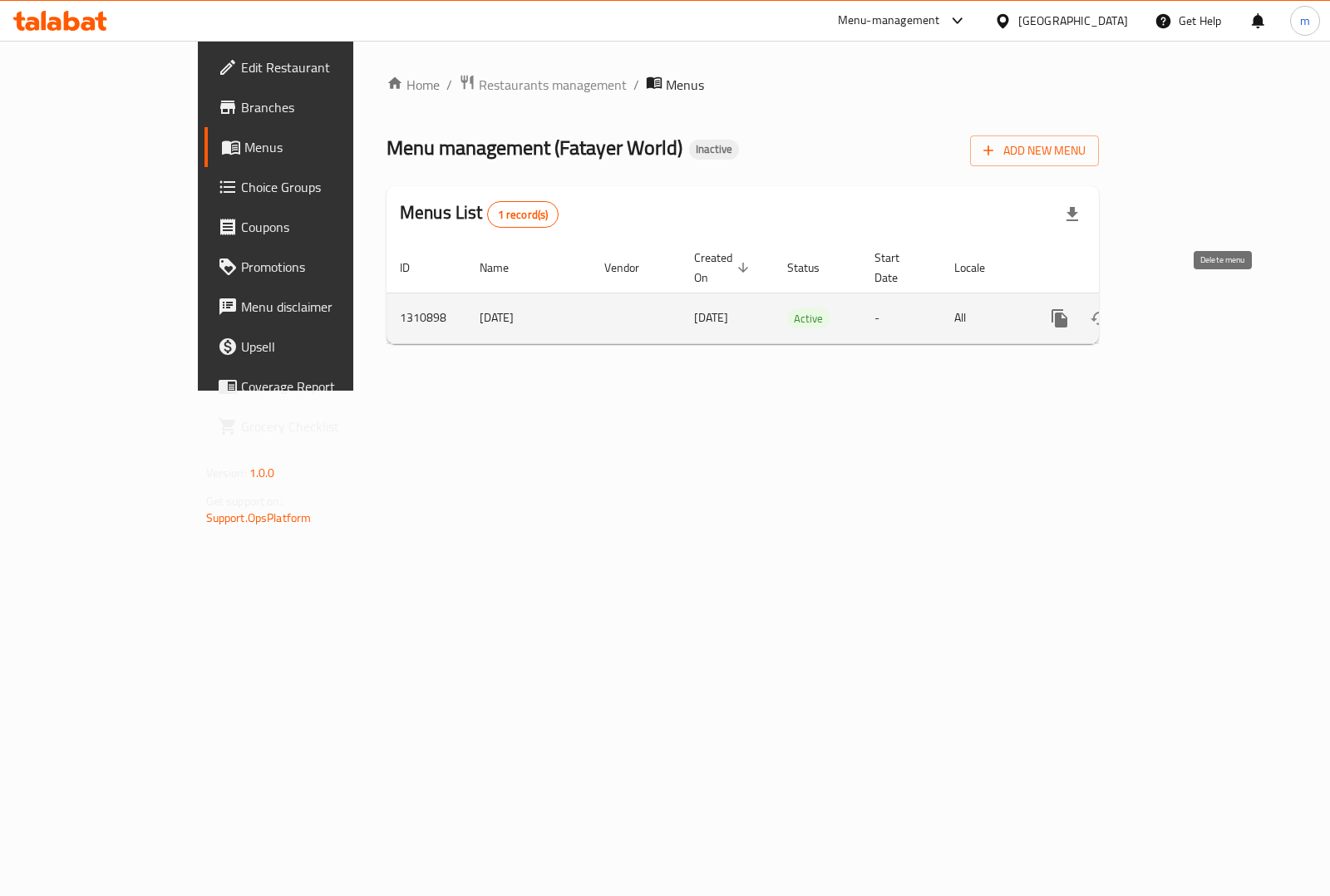
click at [1146, 310] on icon "enhanced table" at bounding box center [1139, 318] width 12 height 15
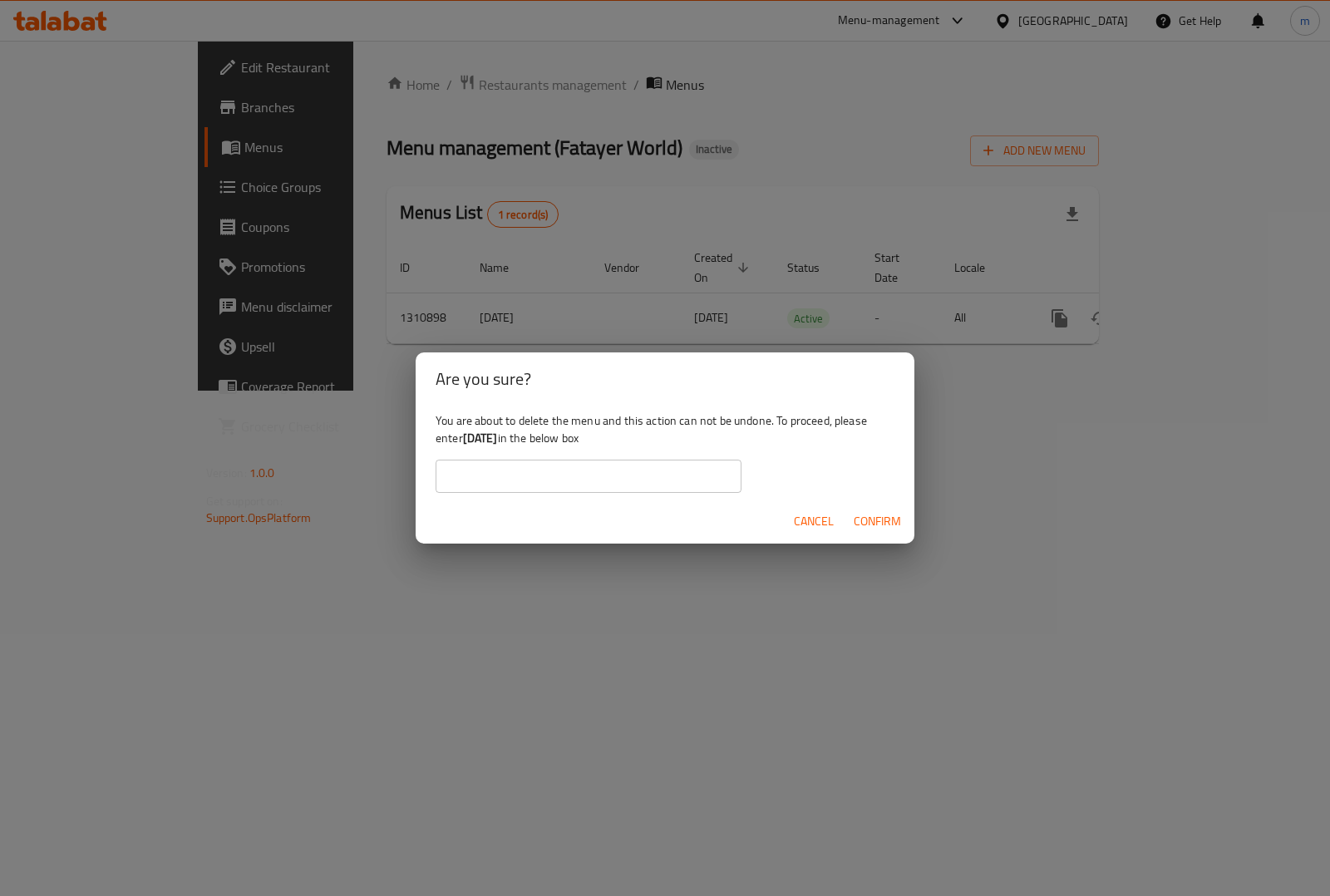
click at [679, 482] on input "text" at bounding box center [589, 476] width 306 height 33
type input "[DATE]"
click at [856, 521] on span "Confirm" at bounding box center [876, 521] width 48 height 21
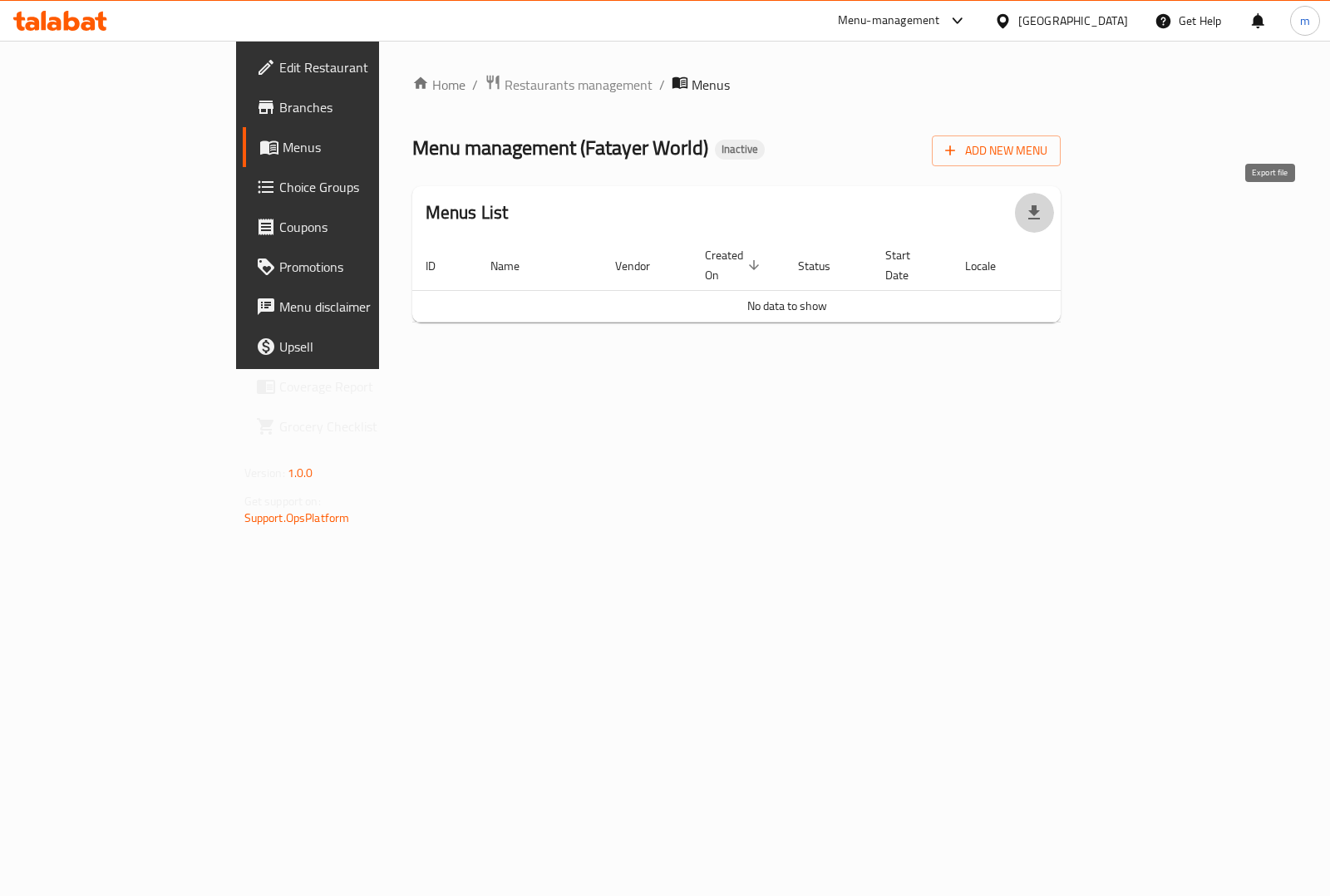
click at [1044, 220] on icon "button" at bounding box center [1034, 212] width 20 height 20
click at [1047, 141] on span "Add New Menu" at bounding box center [996, 150] width 103 height 21
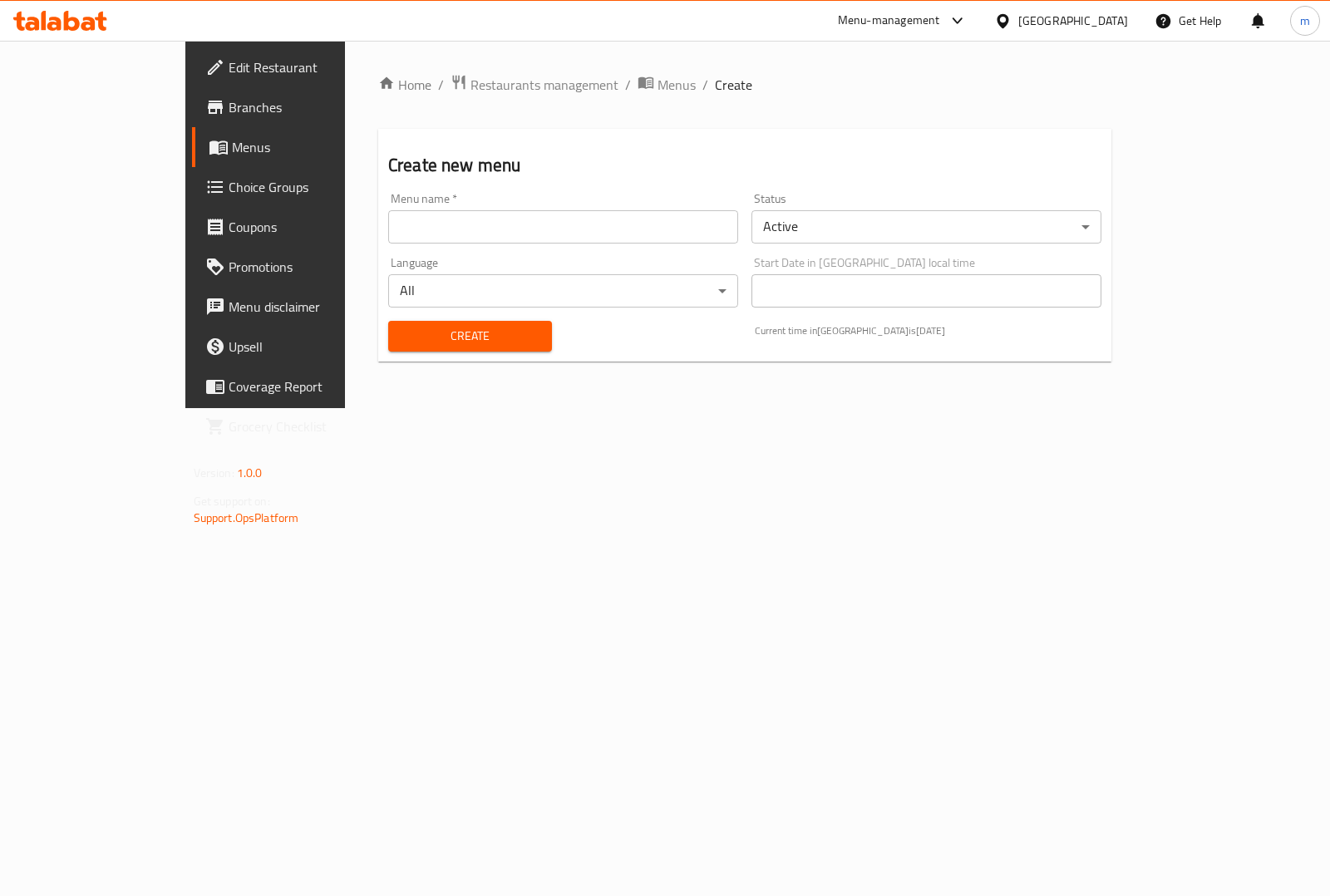
click at [460, 233] on input "text" at bounding box center [562, 227] width 350 height 33
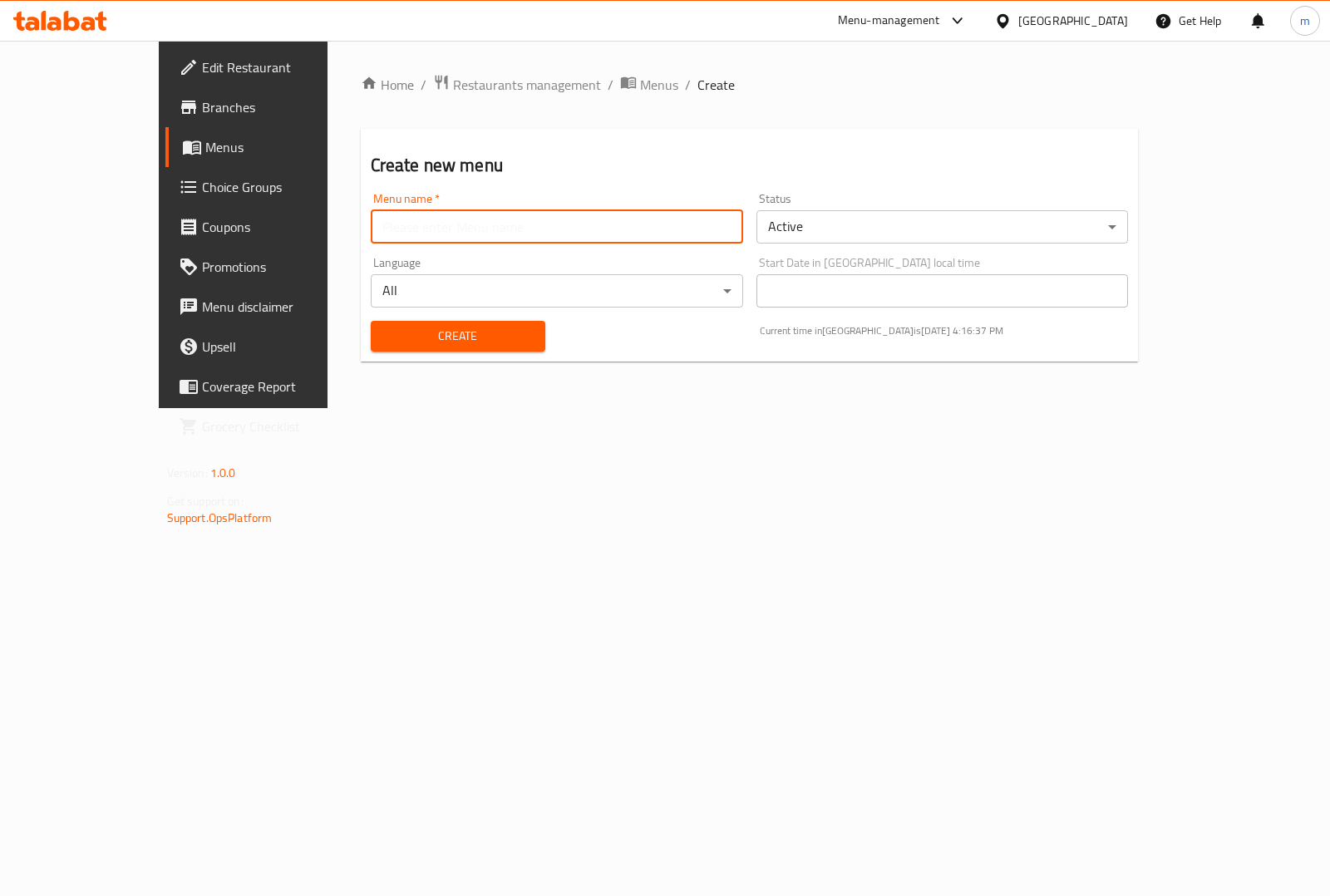
type input "mahmoud"
click at [371, 349] on button "Create" at bounding box center [458, 336] width 175 height 31
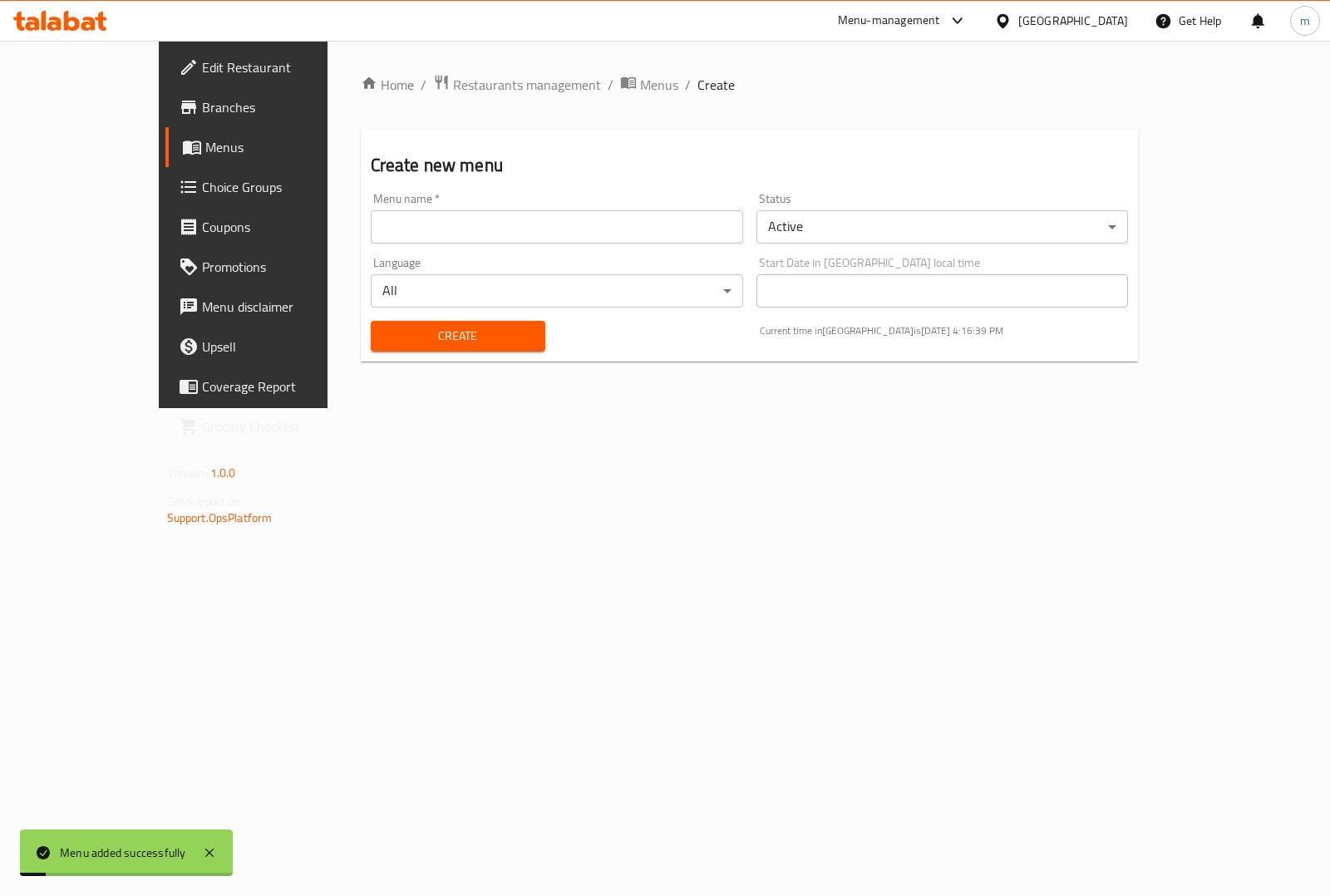
click at [205, 156] on span "Menus" at bounding box center [286, 147] width 162 height 20
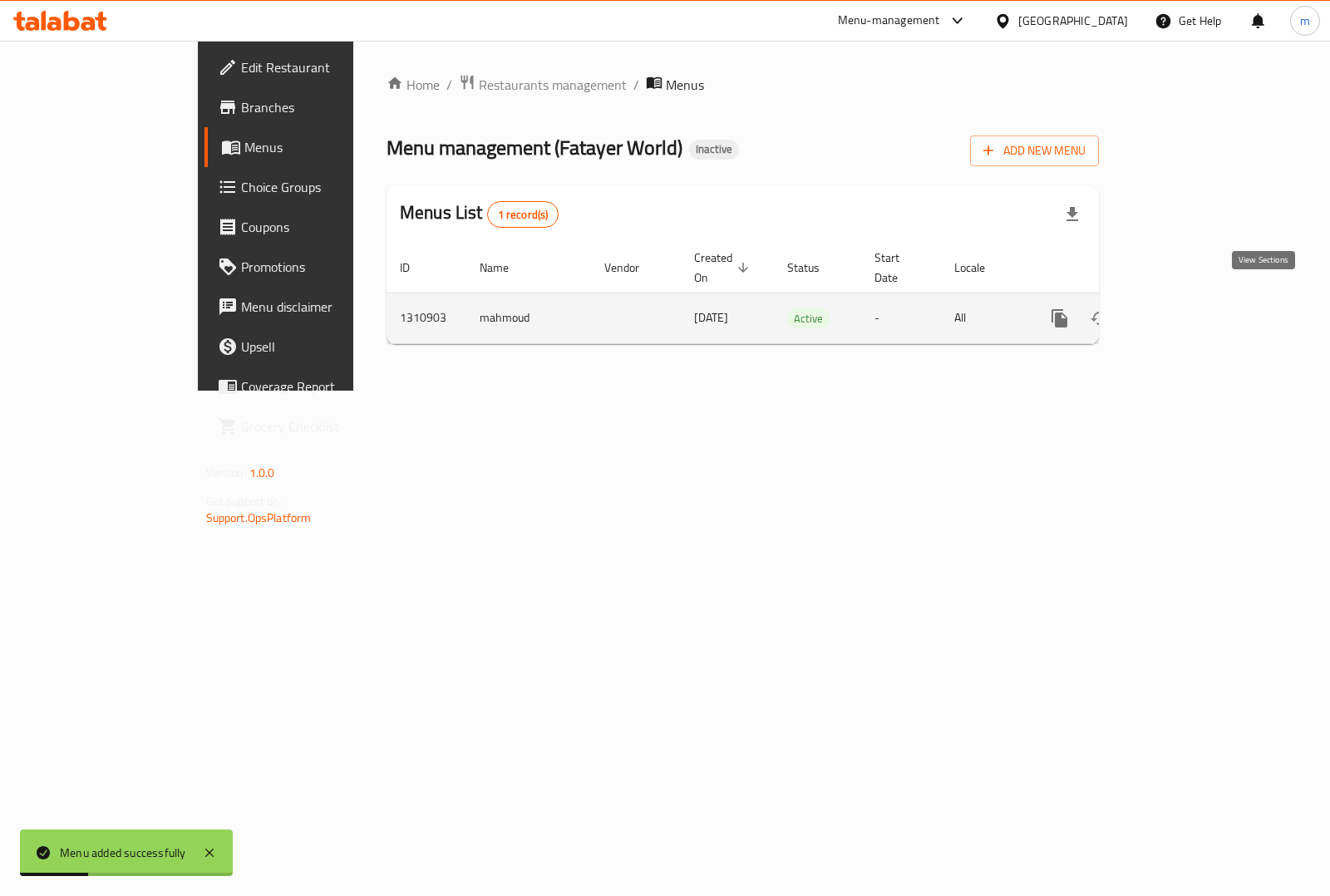
click at [1190, 309] on icon "enhanced table" at bounding box center [1179, 318] width 20 height 20
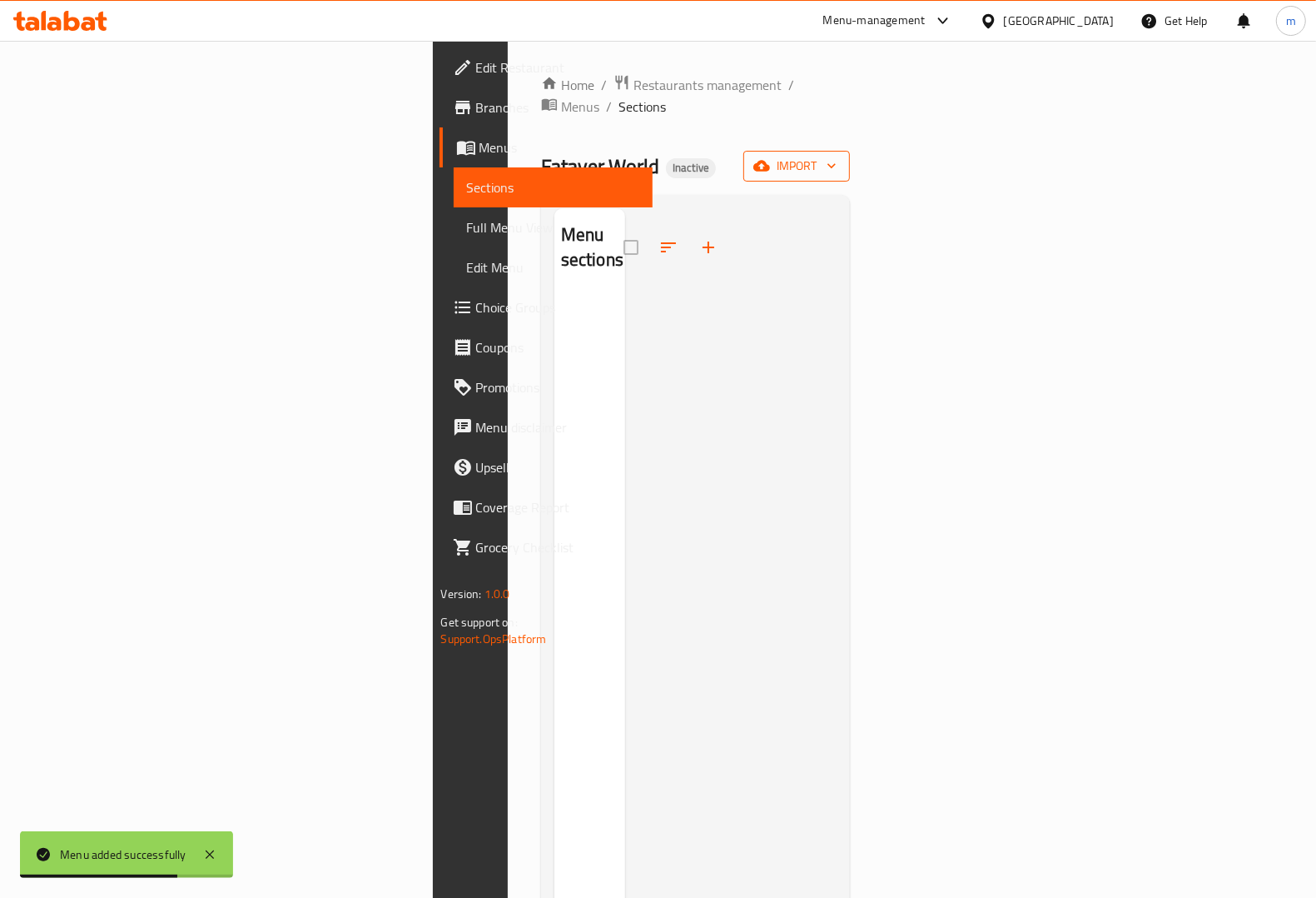
click at [836, 156] on span "import" at bounding box center [796, 166] width 80 height 21
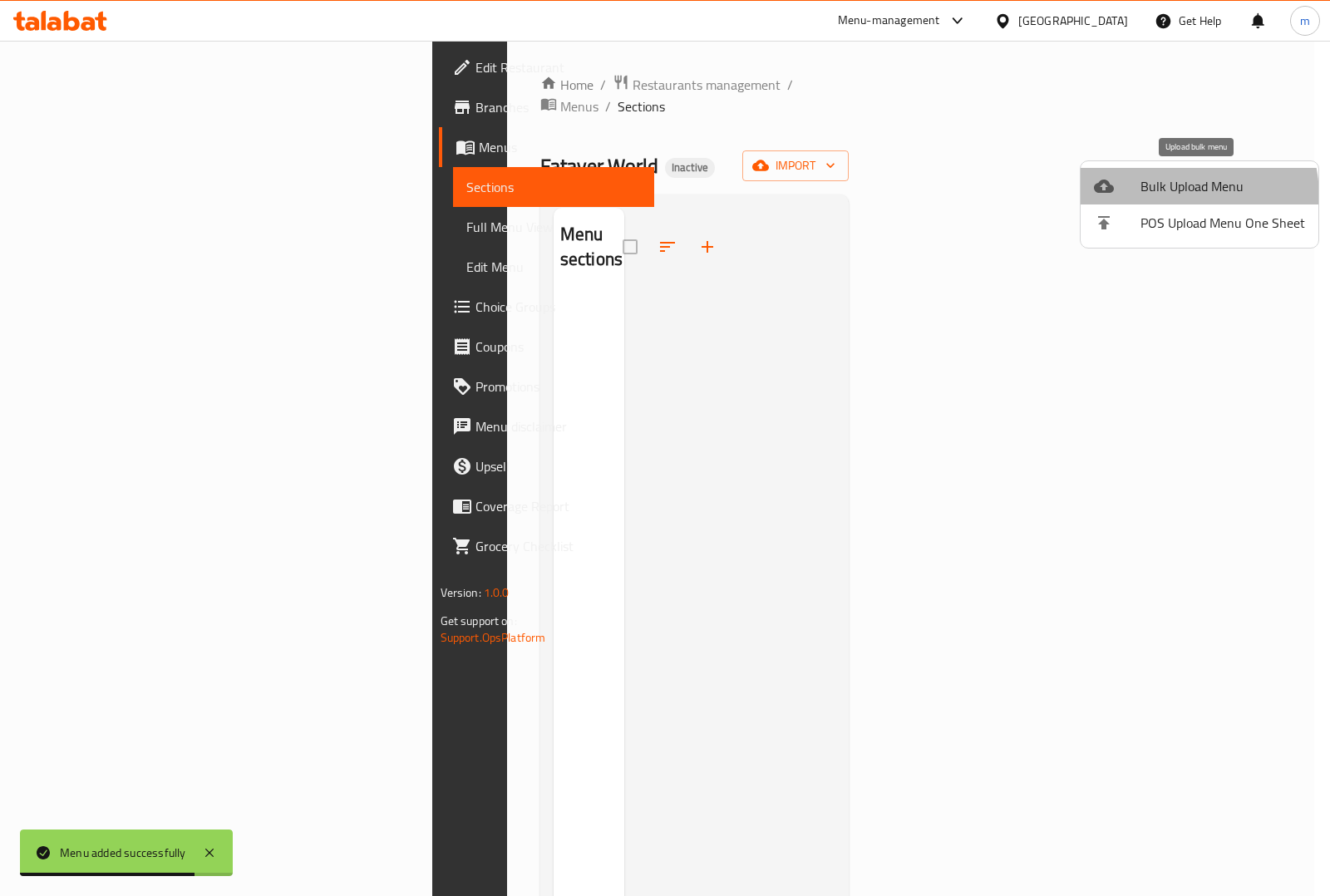
click at [1164, 196] on span "Bulk Upload Menu" at bounding box center [1222, 186] width 165 height 20
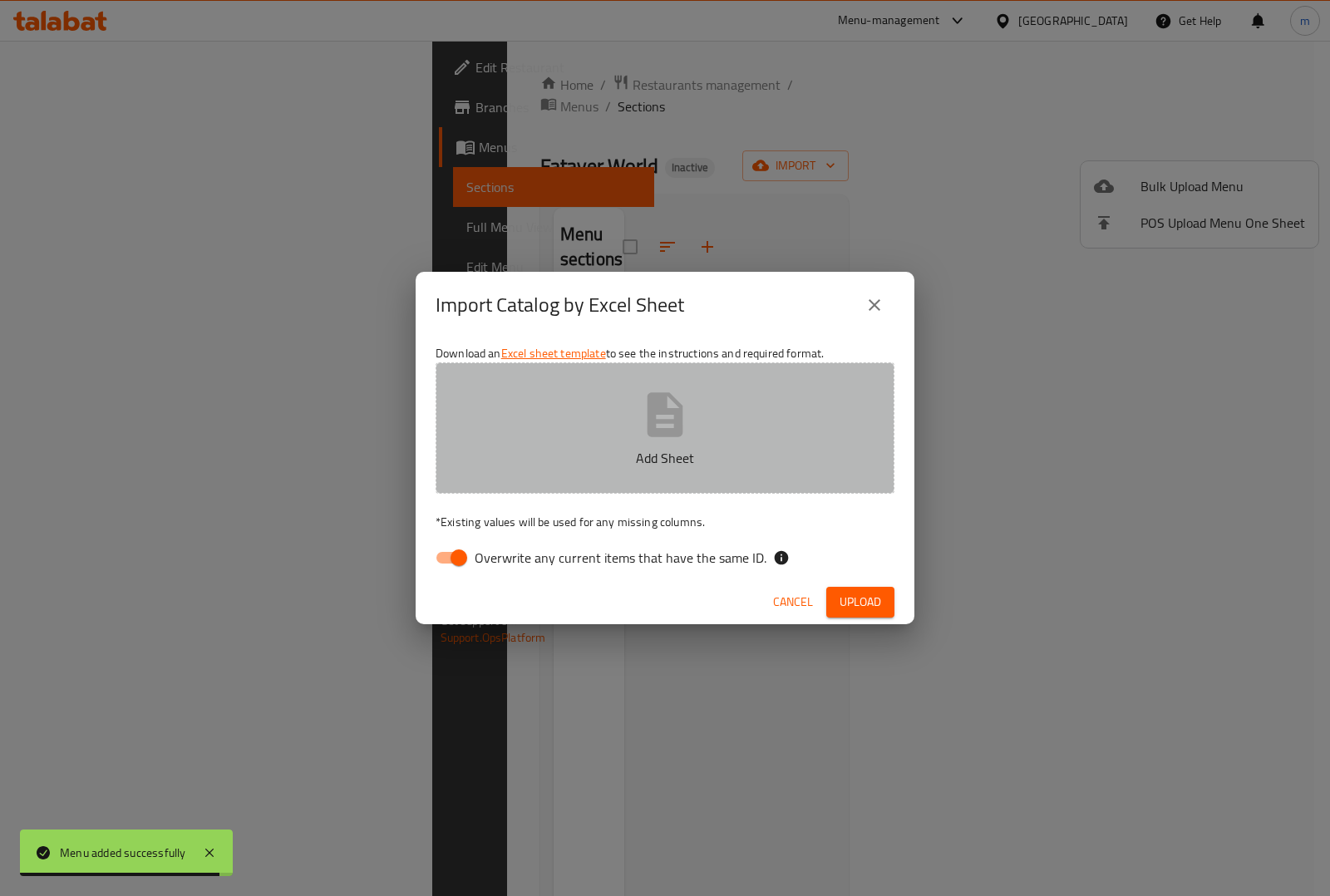
click at [612, 408] on button "Add Sheet" at bounding box center [665, 428] width 459 height 131
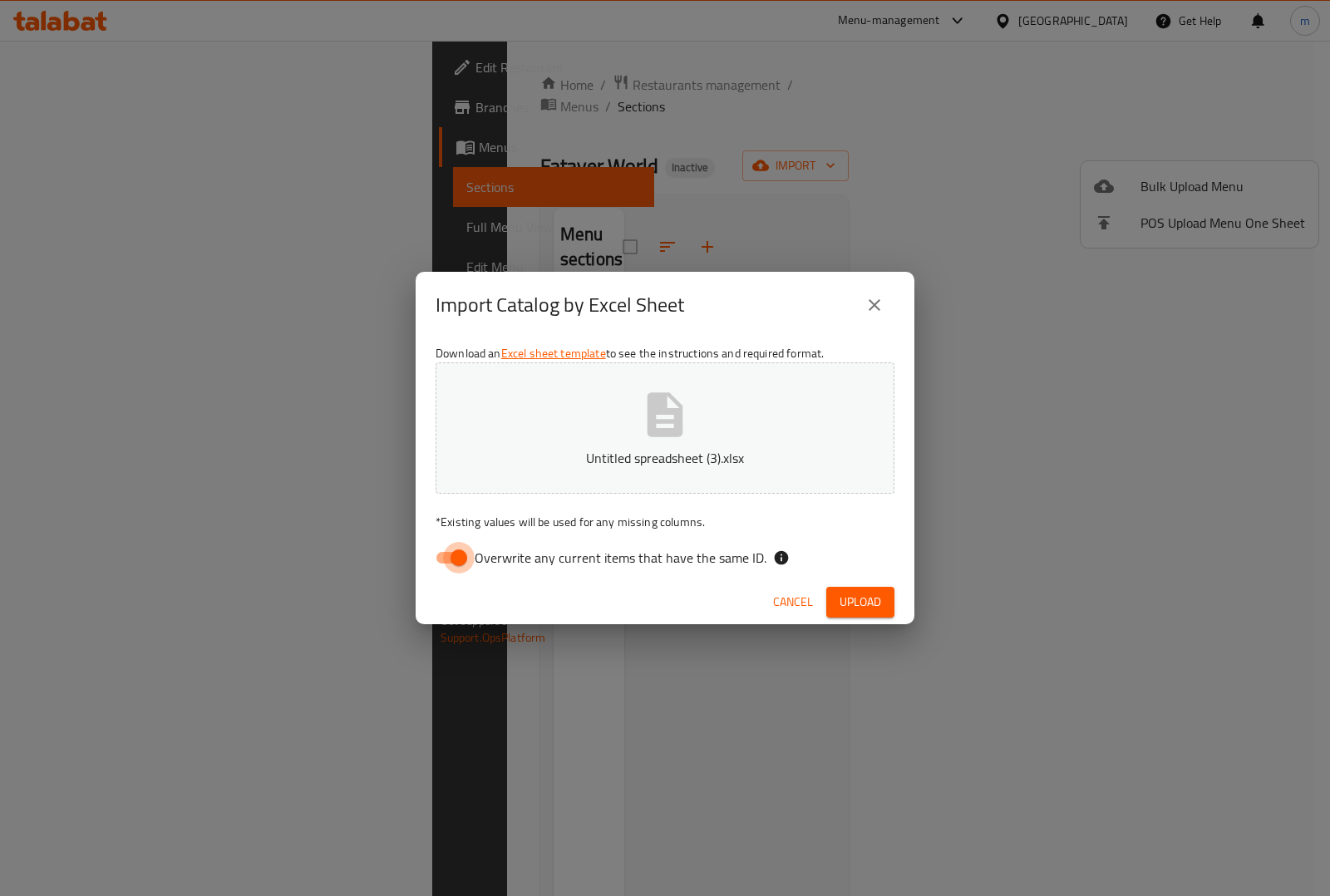
click at [459, 559] on input "Overwrite any current items that have the same ID." at bounding box center [458, 557] width 94 height 31
checkbox input "false"
click at [879, 592] on span "Upload" at bounding box center [860, 602] width 41 height 21
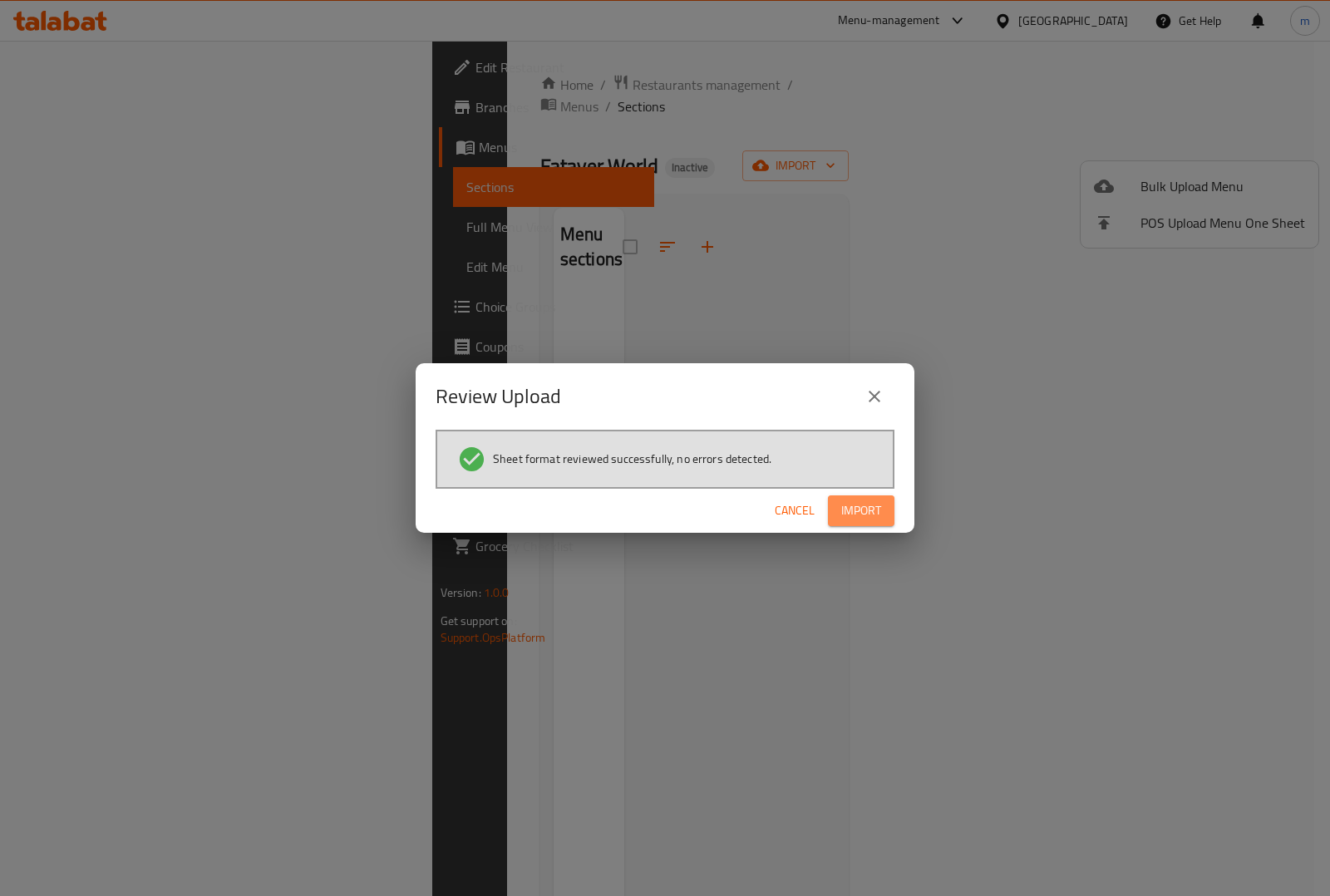
click at [871, 511] on span "Import" at bounding box center [861, 510] width 40 height 21
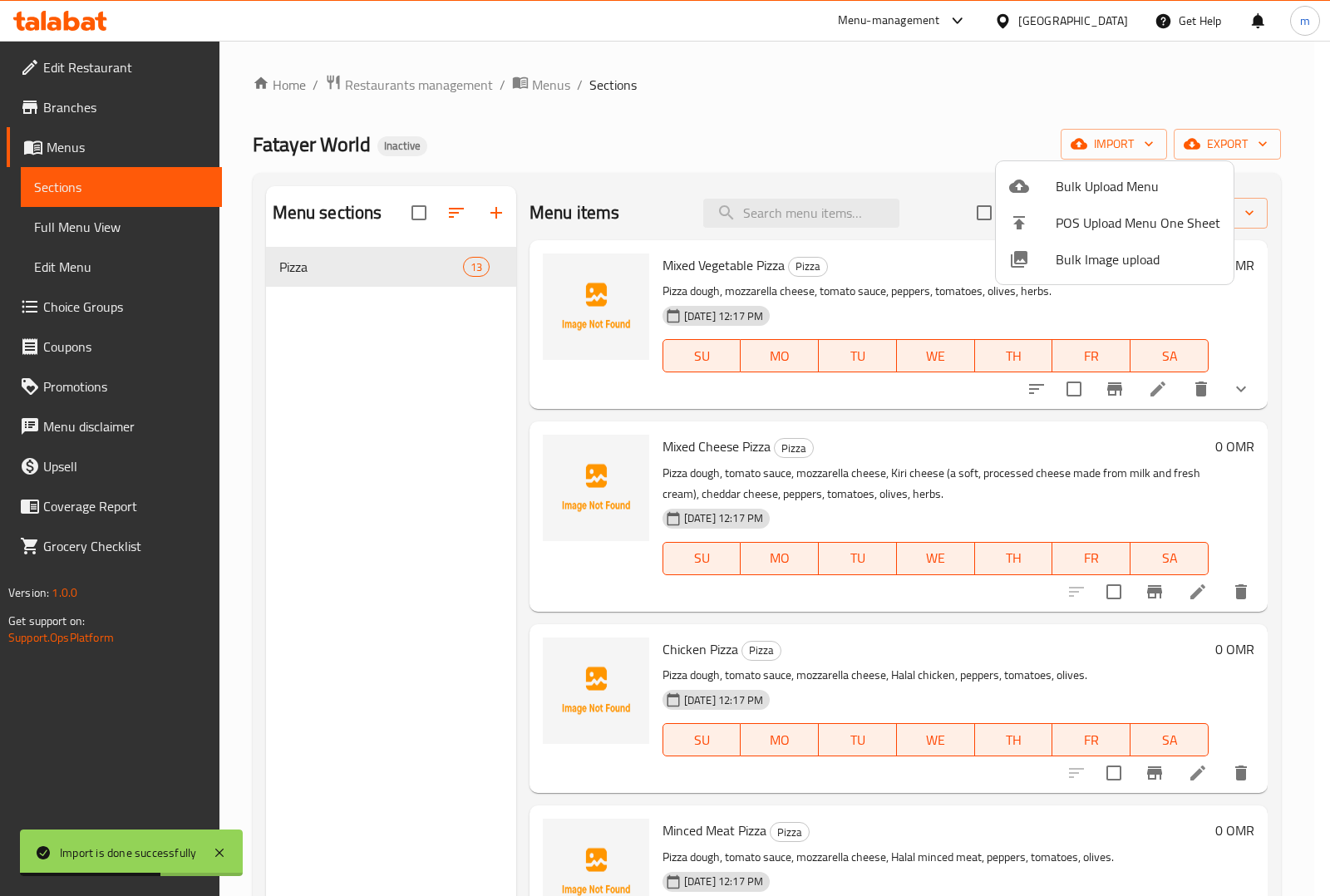
click at [776, 106] on div at bounding box center [665, 448] width 1330 height 896
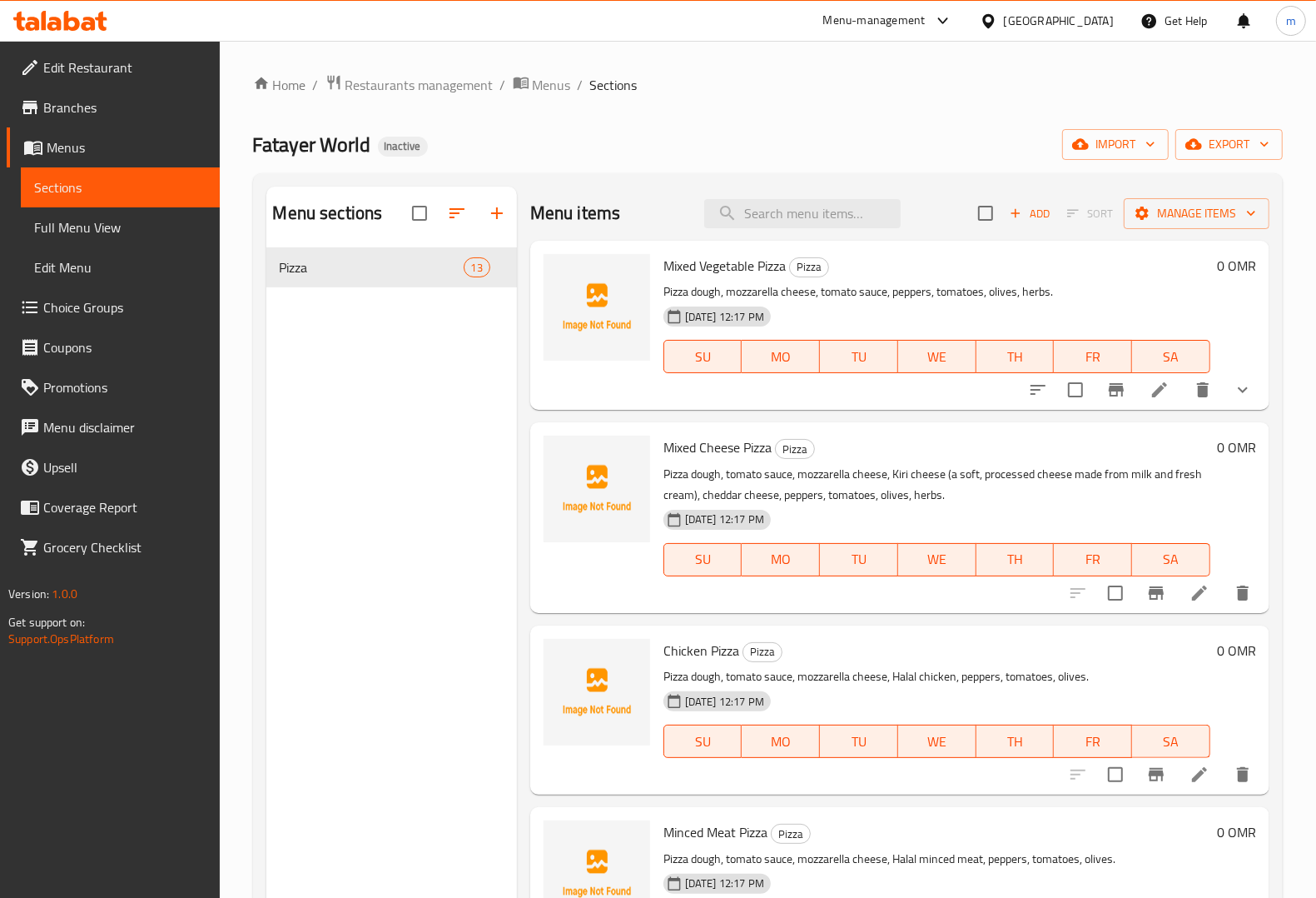
click at [60, 237] on span "Full Menu View" at bounding box center [120, 227] width 172 height 20
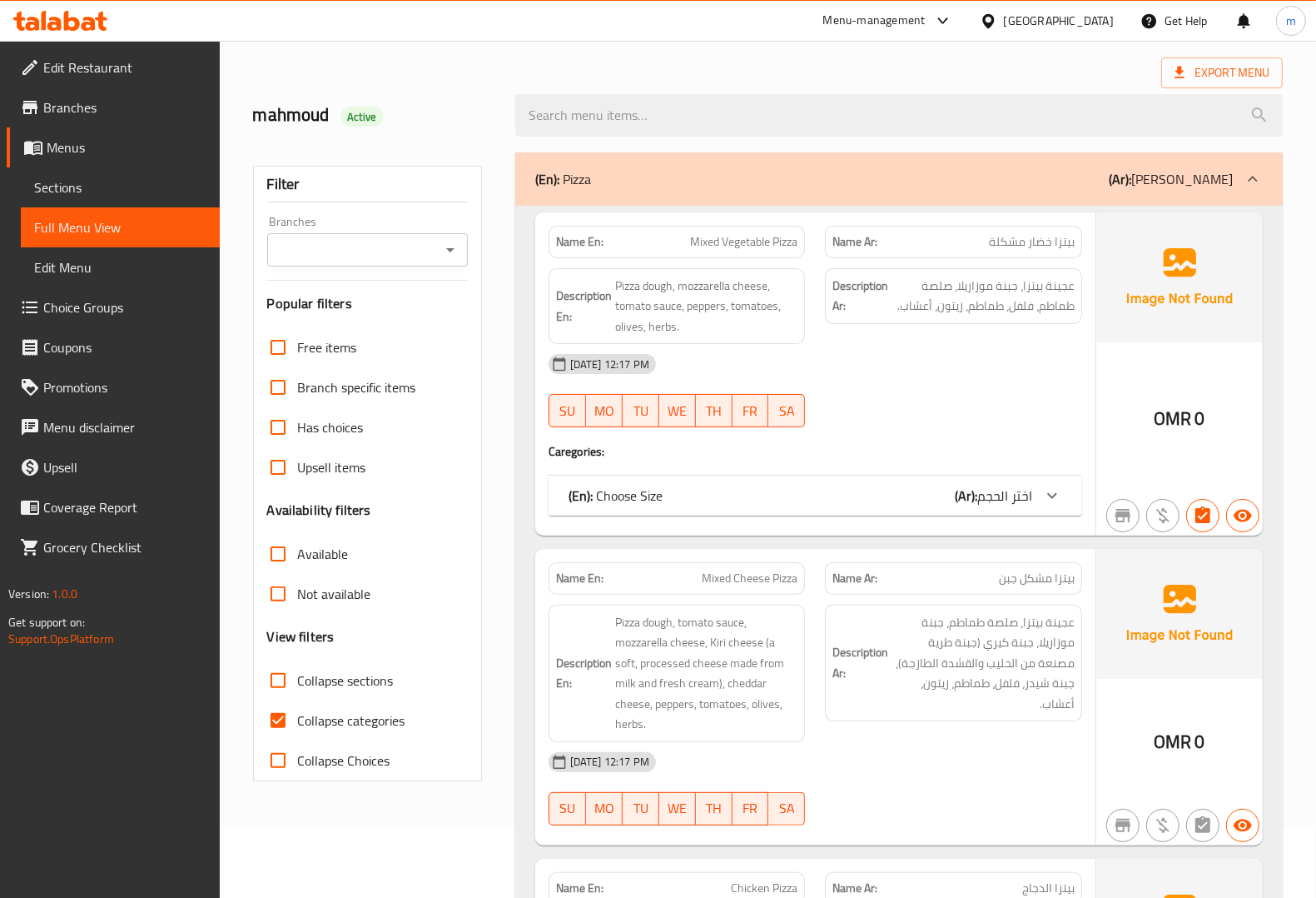
scroll to position [208, 0]
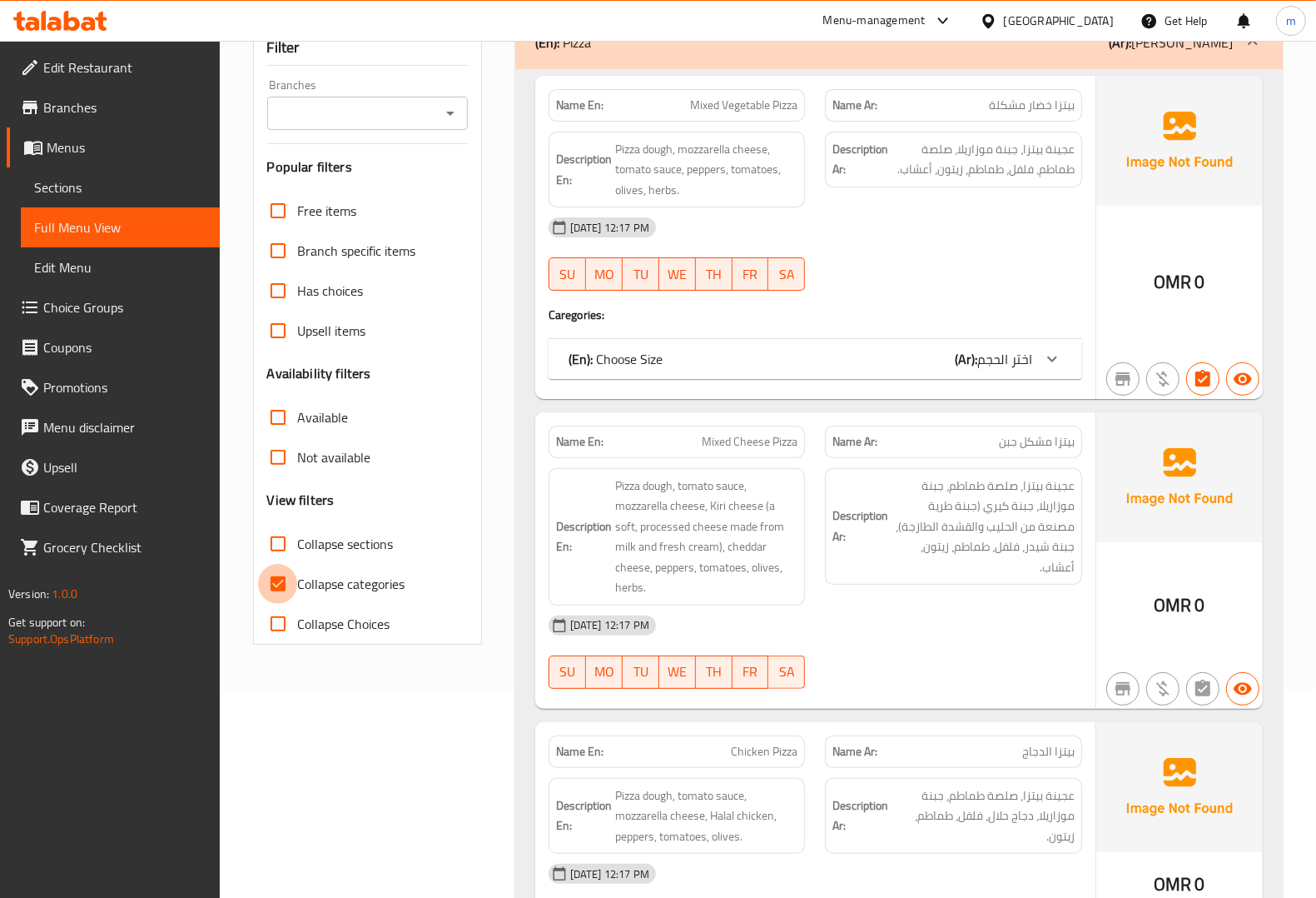
click at [277, 580] on input "Collapse categories" at bounding box center [278, 583] width 40 height 40
checkbox input "false"
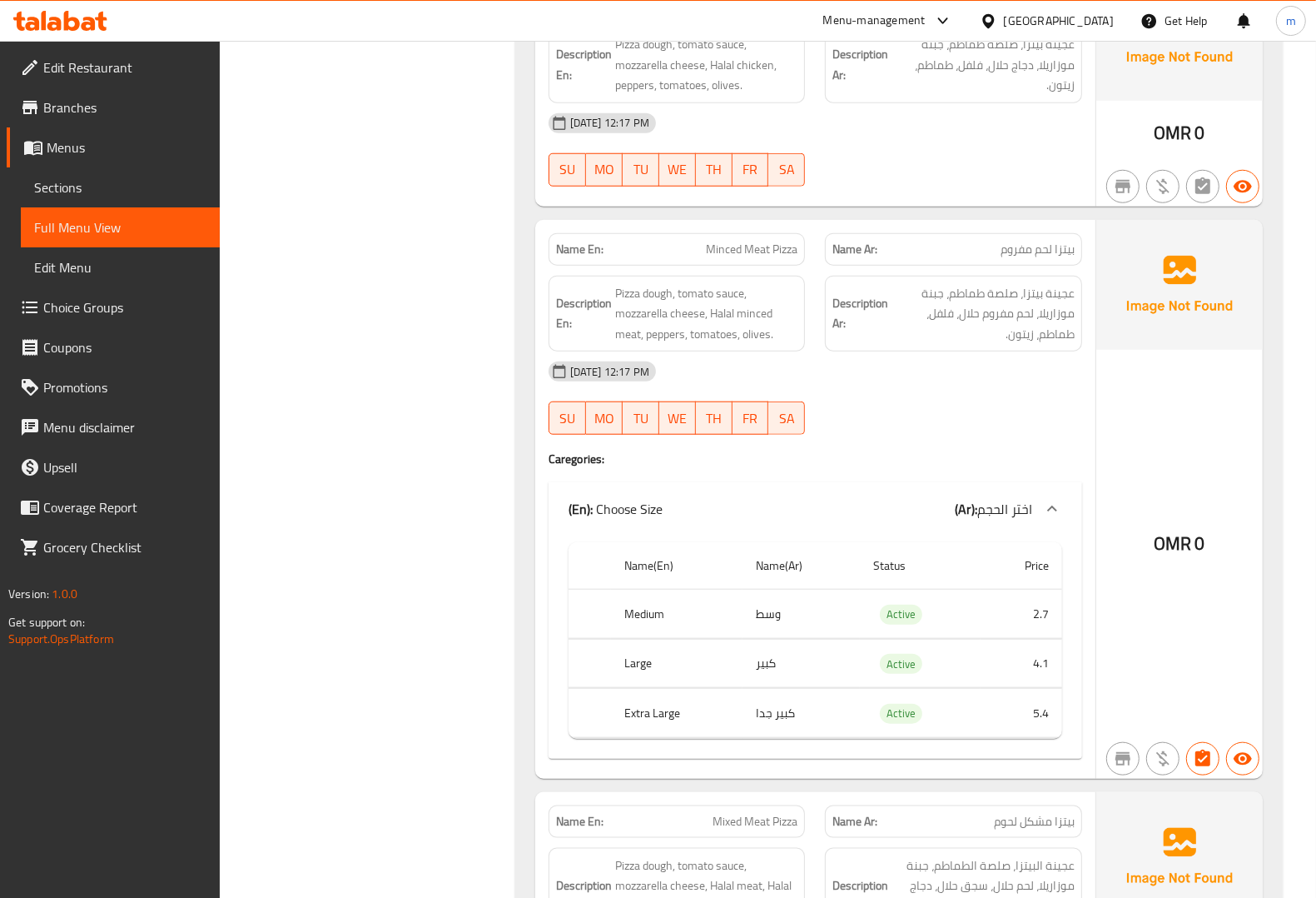
scroll to position [935, 0]
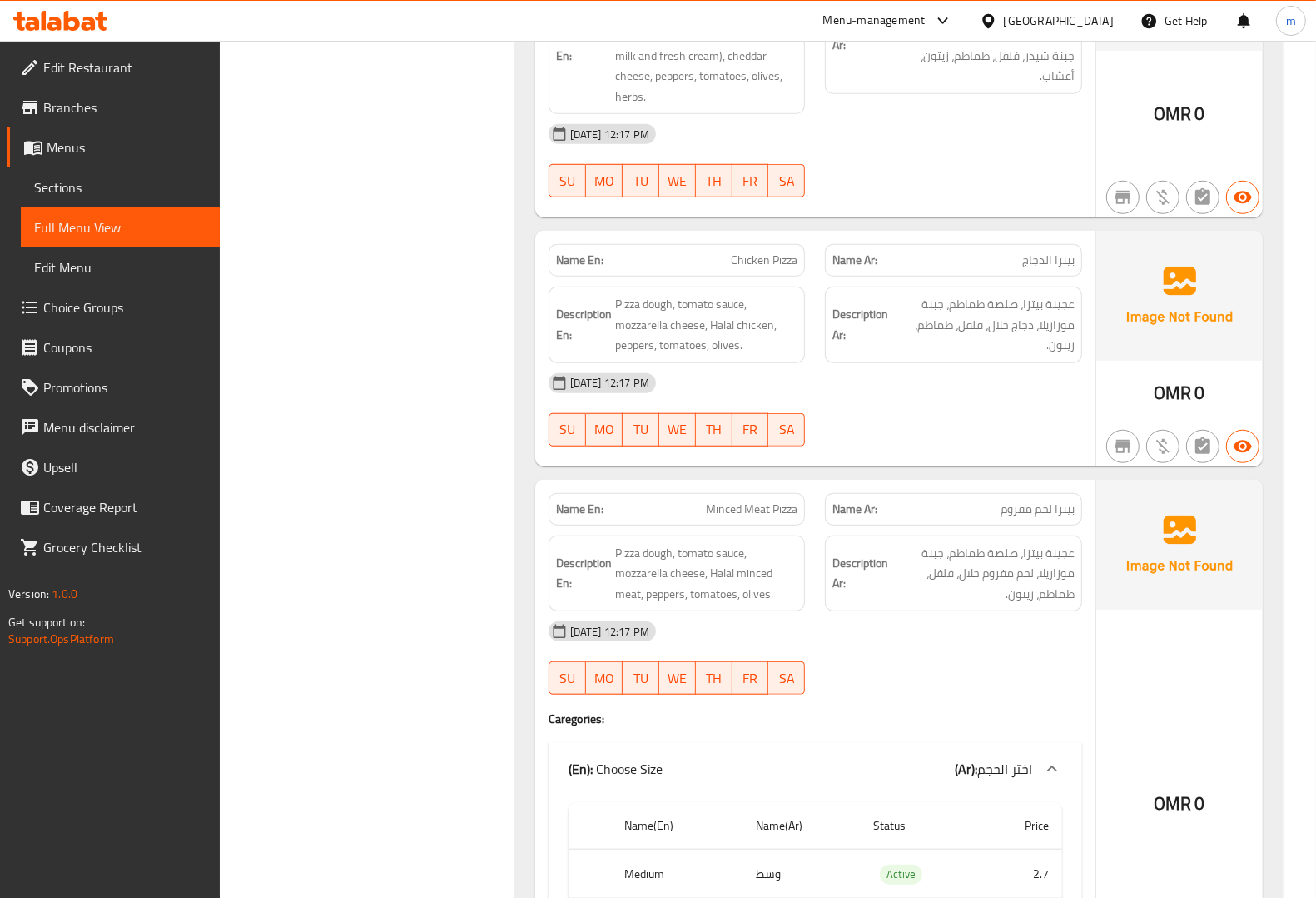
click at [96, 151] on span "Menus" at bounding box center [126, 147] width 160 height 20
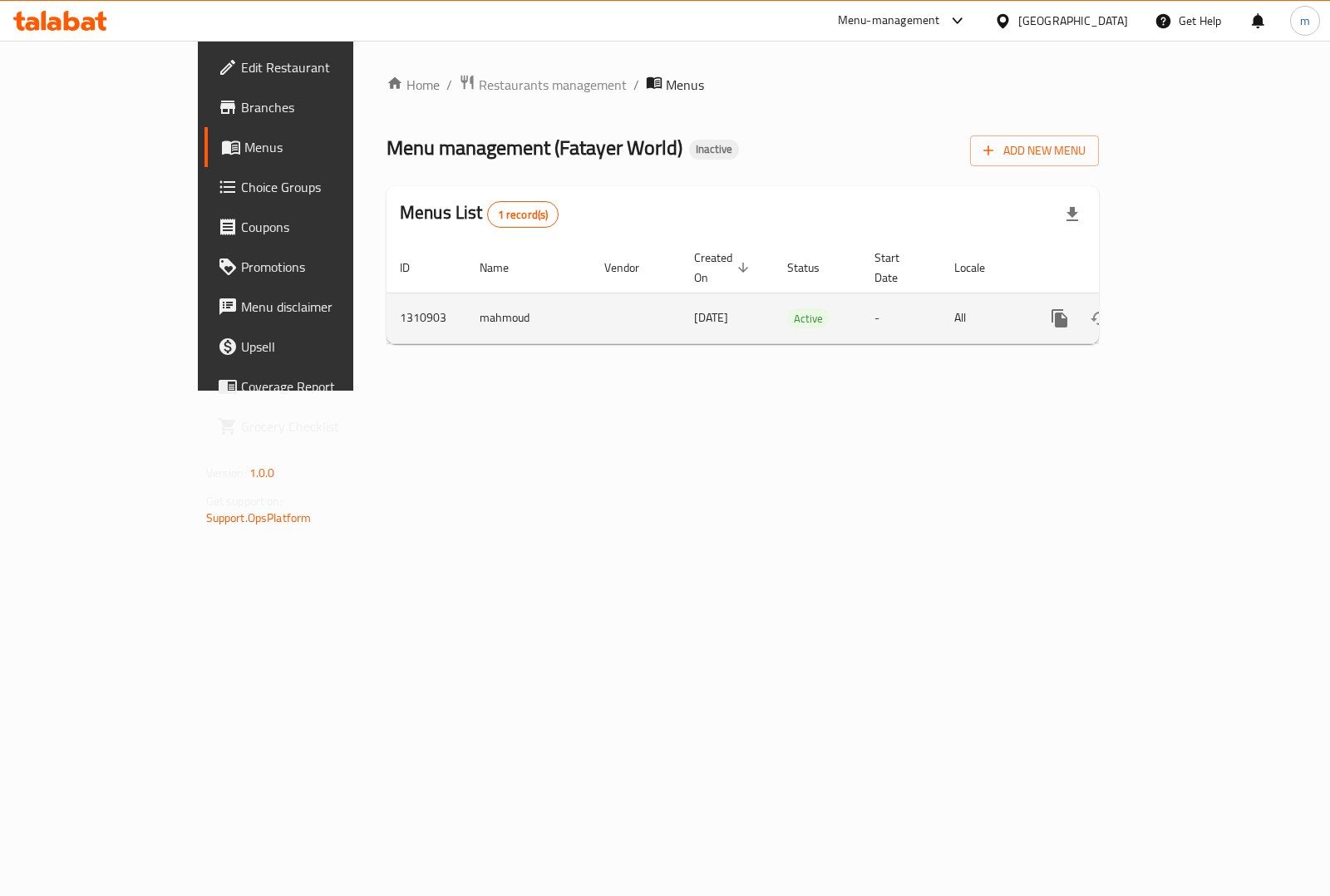
click at [1149, 309] on icon "enhanced table" at bounding box center [1139, 318] width 20 height 20
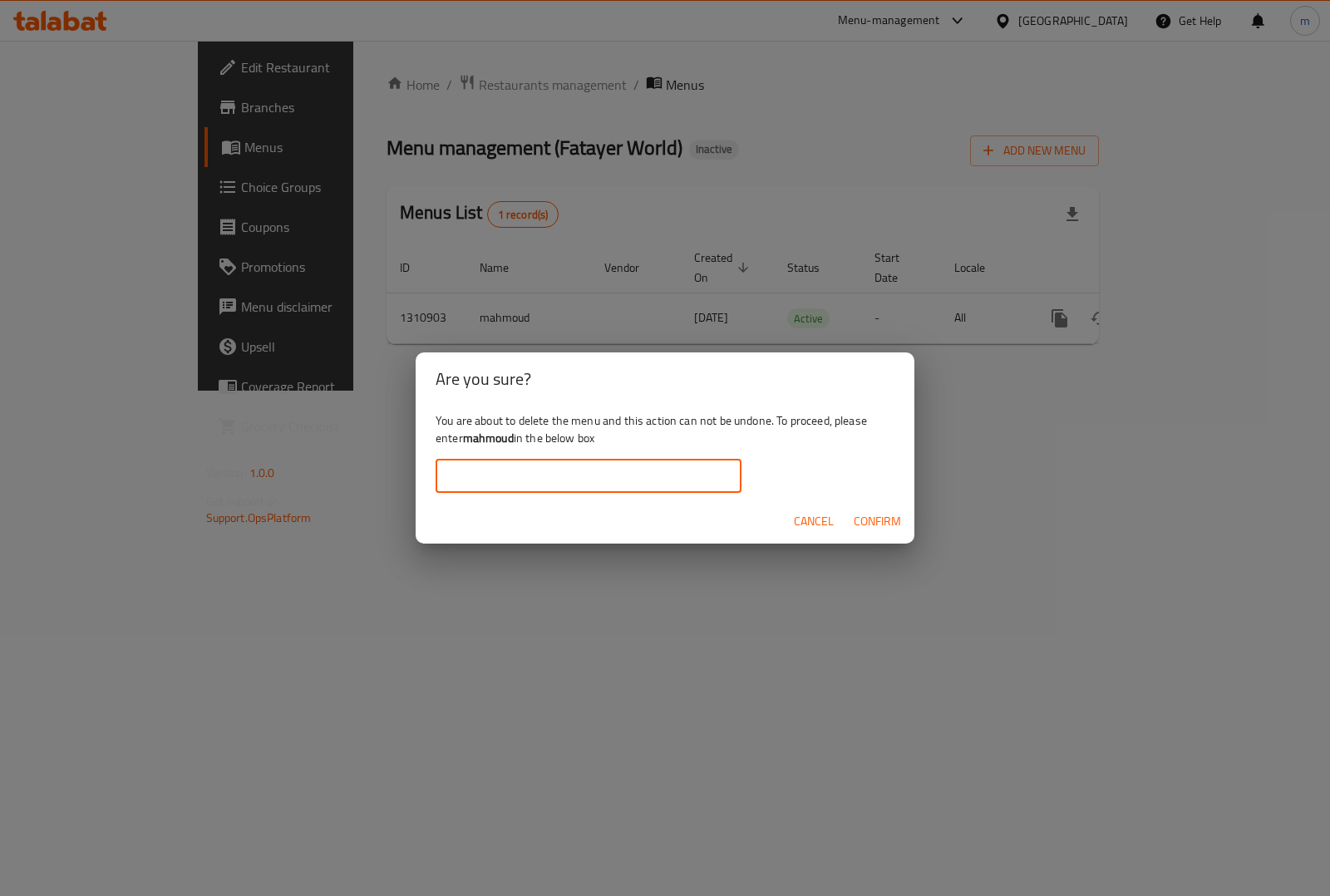
click at [669, 467] on input "text" at bounding box center [589, 476] width 306 height 33
type input "mahmoud"
click at [862, 515] on span "Confirm" at bounding box center [876, 521] width 48 height 21
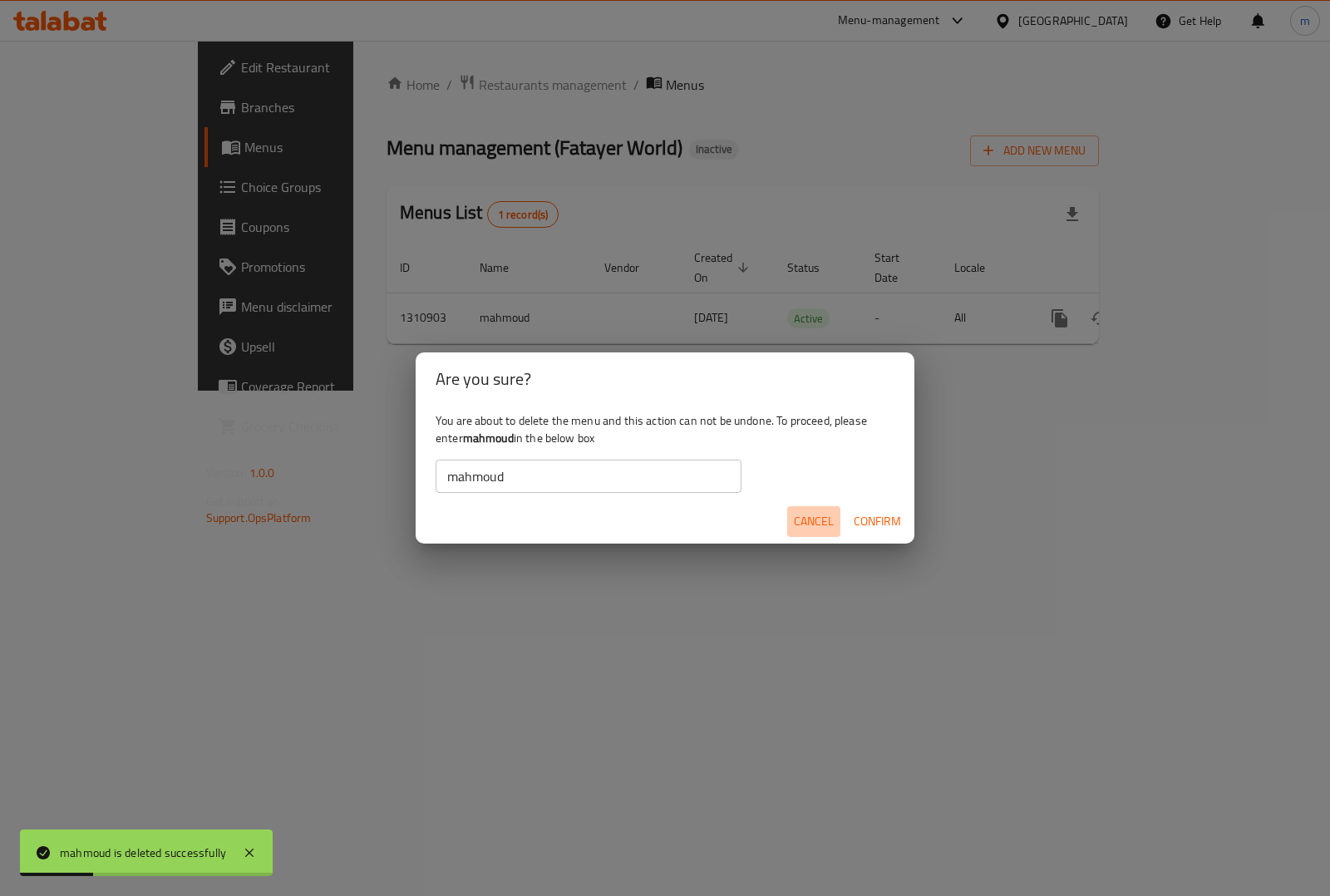
click at [821, 527] on span "Cancel" at bounding box center [813, 521] width 40 height 21
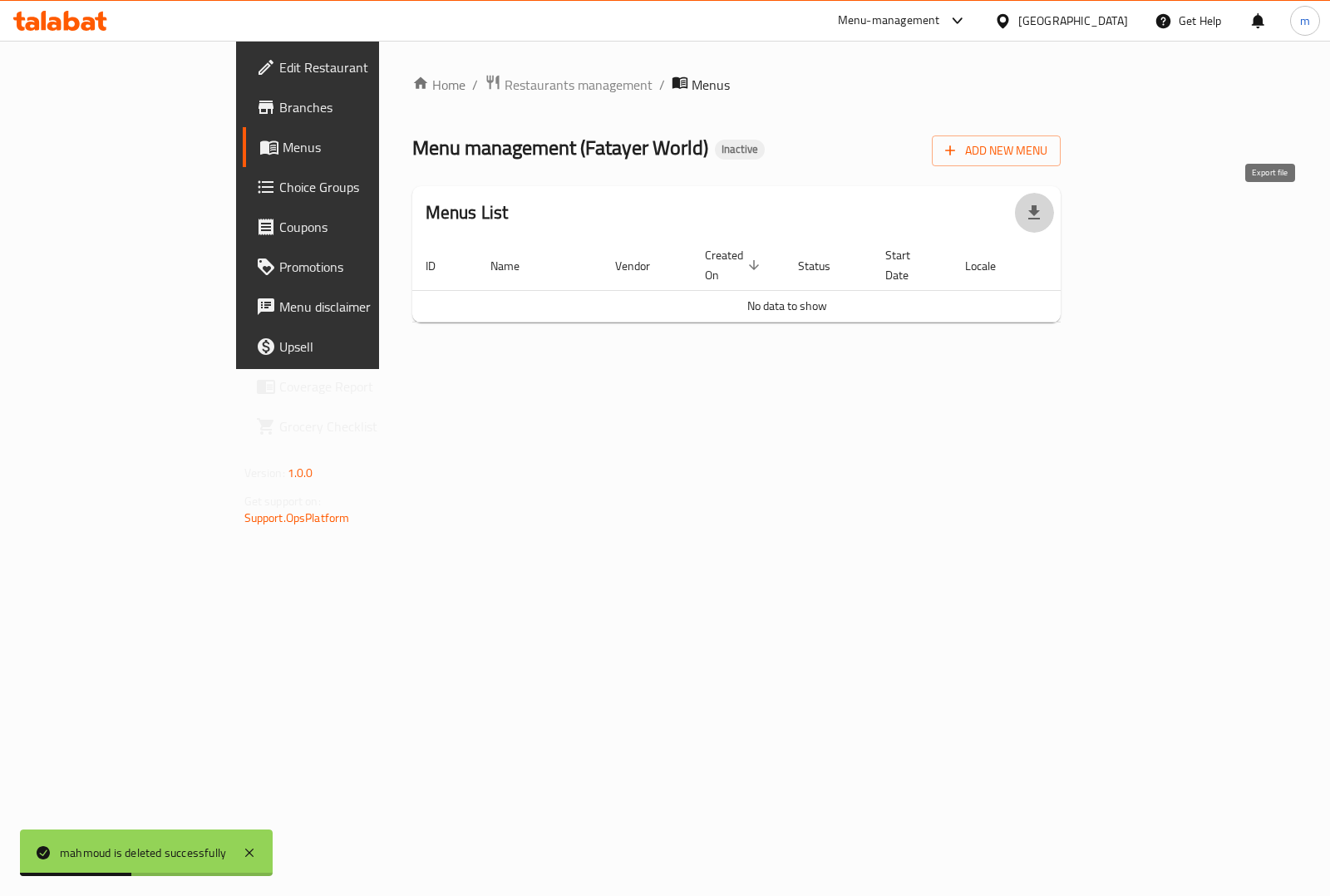
click at [1039, 212] on icon "button" at bounding box center [1033, 212] width 12 height 14
click at [1047, 147] on span "Add New Menu" at bounding box center [996, 150] width 103 height 21
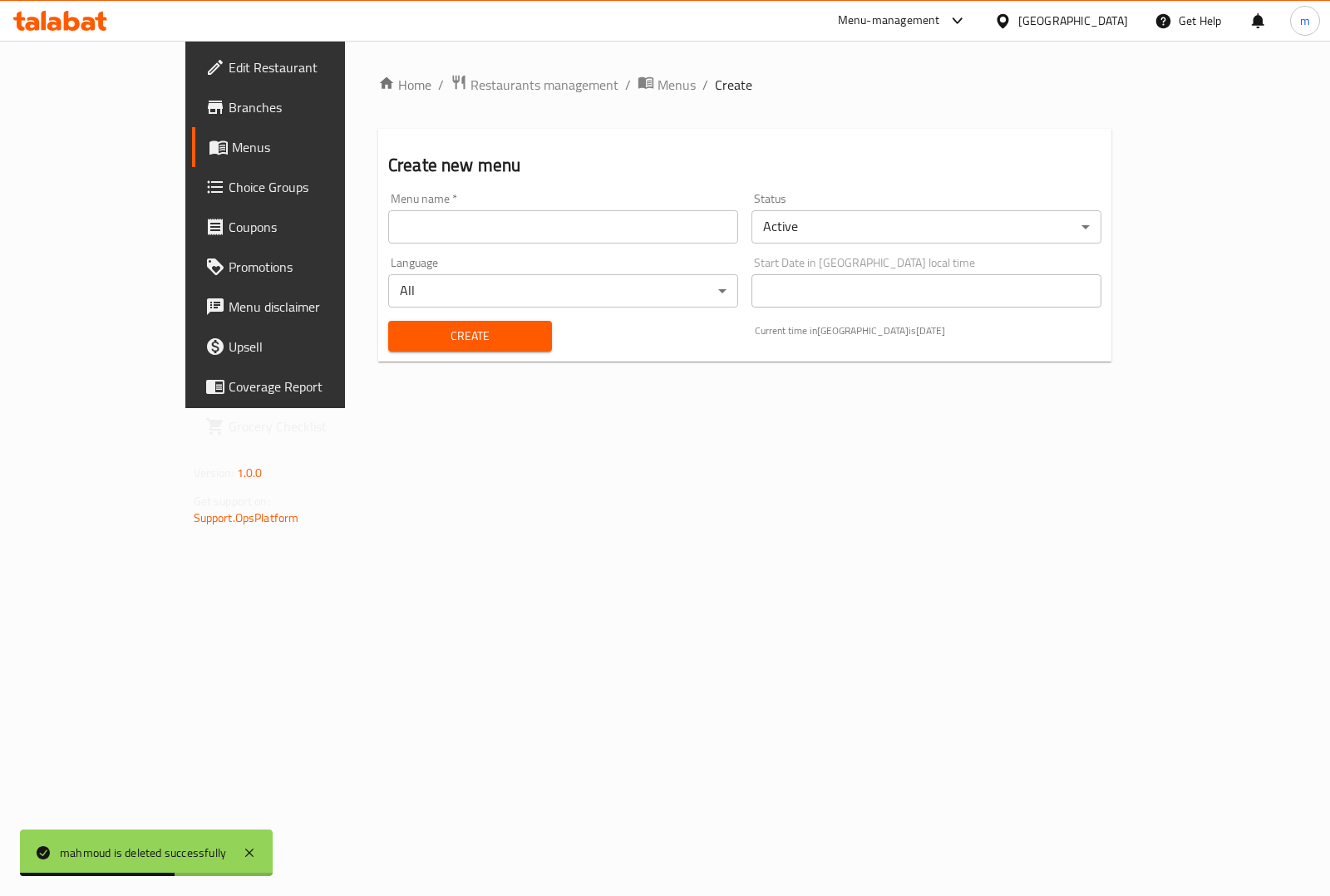
click at [385, 246] on div "Menu name   * Menu name *" at bounding box center [563, 218] width 364 height 64
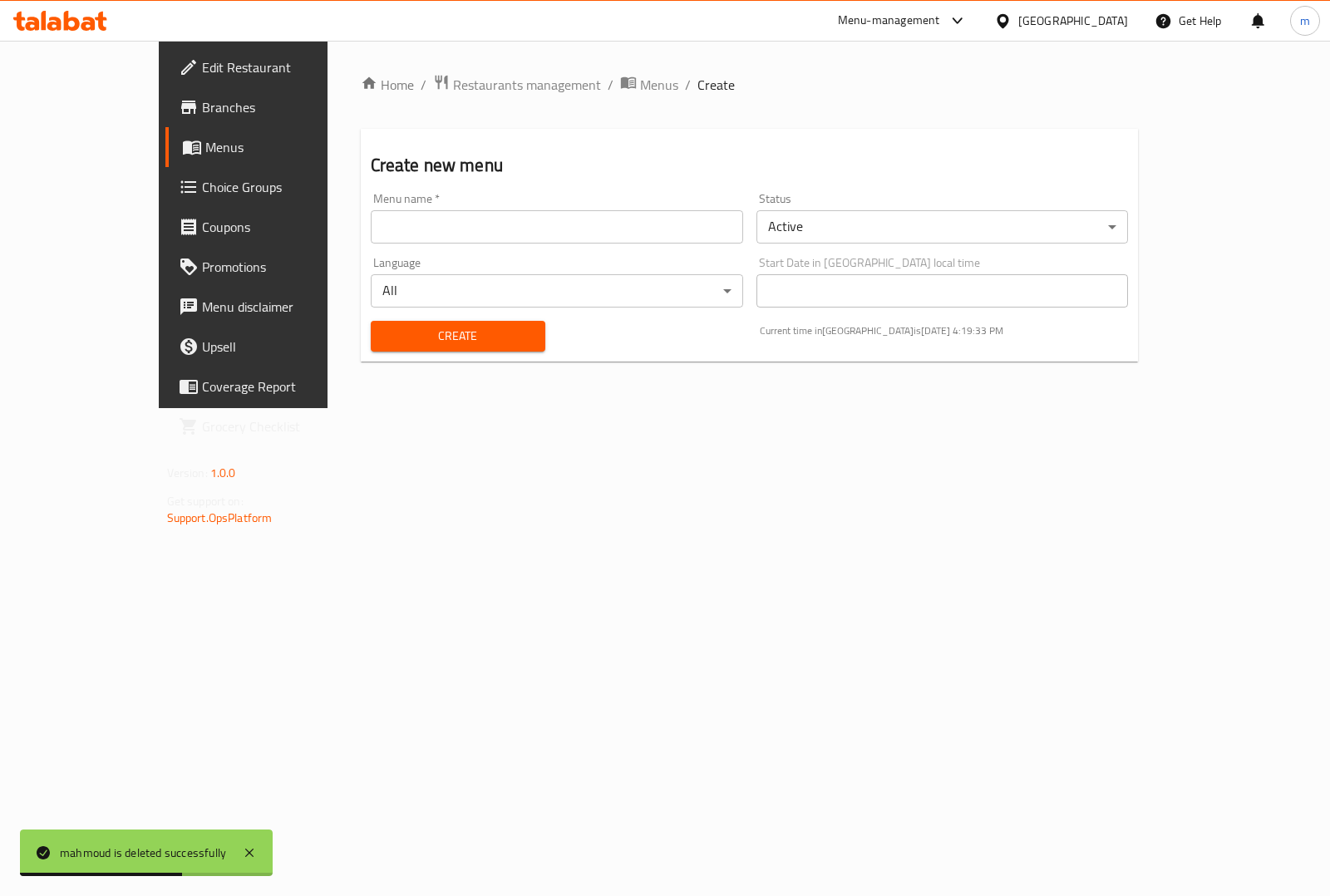
click at [392, 235] on input "text" at bounding box center [557, 227] width 373 height 33
type input "mahmoud"
click at [371, 321] on button "Create" at bounding box center [458, 336] width 175 height 31
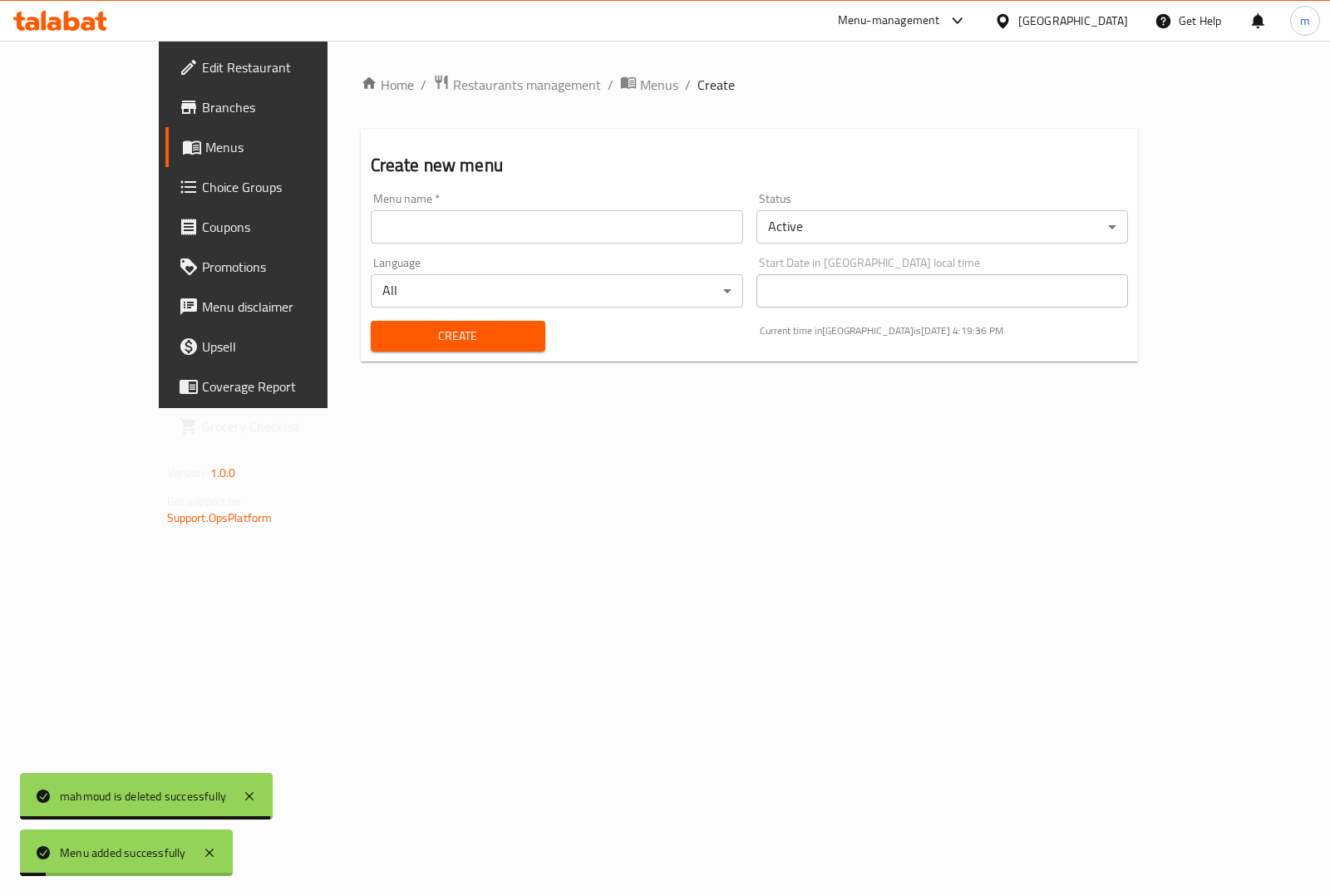
click at [205, 156] on span "Menus" at bounding box center [286, 147] width 162 height 20
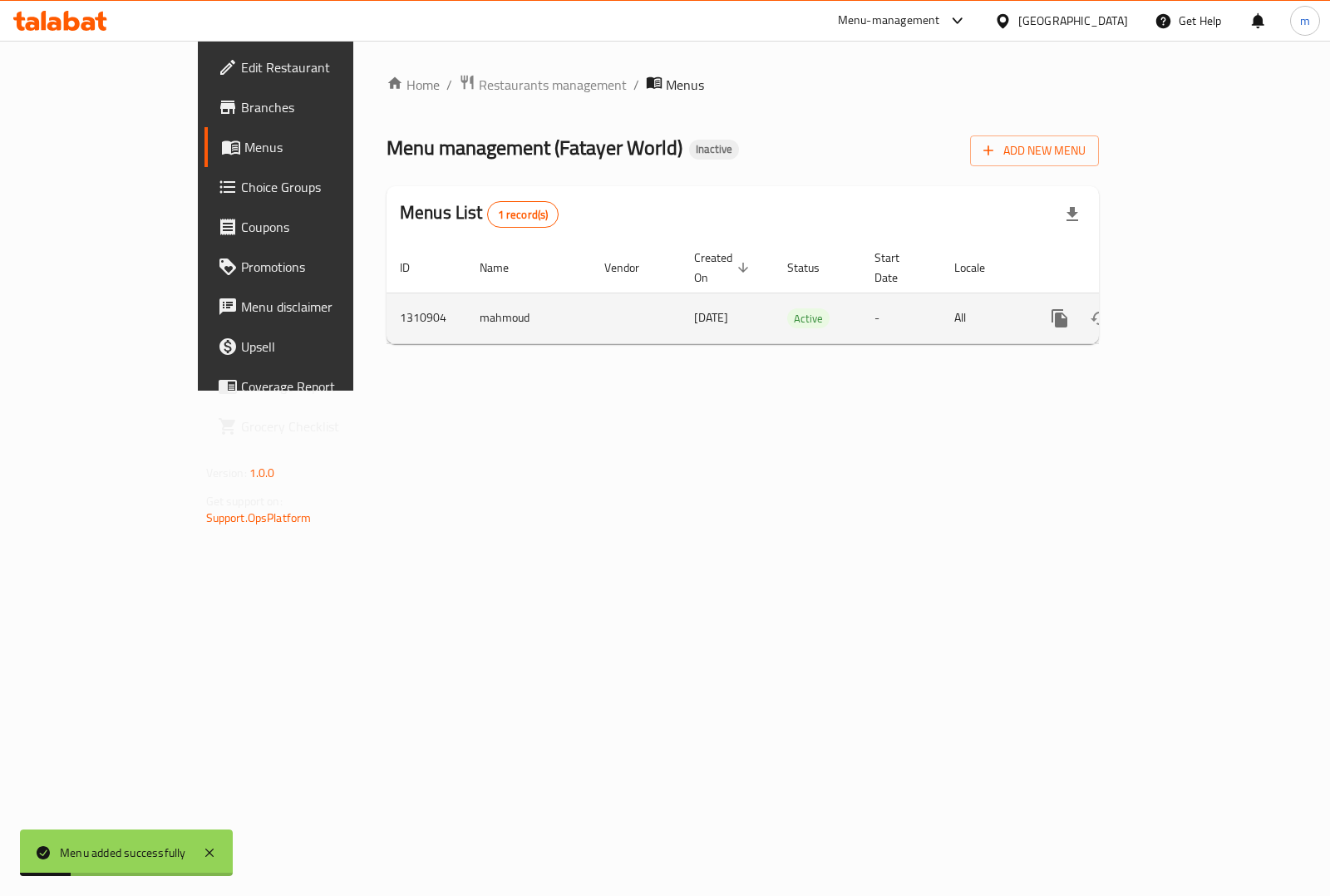
click at [1200, 303] on link "enhanced table" at bounding box center [1179, 318] width 40 height 40
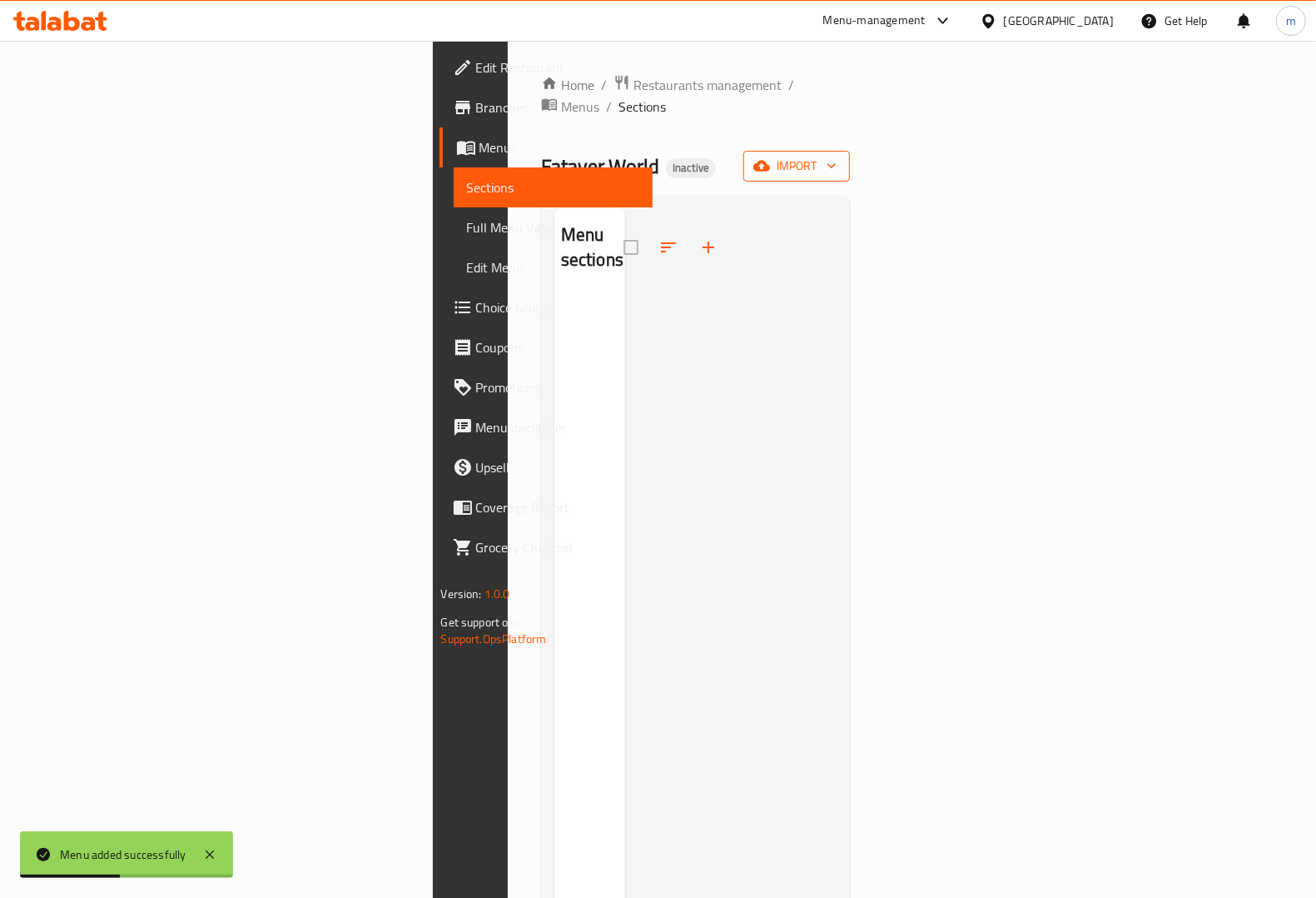
click at [836, 156] on span "import" at bounding box center [796, 166] width 80 height 21
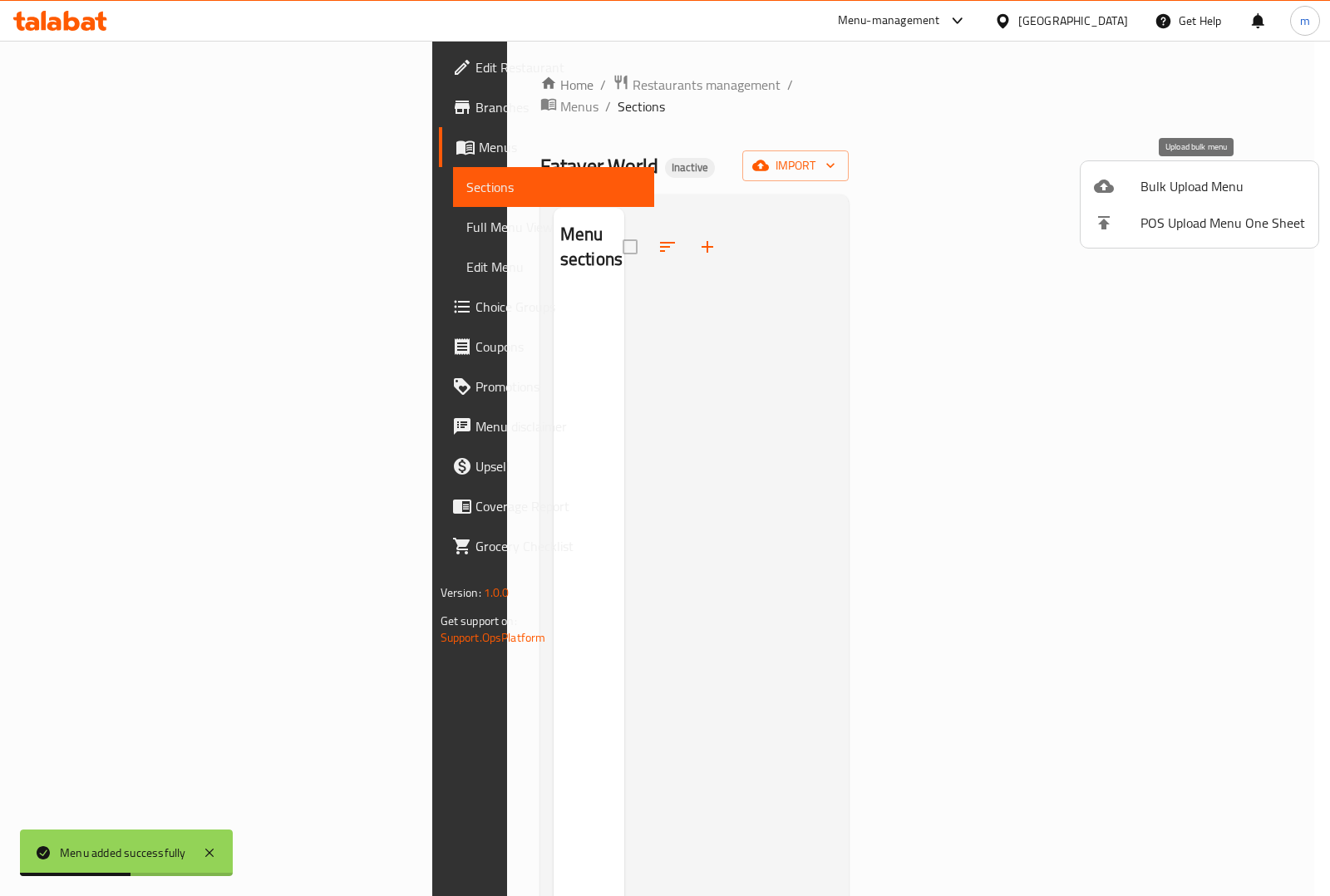
click at [1181, 184] on span "Bulk Upload Menu" at bounding box center [1222, 186] width 165 height 20
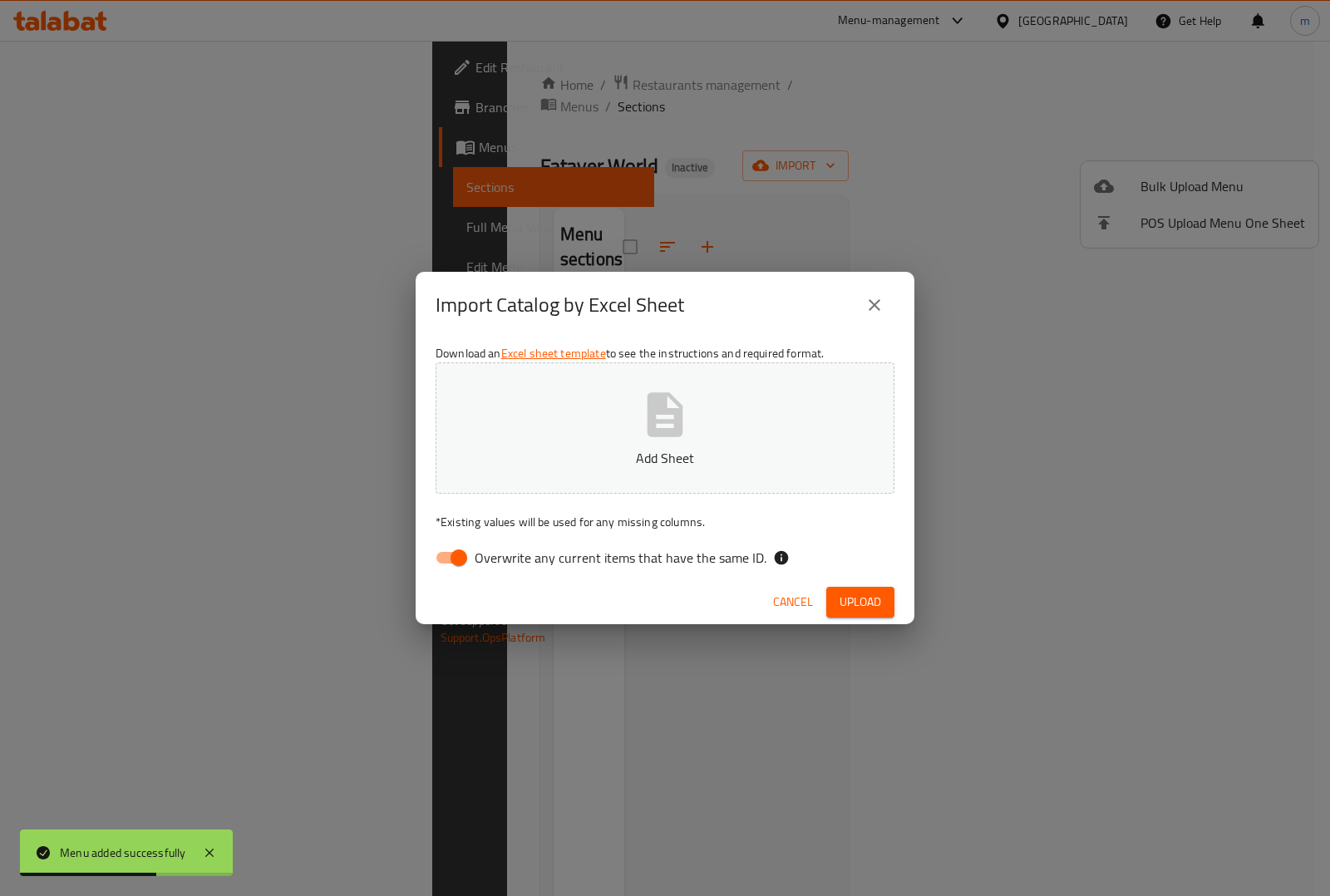
click at [450, 552] on input "Overwrite any current items that have the same ID." at bounding box center [458, 557] width 94 height 31
checkbox input "false"
click at [484, 514] on p "* Existing values will be used for any missing columns." at bounding box center [665, 522] width 459 height 16
click at [496, 470] on button "Add Sheet" at bounding box center [665, 428] width 459 height 131
click at [873, 601] on span "Upload" at bounding box center [860, 602] width 41 height 21
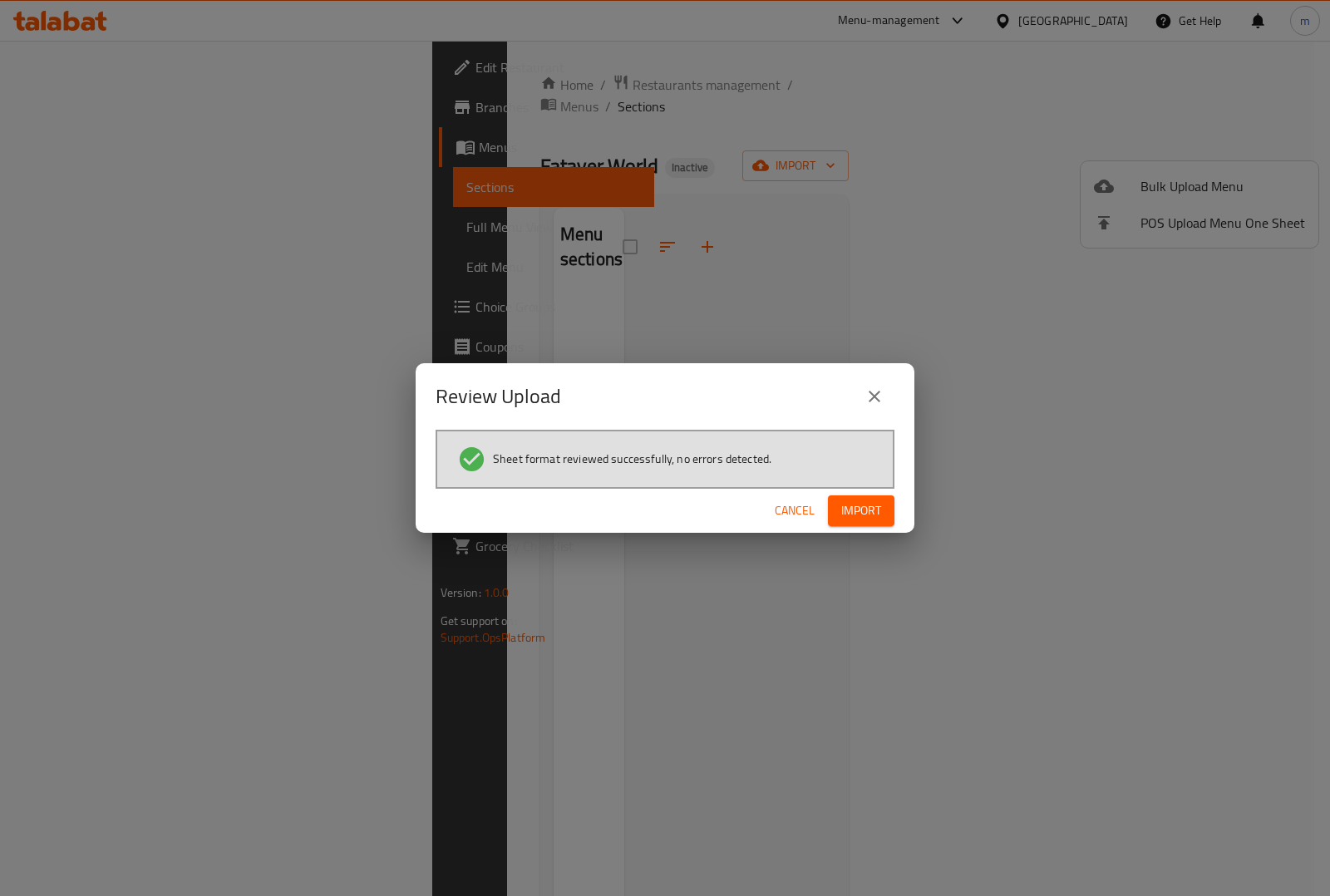
click at [857, 500] on span "Import" at bounding box center [861, 510] width 40 height 21
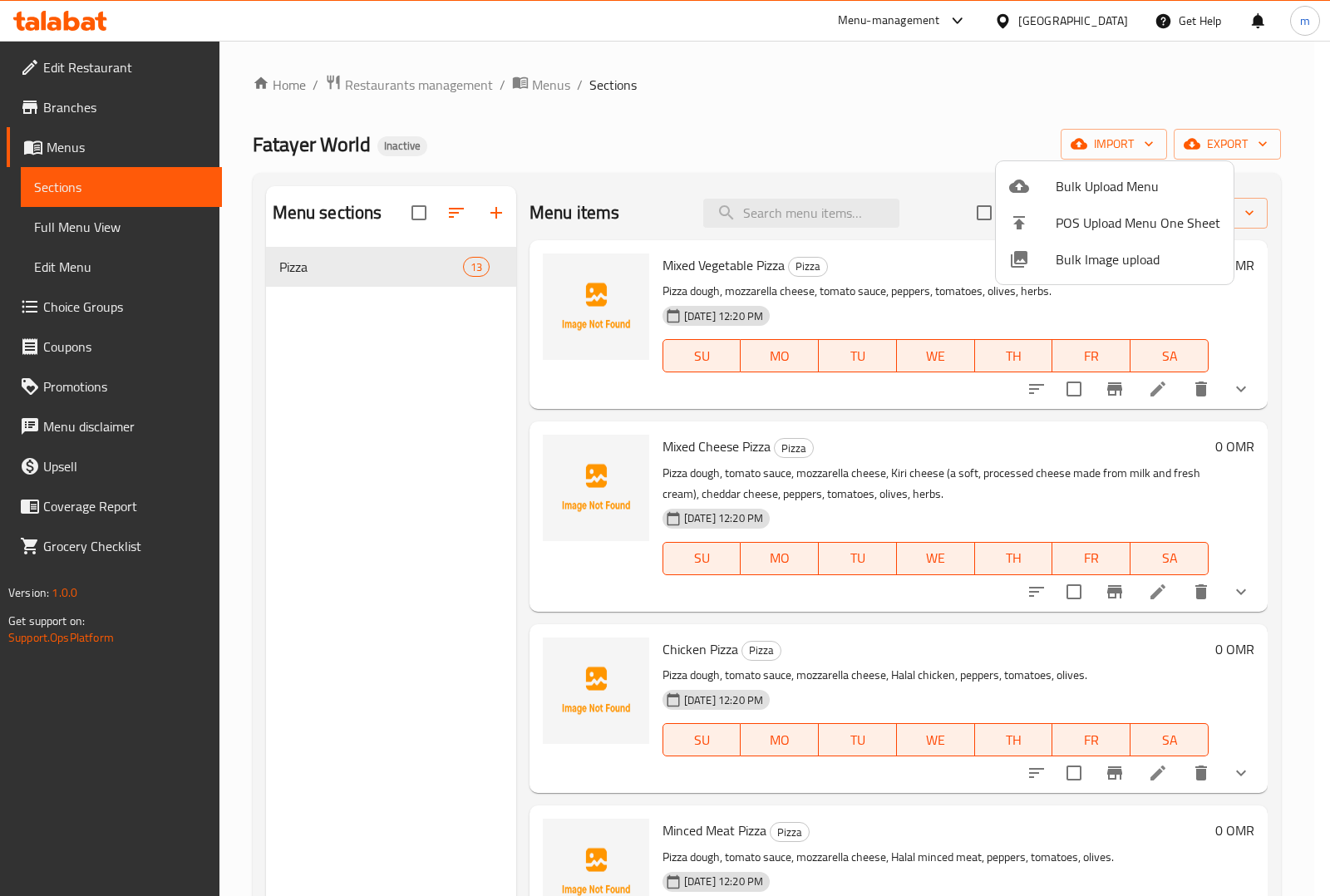
click at [111, 226] on div at bounding box center [665, 448] width 1330 height 896
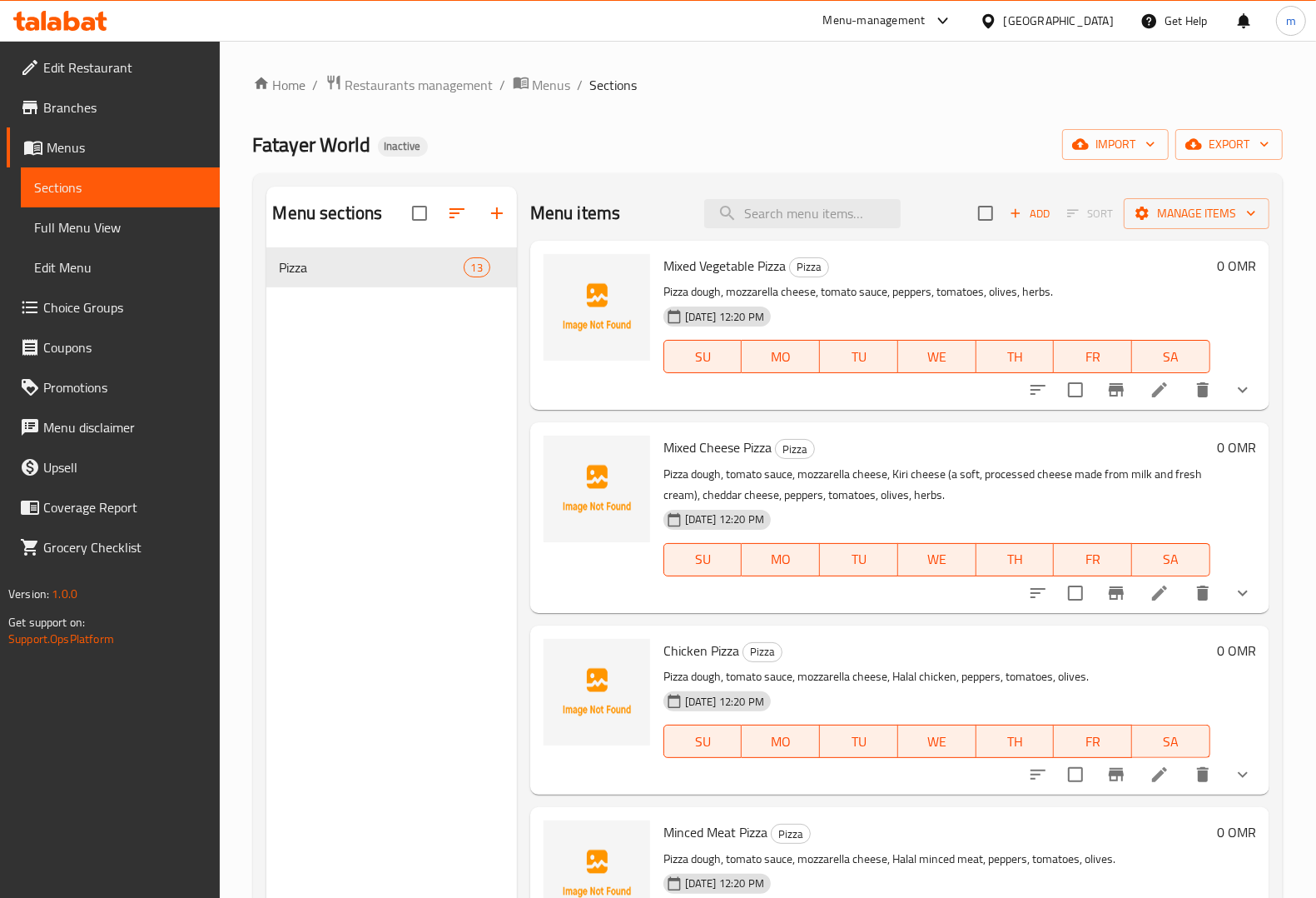
click at [111, 225] on span "Full Menu View" at bounding box center [120, 227] width 172 height 20
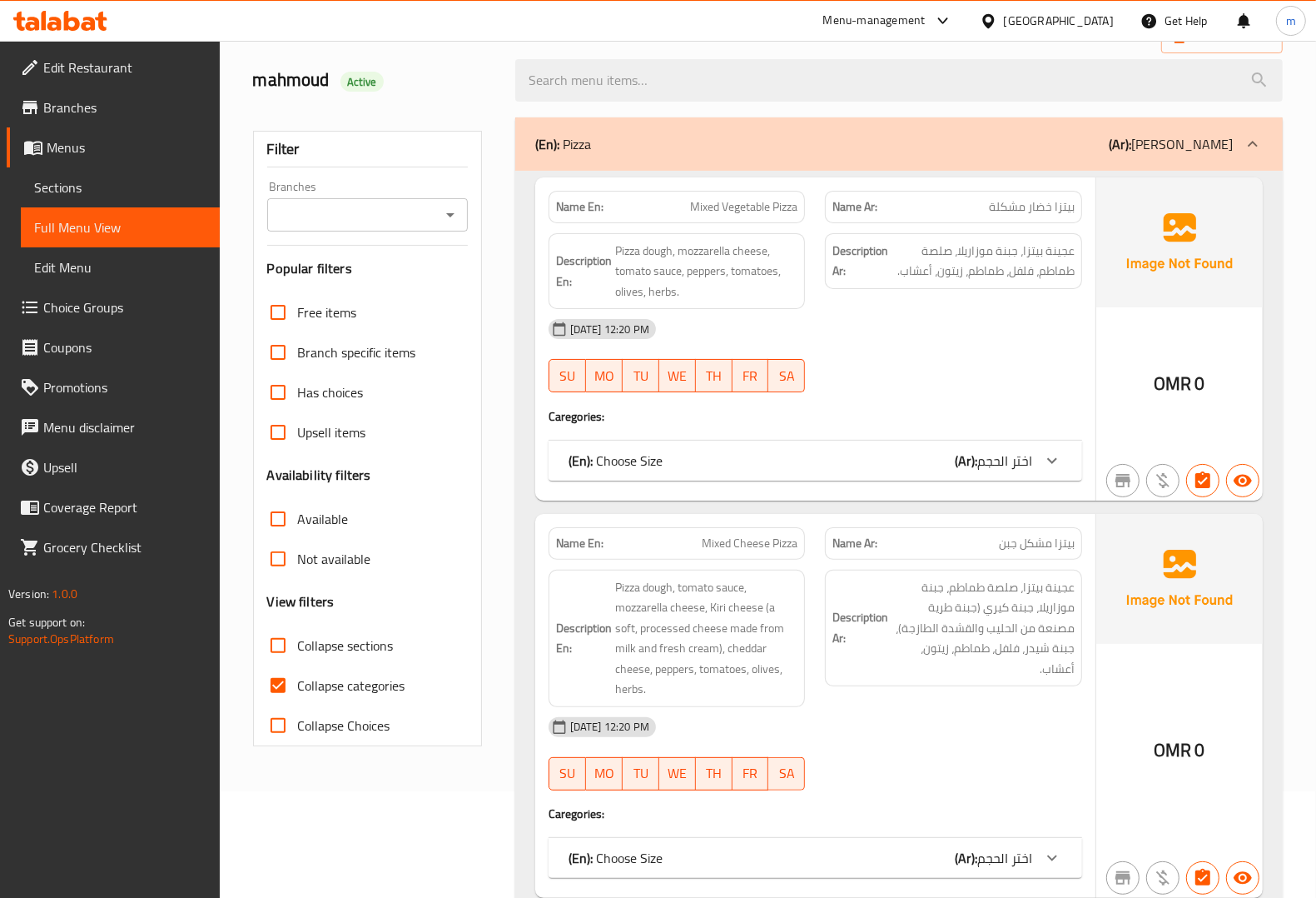
scroll to position [208, 0]
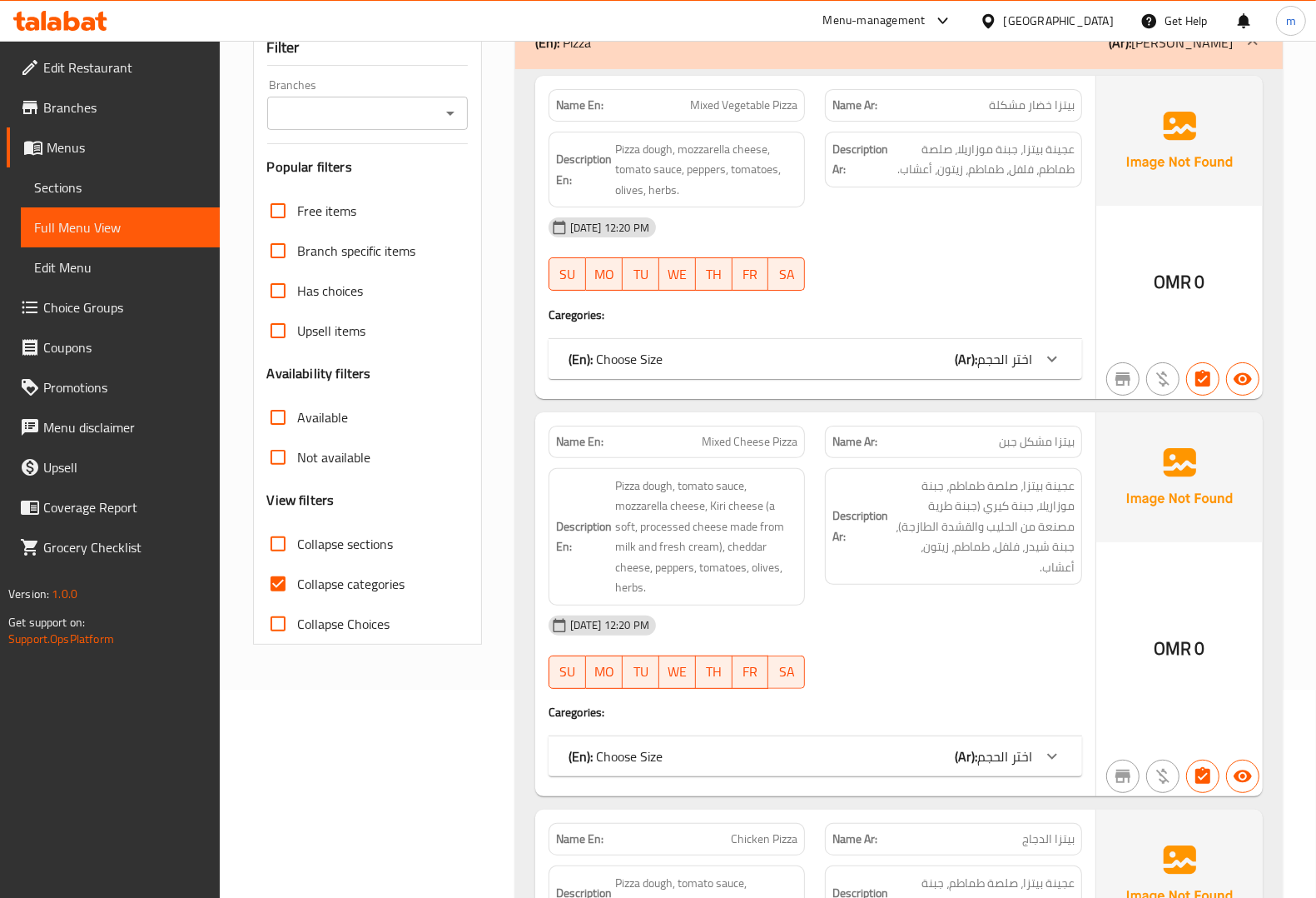
click at [273, 584] on input "Collapse categories" at bounding box center [278, 583] width 40 height 40
checkbox input "false"
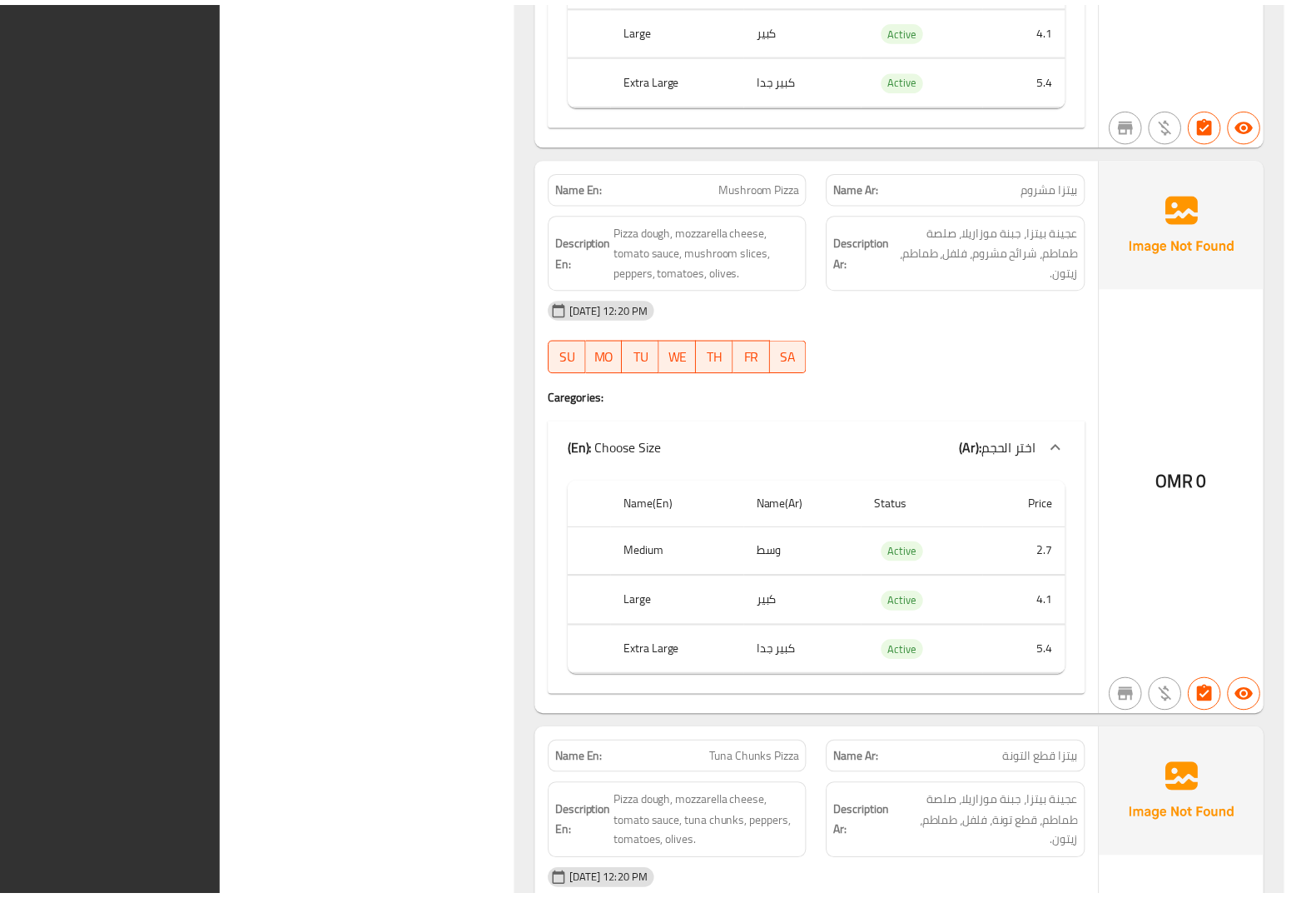
scroll to position [7065, 0]
